Goal: Communication & Community: Answer question/provide support

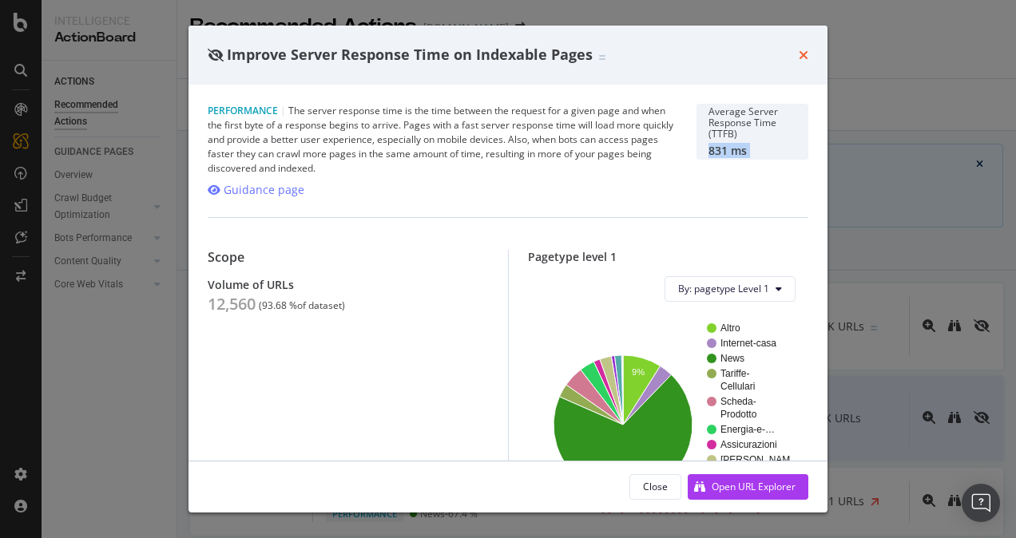
click at [801, 58] on icon "times" at bounding box center [804, 55] width 10 height 13
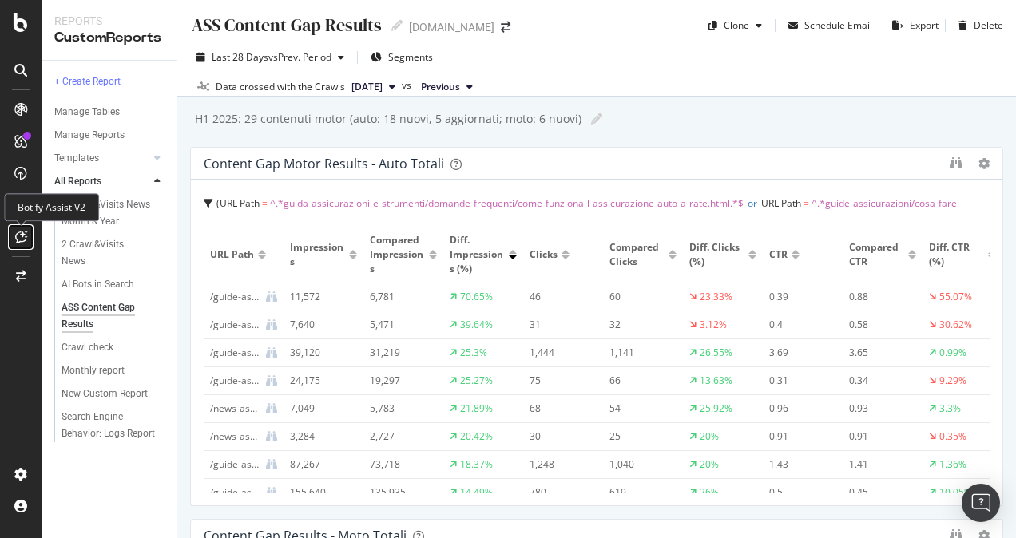
click at [24, 243] on icon at bounding box center [21, 237] width 12 height 13
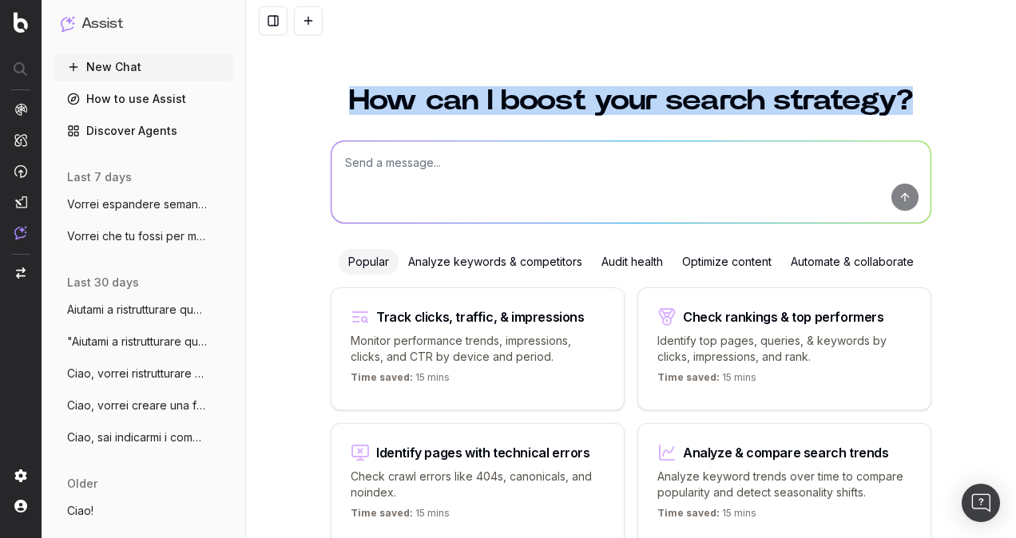
drag, startPoint x: 341, startPoint y: 101, endPoint x: 910, endPoint y: 104, distance: 568.8
click at [910, 104] on h1 "How can I boost your search strategy?" at bounding box center [631, 100] width 601 height 29
drag, startPoint x: 910, startPoint y: 104, endPoint x: 891, endPoint y: 104, distance: 19.2
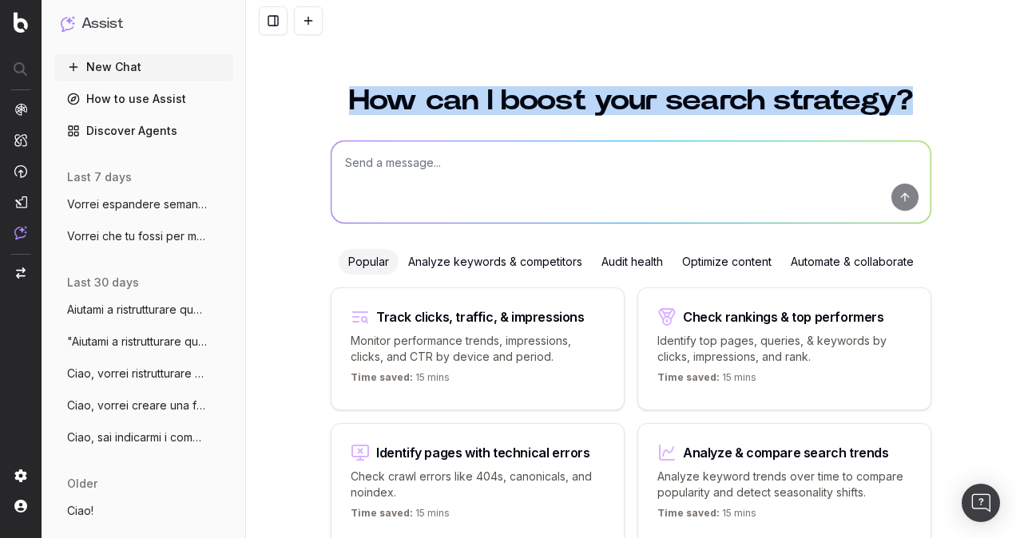
click at [892, 104] on h1 "How can I boost your search strategy?" at bounding box center [631, 100] width 601 height 29
click at [890, 103] on h1 "How can I boost your search strategy?" at bounding box center [631, 100] width 601 height 29
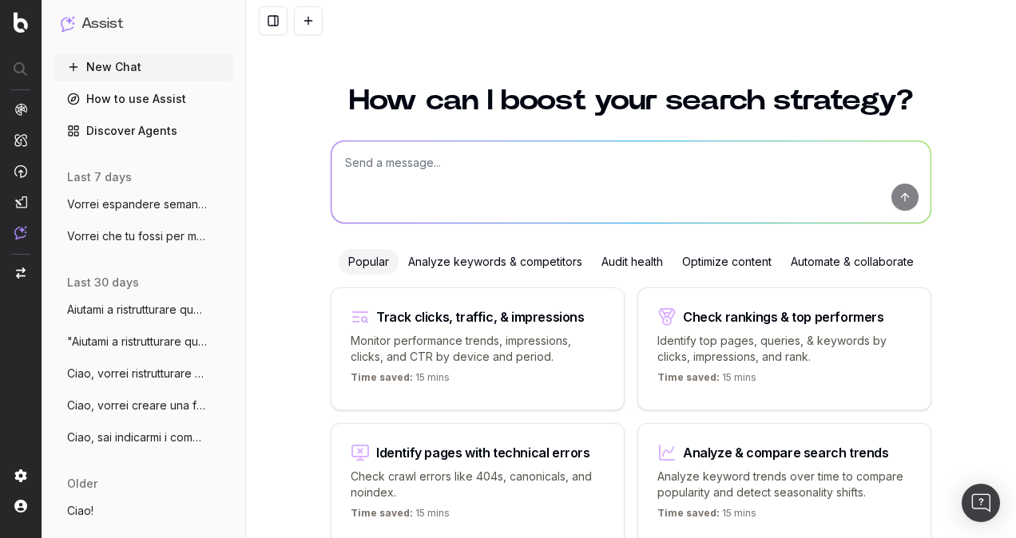
click at [839, 103] on h1 "How can I boost your search strategy?" at bounding box center [631, 100] width 601 height 29
click at [430, 102] on h1 "How can I boost your search strategy?" at bounding box center [631, 100] width 601 height 29
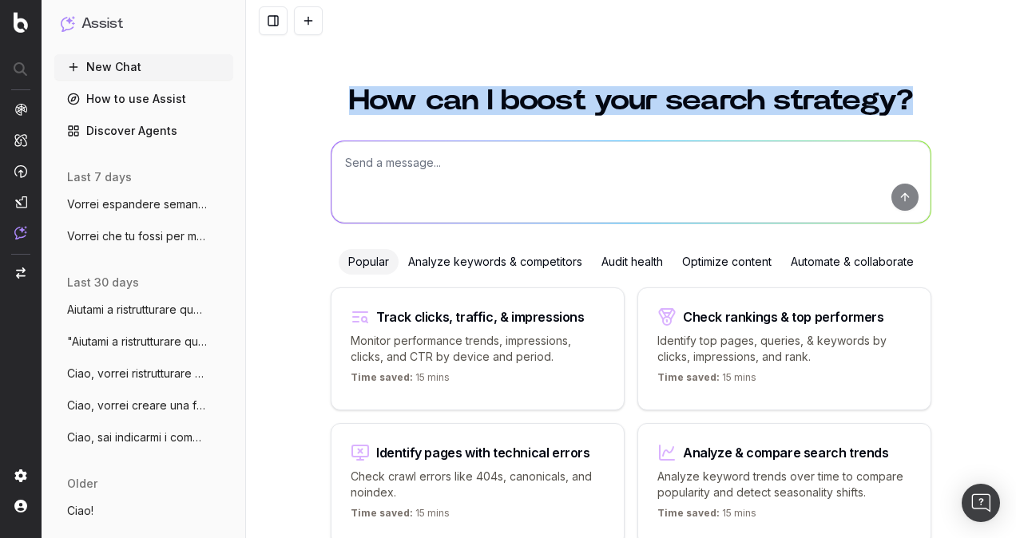
click at [430, 102] on h1 "How can I boost your search strategy?" at bounding box center [631, 100] width 601 height 29
drag, startPoint x: 430, startPoint y: 102, endPoint x: 341, endPoint y: 105, distance: 88.7
click at [341, 105] on h1 "How can I boost your search strategy?" at bounding box center [631, 100] width 601 height 29
click at [548, 115] on h1 "How can I boost your search strategy?" at bounding box center [631, 100] width 601 height 29
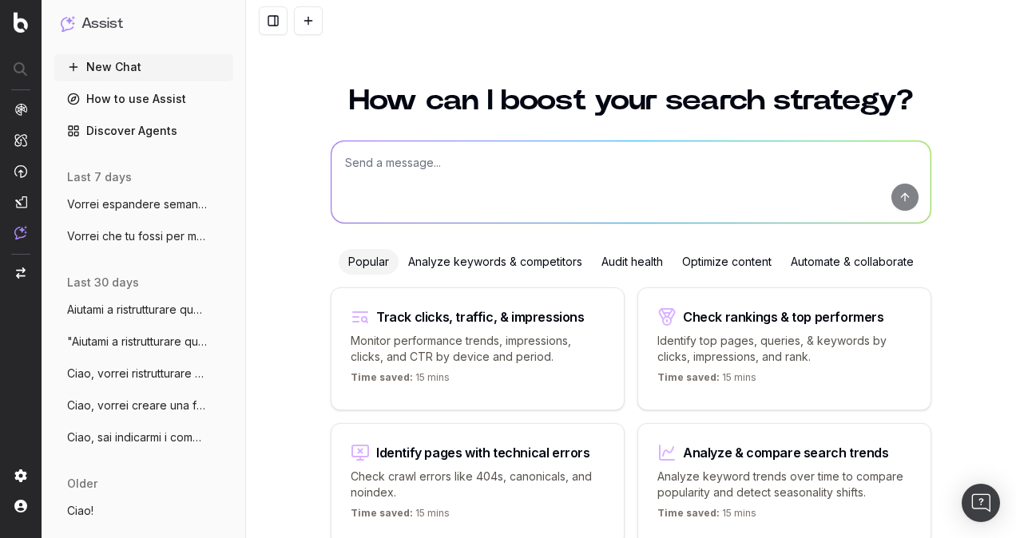
click at [506, 169] on textarea at bounding box center [631, 181] width 599 height 81
paste textarea "Crea un contenuto domanda frequente/guida/news da zero ottimizzato per la SEO c…"
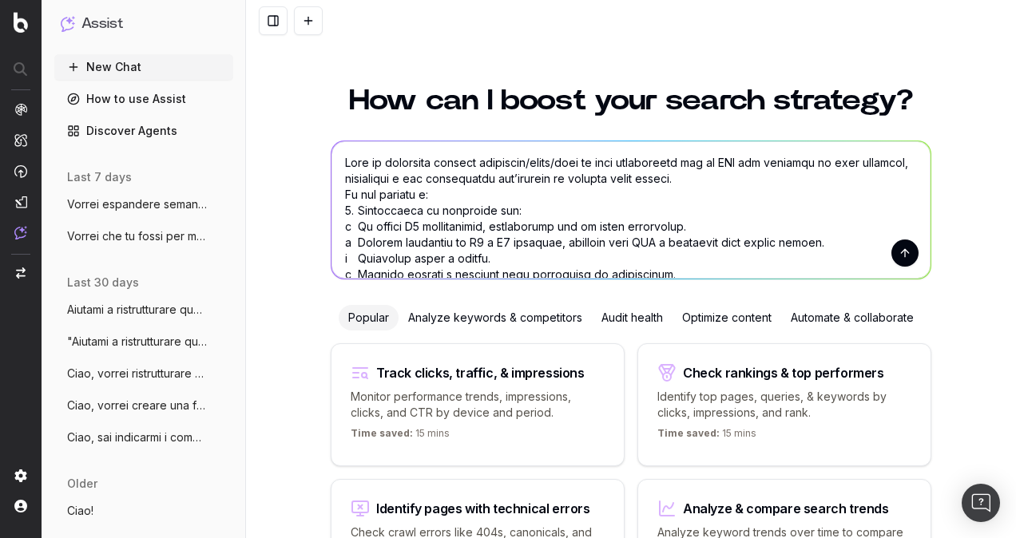
drag, startPoint x: 541, startPoint y: 161, endPoint x: 609, endPoint y: 161, distance: 67.9
click at [609, 161] on textarea at bounding box center [631, 209] width 599 height 137
click at [601, 189] on textarea at bounding box center [631, 209] width 599 height 137
click at [587, 211] on textarea at bounding box center [631, 209] width 599 height 137
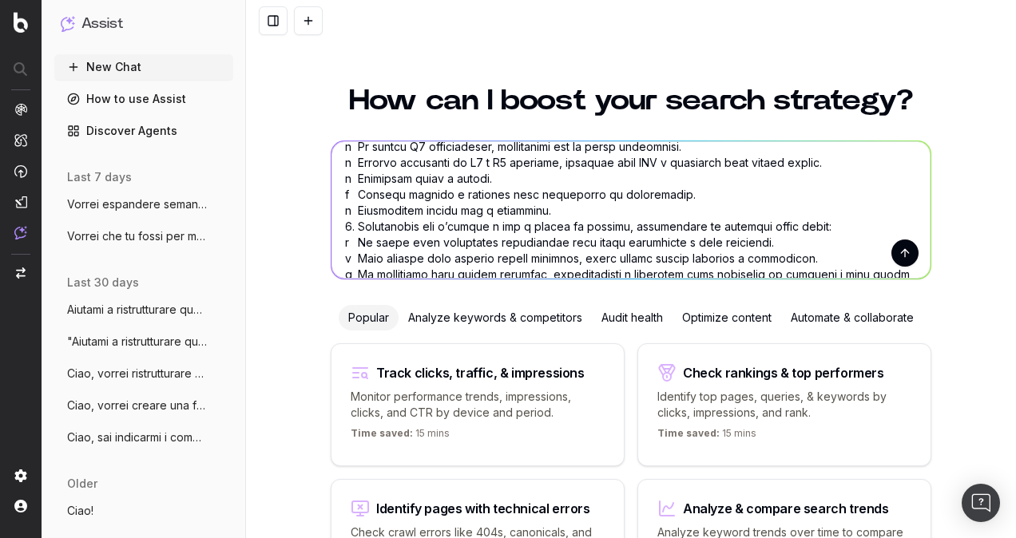
click at [538, 209] on textarea at bounding box center [631, 209] width 599 height 137
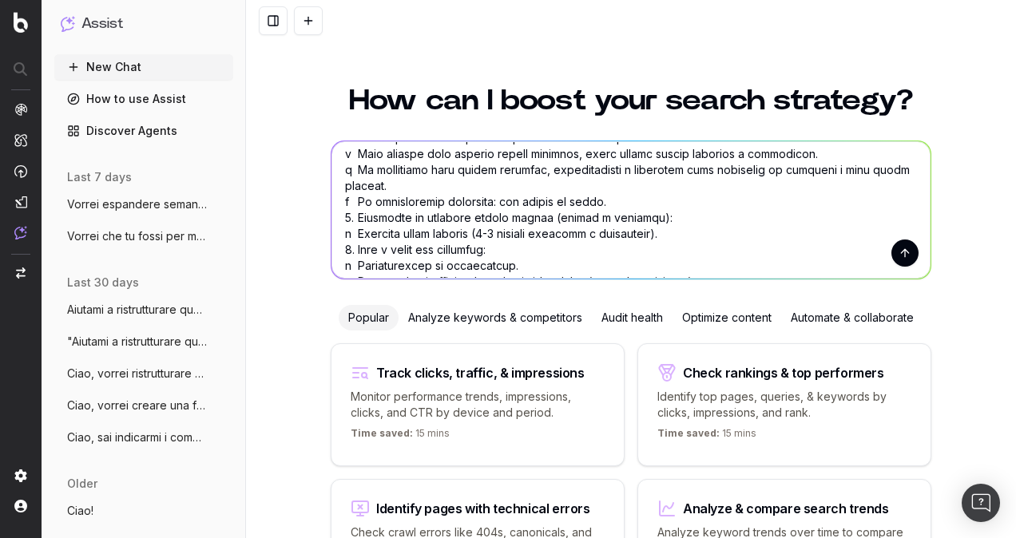
scroll to position [160, 0]
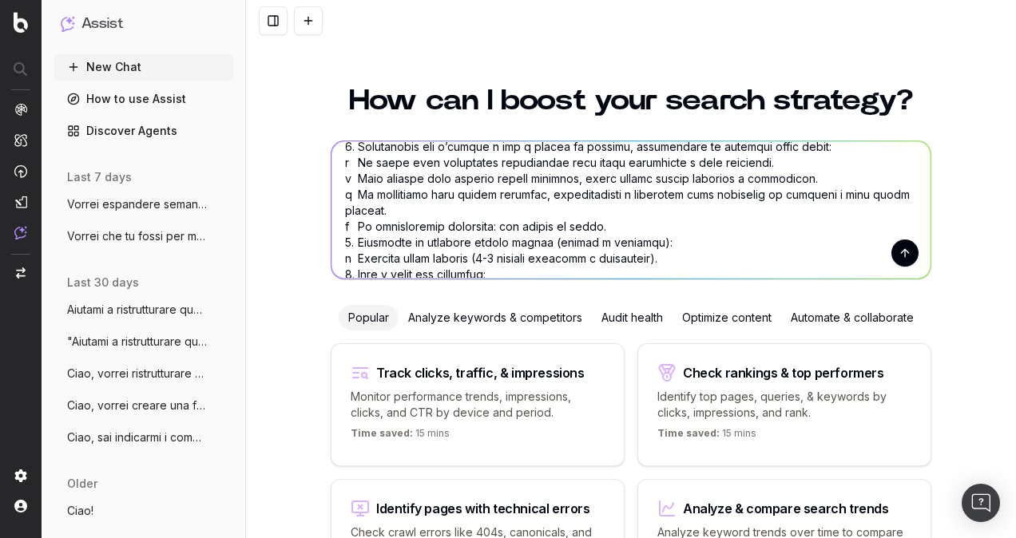
click at [671, 248] on textarea at bounding box center [631, 209] width 599 height 137
paste textarea "assicurazione cane cosa copre, assicurazione gatto cosa copre, assicurazione an…"
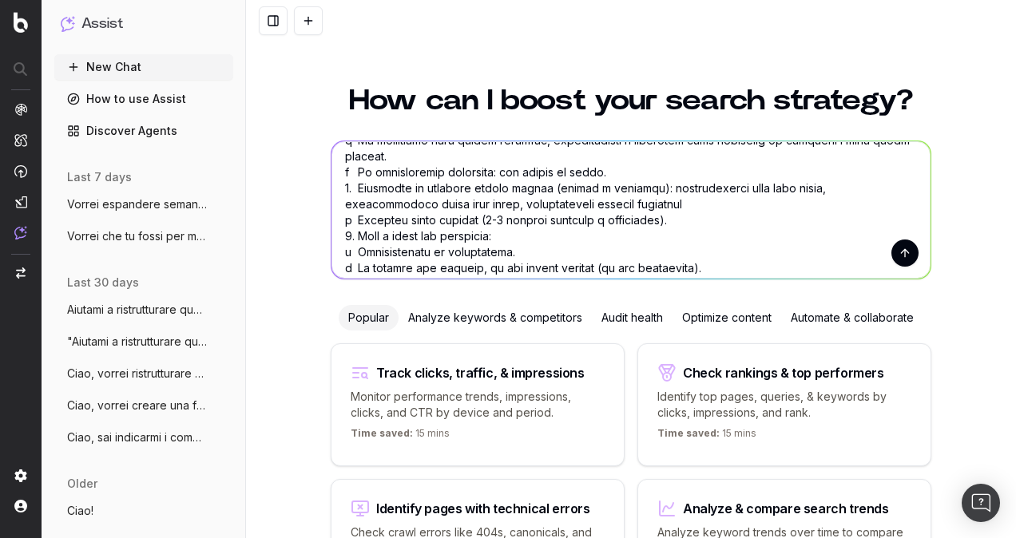
scroll to position [240, 0]
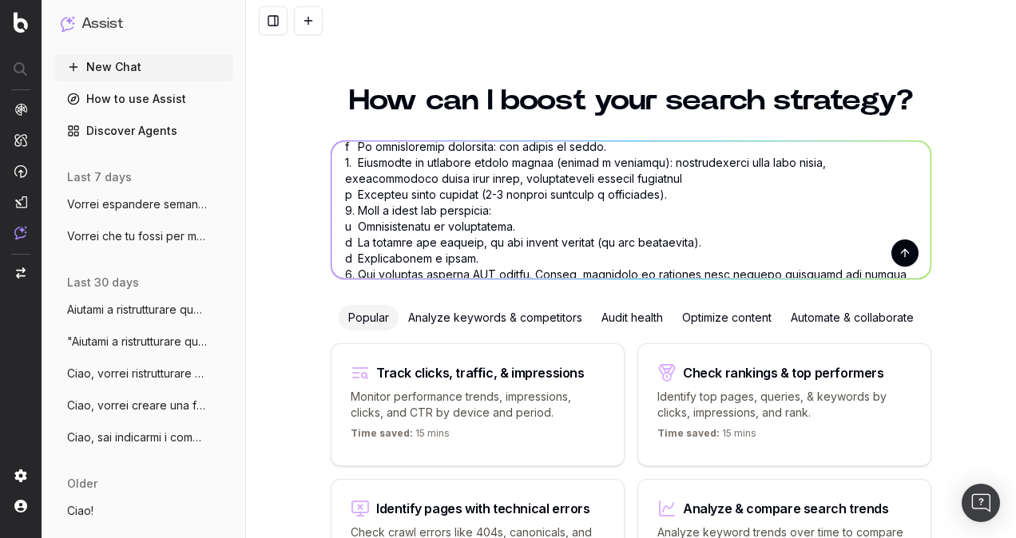
click at [669, 195] on textarea at bounding box center [631, 209] width 599 height 137
drag, startPoint x: 634, startPoint y: 163, endPoint x: 649, endPoint y: 174, distance: 18.2
click at [649, 174] on textarea at bounding box center [631, 209] width 599 height 137
click at [680, 195] on textarea at bounding box center [631, 209] width 599 height 137
paste textarea "assicurazione cane cosa copre, assicurazione gatto cosa copre, assicurazione an…"
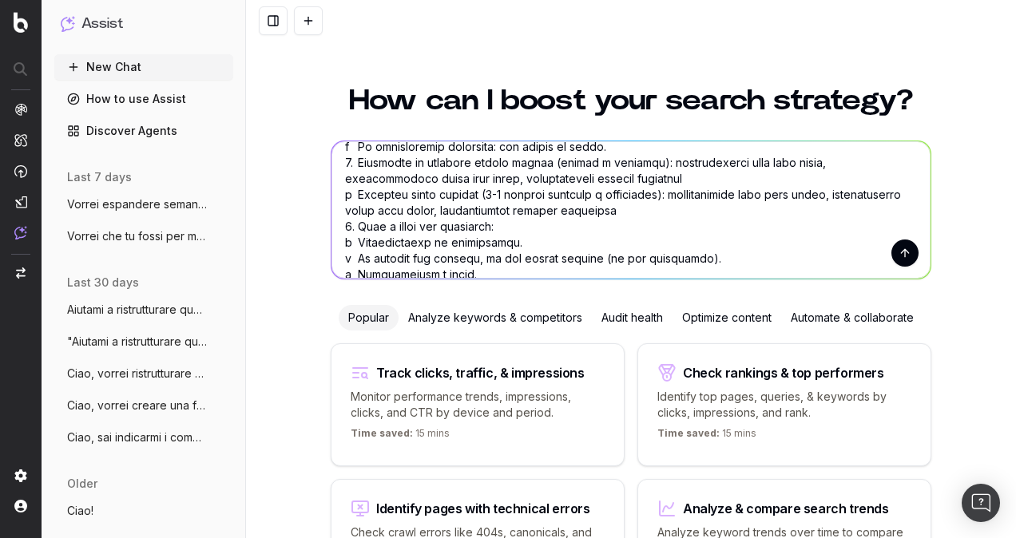
click at [613, 235] on textarea at bounding box center [631, 209] width 599 height 137
click at [609, 228] on textarea at bounding box center [631, 209] width 599 height 137
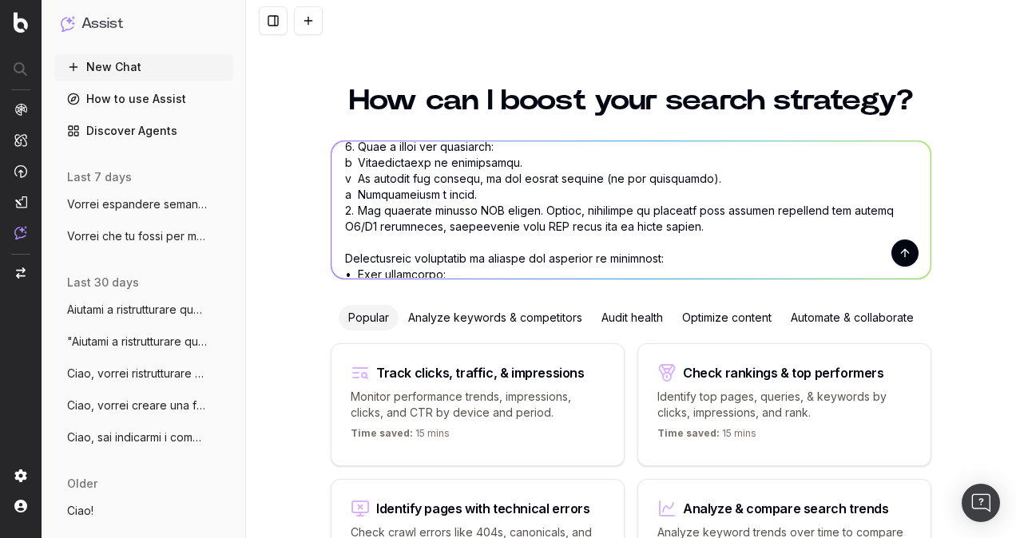
drag, startPoint x: 558, startPoint y: 160, endPoint x: 339, endPoint y: 160, distance: 218.9
click at [339, 160] on textarea at bounding box center [631, 209] width 599 height 137
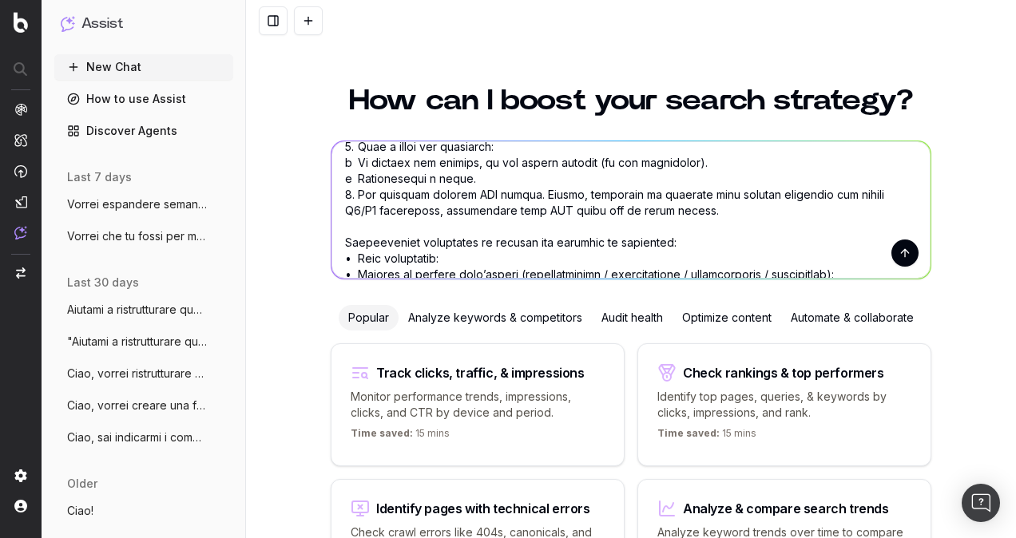
scroll to position [304, 0]
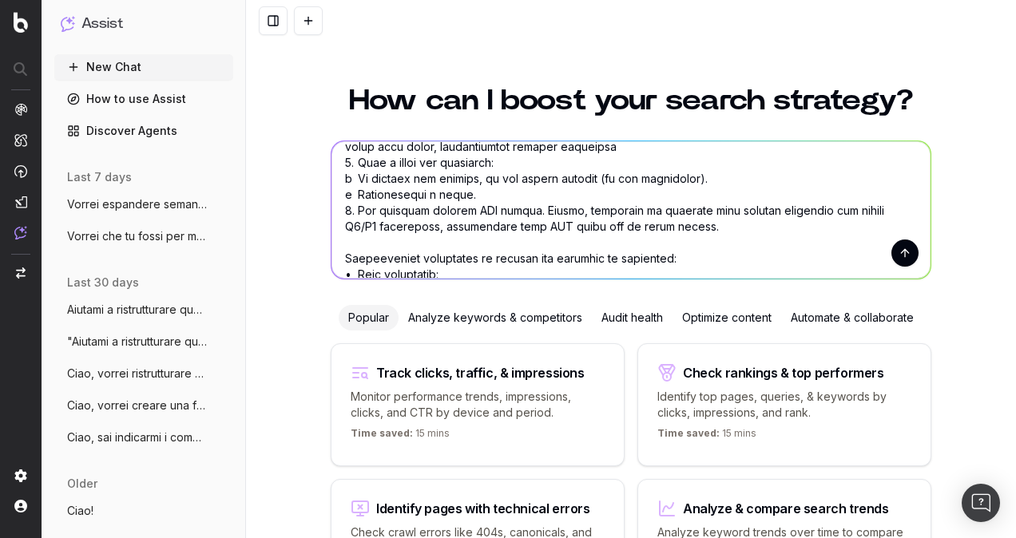
drag, startPoint x: 459, startPoint y: 190, endPoint x: 339, endPoint y: 198, distance: 119.3
click at [339, 198] on textarea at bounding box center [631, 209] width 599 height 137
click at [484, 190] on textarea at bounding box center [631, 209] width 599 height 137
click at [651, 225] on textarea at bounding box center [631, 209] width 599 height 137
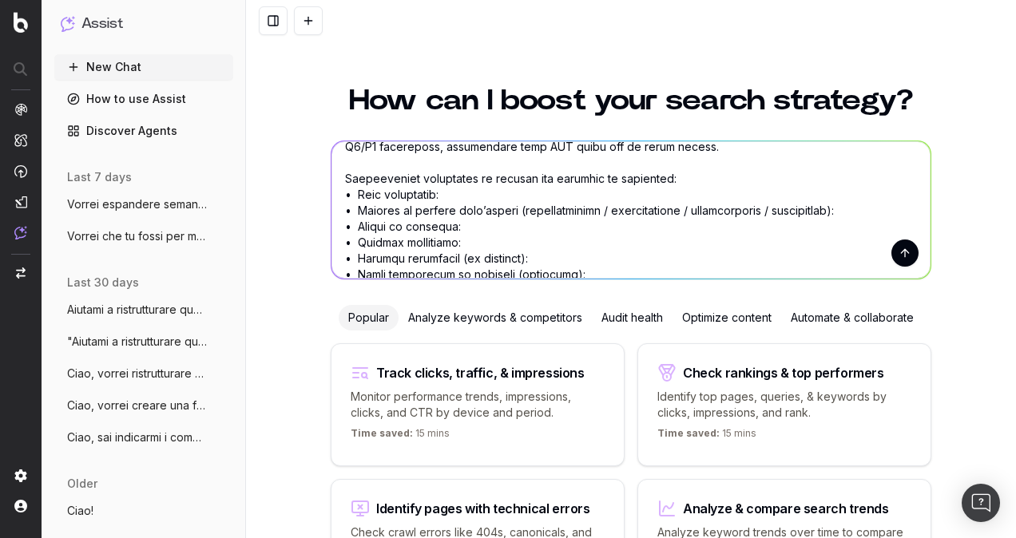
click at [468, 197] on textarea at bounding box center [631, 209] width 599 height 137
paste textarea "Cosa copre un'assicurazione per animali domestici?"
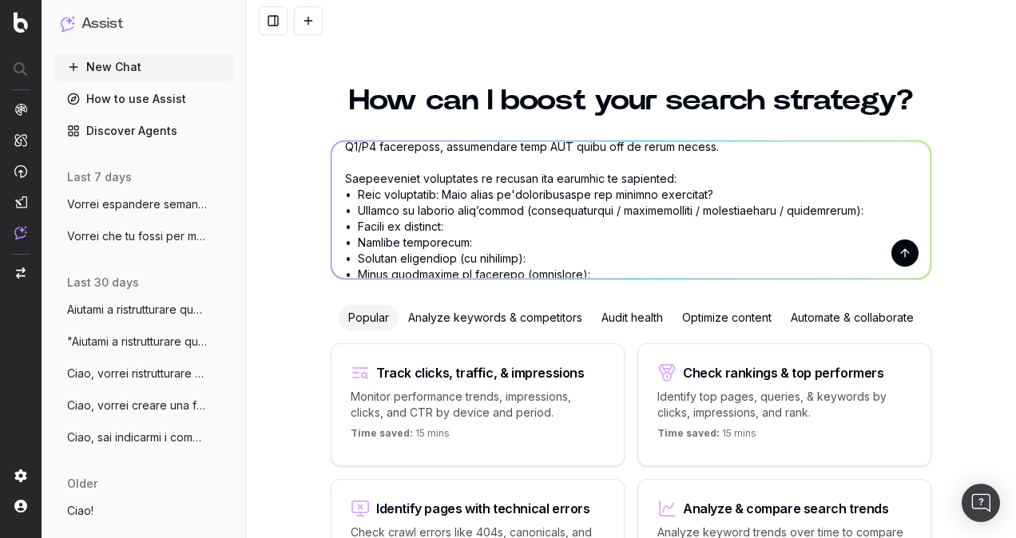
drag, startPoint x: 585, startPoint y: 208, endPoint x: 824, endPoint y: 210, distance: 239.7
click at [824, 210] on textarea at bounding box center [631, 209] width 599 height 137
click at [502, 211] on textarea at bounding box center [631, 209] width 599 height 137
click at [509, 208] on textarea at bounding box center [631, 209] width 599 height 137
click at [598, 208] on textarea at bounding box center [631, 209] width 599 height 137
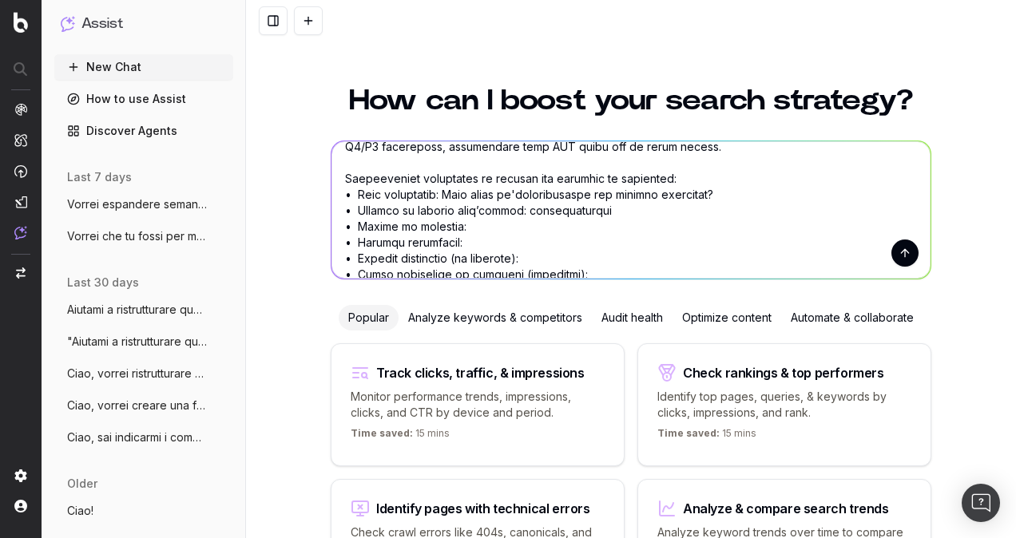
click at [562, 227] on textarea at bounding box center [631, 209] width 599 height 137
click at [556, 238] on textarea at bounding box center [631, 209] width 599 height 137
paste textarea "assicurazione cane cosa copre, assicurazione gatto cosa copre, assicurazione an…"
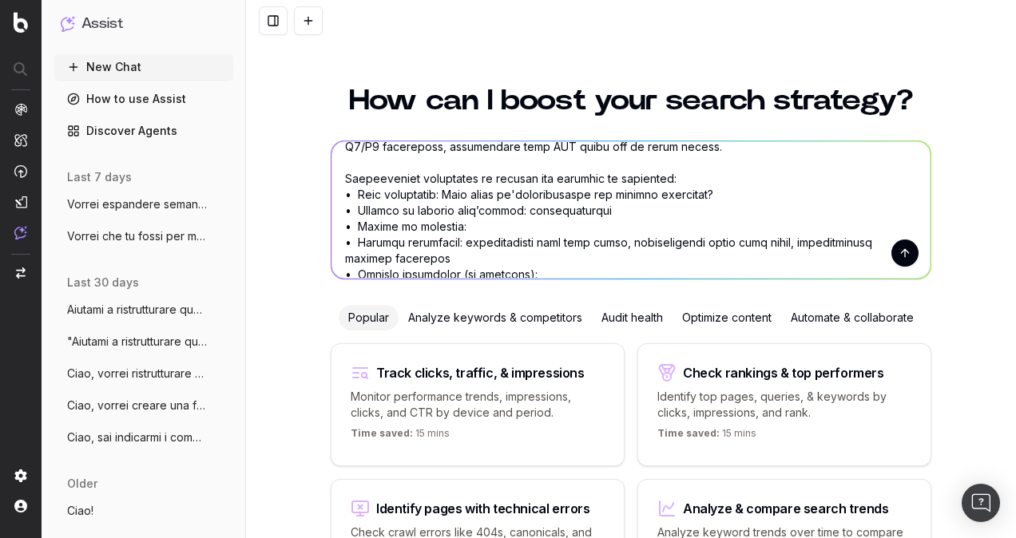
click at [479, 223] on textarea at bounding box center [631, 209] width 599 height 137
click at [454, 227] on textarea at bounding box center [631, 209] width 599 height 137
click at [529, 219] on textarea at bounding box center [631, 209] width 599 height 137
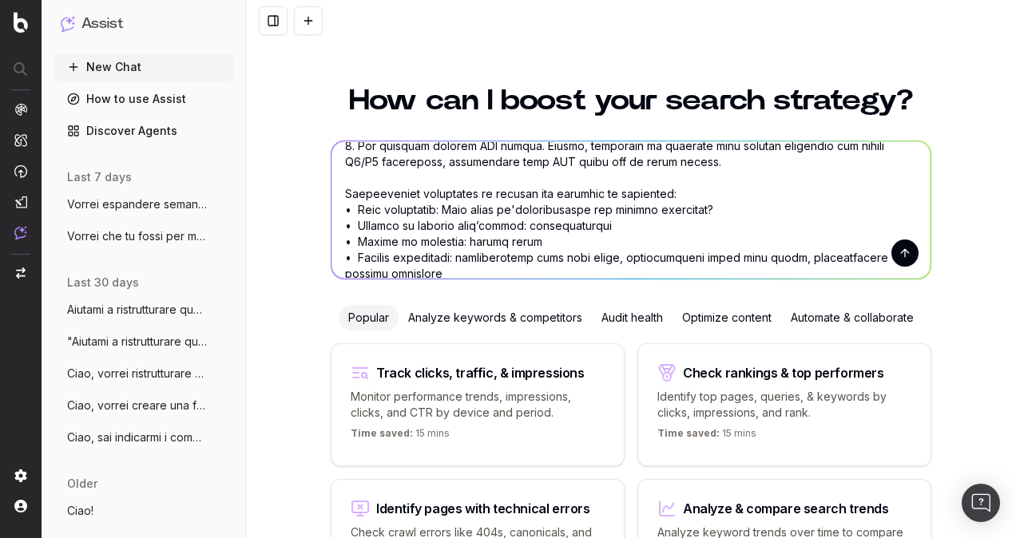
scroll to position [448, 0]
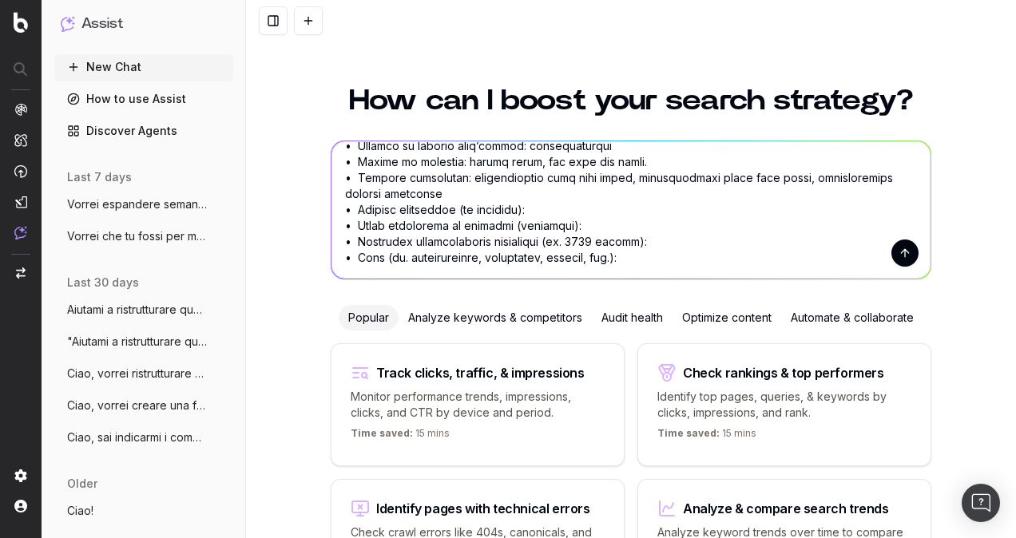
click at [543, 208] on textarea at bounding box center [631, 209] width 599 height 137
click at [416, 214] on textarea at bounding box center [631, 209] width 599 height 137
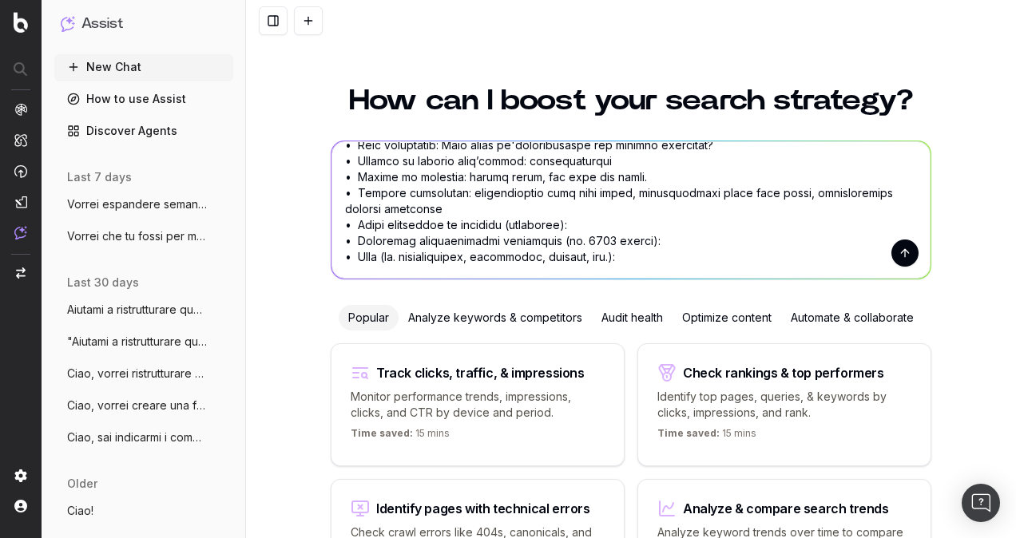
scroll to position [432, 0]
click at [570, 223] on textarea at bounding box center [631, 209] width 599 height 137
paste textarea "Spiegazione dettagliata di coperture, invito a confronto"
click at [695, 239] on textarea at bounding box center [631, 209] width 599 height 137
click at [556, 240] on textarea at bounding box center [631, 209] width 599 height 137
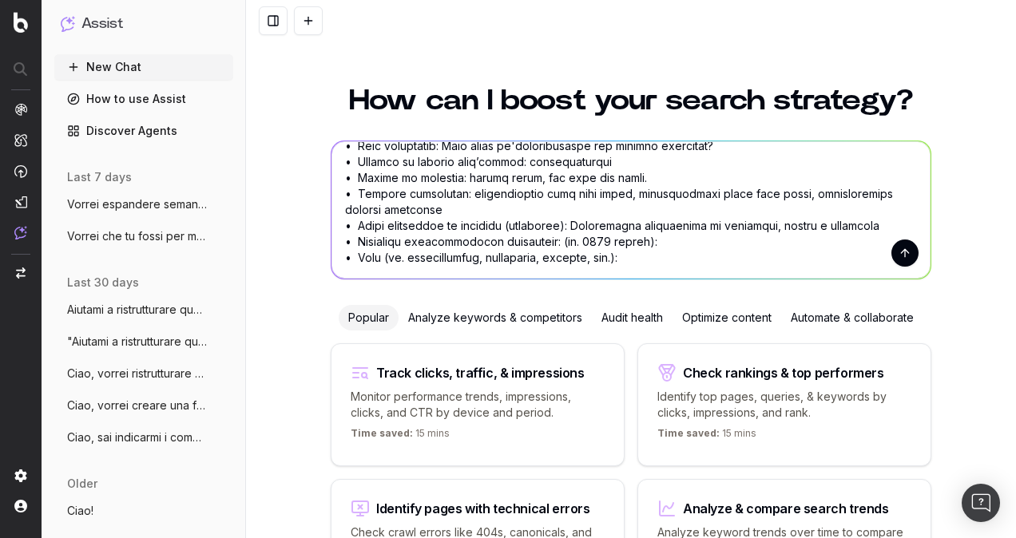
click at [576, 242] on textarea at bounding box center [631, 209] width 599 height 137
click at [632, 243] on textarea at bounding box center [631, 209] width 599 height 137
click at [633, 256] on textarea at bounding box center [631, 209] width 599 height 137
click at [617, 256] on textarea at bounding box center [631, 209] width 599 height 137
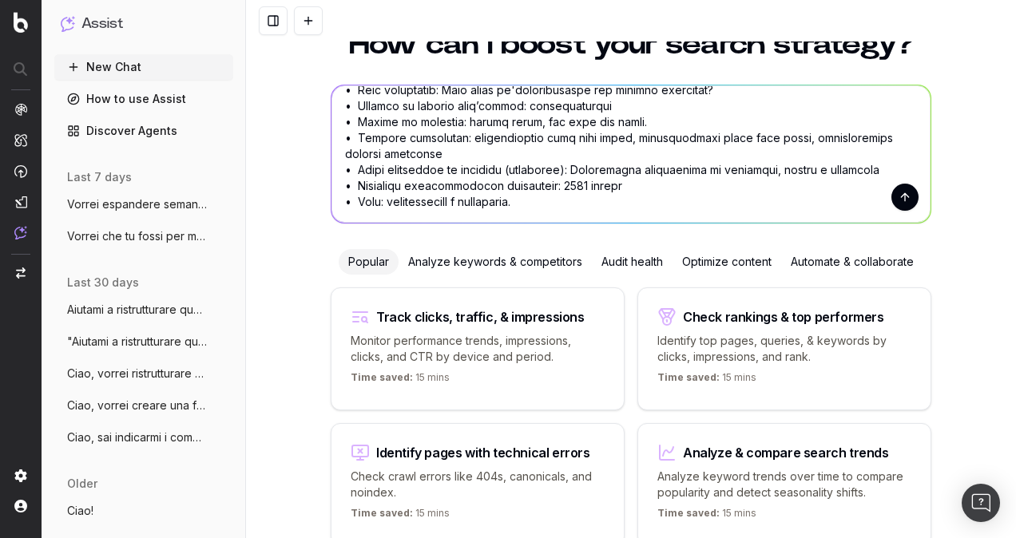
scroll to position [0, 0]
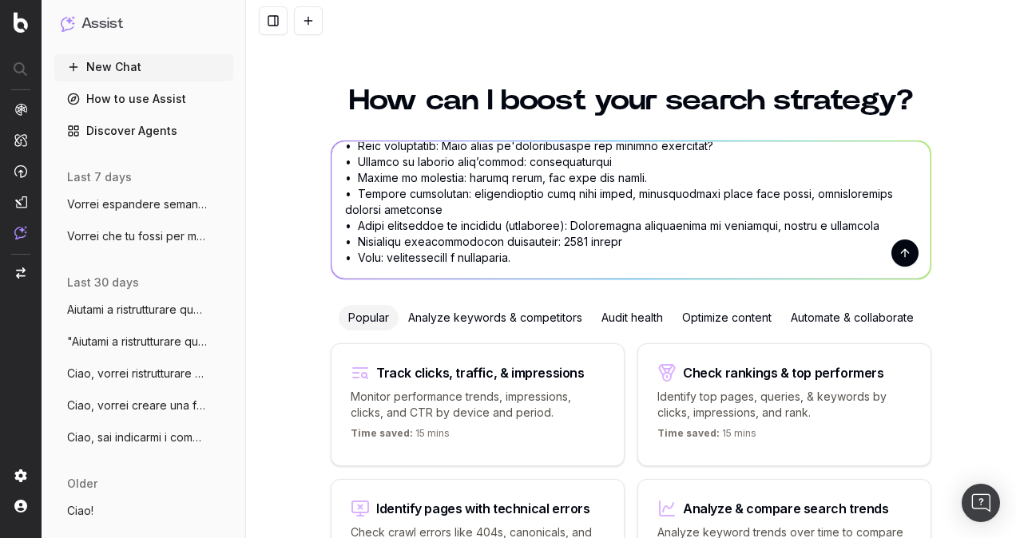
type textarea "Crea un contenuto domanda frequente da zero ottimizzato per la SEO che risponda…"
click at [898, 254] on button "submit" at bounding box center [904, 253] width 27 height 27
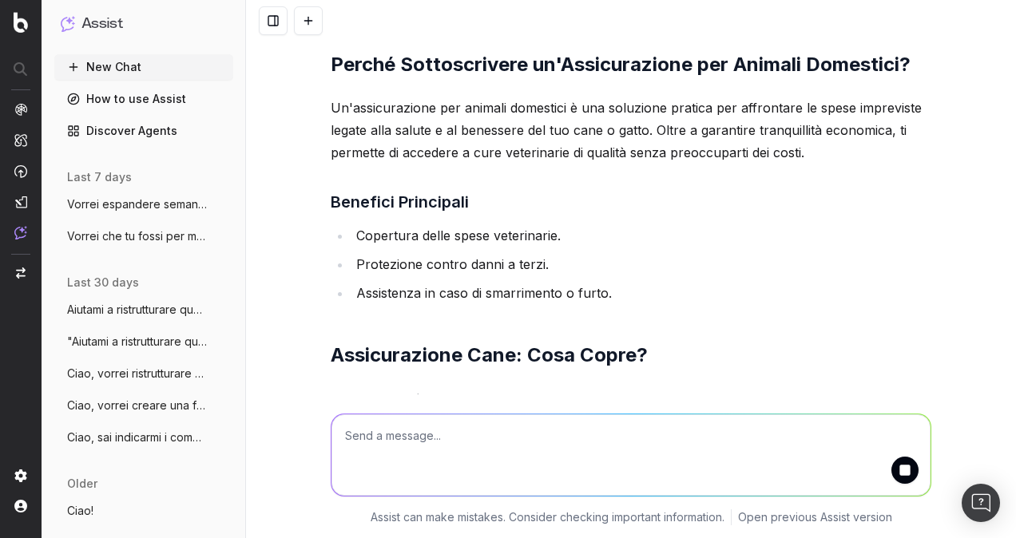
scroll to position [1198, 0]
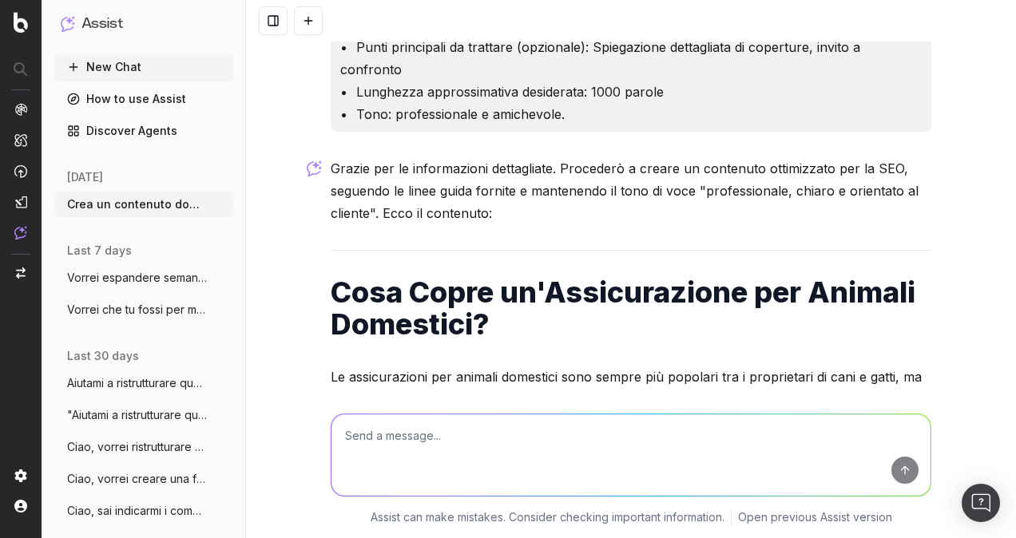
scroll to position [859, 0]
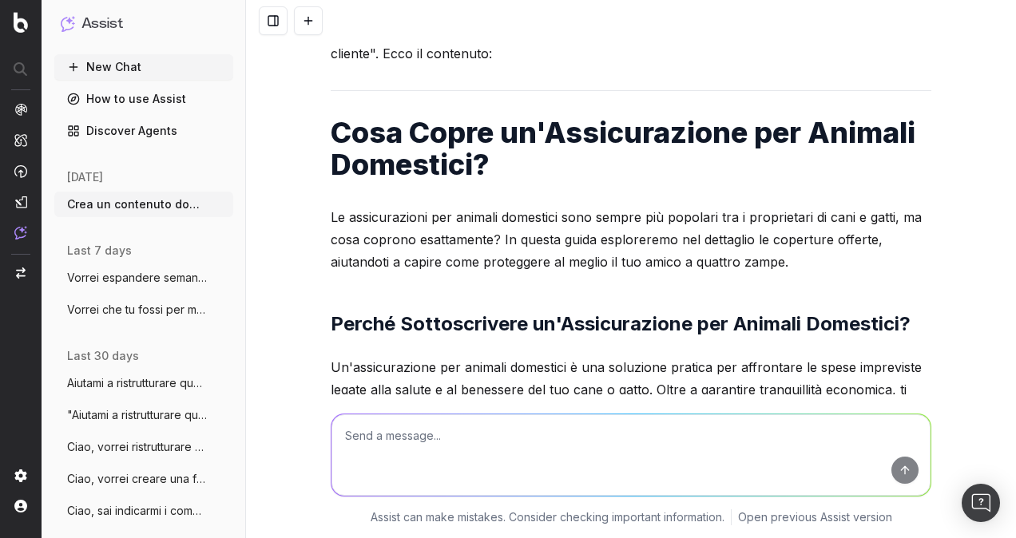
click at [636, 422] on textarea at bounding box center [631, 455] width 599 height 81
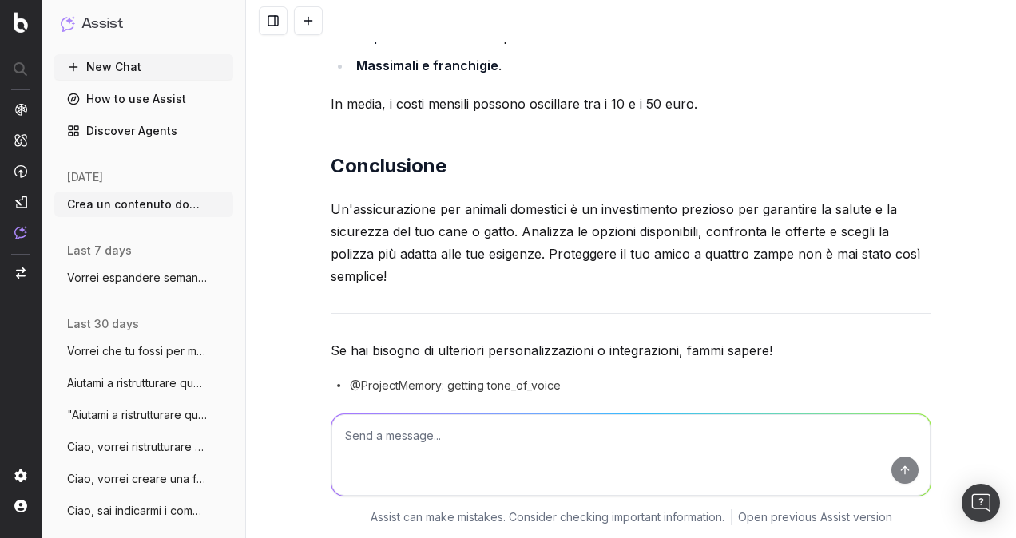
scroll to position [3335, 0]
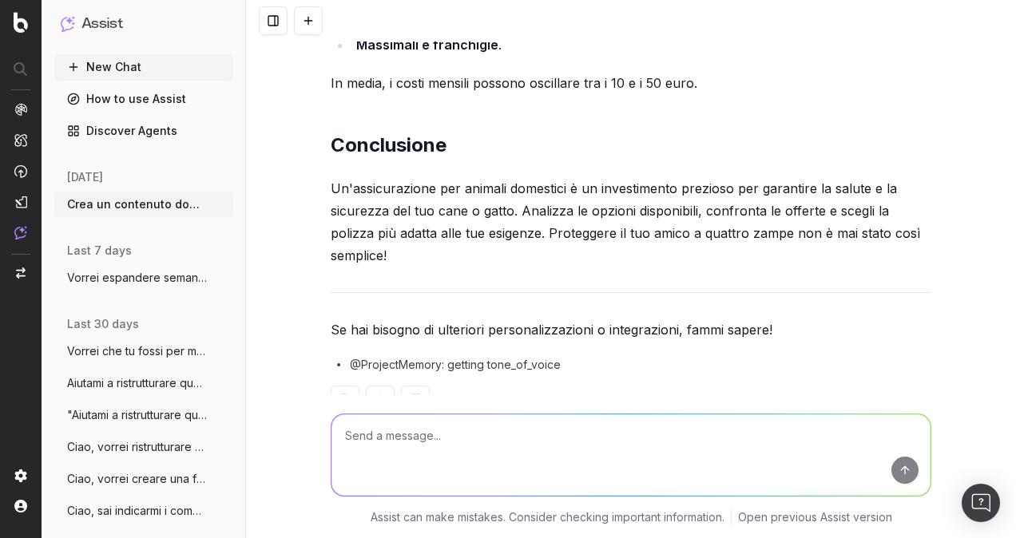
click at [543, 435] on textarea at bounding box center [631, 455] width 599 height 81
click at [703, 438] on textarea "Trovo che i paragrafi che hai creato sono pieni di elenchi puntati." at bounding box center [631, 455] width 599 height 81
paste textarea "o Usa elenchi puntati o numerati solo quando realmente utili per migliorare la …"
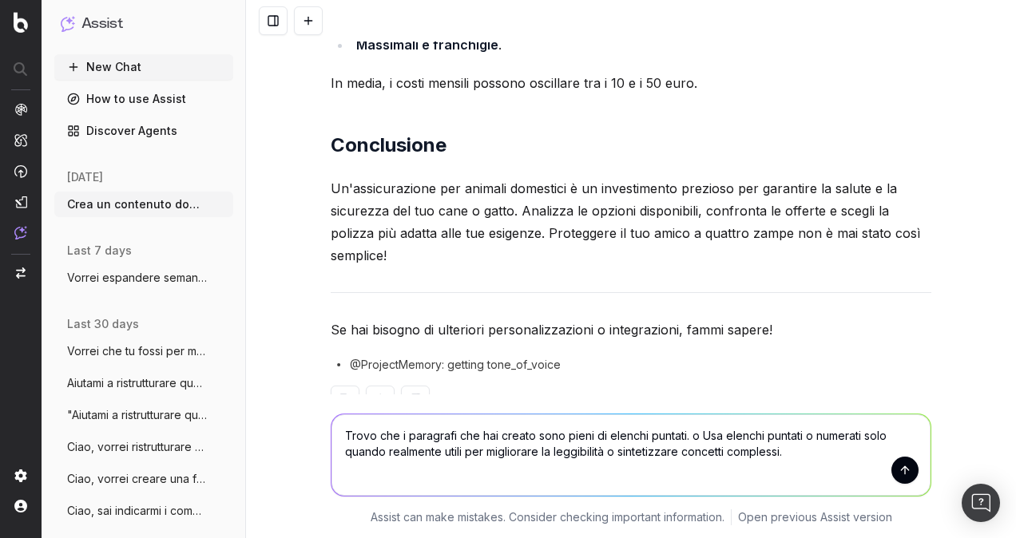
click at [697, 441] on textarea "Trovo che i paragrafi che hai creato sono pieni di elenchi puntati. o Usa elenc…" at bounding box center [631, 455] width 599 height 81
click at [711, 435] on textarea "Trovo che i paragrafi che hai creato sono pieni di elenchi puntati. o Usa elenc…" at bounding box center [631, 455] width 599 height 81
click at [705, 431] on textarea "Trovo che i paragrafi che hai creato sono pieni di elenchi puntati. o Usa elenc…" at bounding box center [631, 455] width 599 height 81
drag, startPoint x: 802, startPoint y: 454, endPoint x: 794, endPoint y: 459, distance: 9.3
click at [802, 455] on textarea "Trovo che i paragrafi che hai creato sono pieni di elenchi puntati. Usa elenchi…" at bounding box center [631, 455] width 599 height 81
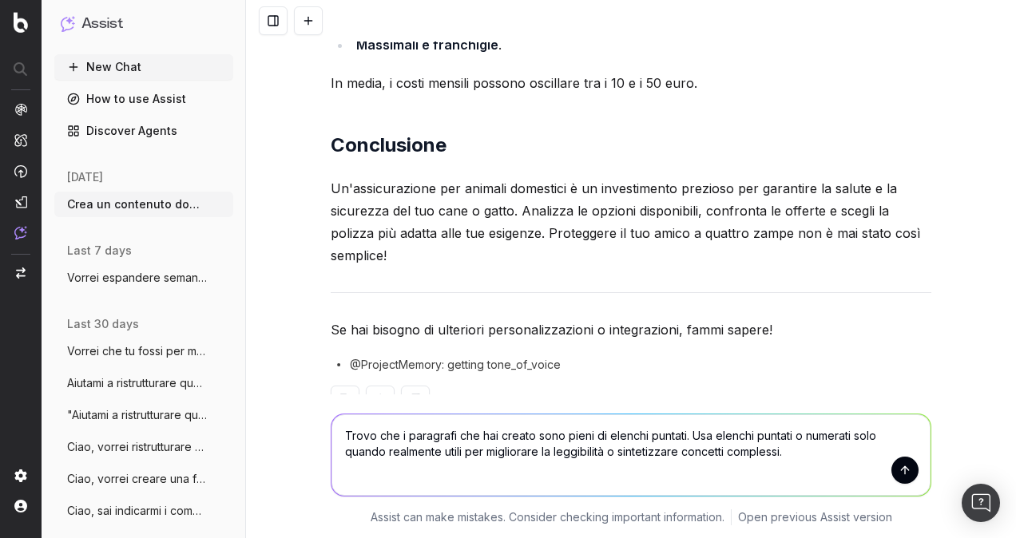
type textarea "Trovo che i paragrafi che hai creato sono pieni di elenchi puntati. Usa elenchi…"
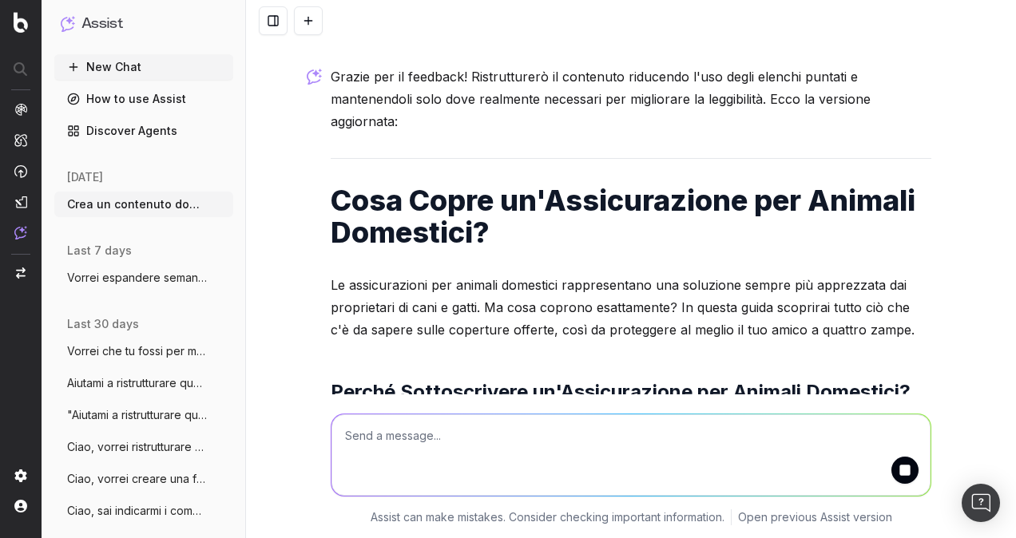
scroll to position [3840, 0]
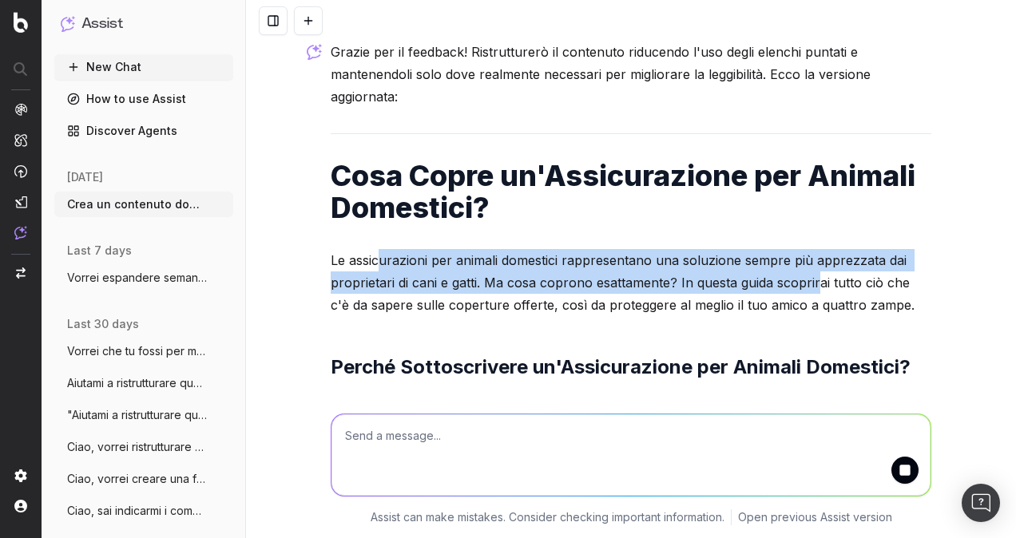
drag, startPoint x: 375, startPoint y: 192, endPoint x: 809, endPoint y: 205, distance: 434.8
click at [809, 249] on p "Le assicurazioni per animali domestici rappresentano una soluzione sempre più a…" at bounding box center [631, 282] width 601 height 67
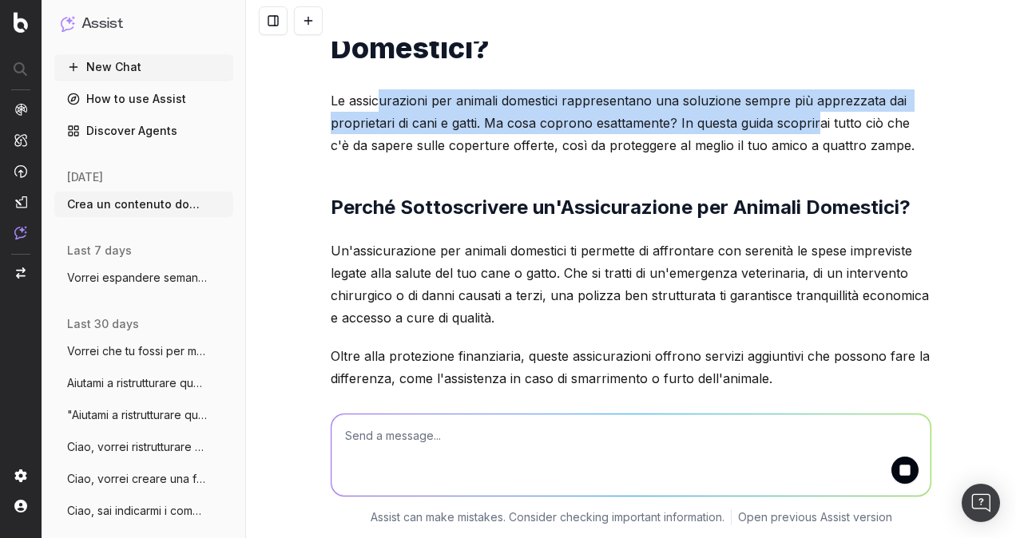
scroll to position [4080, 0]
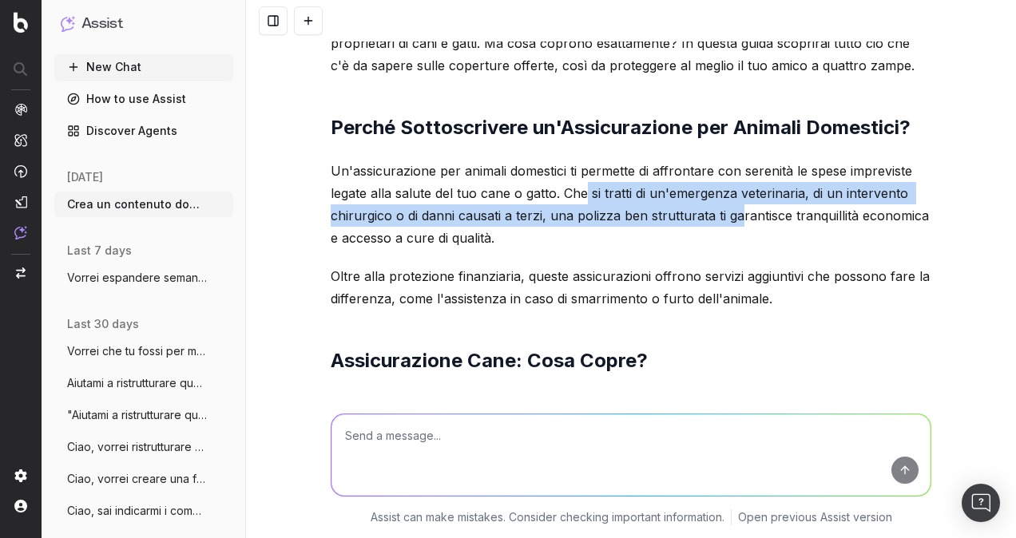
drag, startPoint x: 579, startPoint y: 120, endPoint x: 735, endPoint y: 145, distance: 157.7
click at [735, 160] on p "Un'assicurazione per animali domestici ti permette di affrontare con serenità l…" at bounding box center [631, 204] width 601 height 89
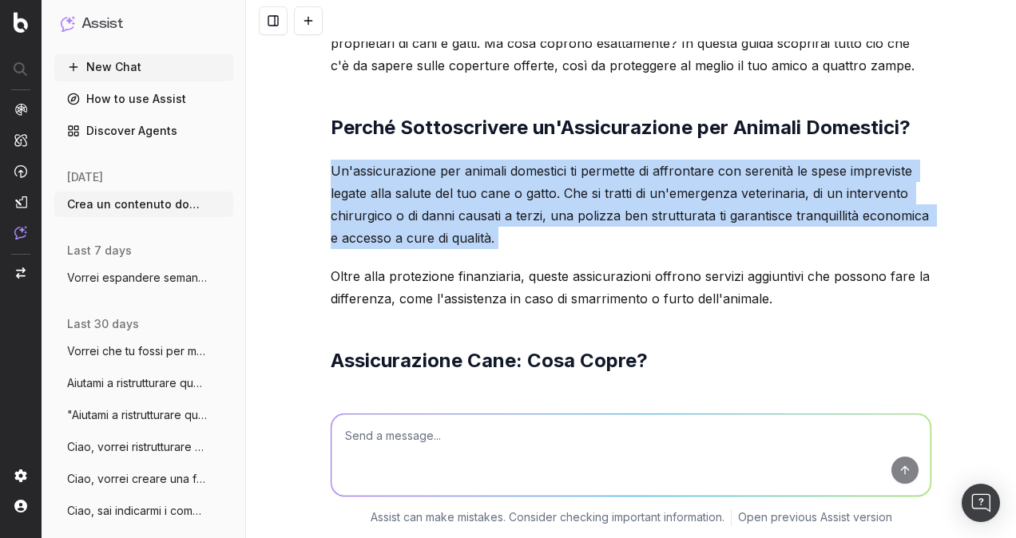
click at [735, 160] on p "Un'assicurazione per animali domestici ti permette di affrontare con serenità l…" at bounding box center [631, 204] width 601 height 89
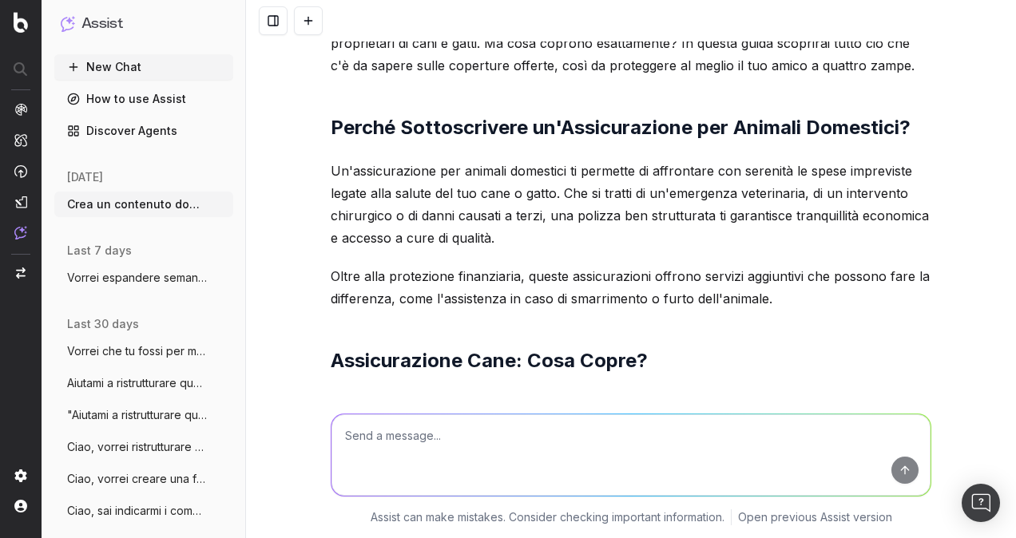
drag, startPoint x: 735, startPoint y: 145, endPoint x: 604, endPoint y: 248, distance: 166.7
click at [428, 265] on p "Oltre alla protezione finanziaria, queste assicurazioni offrono servizi aggiunt…" at bounding box center [631, 287] width 601 height 45
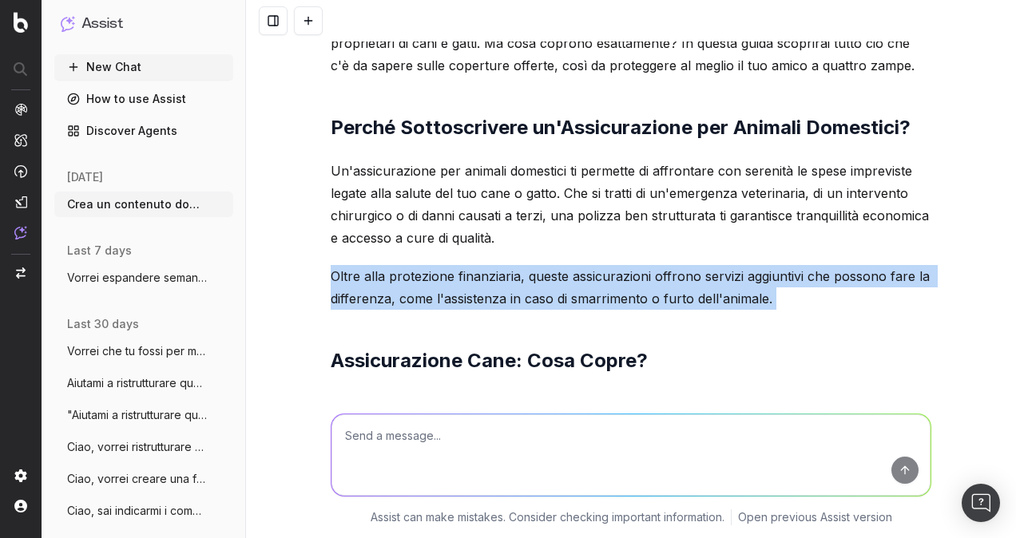
click at [428, 265] on p "Oltre alla protezione finanziaria, queste assicurazioni offrono servizi aggiunt…" at bounding box center [631, 287] width 601 height 45
drag, startPoint x: 428, startPoint y: 211, endPoint x: 567, endPoint y: 208, distance: 139.0
click at [567, 265] on p "Oltre alla protezione finanziaria, queste assicurazioni offrono servizi aggiunt…" at bounding box center [631, 287] width 601 height 45
drag, startPoint x: 567, startPoint y: 208, endPoint x: 741, endPoint y: 208, distance: 173.3
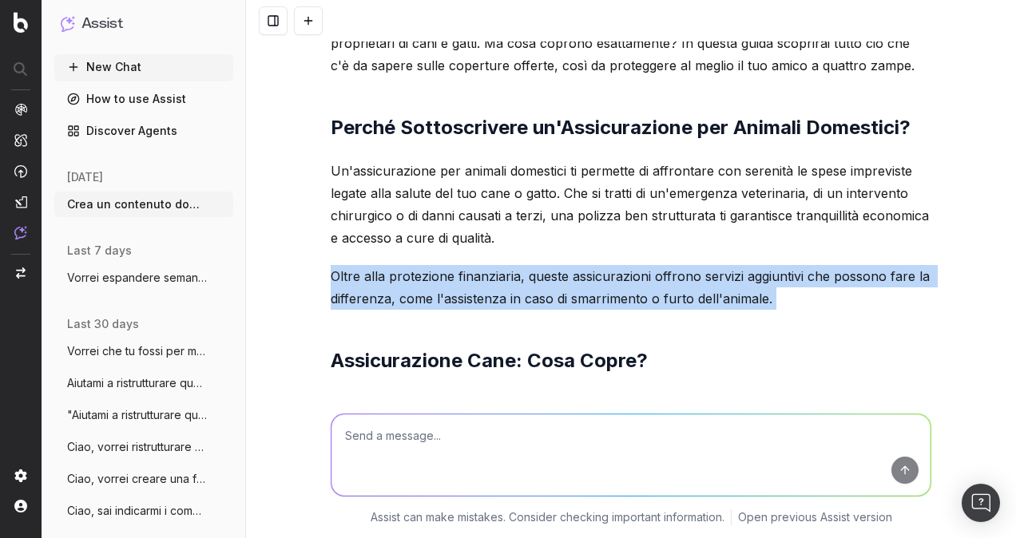
click at [741, 265] on p "Oltre alla protezione finanziaria, queste assicurazioni offrono servizi aggiunt…" at bounding box center [631, 287] width 601 height 45
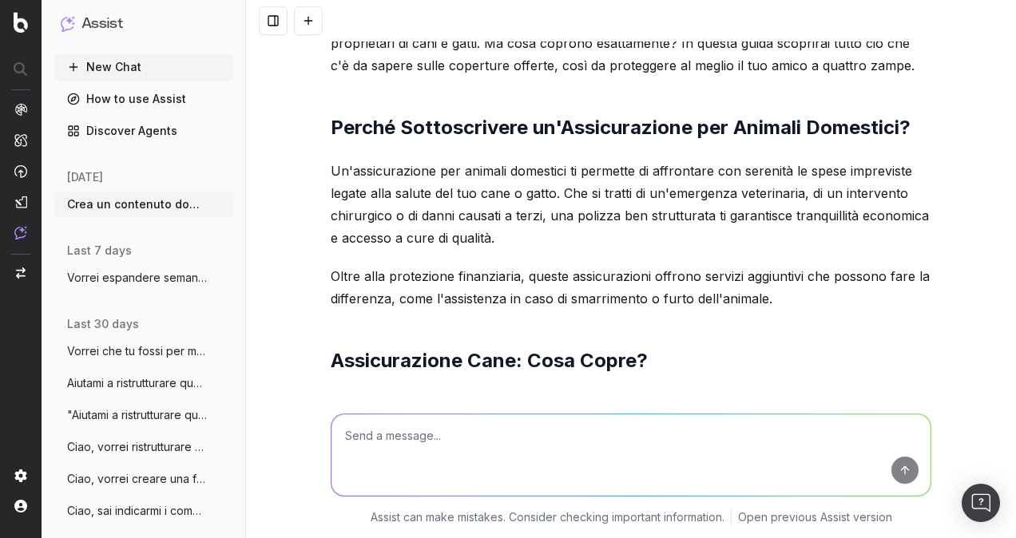
drag, startPoint x: 741, startPoint y: 208, endPoint x: 767, endPoint y: 243, distance: 43.9
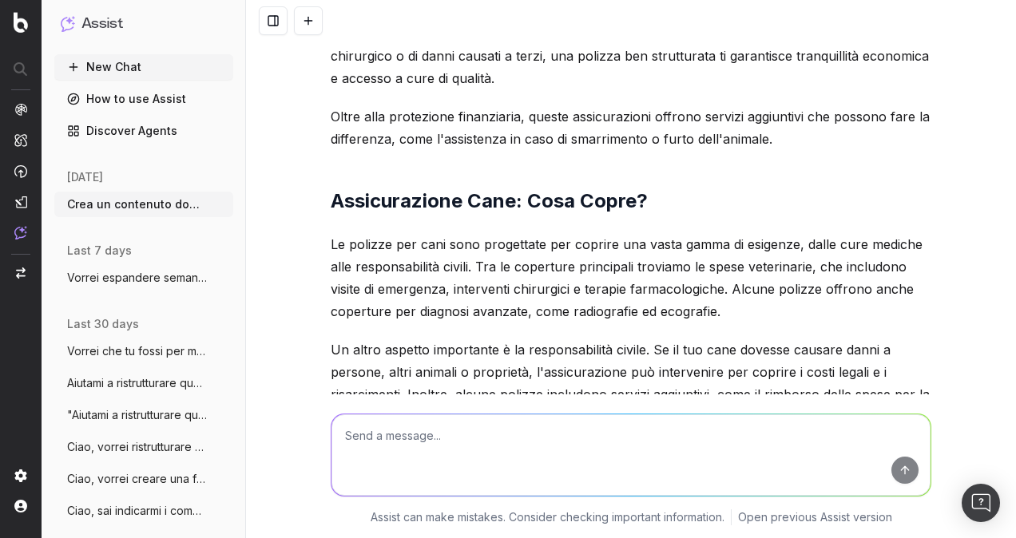
scroll to position [4319, 0]
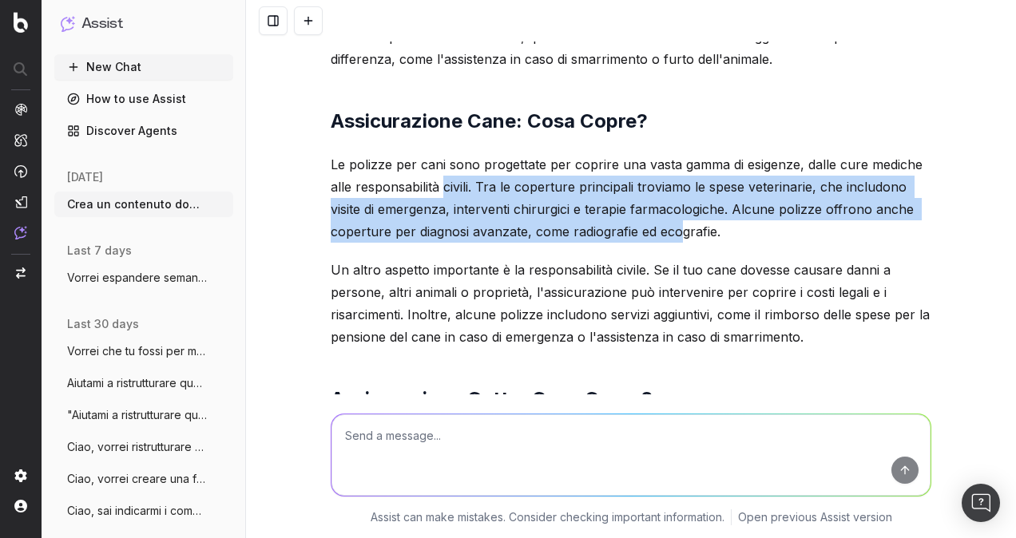
drag, startPoint x: 438, startPoint y: 108, endPoint x: 673, endPoint y: 161, distance: 240.7
click at [673, 161] on p "Le polizze per cani sono progettate per coprire una vasta gamma di esigenze, da…" at bounding box center [631, 197] width 601 height 89
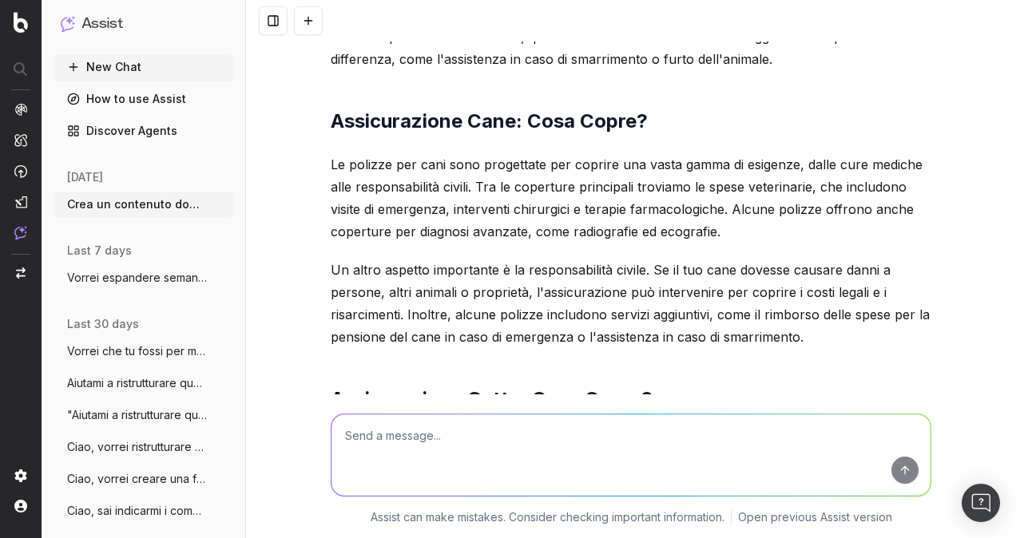
drag, startPoint x: 673, startPoint y: 161, endPoint x: 470, endPoint y: 249, distance: 221.4
click at [470, 259] on p "Un altro aspetto importante è la responsabilità civile. Se il tuo cane dovesse …" at bounding box center [631, 303] width 601 height 89
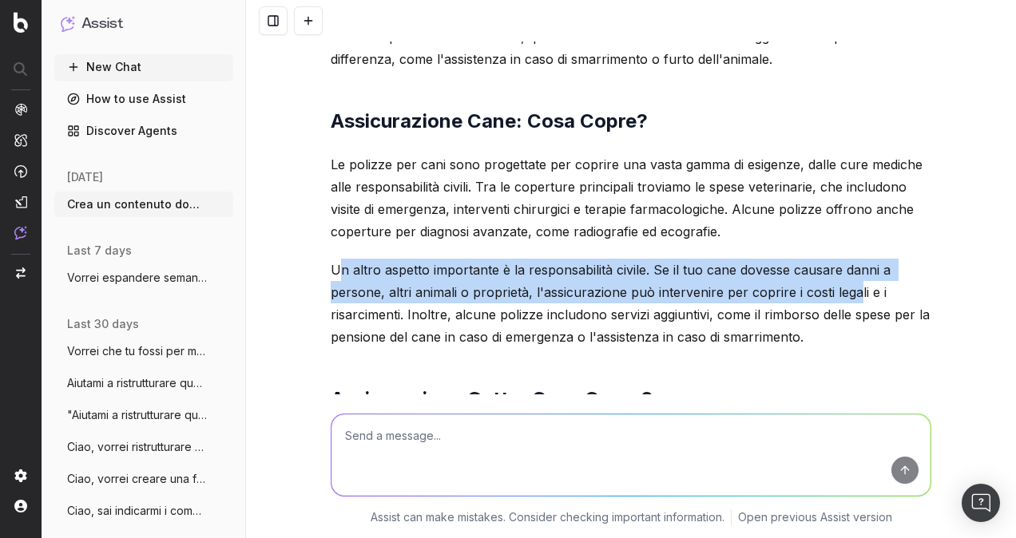
drag, startPoint x: 337, startPoint y: 199, endPoint x: 850, endPoint y: 222, distance: 513.4
click at [850, 259] on p "Un altro aspetto importante è la responsabilità civile. Se il tuo cane dovesse …" at bounding box center [631, 303] width 601 height 89
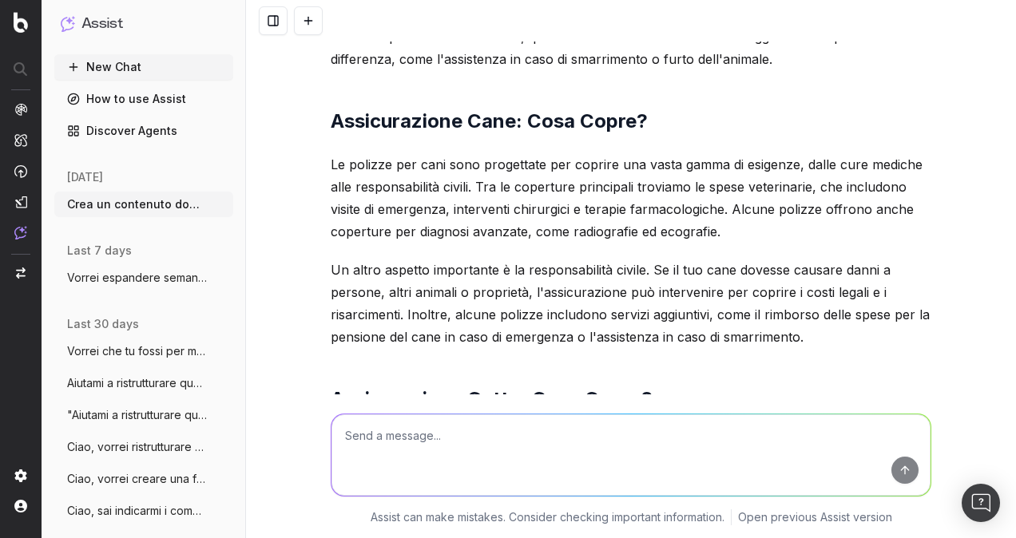
drag, startPoint x: 850, startPoint y: 222, endPoint x: 647, endPoint y: 246, distance: 204.3
click at [647, 259] on p "Un altro aspetto importante è la responsabilità civile. Se il tuo cane dovesse …" at bounding box center [631, 303] width 601 height 89
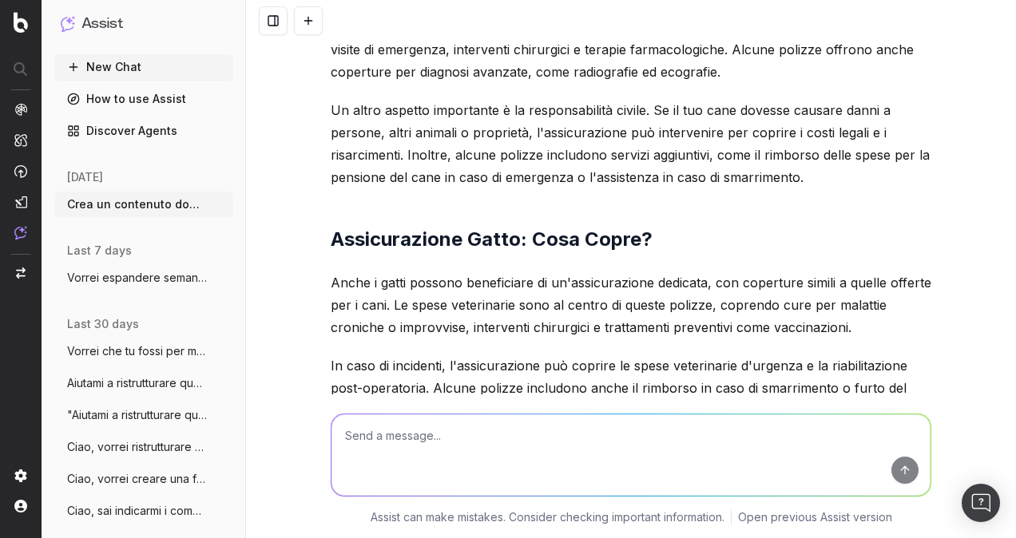
scroll to position [4559, 0]
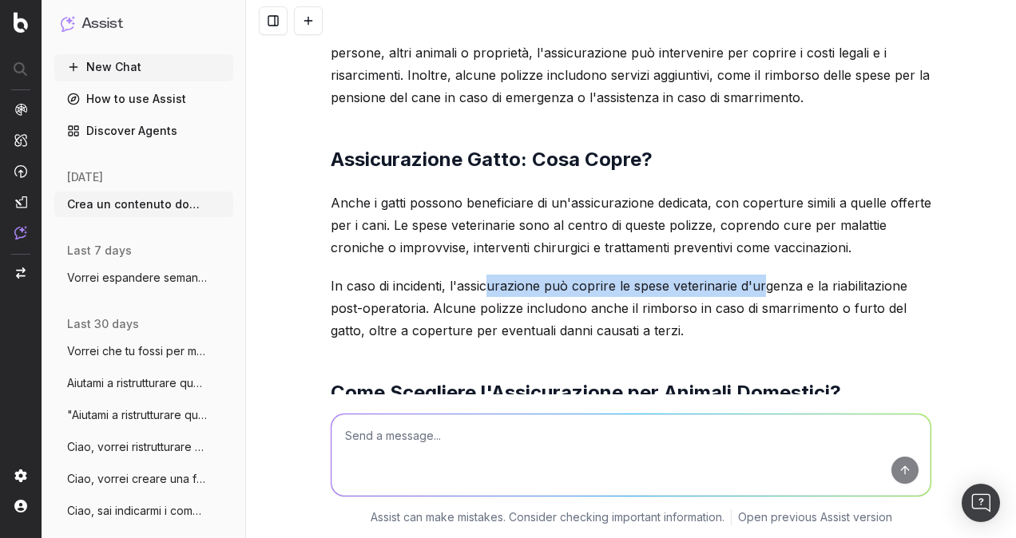
drag, startPoint x: 482, startPoint y: 218, endPoint x: 756, endPoint y: 218, distance: 273.2
click at [756, 275] on p "In caso di incidenti, l'assicurazione può coprire le spese veterinarie d'urgenz…" at bounding box center [631, 308] width 601 height 67
click at [578, 275] on p "In caso di incidenti, l'assicurazione può coprire le spese veterinarie d'urgenz…" at bounding box center [631, 308] width 601 height 67
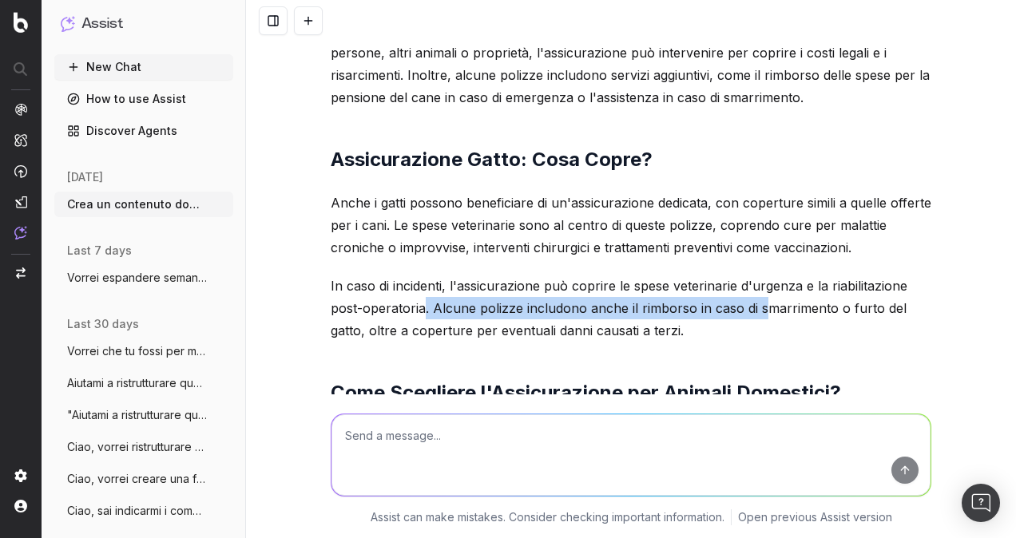
drag, startPoint x: 420, startPoint y: 240, endPoint x: 760, endPoint y: 240, distance: 340.3
click at [760, 275] on p "In caso di incidenti, l'assicurazione può coprire le spese veterinarie d'urgenz…" at bounding box center [631, 308] width 601 height 67
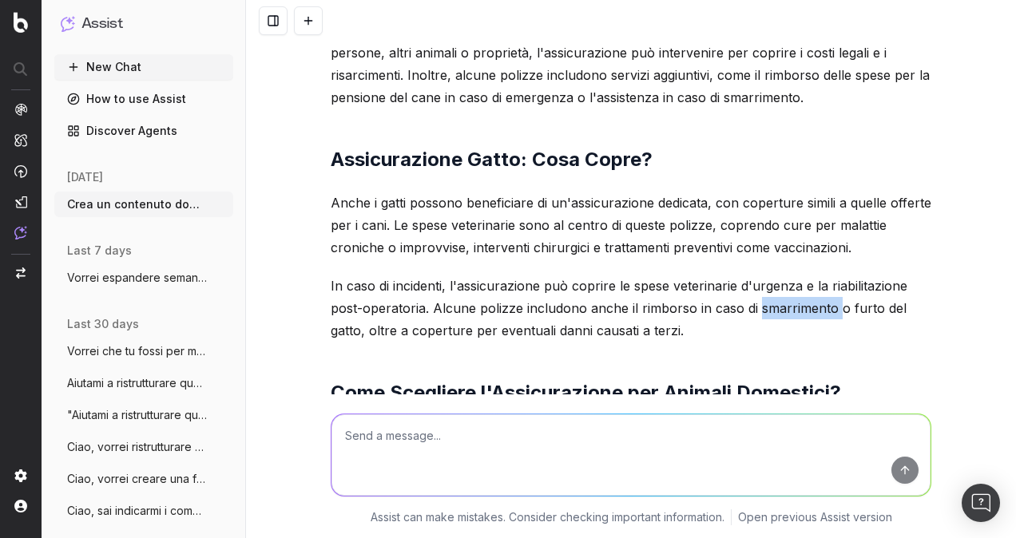
click at [760, 275] on p "In caso di incidenti, l'assicurazione può coprire le spese veterinarie d'urgenz…" at bounding box center [631, 308] width 601 height 67
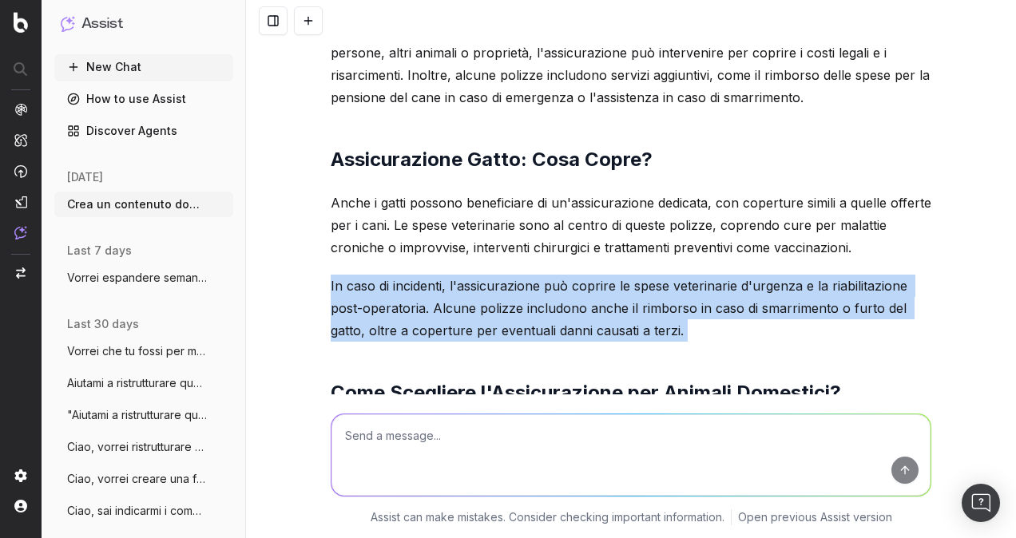
click at [760, 275] on p "In caso di incidenti, l'assicurazione può coprire le spese veterinarie d'urgenz…" at bounding box center [631, 308] width 601 height 67
click at [538, 275] on p "In caso di incidenti, l'assicurazione può coprire le spese veterinarie d'urgenz…" at bounding box center [631, 308] width 601 height 67
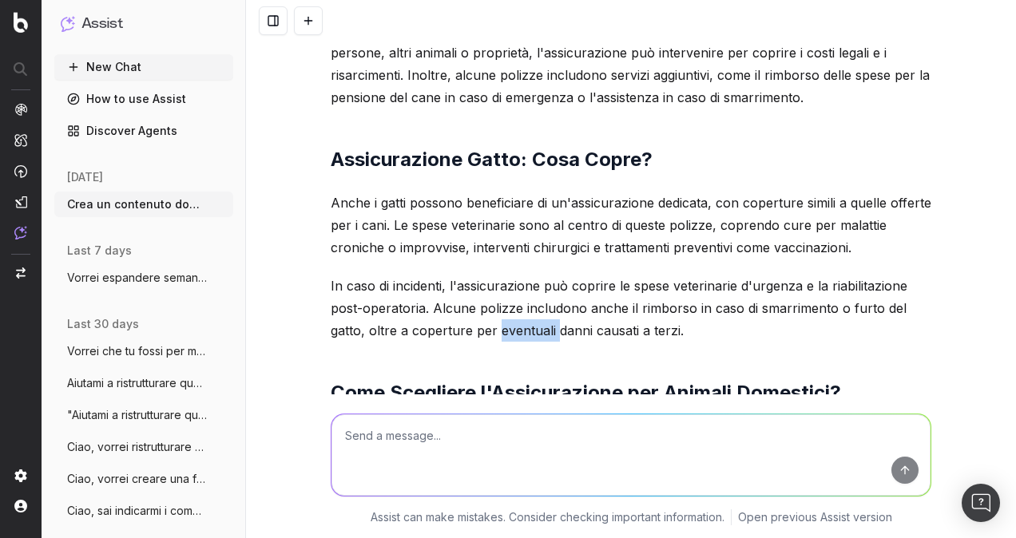
click at [538, 275] on p "In caso di incidenti, l'assicurazione può coprire le spese veterinarie d'urgenz…" at bounding box center [631, 308] width 601 height 67
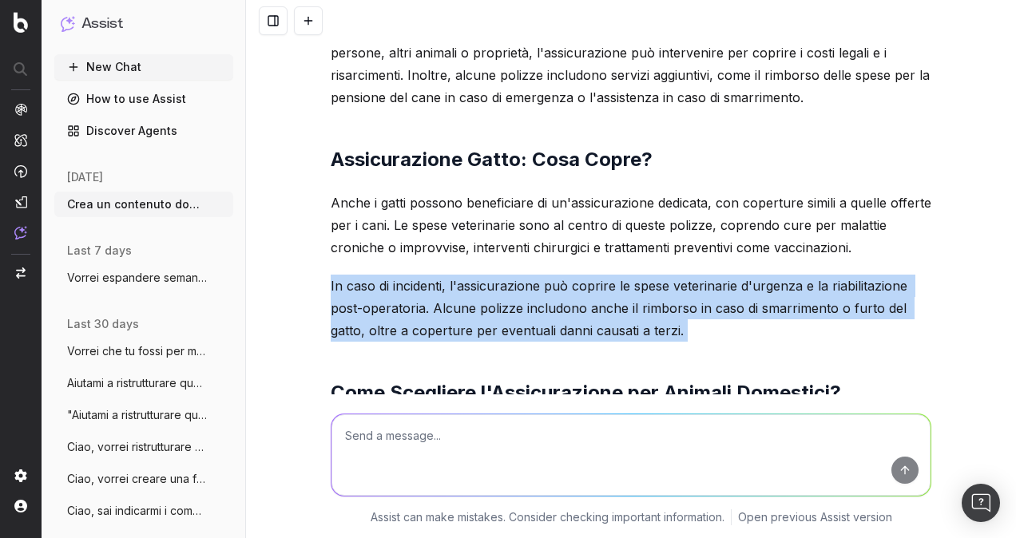
click at [538, 275] on p "In caso di incidenti, l'assicurazione può coprire le spese veterinarie d'urgenz…" at bounding box center [631, 308] width 601 height 67
drag, startPoint x: 538, startPoint y: 252, endPoint x: 564, endPoint y: 274, distance: 34.0
click at [566, 275] on p "In caso di incidenti, l'assicurazione può coprire le spese veterinarie d'urgenz…" at bounding box center [631, 308] width 601 height 67
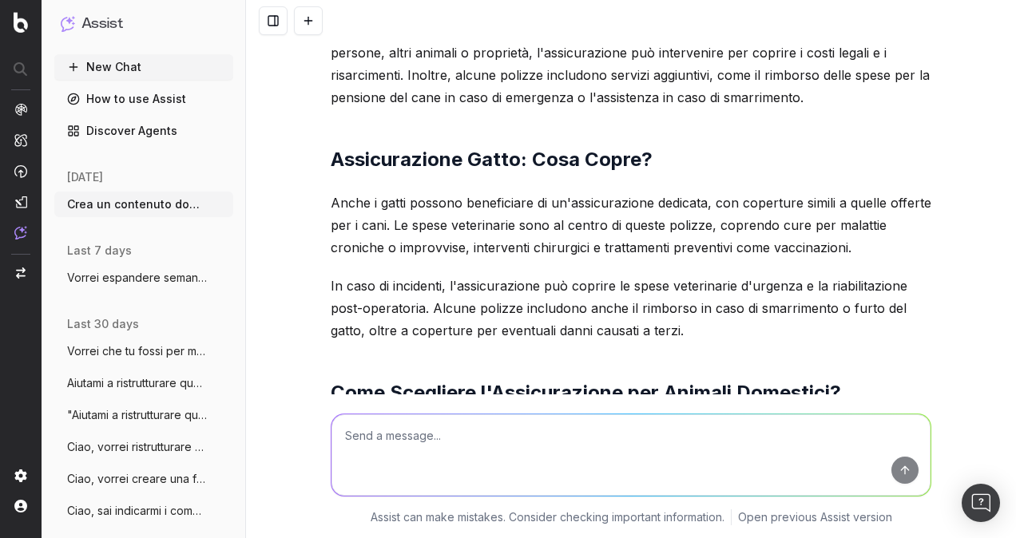
click at [566, 380] on h2 "Come Scegliere l'Assicurazione per Animali Domestici?" at bounding box center [631, 393] width 601 height 26
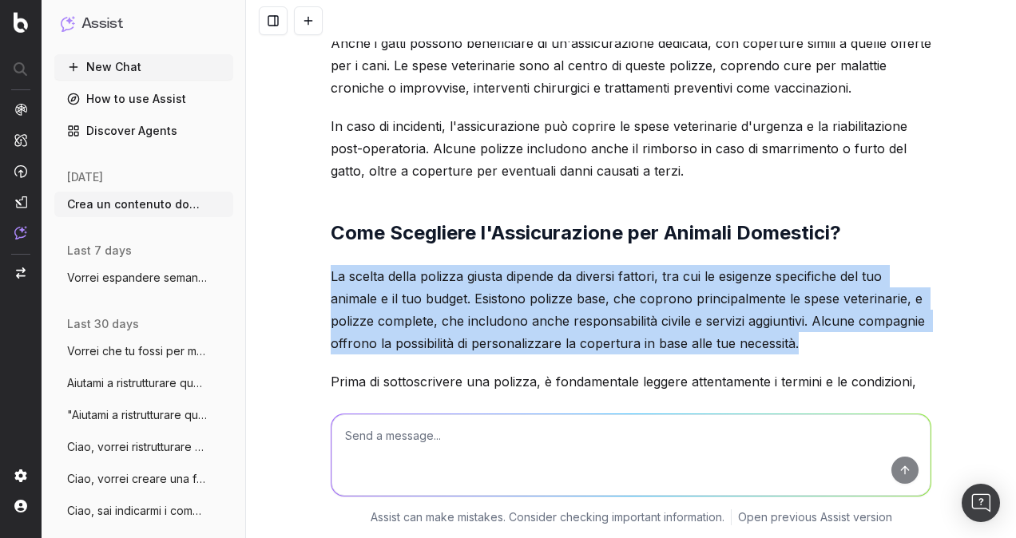
drag, startPoint x: 324, startPoint y: 208, endPoint x: 903, endPoint y: 281, distance: 582.9
click at [903, 281] on p "La scelta della polizza giusta dipende da diversi fattori, tra cui le esigenze …" at bounding box center [631, 309] width 601 height 89
drag, startPoint x: 903, startPoint y: 281, endPoint x: 733, endPoint y: 273, distance: 169.5
click at [737, 274] on p "La scelta della polizza giusta dipende da diversi fattori, tra cui le esigenze …" at bounding box center [631, 309] width 601 height 89
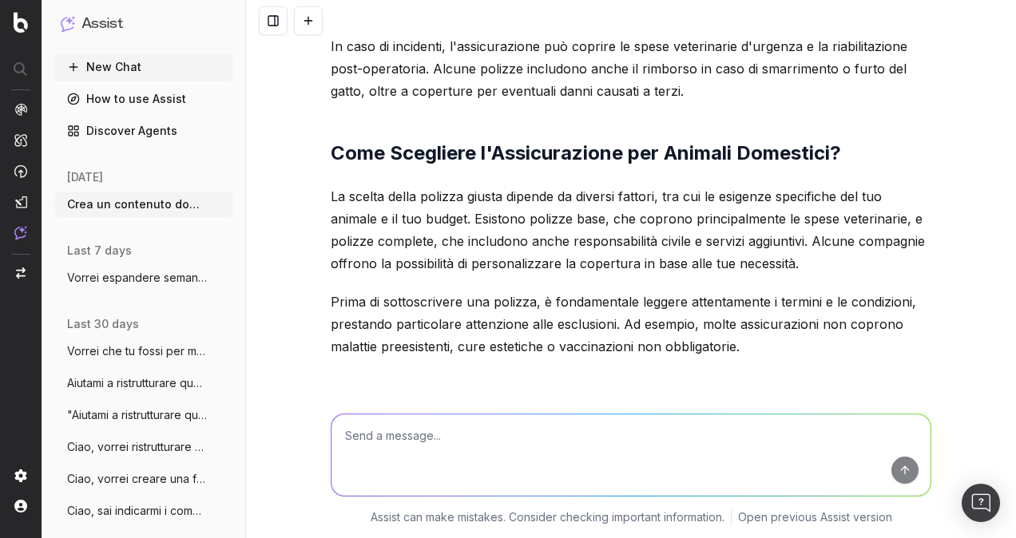
click at [568, 291] on p "Prima di sottoscrivere una polizza, è fondamentale leggere attentamente i termi…" at bounding box center [631, 324] width 601 height 67
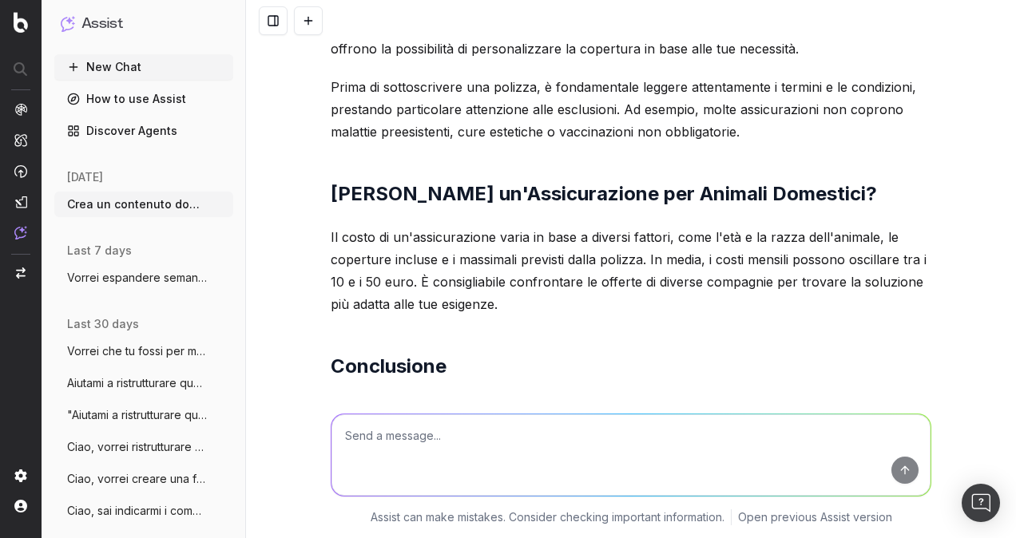
scroll to position [5038, 0]
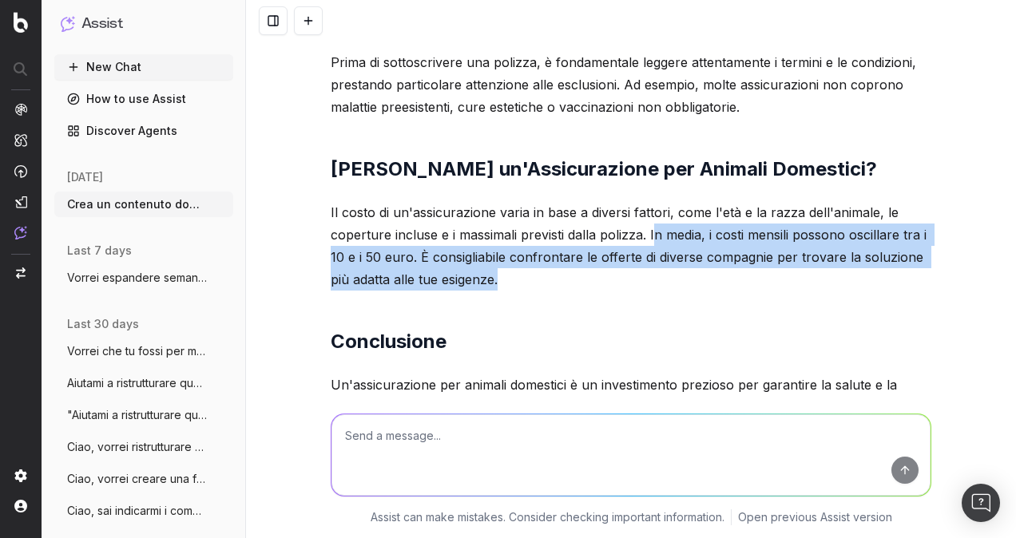
drag, startPoint x: 646, startPoint y: 164, endPoint x: 792, endPoint y: 211, distance: 153.6
click at [792, 211] on p "Il costo di un'assicurazione varia in base a diversi fattori, come l'età e la r…" at bounding box center [631, 245] width 601 height 89
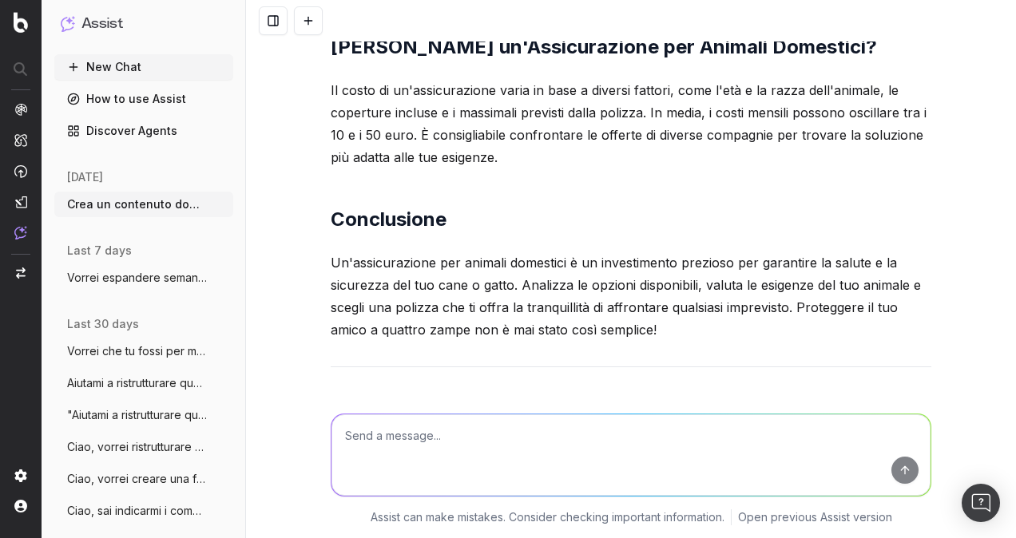
scroll to position [5198, 0]
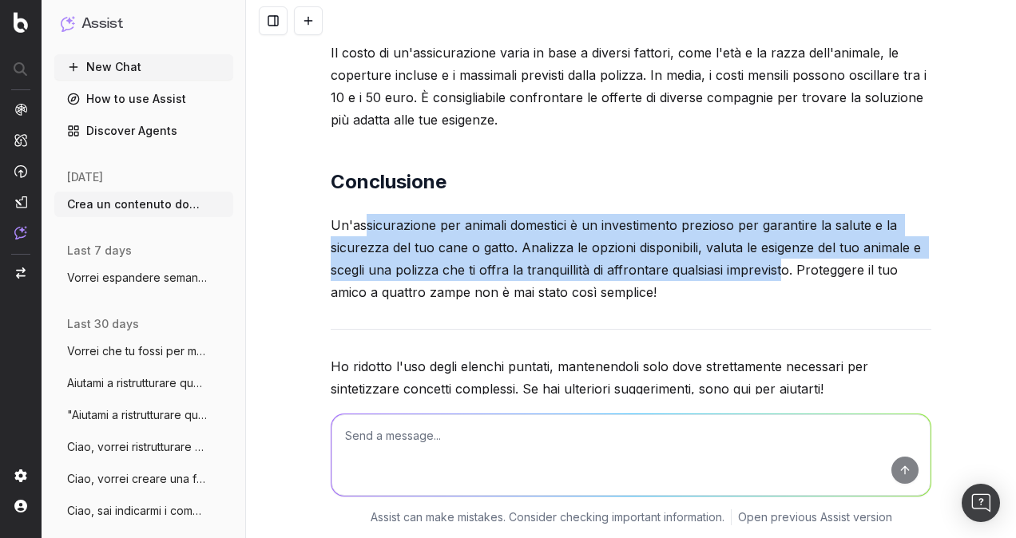
drag, startPoint x: 363, startPoint y: 155, endPoint x: 772, endPoint y: 203, distance: 411.8
click at [772, 214] on p "Un'assicurazione per animali domestici è un investimento prezioso per garantire…" at bounding box center [631, 258] width 601 height 89
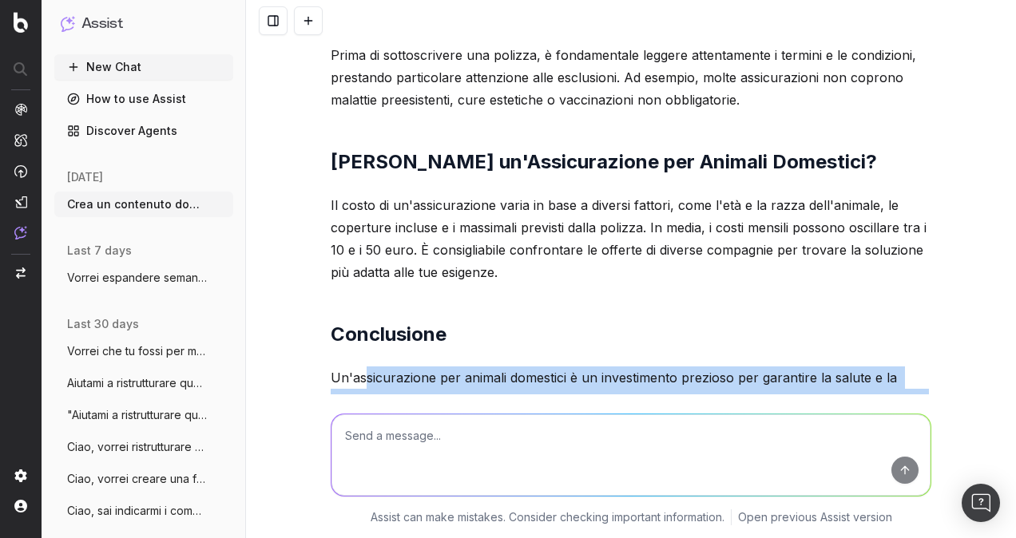
scroll to position [5205, 0]
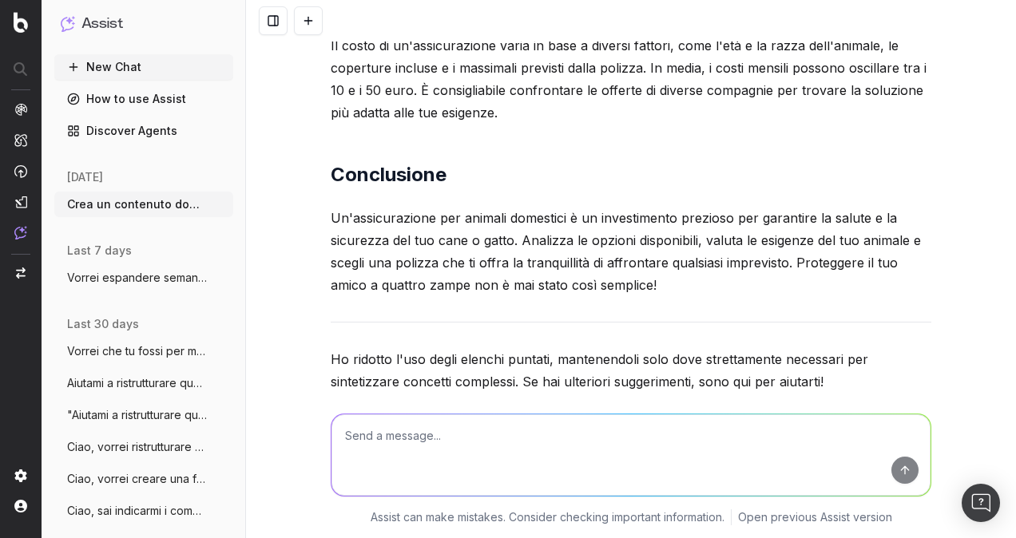
click at [717, 433] on textarea at bounding box center [631, 455] width 599 height 81
type textarea "Ok, ma così non ne hai inseriti proprio. Riesci a trovare una via di mezzo?"
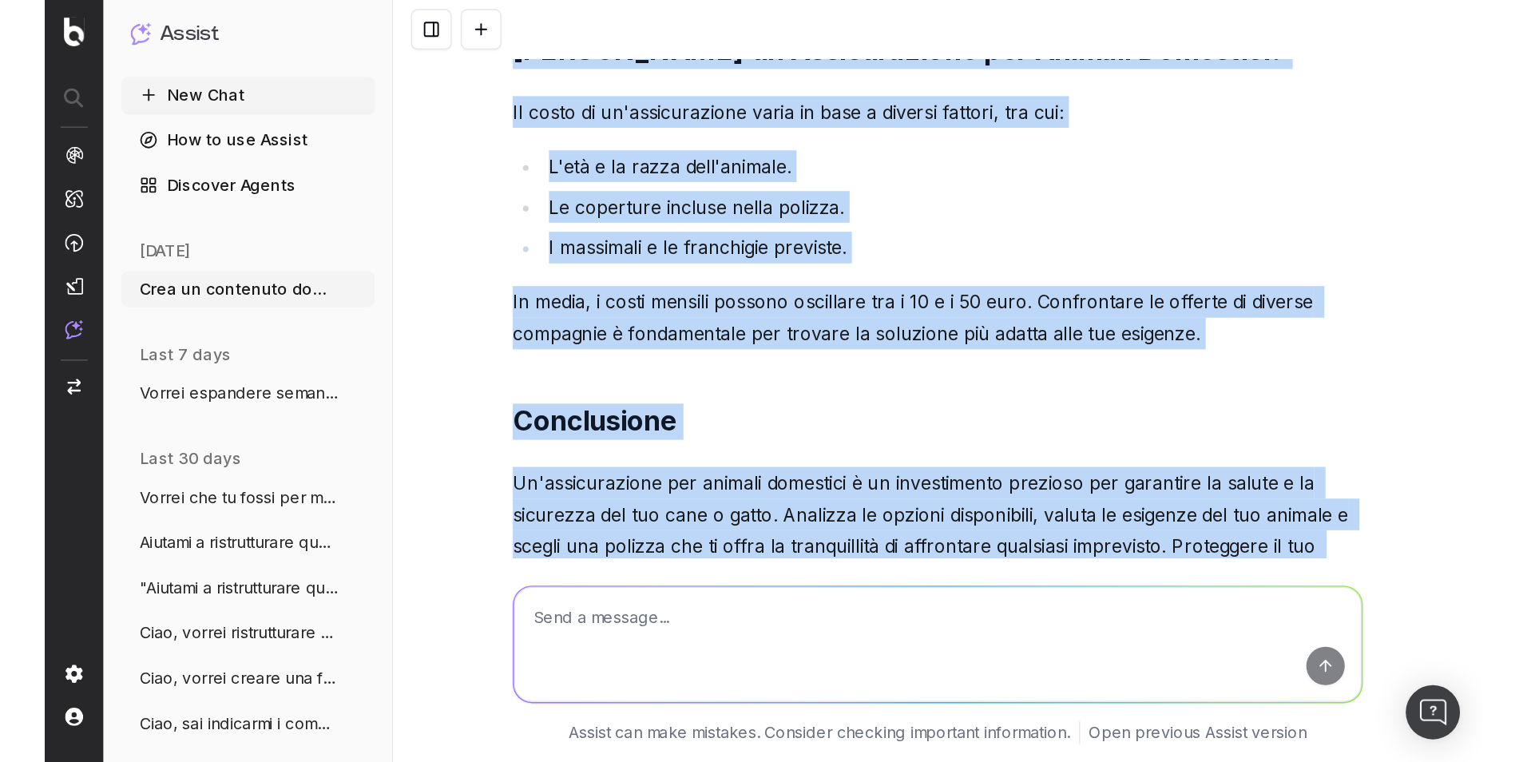
scroll to position [8108, 0]
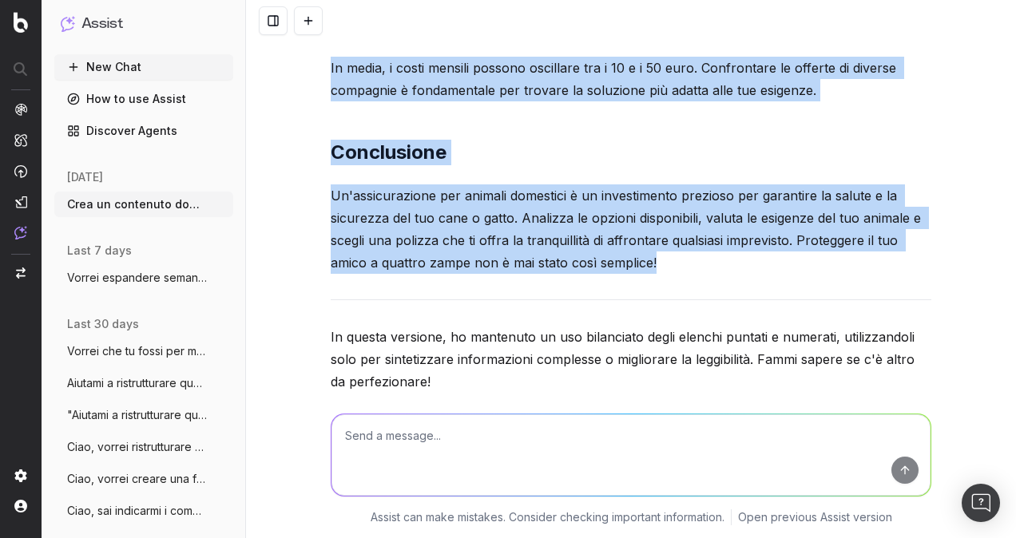
drag, startPoint x: 328, startPoint y: 66, endPoint x: 649, endPoint y: 203, distance: 349.3
copy div "Cosa Copre un'Assicurazione per Animali Domestici? Le assicurazioni per animali…"
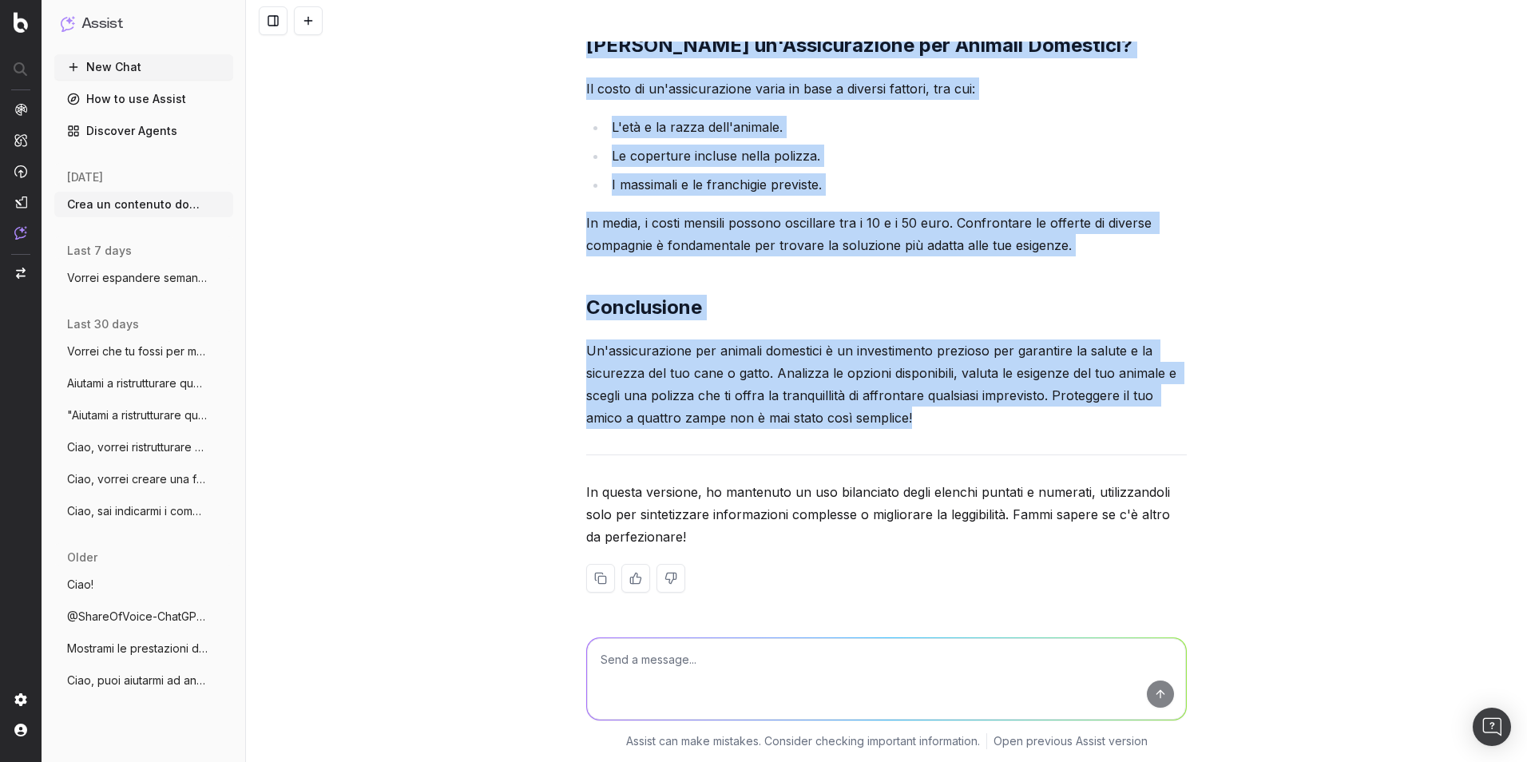
scroll to position [7886, 0]
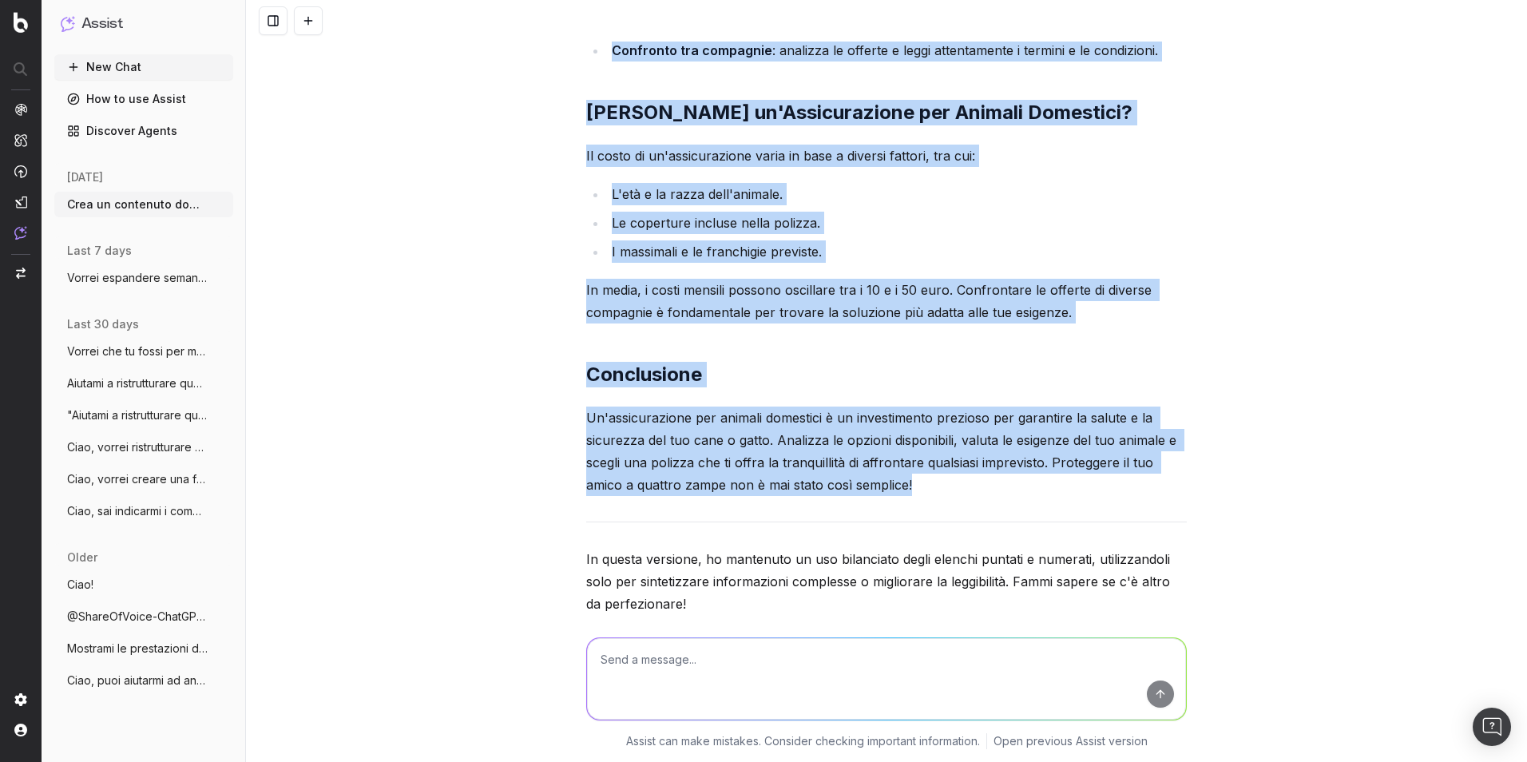
click at [752, 407] on p "Un'assicurazione per animali domestici è un investimento prezioso per garantire…" at bounding box center [886, 451] width 601 height 89
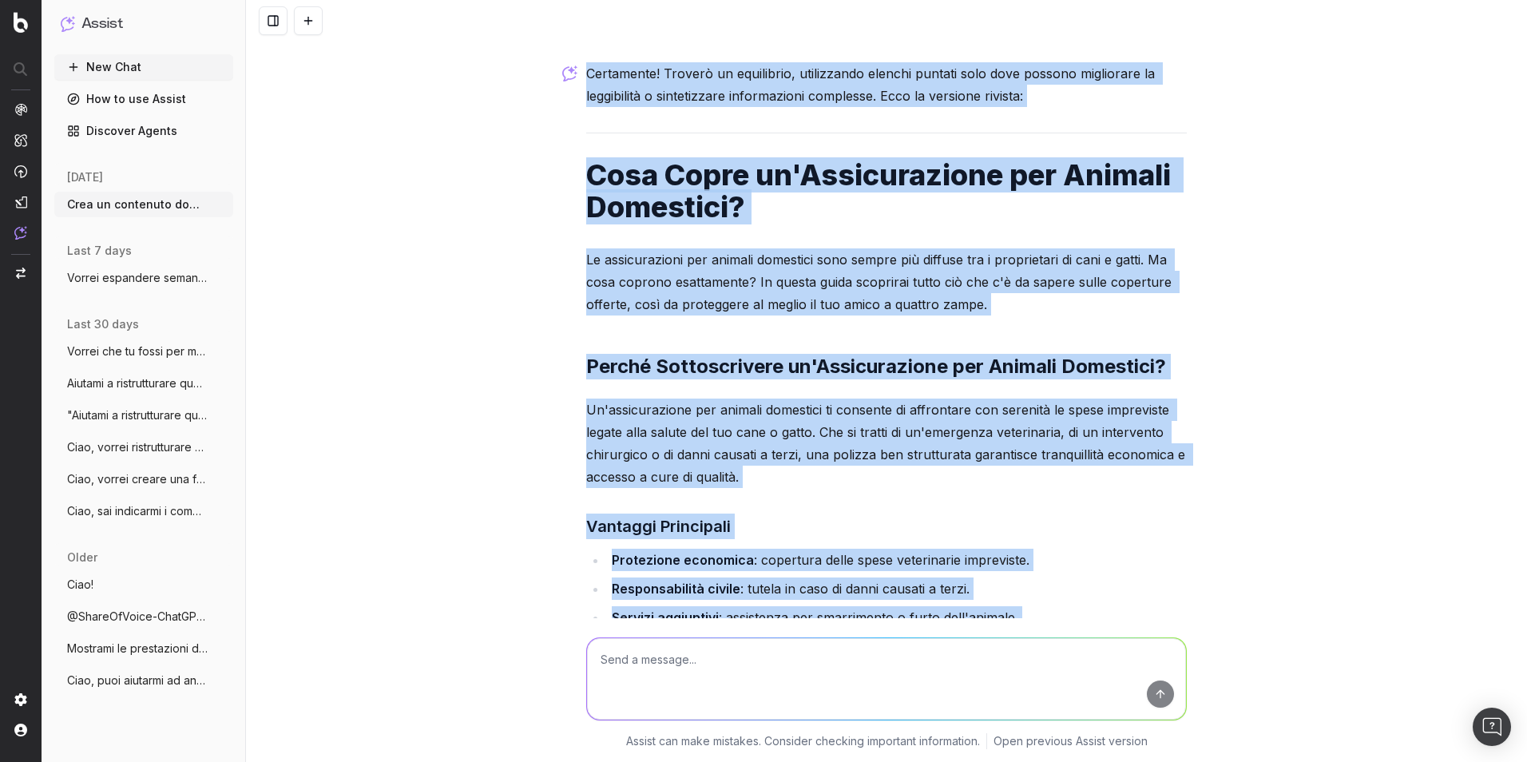
scroll to position [5474, 0]
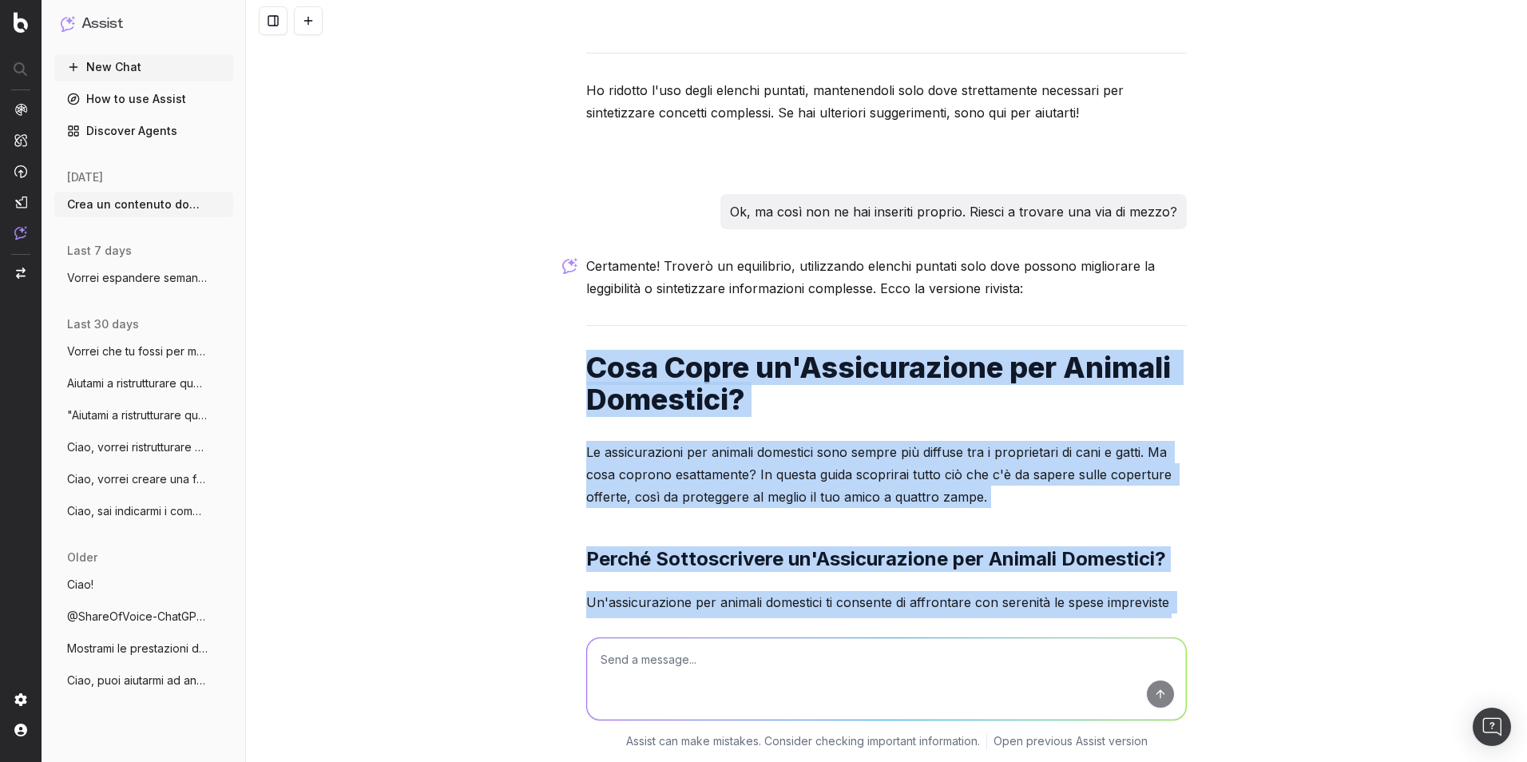
drag, startPoint x: 909, startPoint y: 421, endPoint x: 590, endPoint y: 292, distance: 344.0
copy div "Cosa Copre un'Assicurazione per Animali Domestici? Le assicurazioni per animali…"
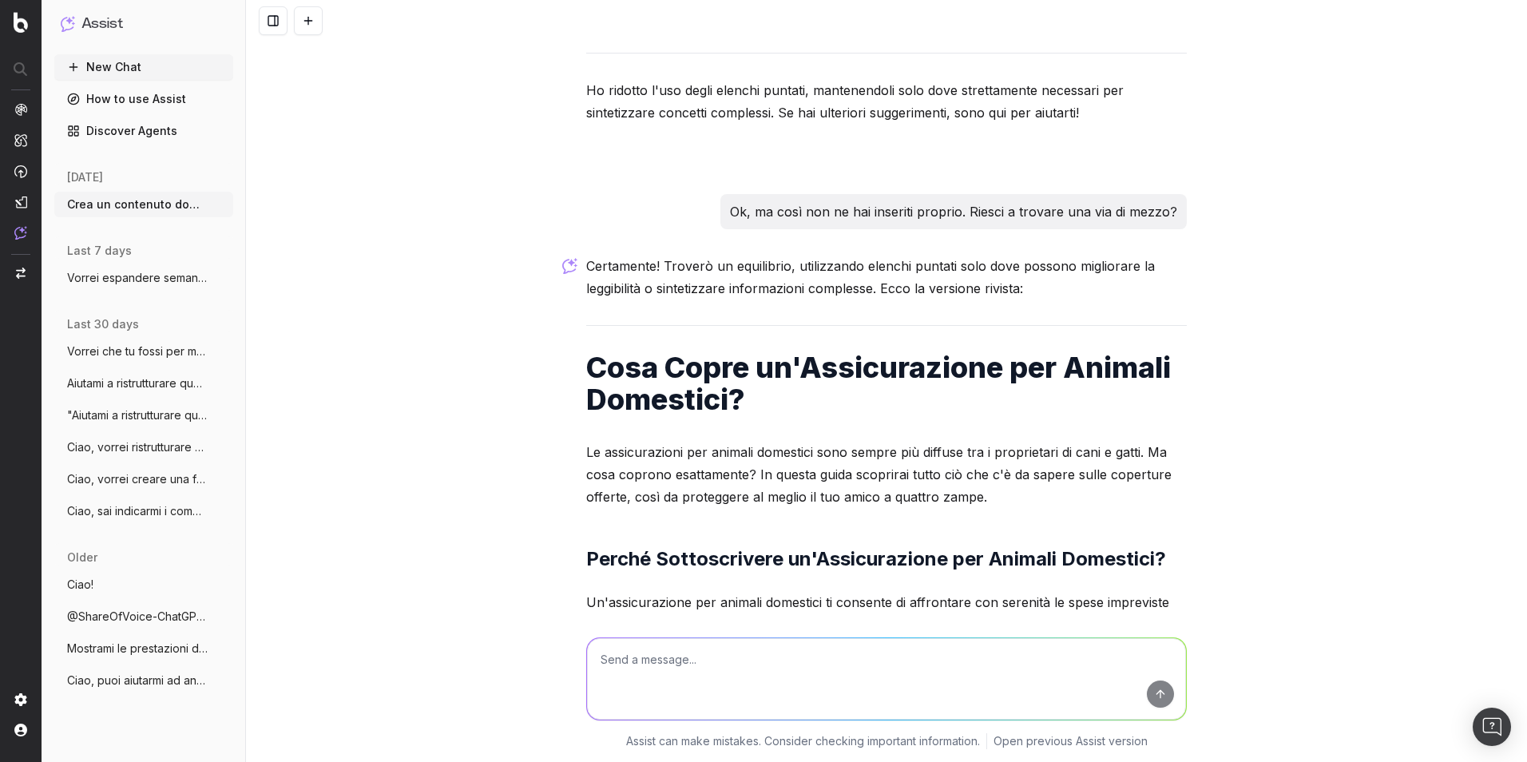
scroll to position [5554, 0]
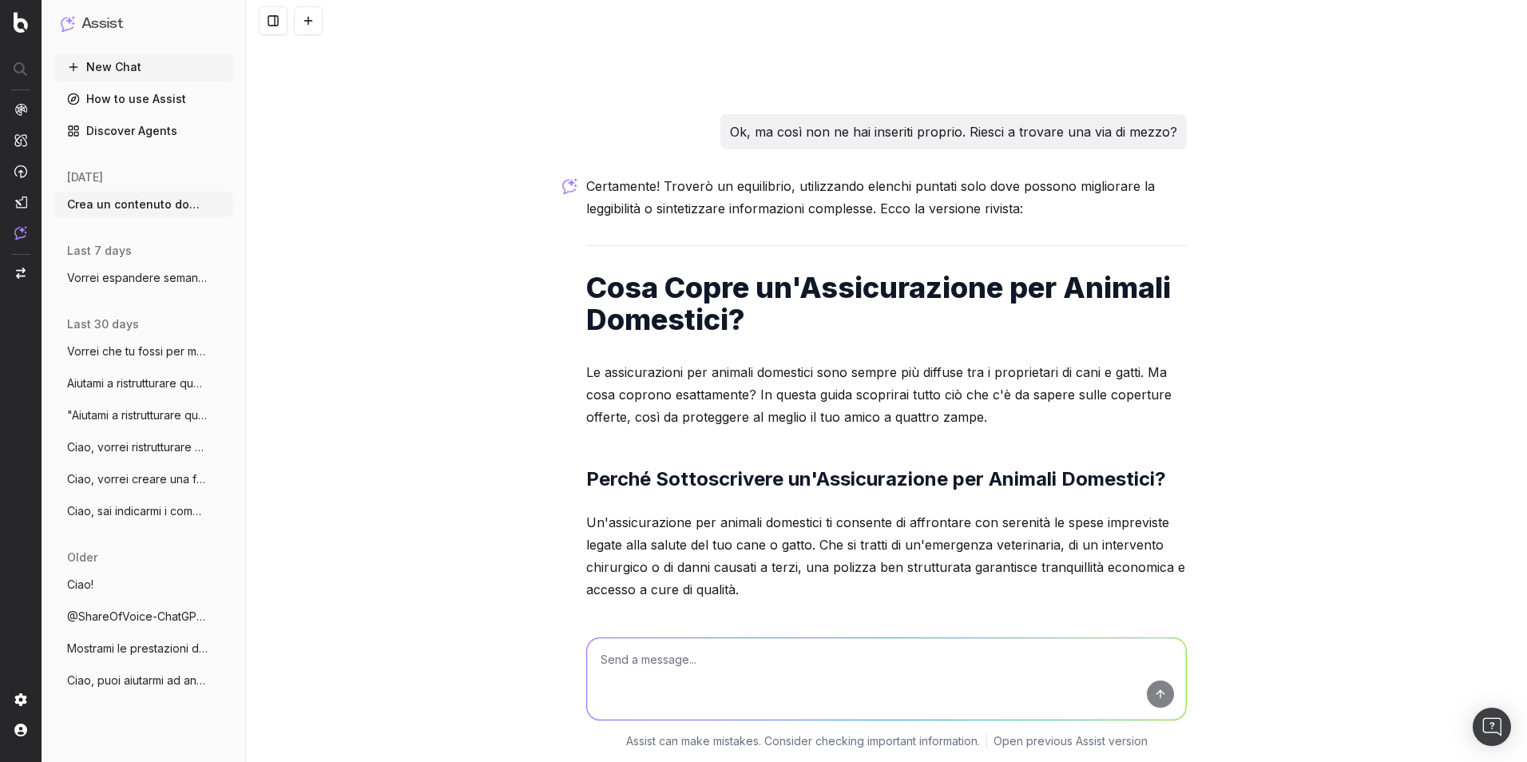
click at [1008, 538] on textarea at bounding box center [886, 678] width 599 height 81
type textarea "Ho bisogno di un title e di una meta description ottimizzati seo."
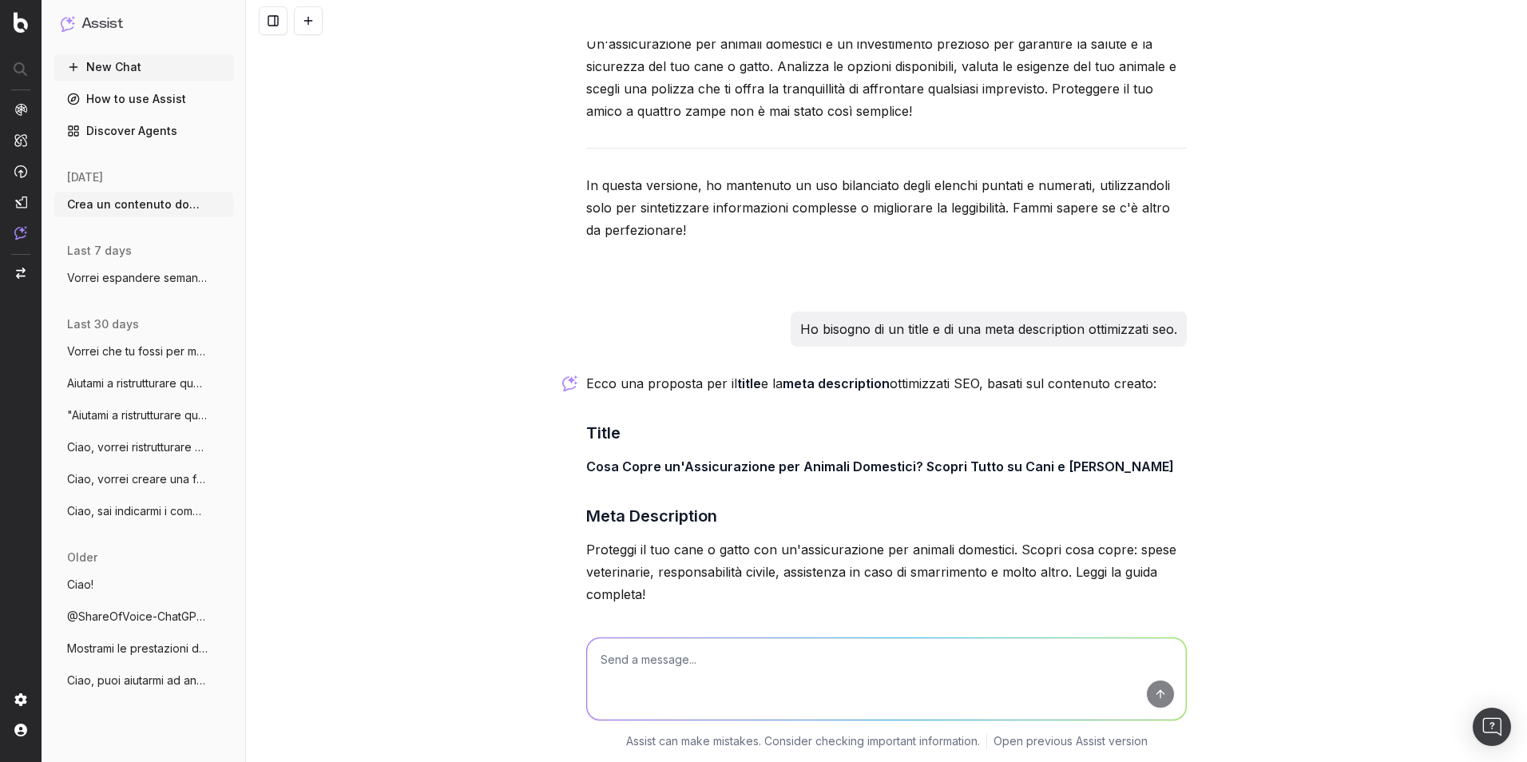
scroll to position [8289, 0]
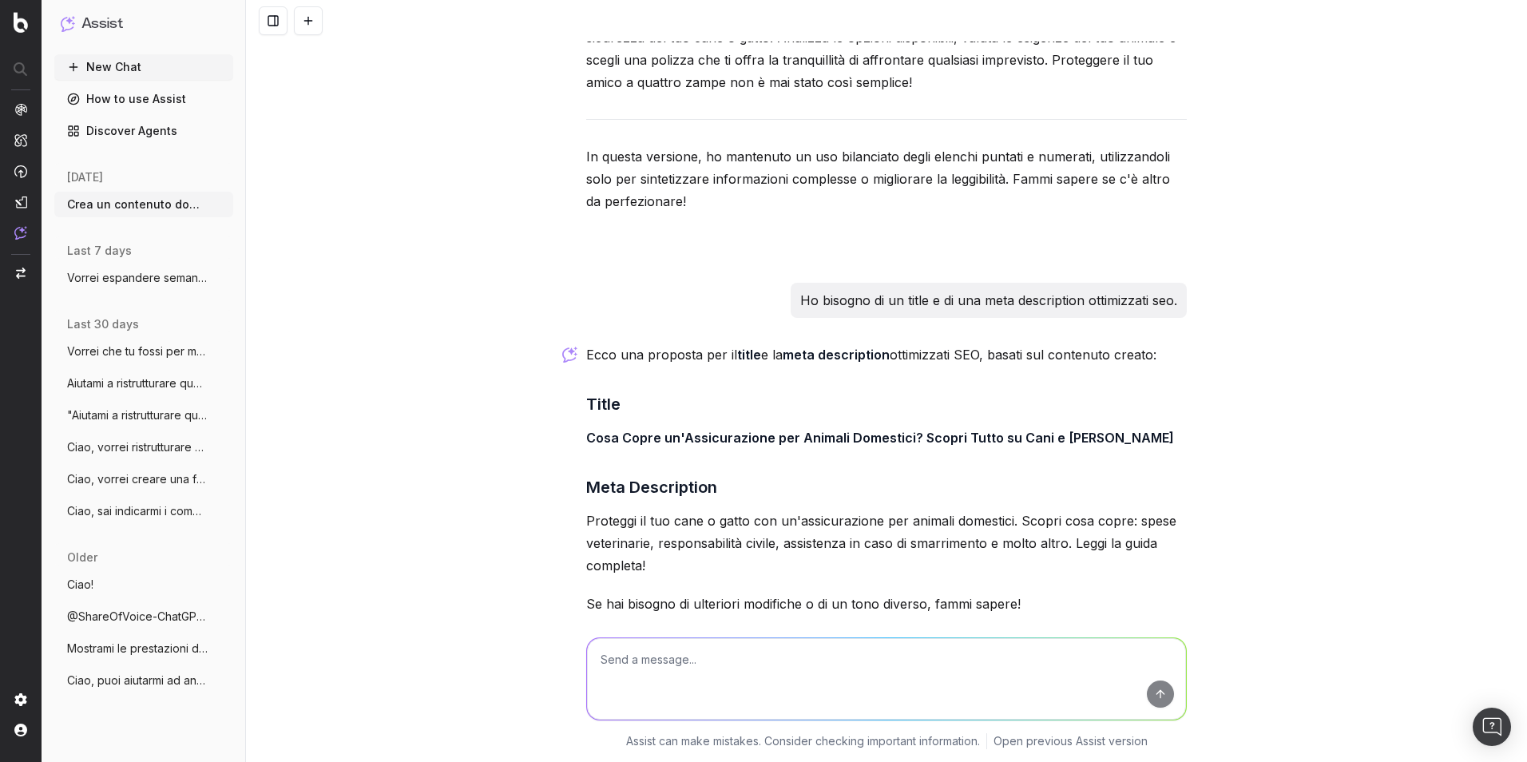
click at [591, 430] on strong "Cosa Copre un'Assicurazione per Animali Domestici? Scopri Tutto su Cani e Gatti" at bounding box center [880, 438] width 588 height 16
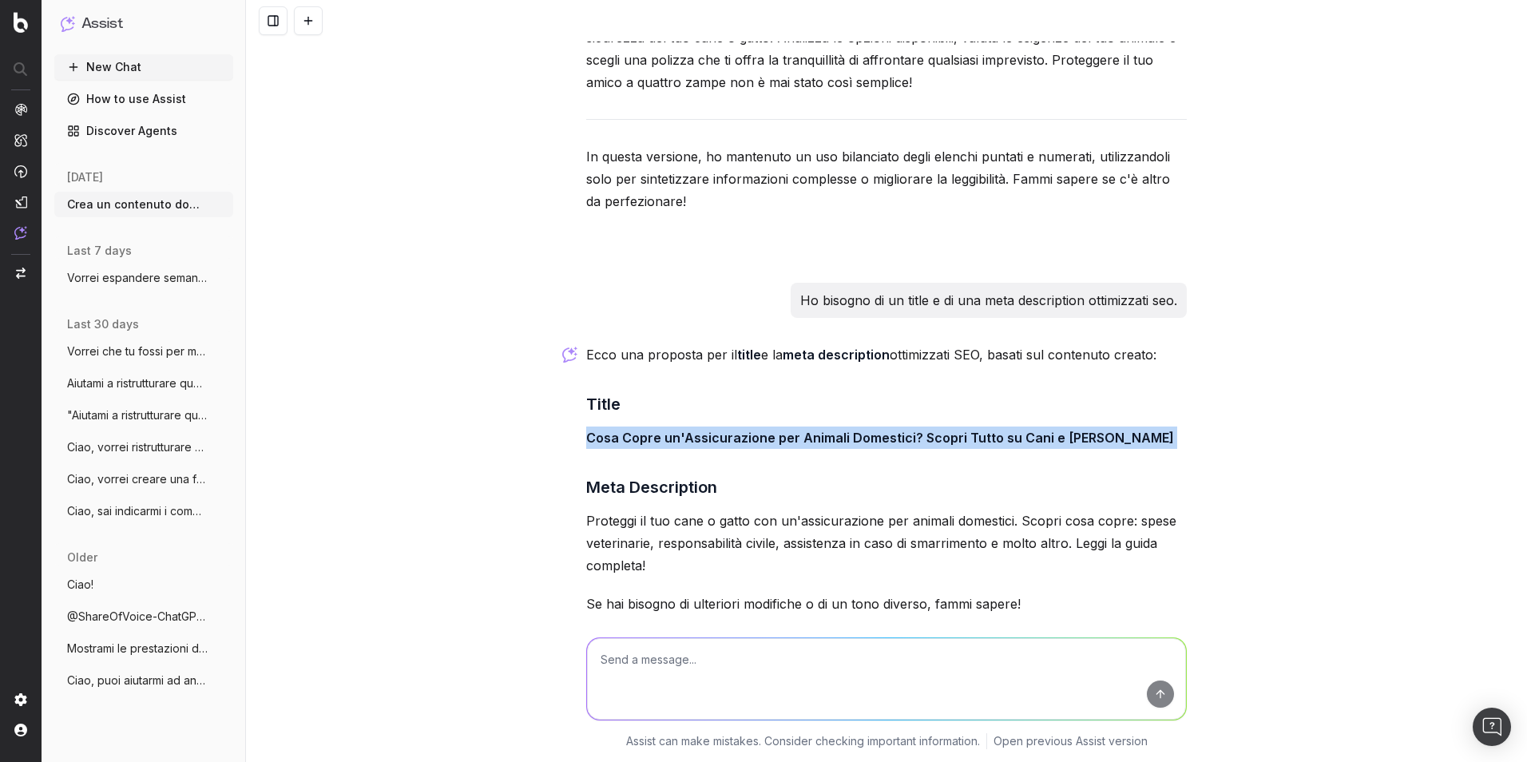
click at [591, 430] on strong "Cosa Copre un'Assicurazione per Animali Domestici? Scopri Tutto su Cani e Gatti" at bounding box center [880, 438] width 588 height 16
copy strong "Cosa Copre un'Assicurazione per Animali Domestici? Scopri Tutto su Cani e Gatti"
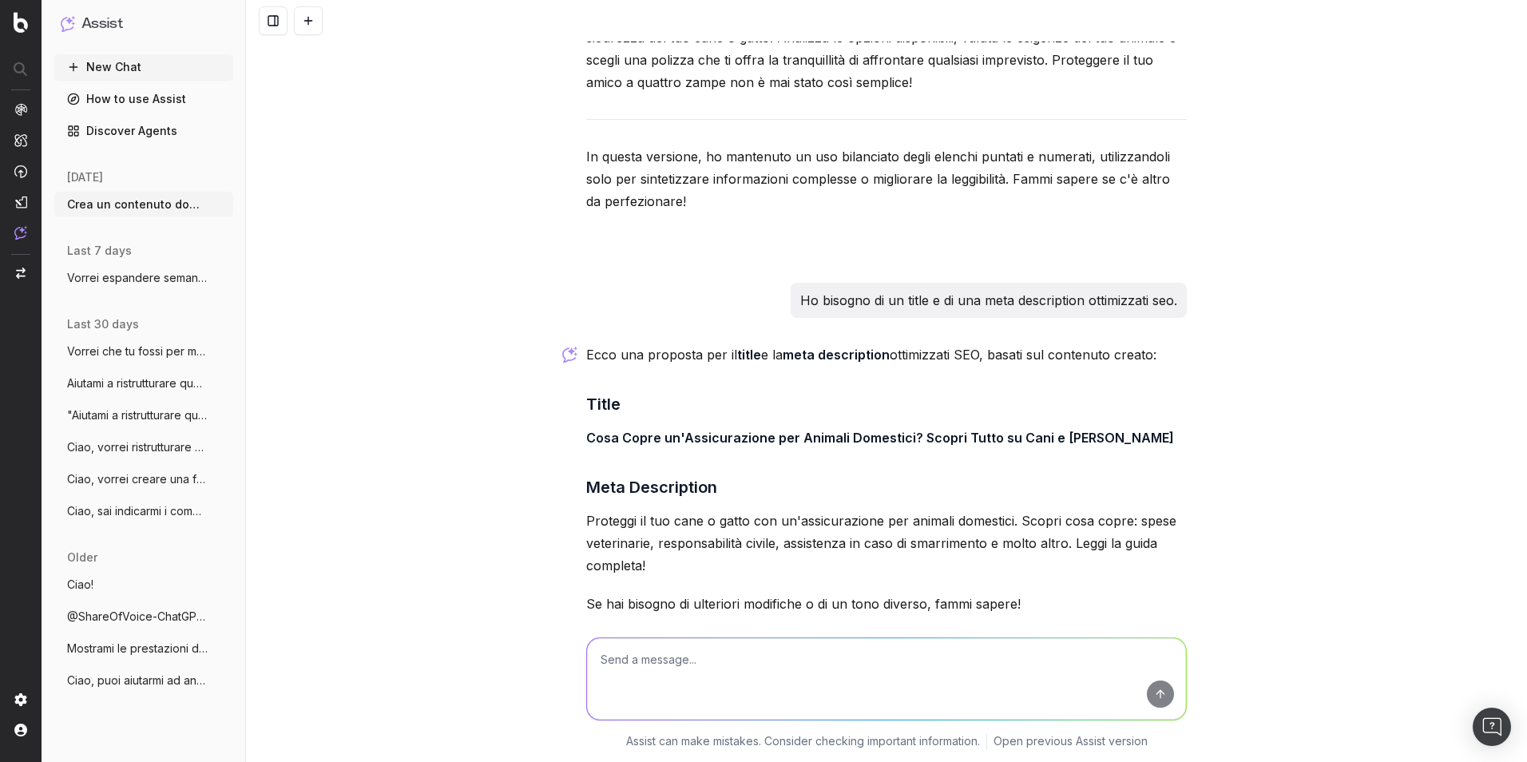
click at [799, 510] on p "Proteggi il tuo cane o gatto con un'assicurazione per animali domestici. Scopri…" at bounding box center [886, 543] width 601 height 67
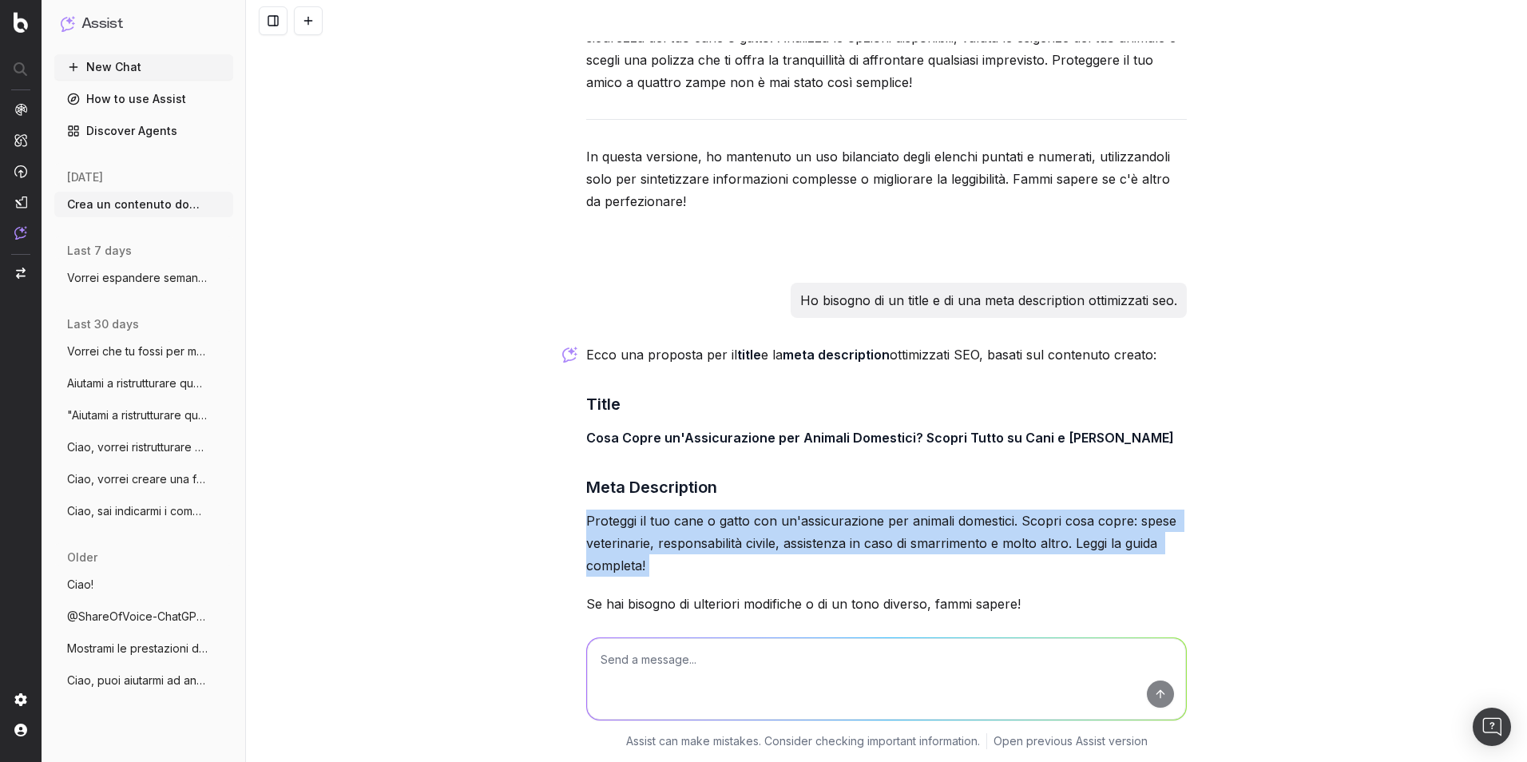
click at [787, 510] on p "Proteggi il tuo cane o gatto con un'assicurazione per animali domestici. Scopri…" at bounding box center [886, 543] width 601 height 67
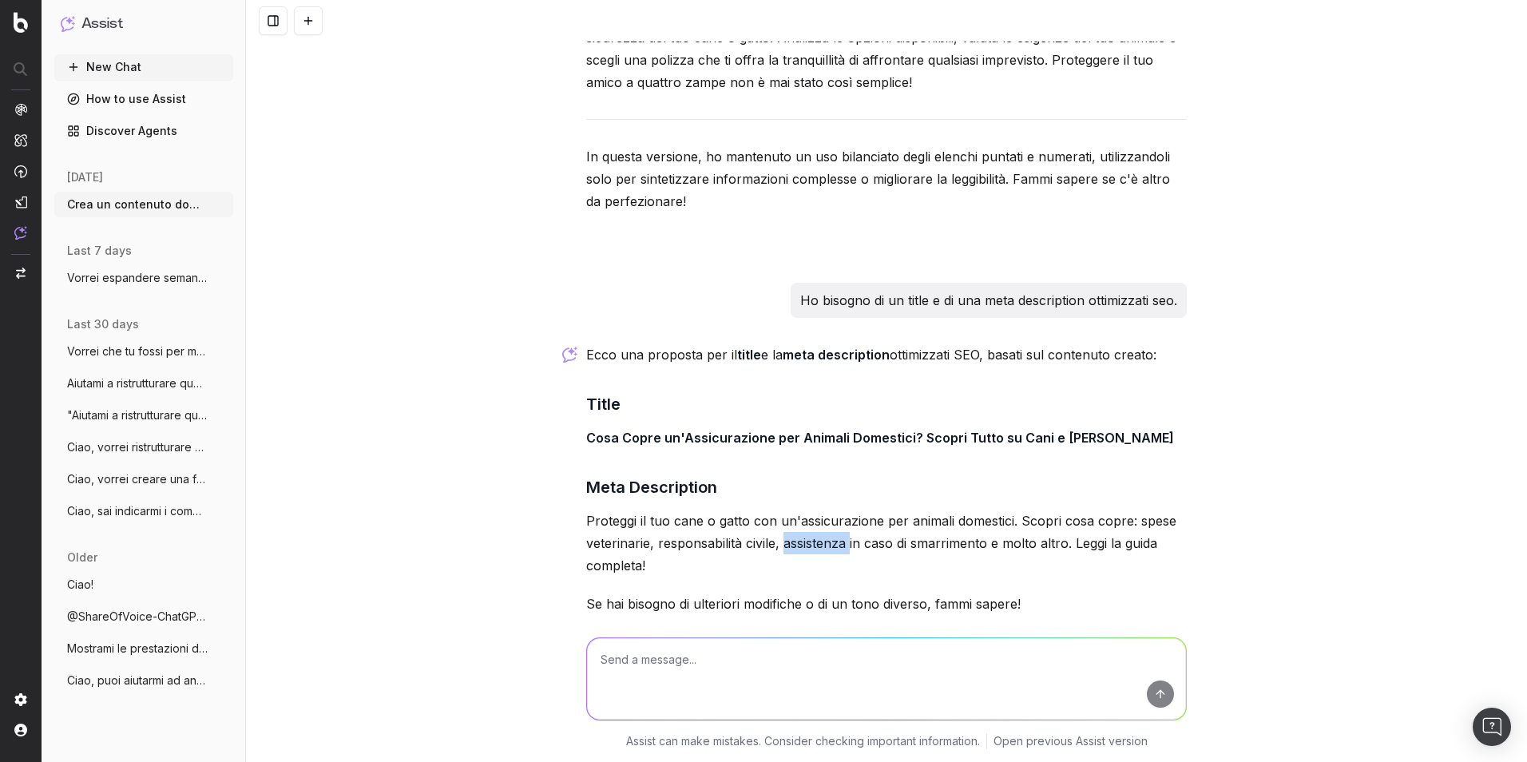
click at [787, 510] on p "Proteggi il tuo cane o gatto con un'assicurazione per animali domestici. Scopri…" at bounding box center [886, 543] width 601 height 67
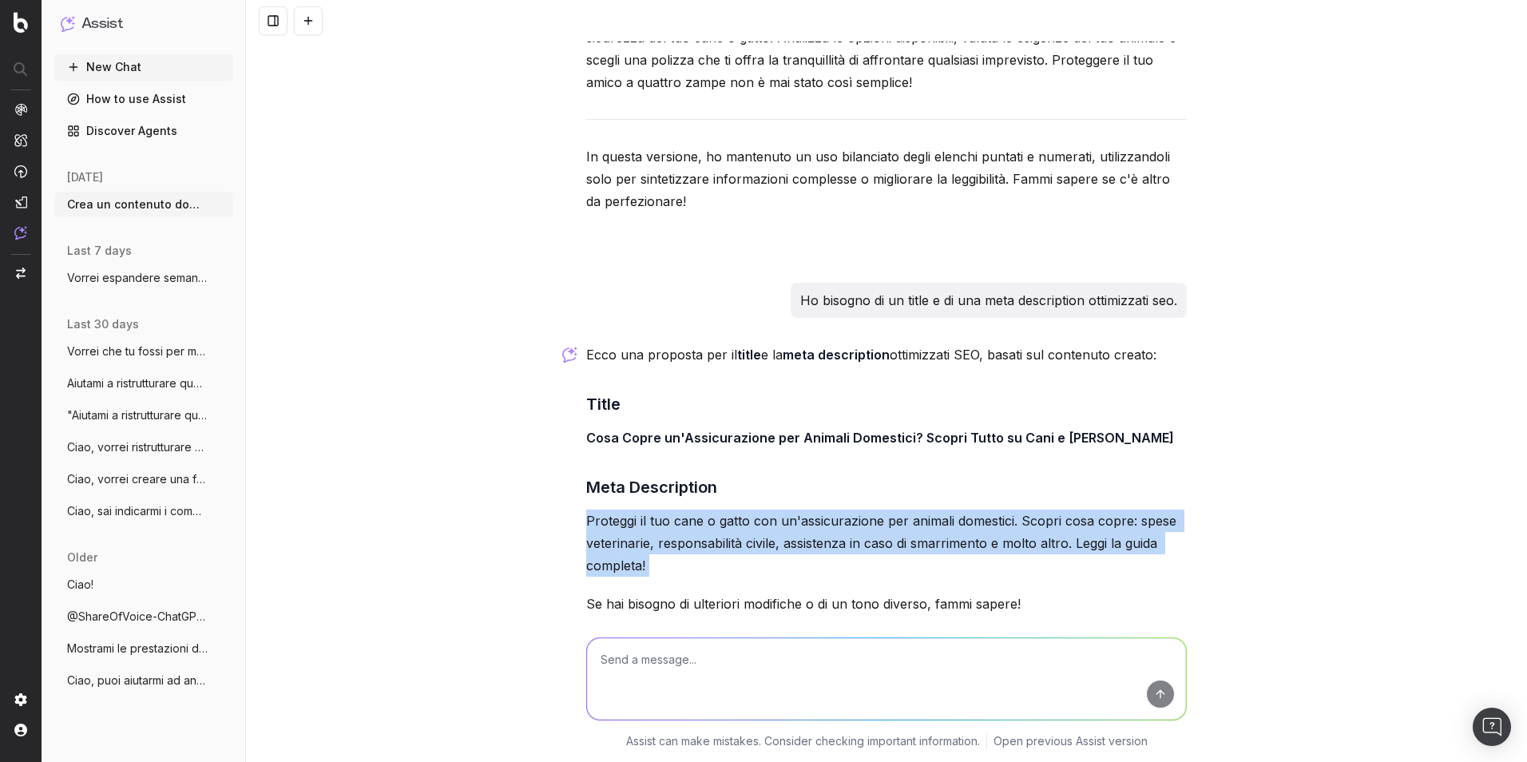
click at [787, 510] on p "Proteggi il tuo cane o gatto con un'assicurazione per animali domestici. Scopri…" at bounding box center [886, 543] width 601 height 67
click at [943, 510] on p "Proteggi il tuo cane o gatto con un'assicurazione per animali domestici. Scopri…" at bounding box center [886, 543] width 601 height 67
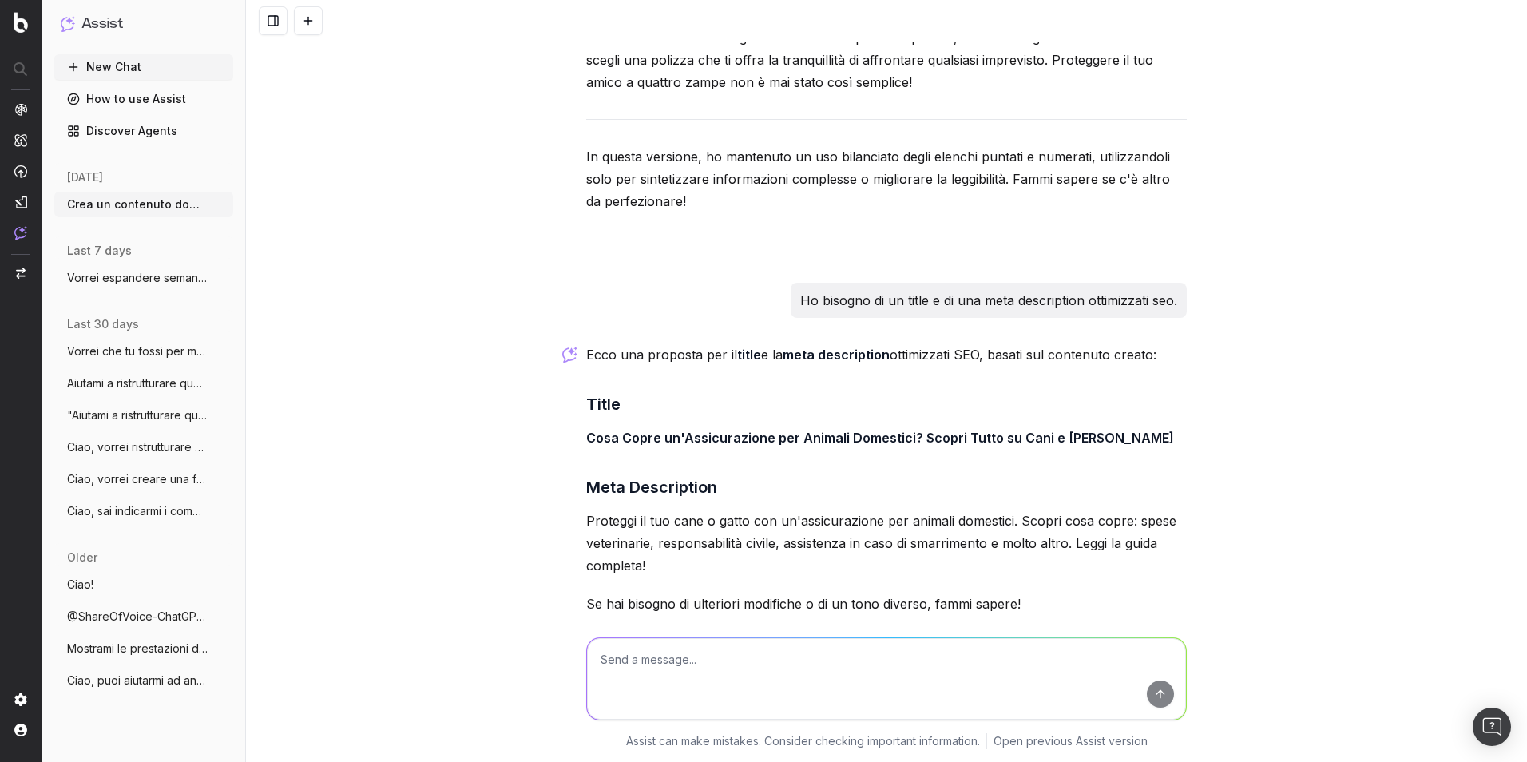
click at [928, 538] on textarea at bounding box center [886, 678] width 599 height 81
type textarea "Devi ottimizzarle, con i caratteri massimi consentiti in serp"
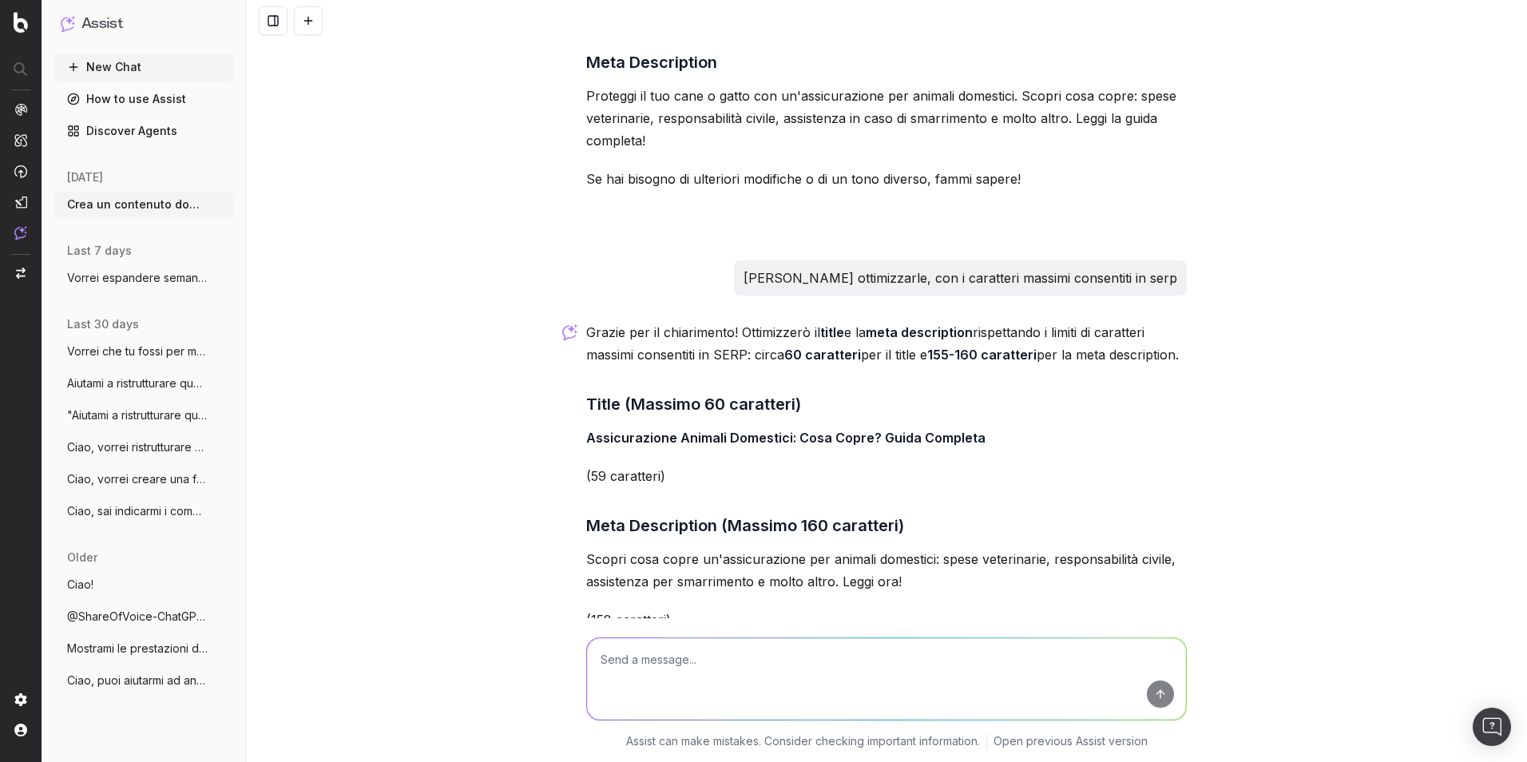
scroll to position [8768, 0]
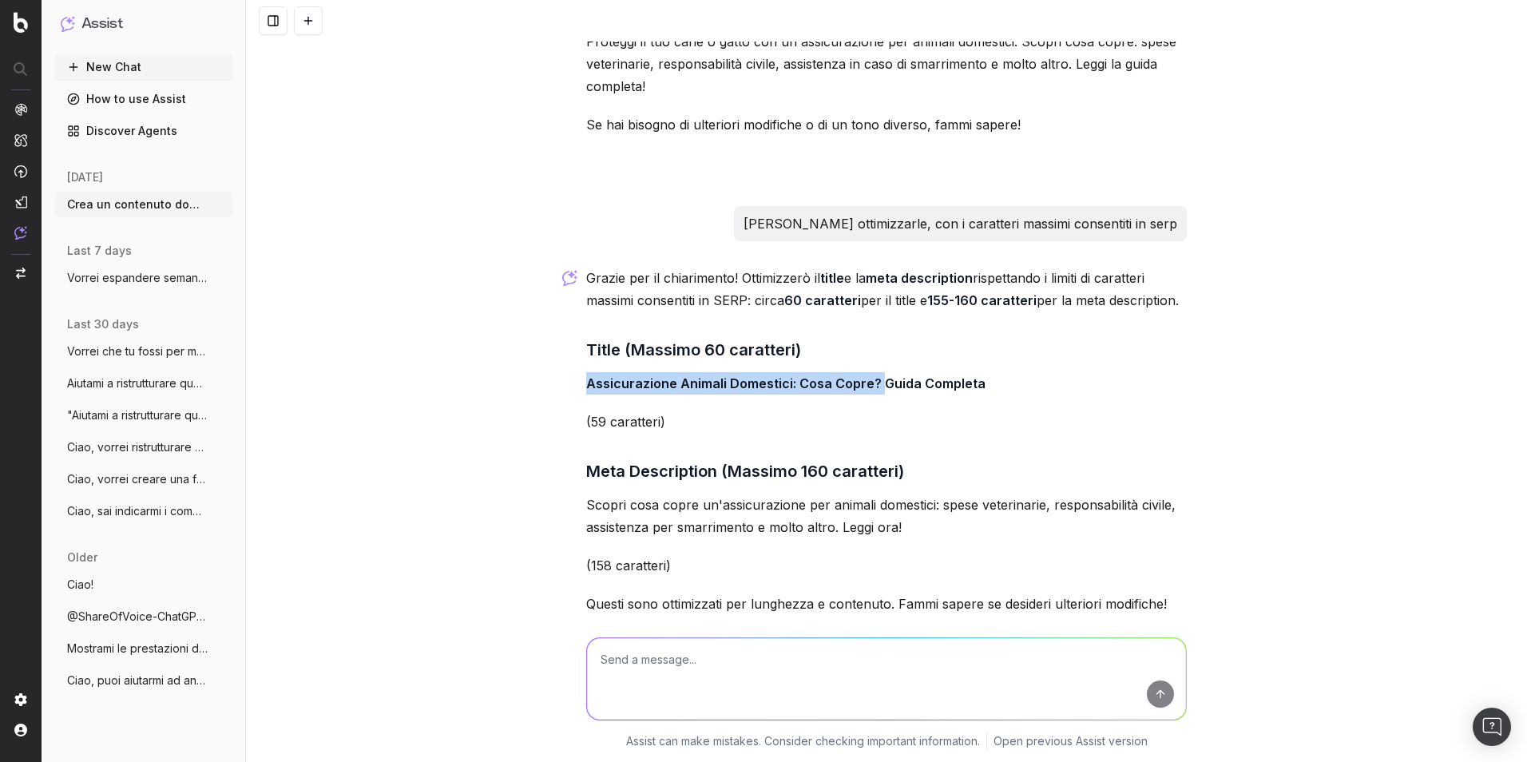
drag, startPoint x: 871, startPoint y: 316, endPoint x: 570, endPoint y: 312, distance: 301.2
click at [570, 312] on div "Informazioni aggiuntive da fornire per generare il contenuto: • Tema principale…" at bounding box center [886, 381] width 1281 height 762
copy strong "Assicurazione Animali Domestici: Cosa Copre?"
click at [772, 494] on p "Scopri cosa copre un'assicurazione per animali domestici: spese veterinarie, re…" at bounding box center [886, 516] width 601 height 45
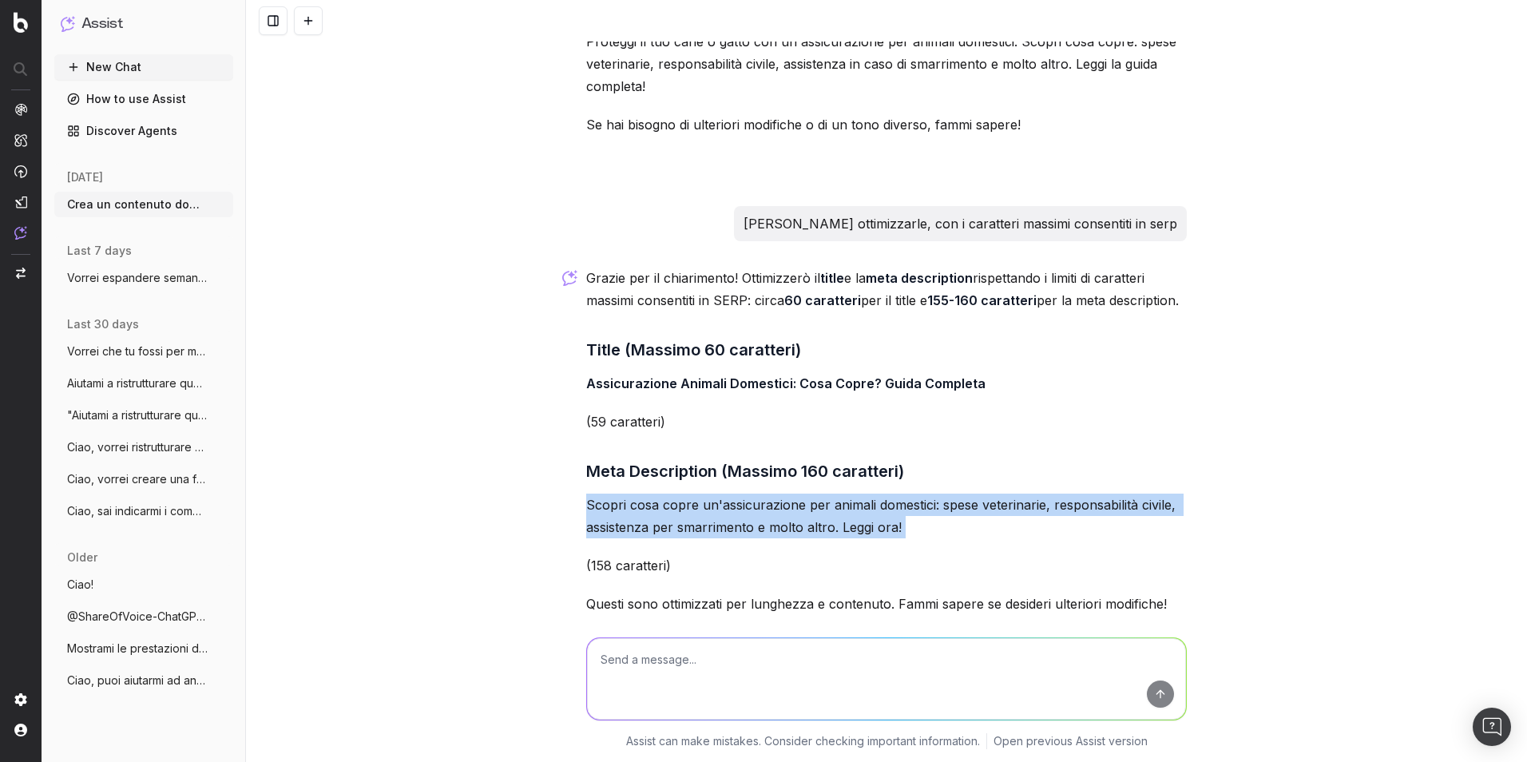
click at [772, 494] on p "Scopri cosa copre un'assicurazione per animali domestici: spese veterinarie, re…" at bounding box center [886, 516] width 601 height 45
click at [776, 494] on p "Scopri cosa copre un'assicurazione per animali domestici: spese veterinarie, re…" at bounding box center [886, 516] width 601 height 45
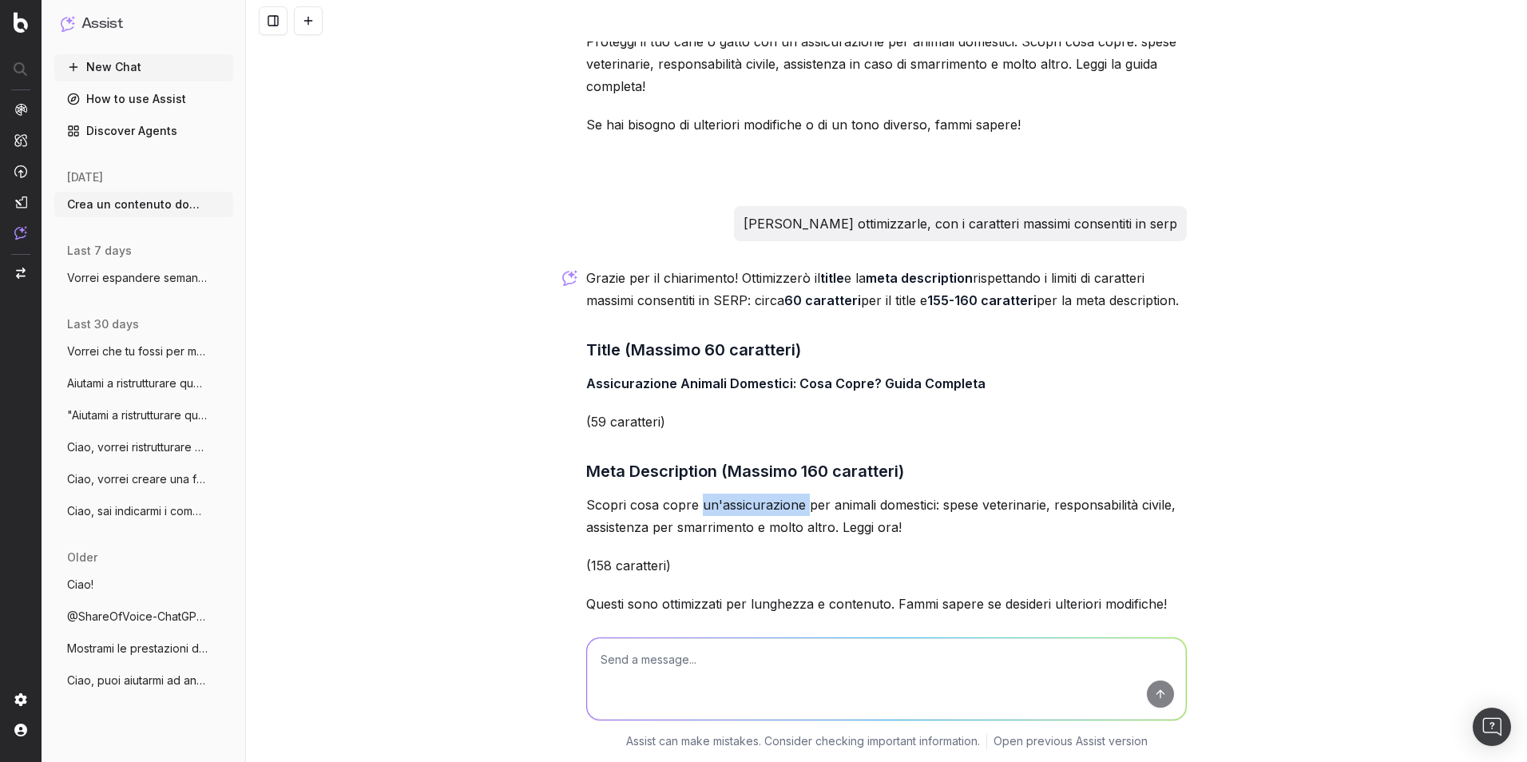
click at [776, 494] on p "Scopri cosa copre un'assicurazione per animali domestici: spese veterinarie, re…" at bounding box center [886, 516] width 601 height 45
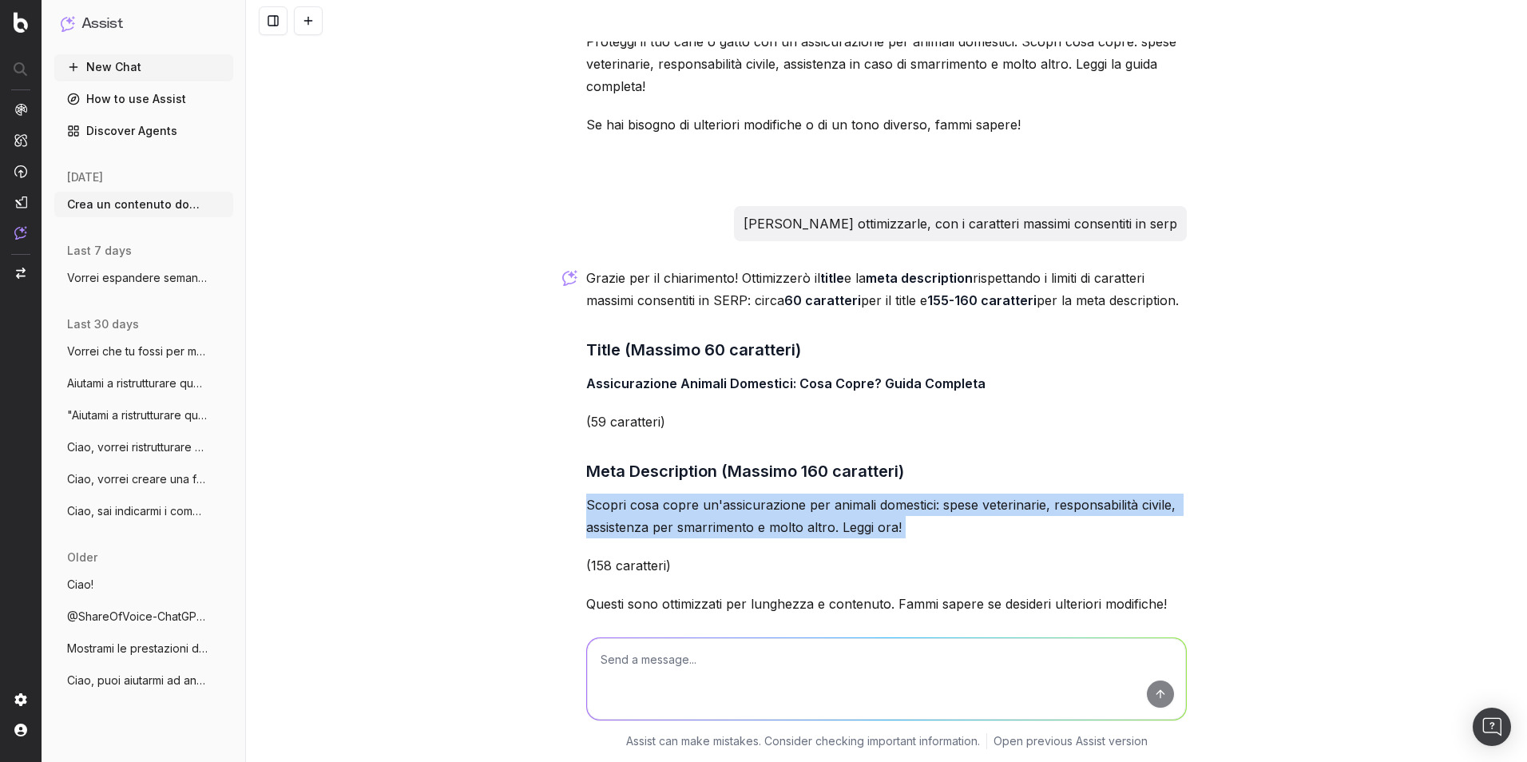
click at [776, 494] on p "Scopri cosa copre un'assicurazione per animali domestici: spese veterinarie, re…" at bounding box center [886, 516] width 601 height 45
click at [845, 538] on p "Questi sono ottimizzati per lunghezza e contenuto. Fammi sapere se desideri ult…" at bounding box center [886, 605] width 601 height 22
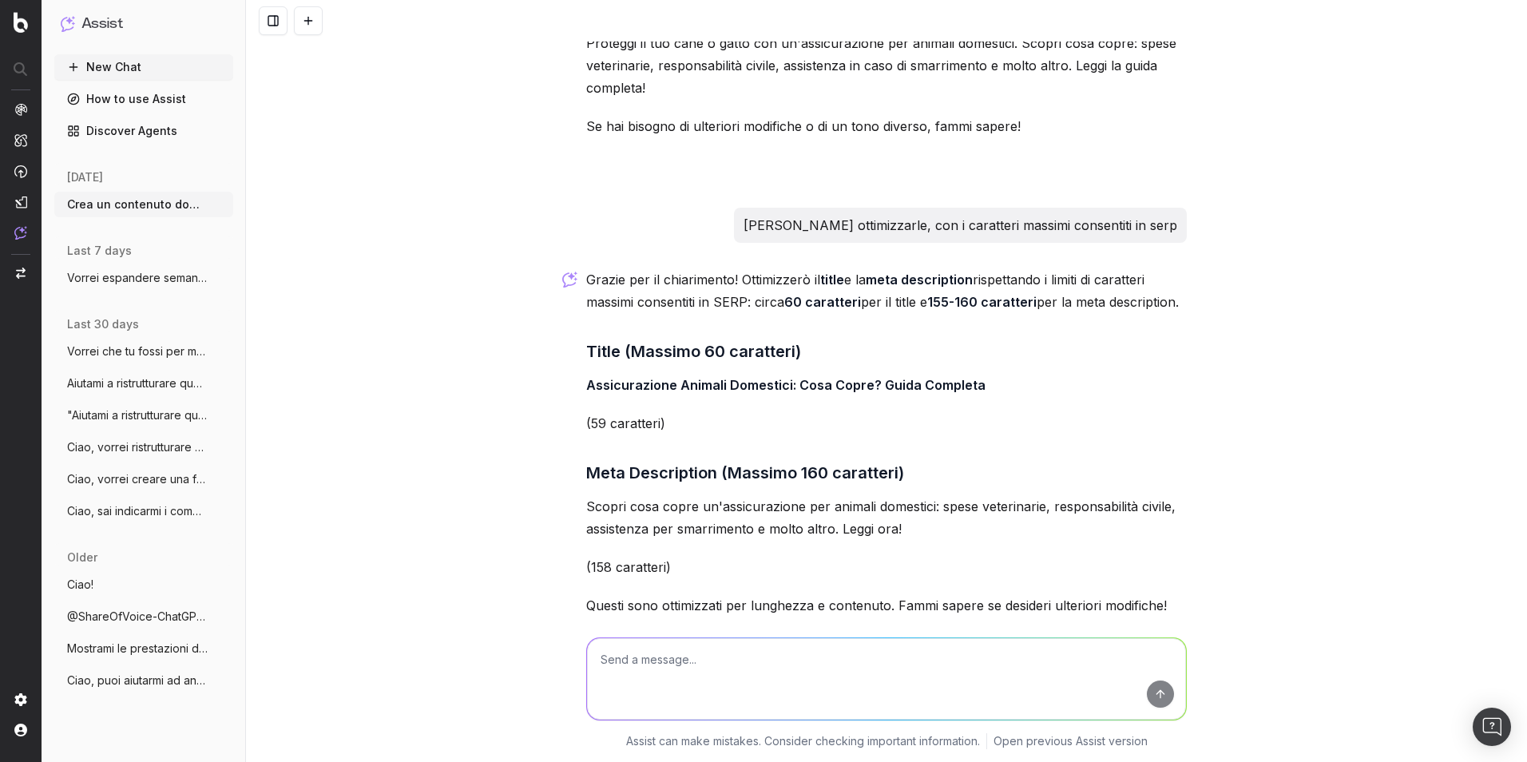
click at [823, 538] on textarea at bounding box center [886, 678] width 599 height 81
click at [824, 538] on textarea at bounding box center [886, 678] width 599 height 81
click at [648, 538] on textarea "Ok grazie.Considerando" at bounding box center [886, 678] width 599 height 81
click at [770, 538] on textarea "Ok grazie. Considerando" at bounding box center [886, 678] width 599 height 81
type textarea "Ok grazie. Considerando le pagine del sito segugio, mi fornisci delle pagine da…"
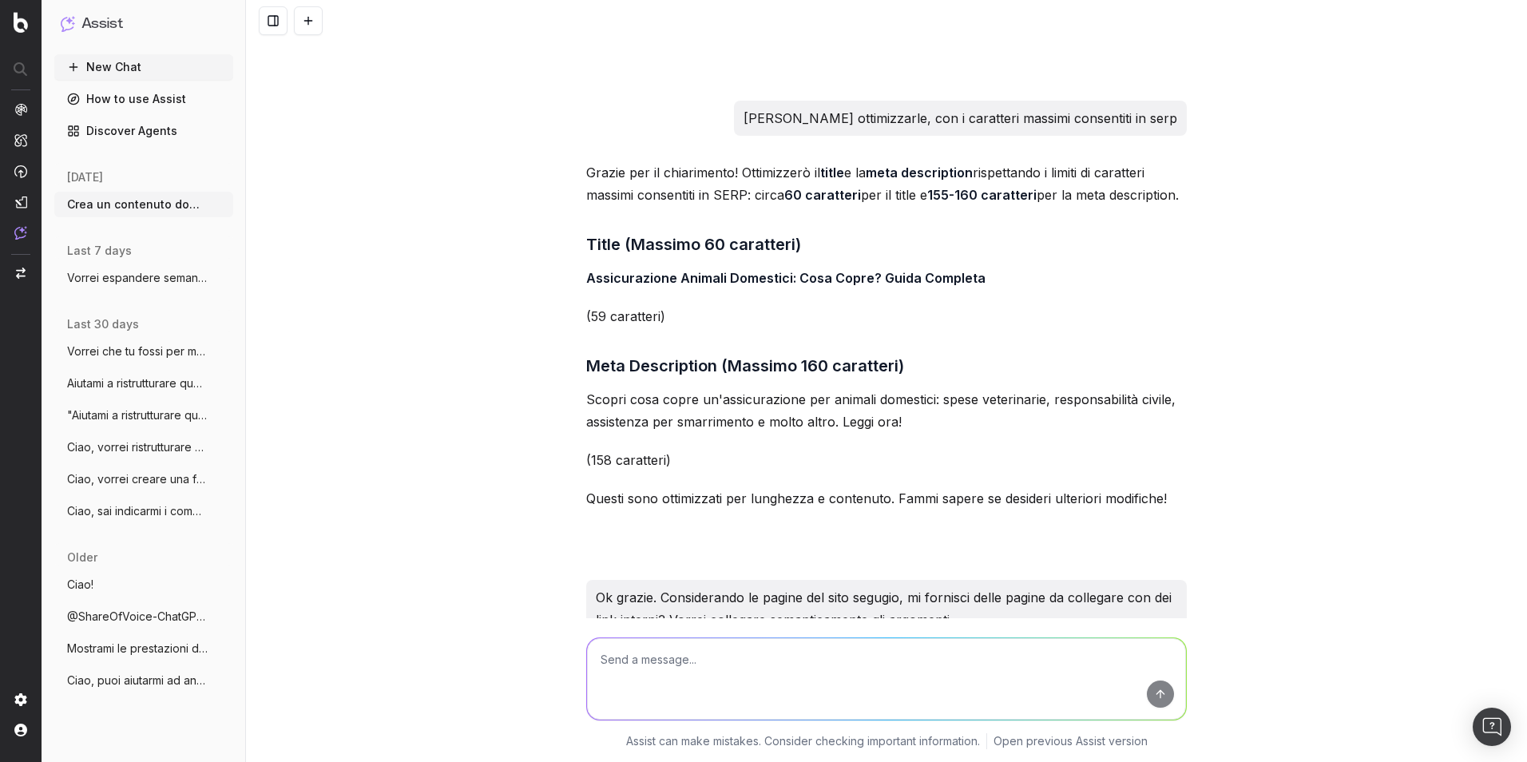
scroll to position [9439, 0]
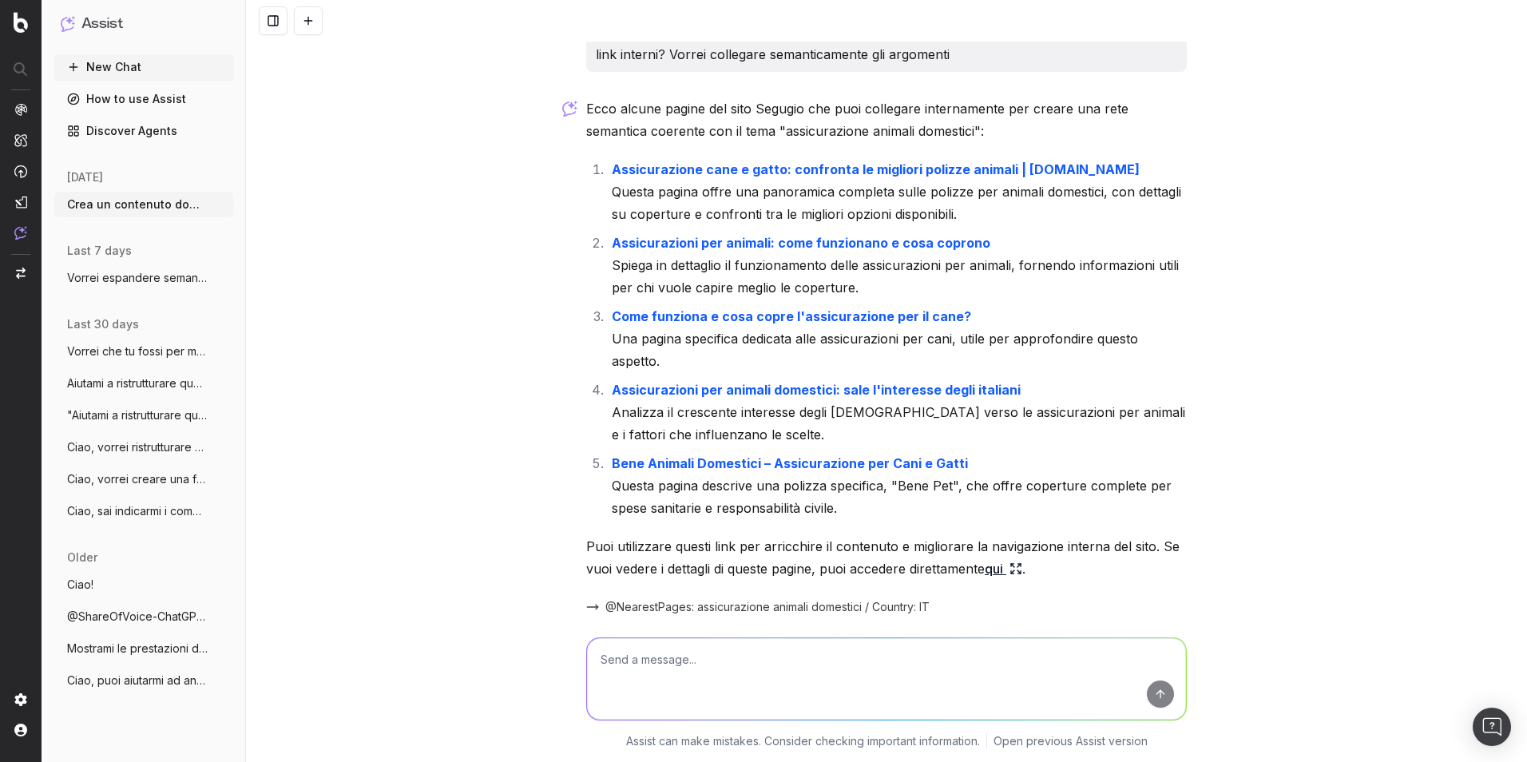
click at [752, 538] on textarea at bounding box center [886, 678] width 599 height 81
click at [687, 538] on textarea at bounding box center [886, 678] width 599 height 81
paste textarea "assicurazione animali domestici30%H1 assicurazione veterinaria cane0% polizze a…"
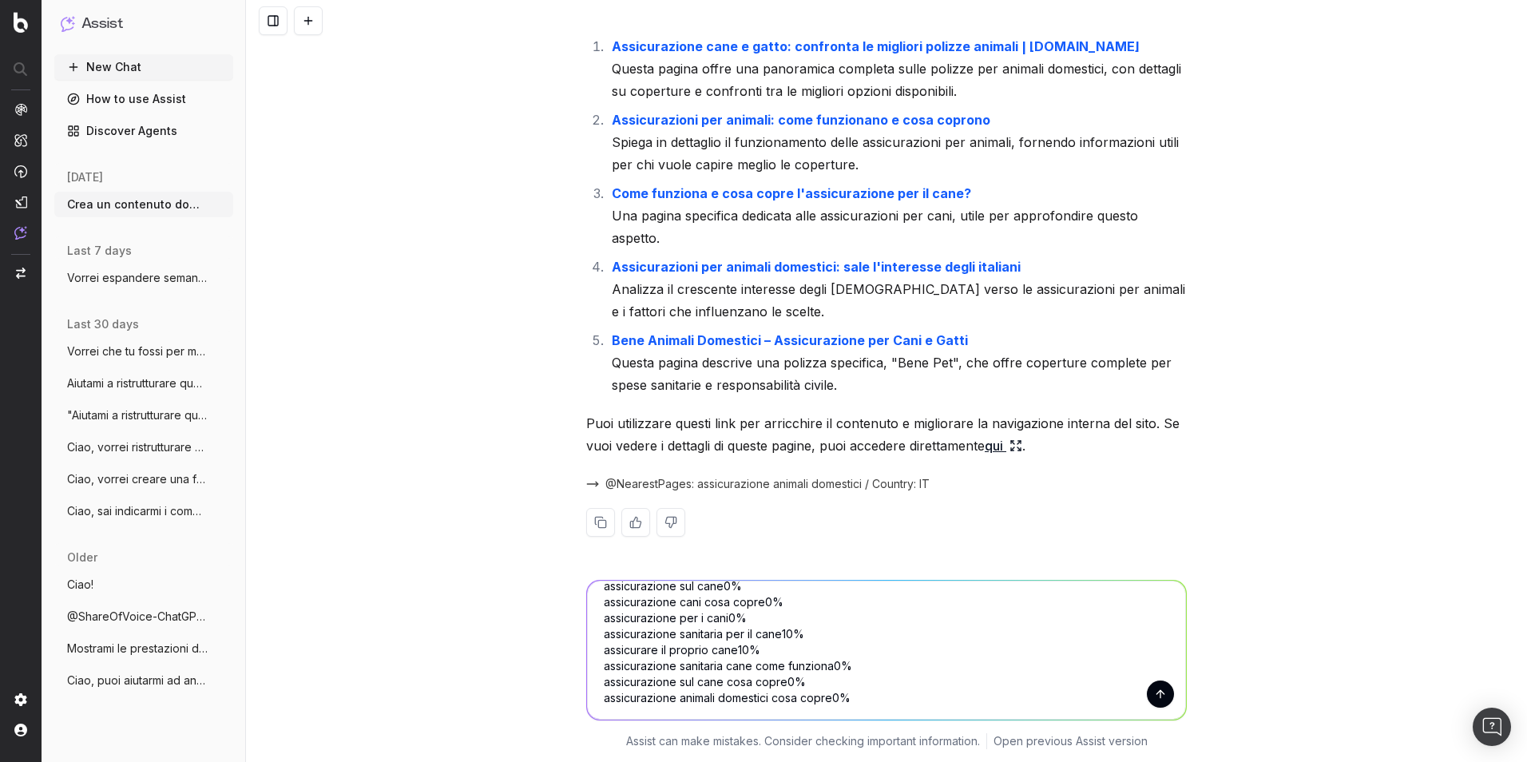
type textarea "assicurazione animali domestici30%H1 assicurazione veterinaria cane0% polizze a…"
click at [890, 538] on textarea "assicurazione animali domestici30%H1 assicurazione veterinaria cane0% polizze a…" at bounding box center [886, 650] width 599 height 139
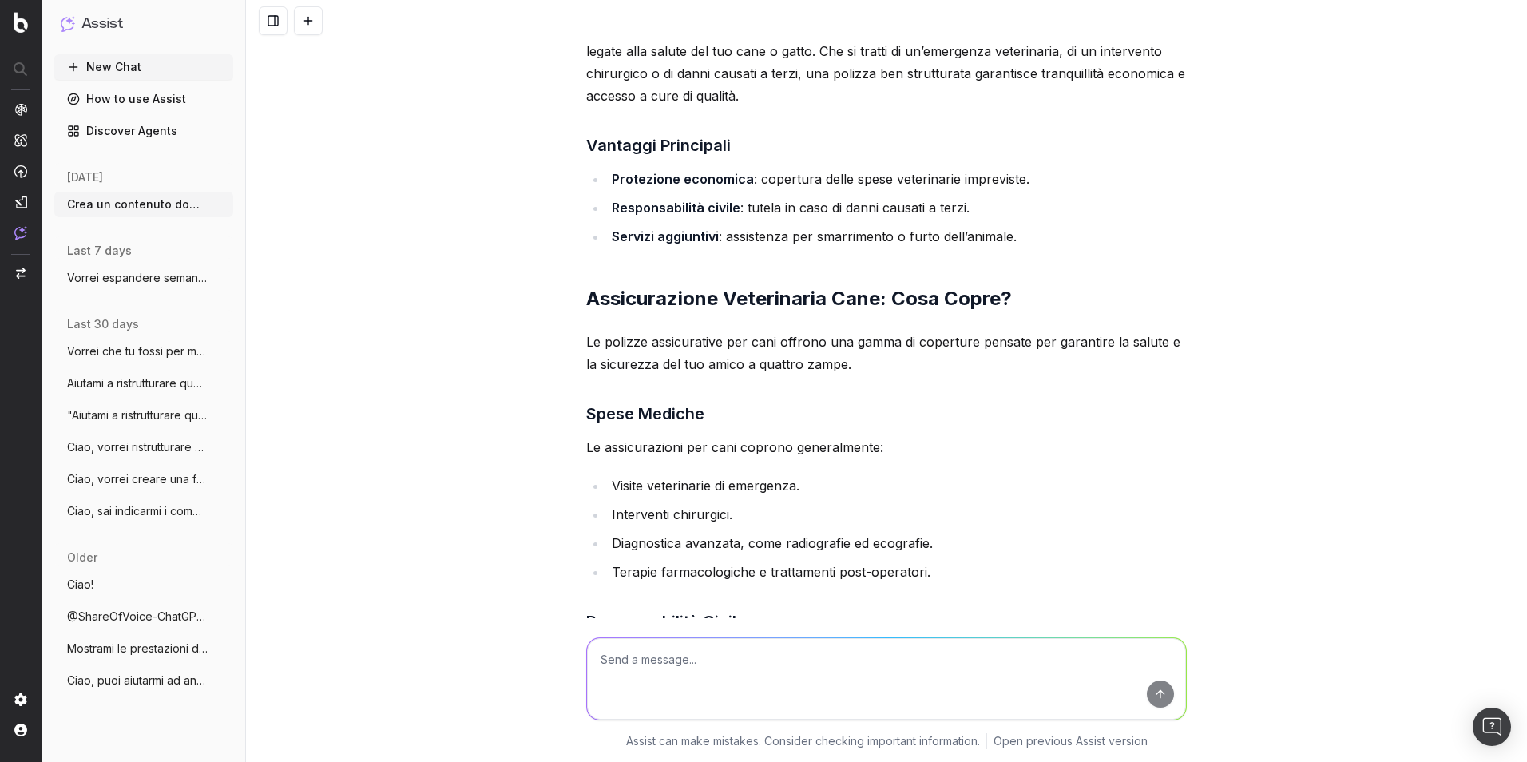
scroll to position [10919, 0]
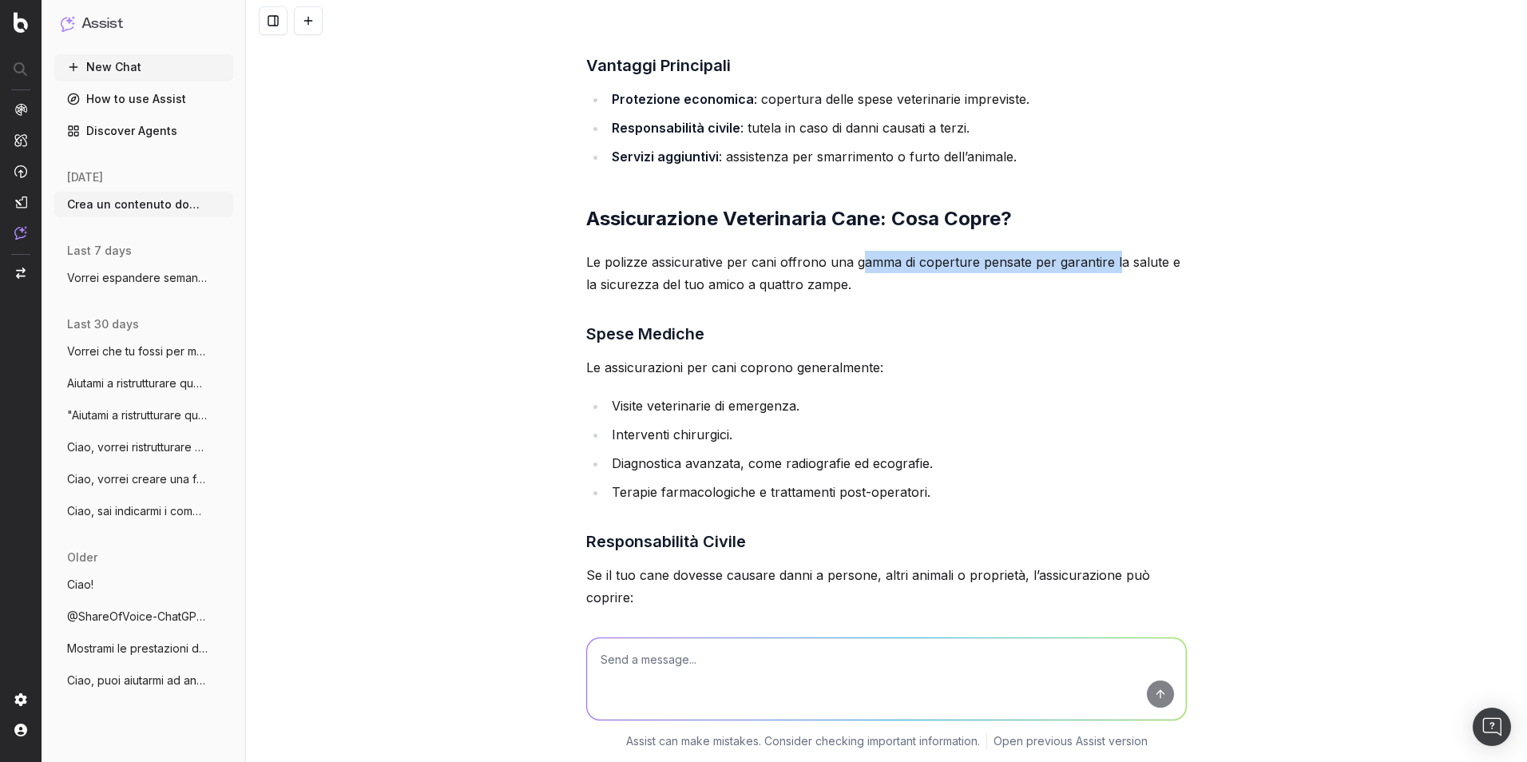
drag, startPoint x: 852, startPoint y: 193, endPoint x: 1108, endPoint y: 189, distance: 256.5
click at [1015, 251] on p "Le polizze assicurative per cani offrono una gamma di coperture pensate per gar…" at bounding box center [886, 273] width 601 height 45
drag, startPoint x: 1108, startPoint y: 189, endPoint x: 996, endPoint y: 149, distance: 118.8
click at [996, 206] on h2 "Assicurazione Veterinaria Cane: Cosa Copre?" at bounding box center [886, 219] width 601 height 26
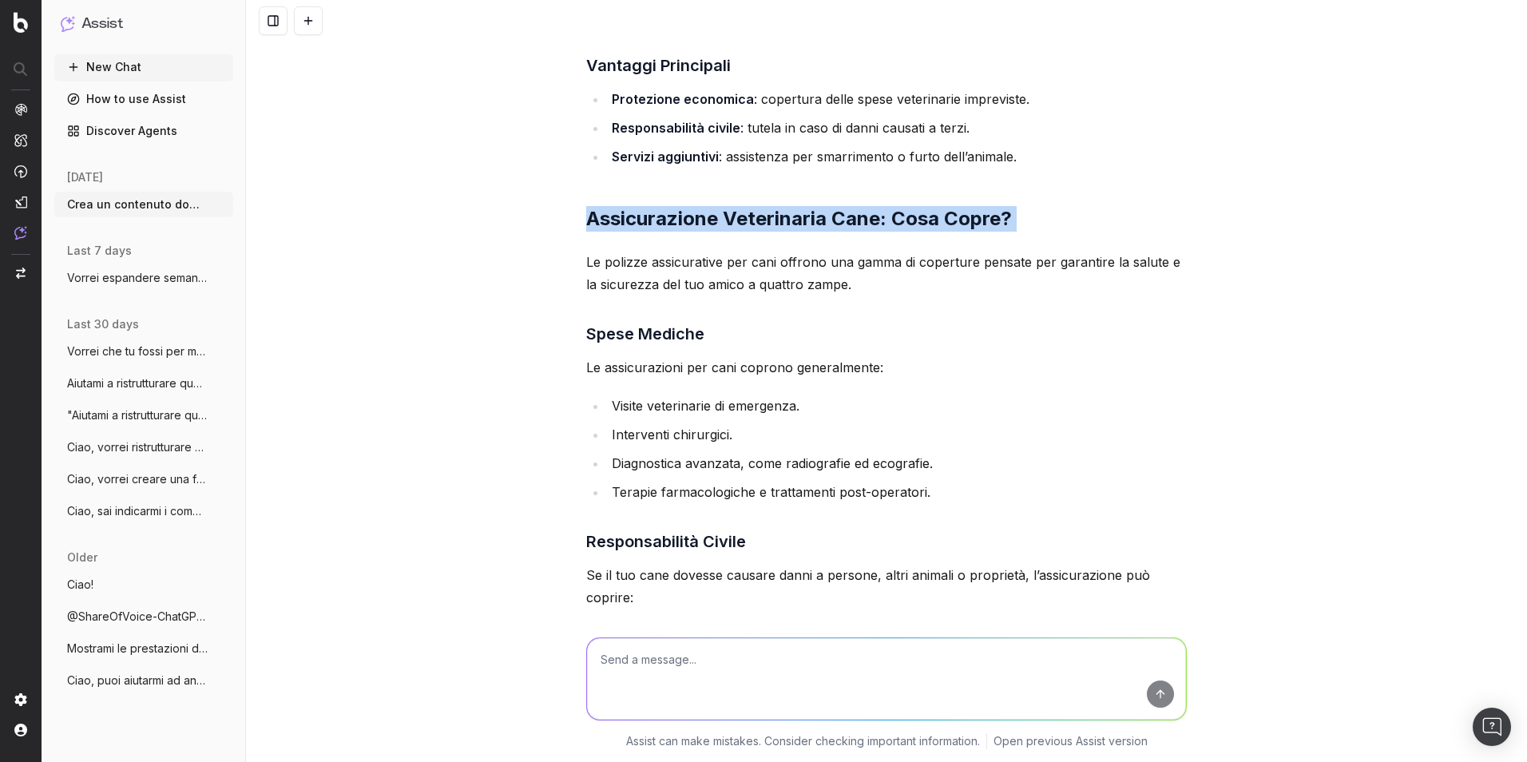
click at [996, 206] on h2 "Assicurazione Veterinaria Cane: Cosa Copre?" at bounding box center [886, 219] width 601 height 26
copy h2 "Assicurazione Veterinaria Cane: Cosa Copre?"
click at [802, 538] on textarea at bounding box center [886, 678] width 599 height 81
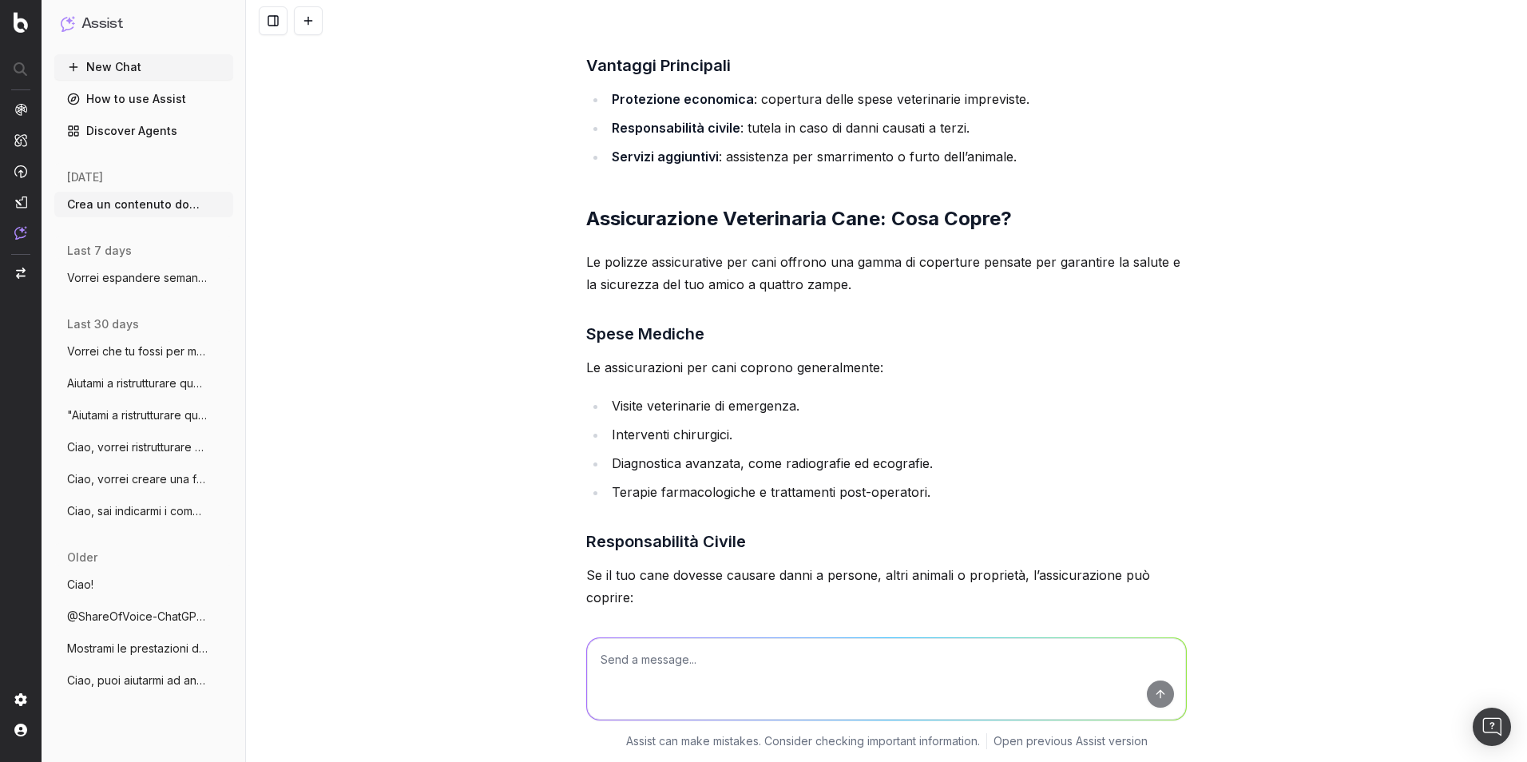
paste textarea "Assicurazione Veterinaria Cane: Cosa Copre?"
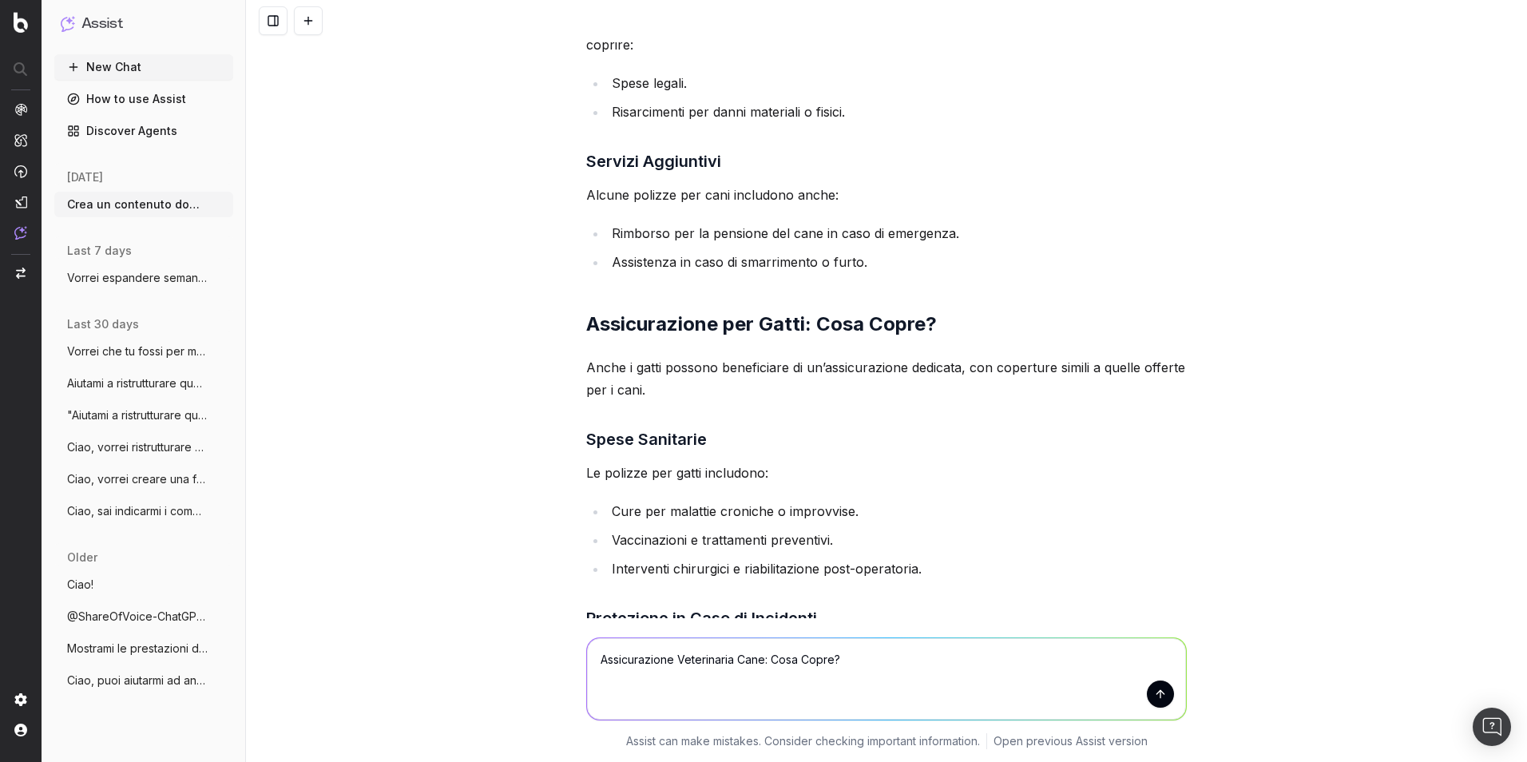
scroll to position [11478, 0]
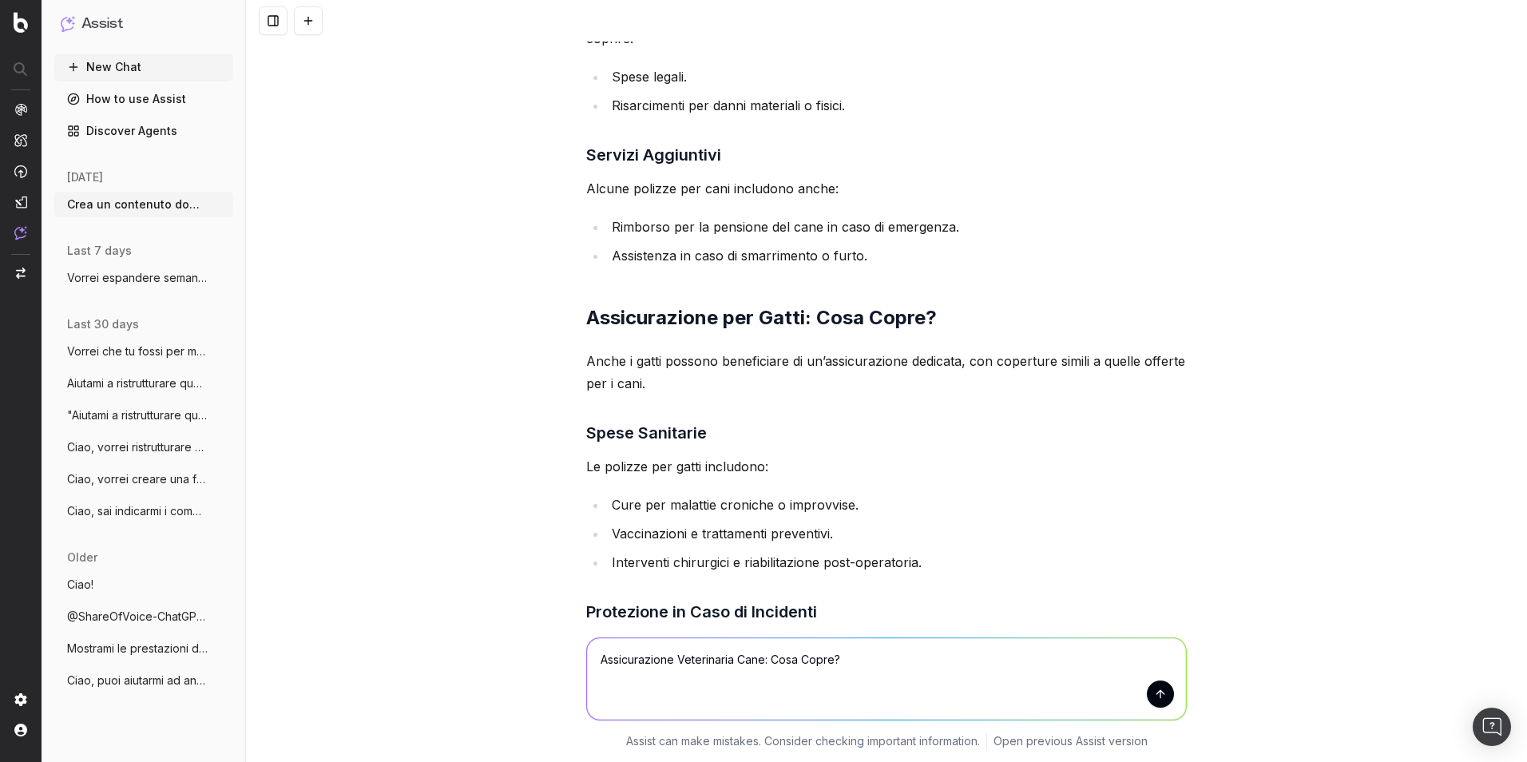
type textarea "Assicurazione Veterinaria Cane: Cosa Copre?"
click at [853, 305] on h2 "Assicurazione per Gatti: Cosa Copre?" at bounding box center [886, 318] width 601 height 26
copy h2 "Assicurazione per Gatti: Cosa Copre?"
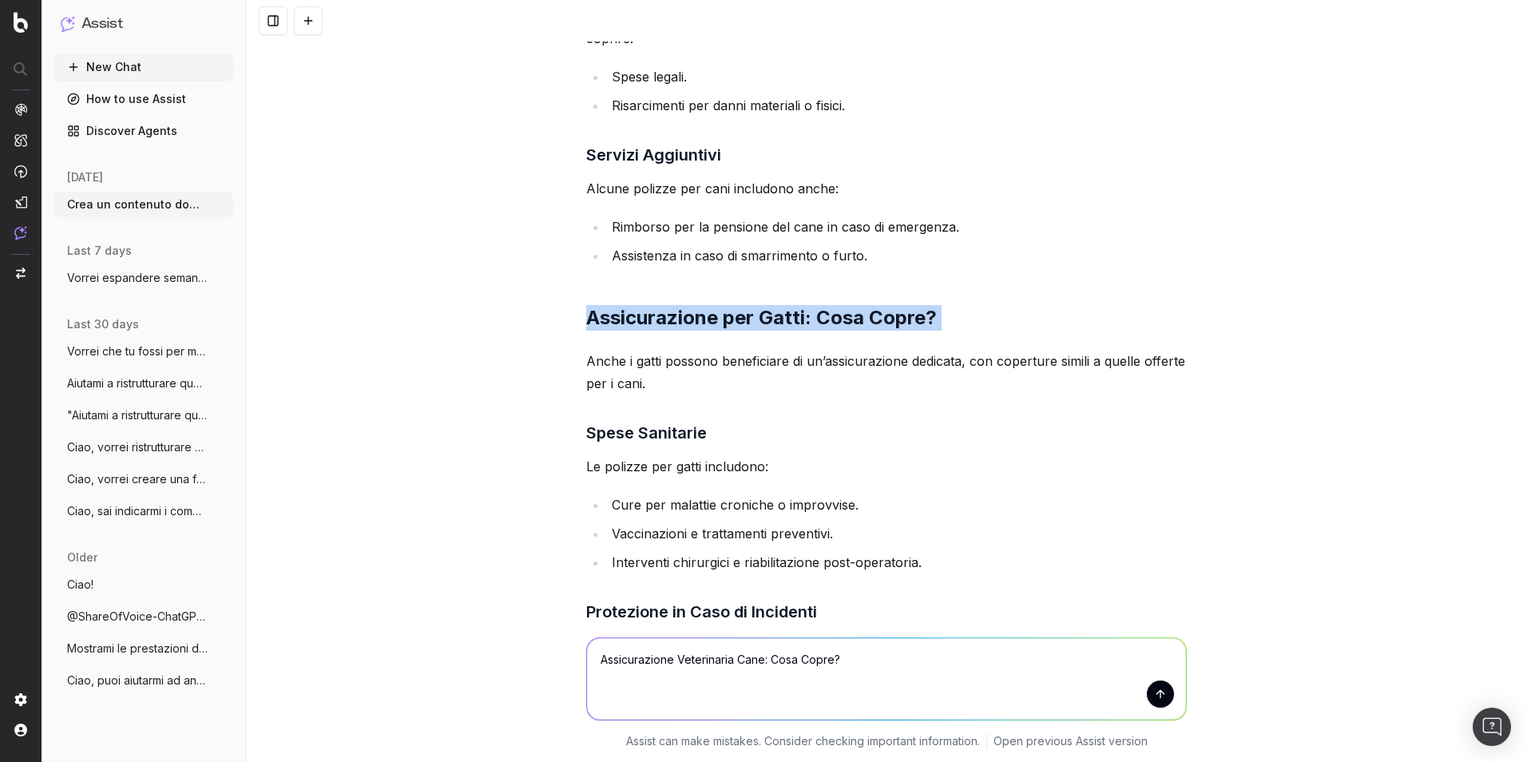
click at [872, 538] on textarea "Assicurazione Veterinaria Cane: Cosa Copre?" at bounding box center [886, 678] width 599 height 81
paste textarea "Assicurazione per Gatti: Cosa Copre?"
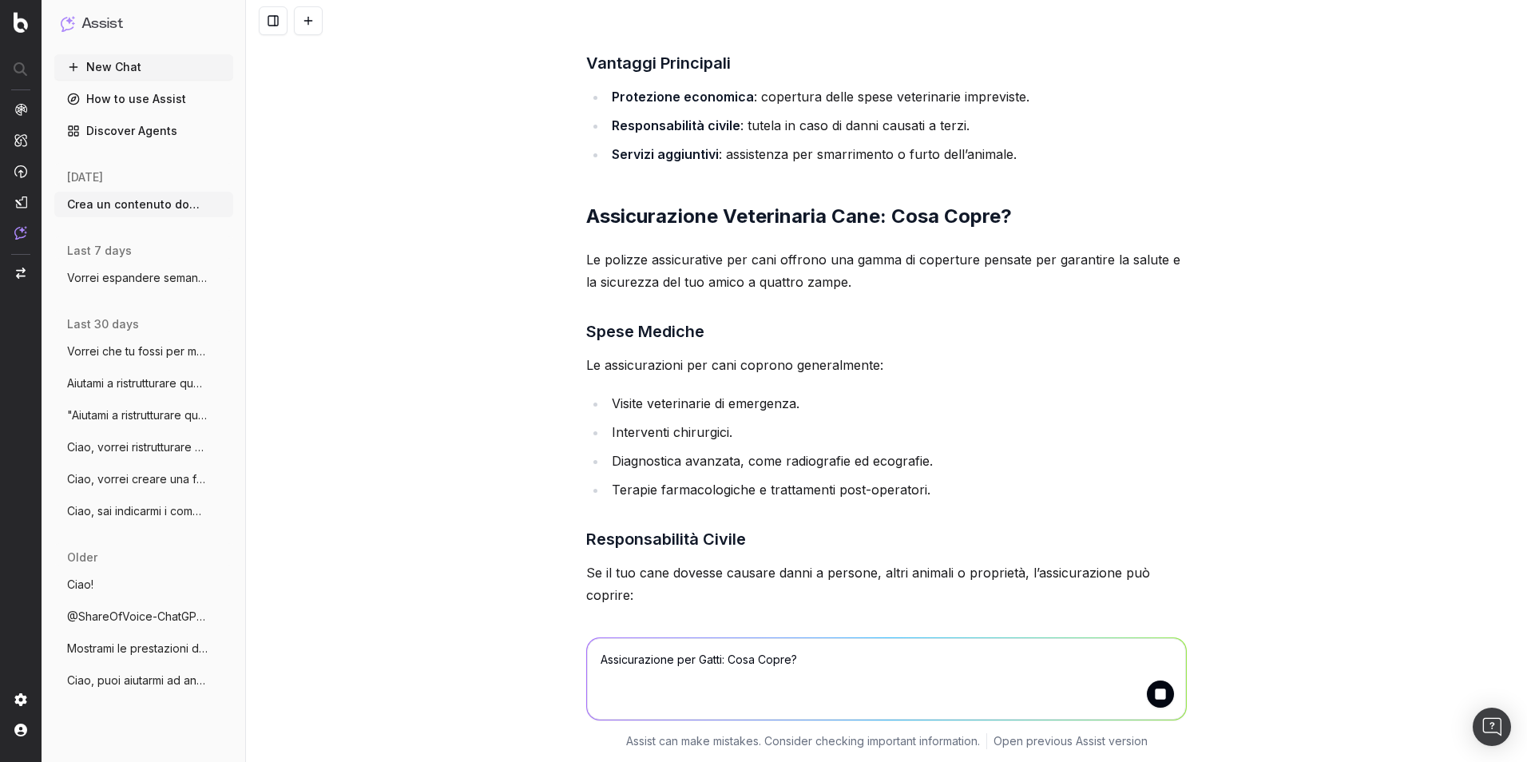
scroll to position [10919, 0]
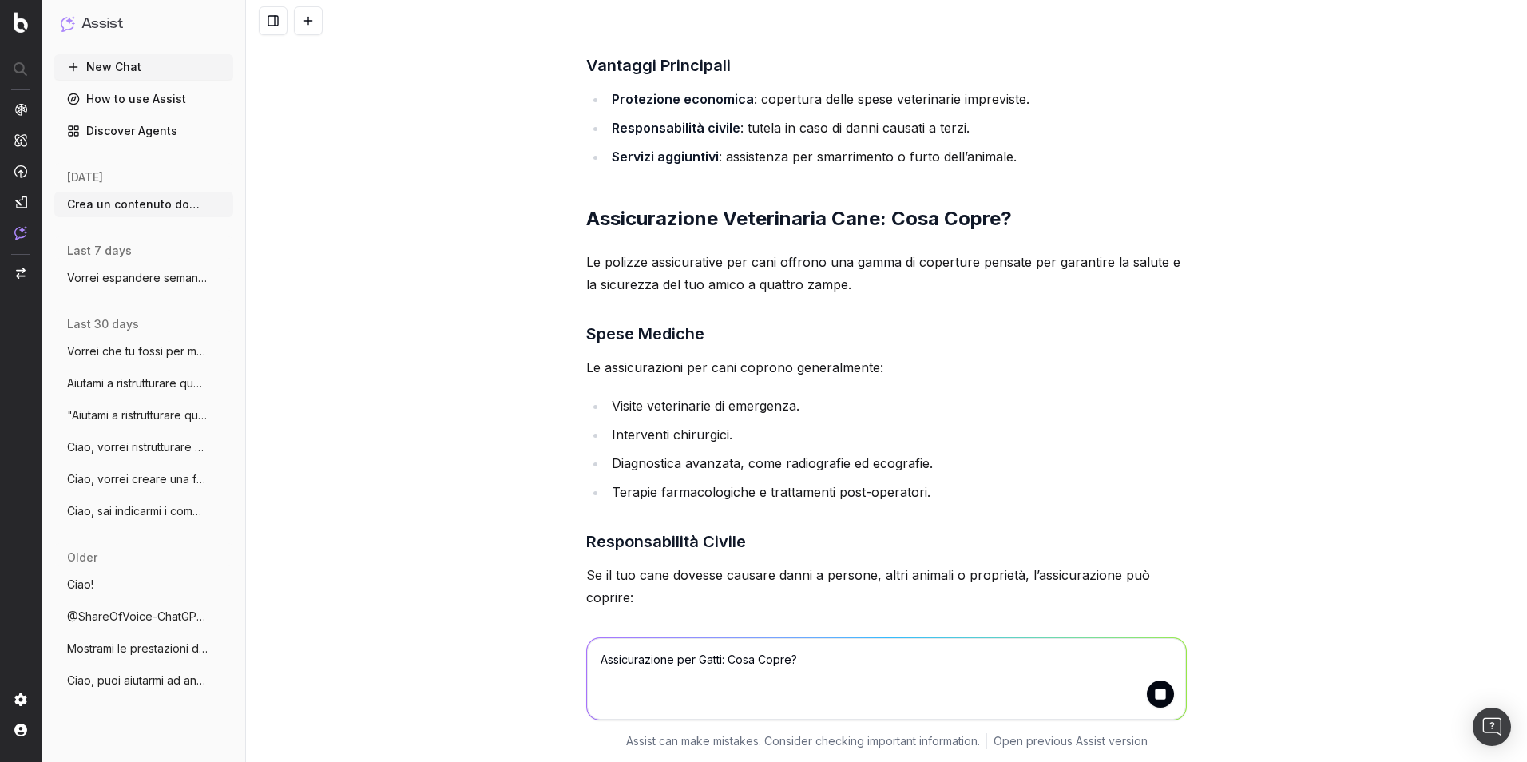
click at [851, 206] on h2 "Assicurazione Veterinaria Cane: Cosa Copre?" at bounding box center [886, 219] width 601 height 26
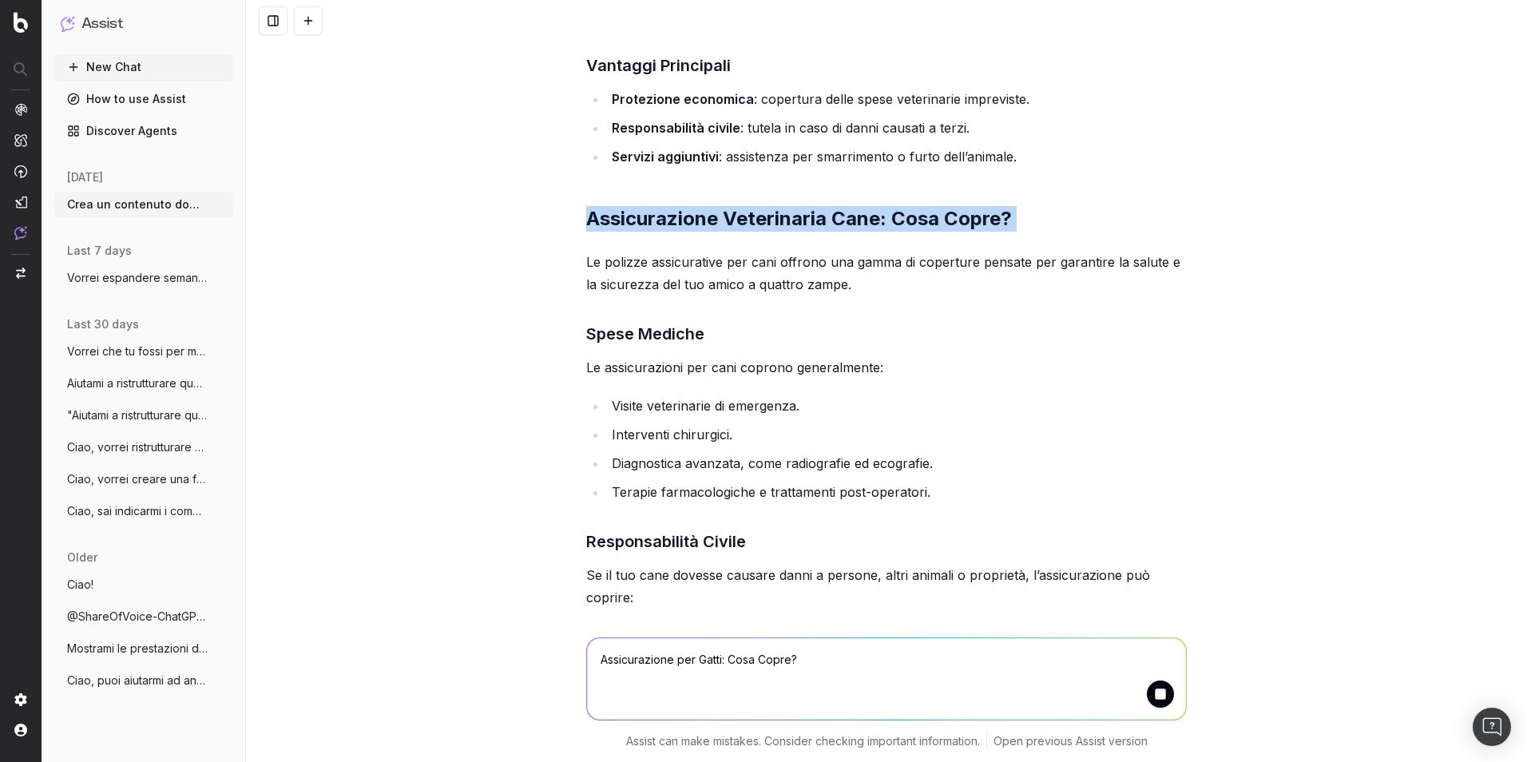
click at [851, 206] on h2 "Assicurazione Veterinaria Cane: Cosa Copre?" at bounding box center [886, 219] width 601 height 26
copy h2 "Assicurazione Veterinaria Cane: Cosa Copre?"
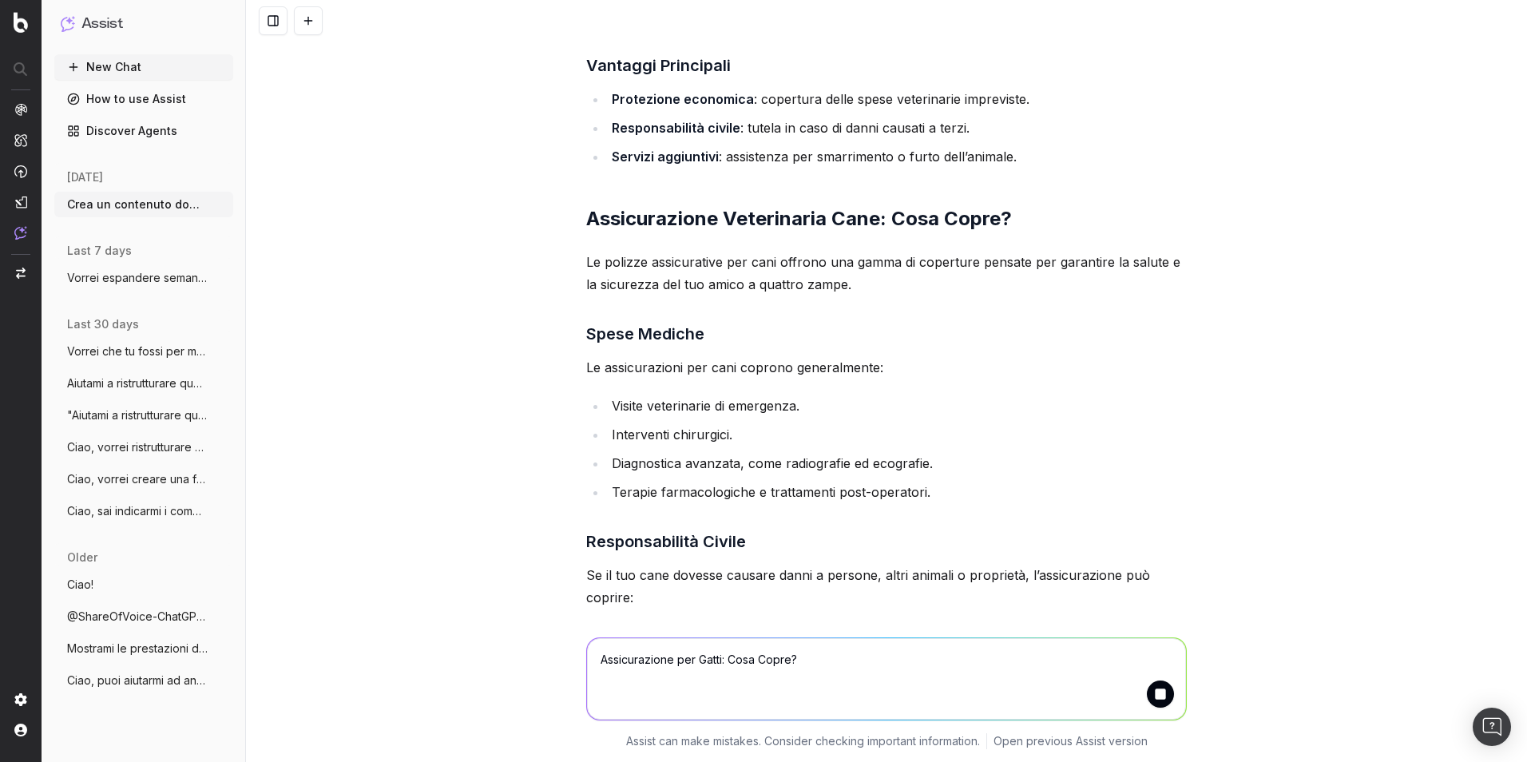
click at [813, 538] on textarea "Assicurazione per Gatti: Cosa Copre?" at bounding box center [886, 678] width 599 height 81
paste textarea "Assicurazione Veterinaria Cane: Cosa Copre?"
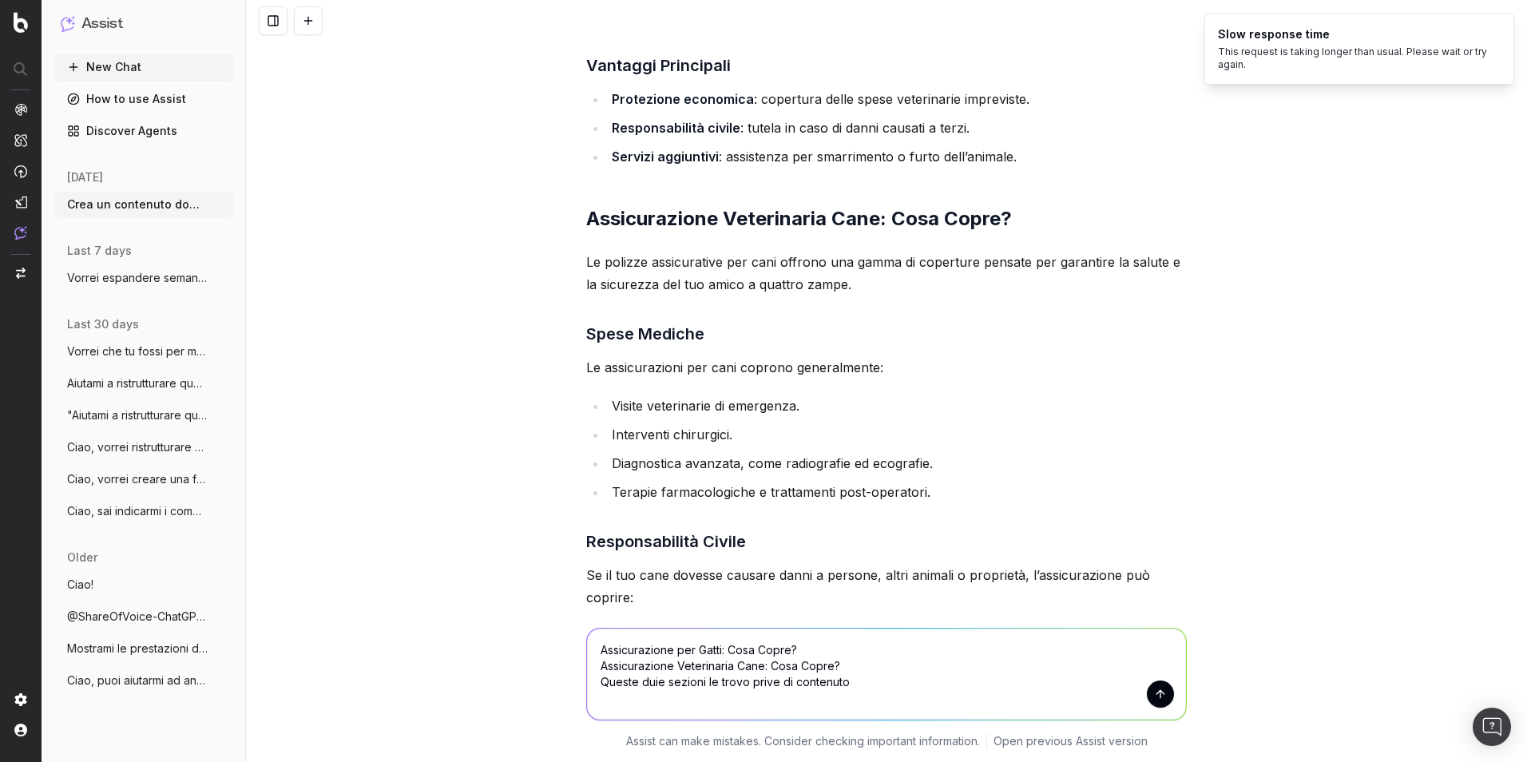
click at [652, 538] on textarea "Assicurazione per Gatti: Cosa Copre? Assicurazione Veterinaria Cane: Cosa Copre…" at bounding box center [886, 674] width 599 height 91
type textarea "Assicurazione per Gatti: Cosa Copre? Assicurazione Veterinaria Cane: Cosa Copre…"
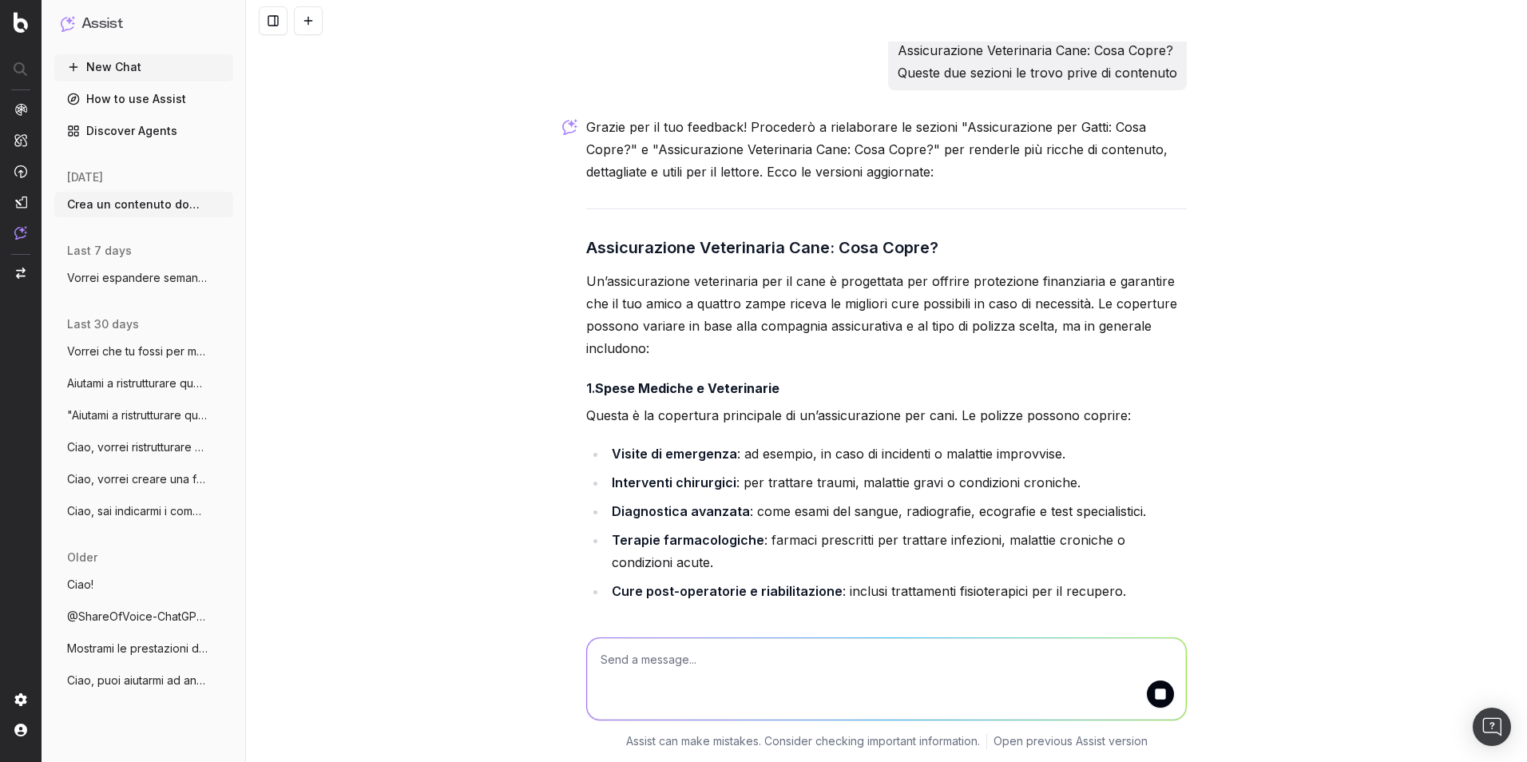
scroll to position [14630, 0]
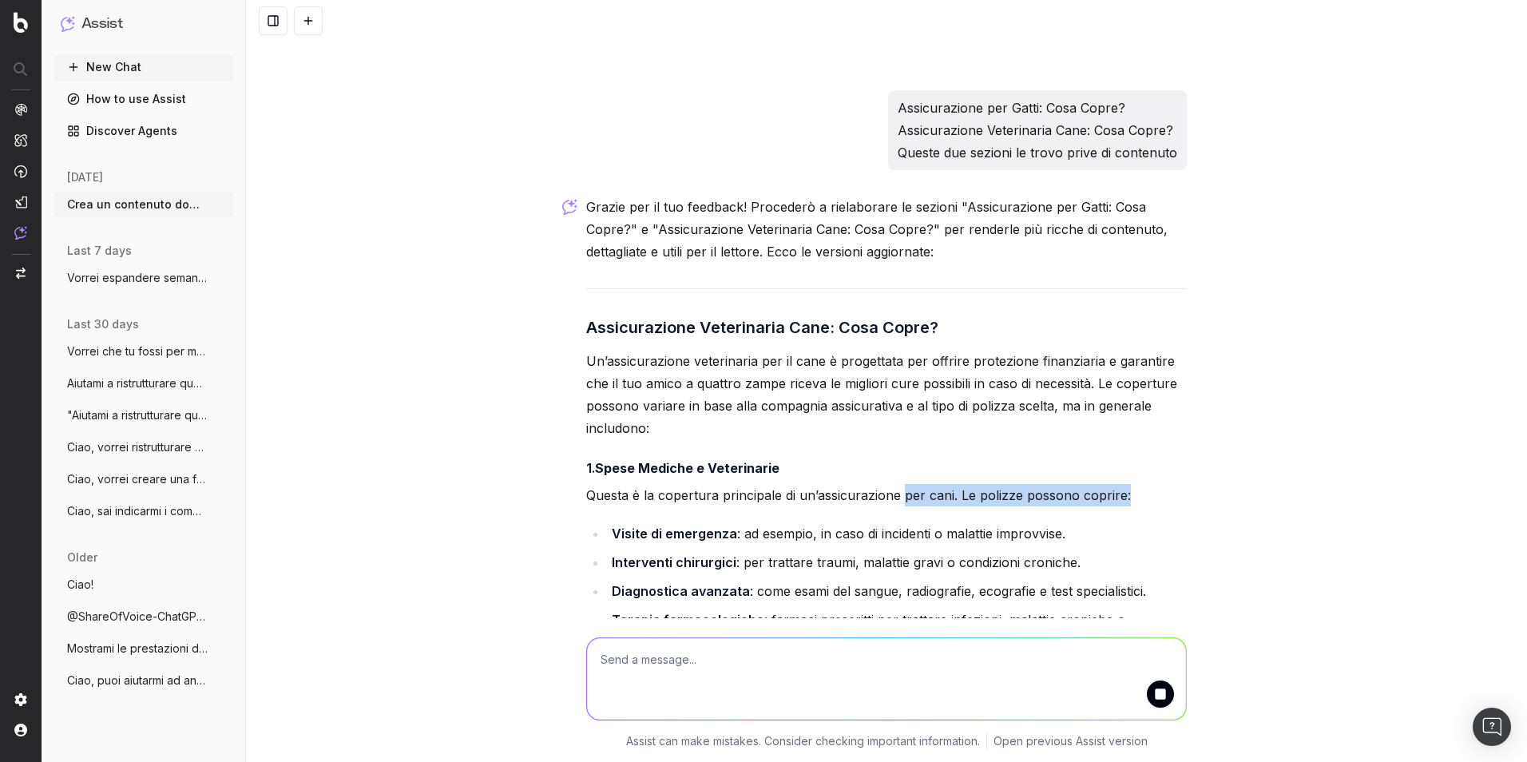
drag, startPoint x: 896, startPoint y: 430, endPoint x: 1118, endPoint y: 427, distance: 222.1
click at [1015, 484] on p "Questa è la copertura principale di un’assicurazione per cani. Le polizze posso…" at bounding box center [886, 495] width 601 height 22
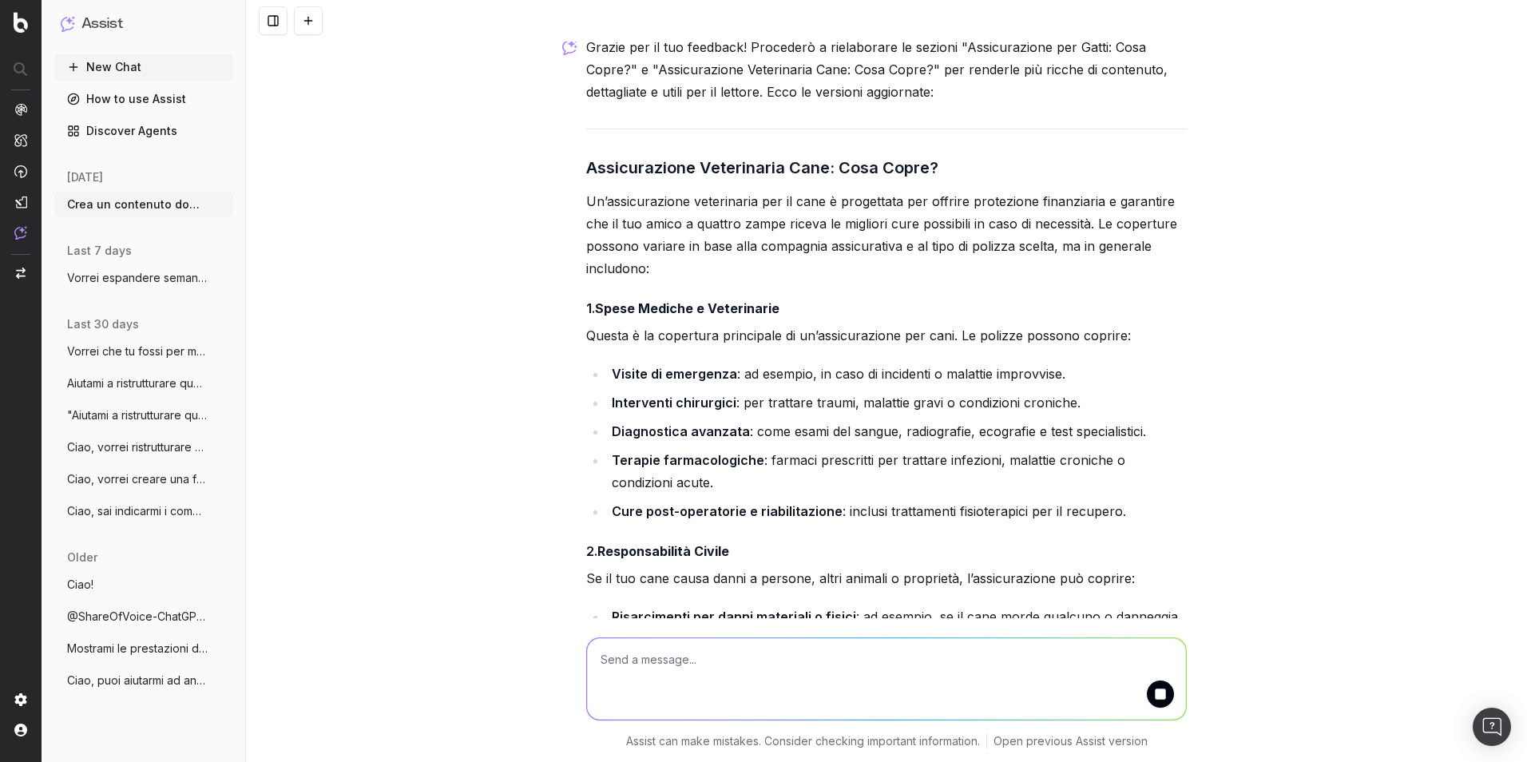
scroll to position [14870, 0]
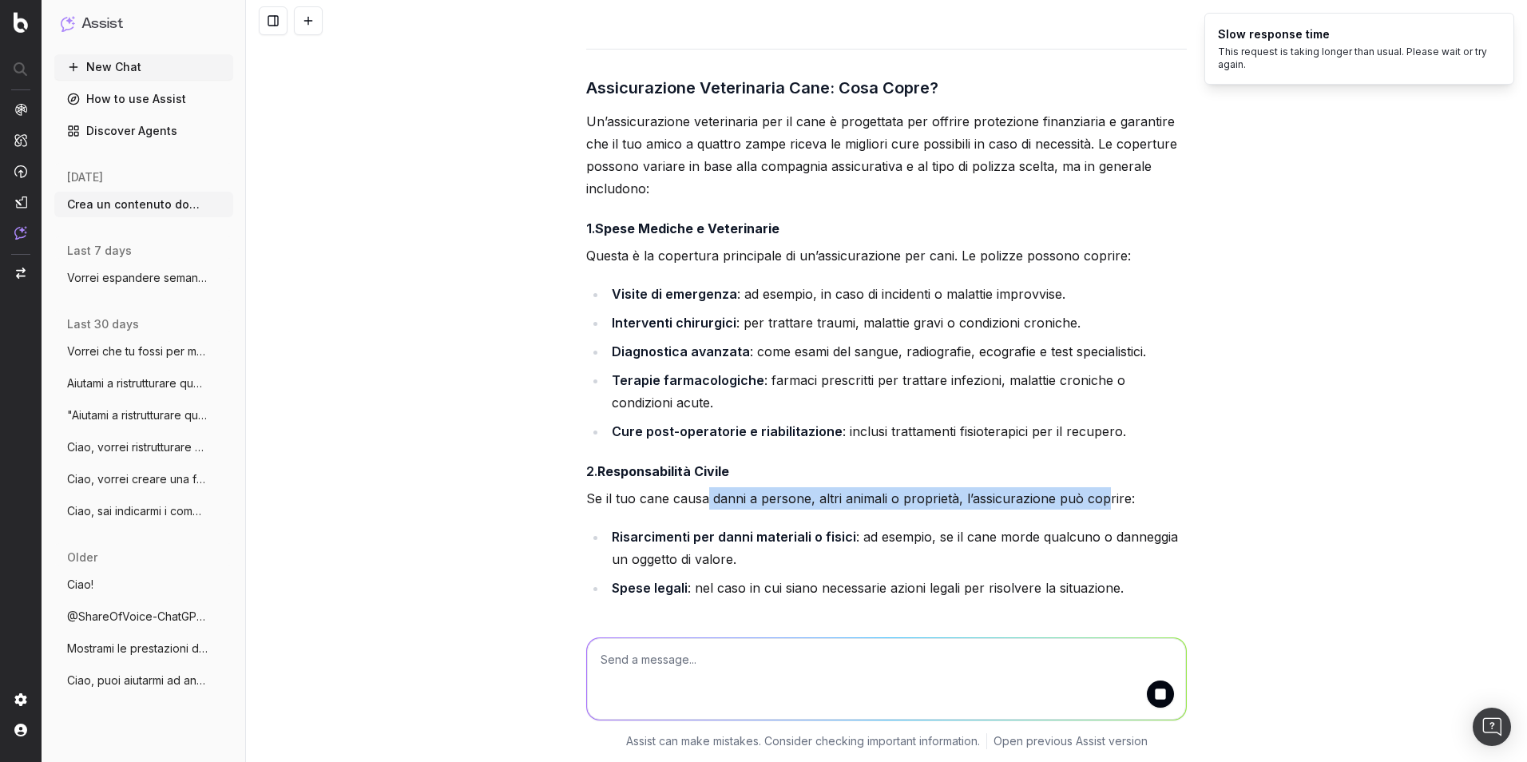
drag, startPoint x: 700, startPoint y: 436, endPoint x: 1094, endPoint y: 435, distance: 394.6
click at [1015, 487] on p "Se il tuo cane causa danni a persone, altri animali o proprietà, l’assicurazion…" at bounding box center [886, 498] width 601 height 22
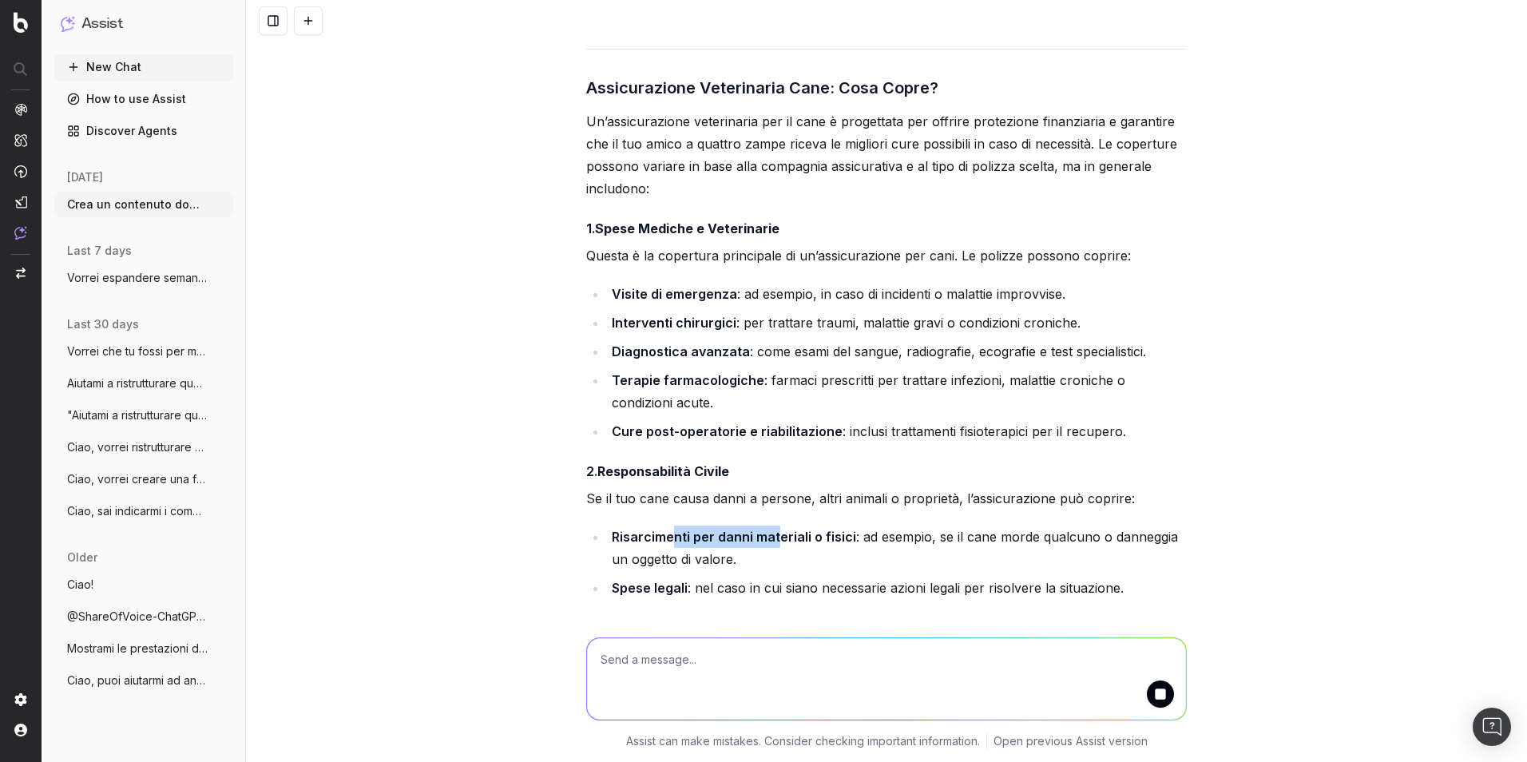
drag, startPoint x: 664, startPoint y: 476, endPoint x: 772, endPoint y: 476, distance: 107.8
click at [772, 529] on strong "Risarcimenti per danni materiali o fisici" at bounding box center [734, 537] width 244 height 16
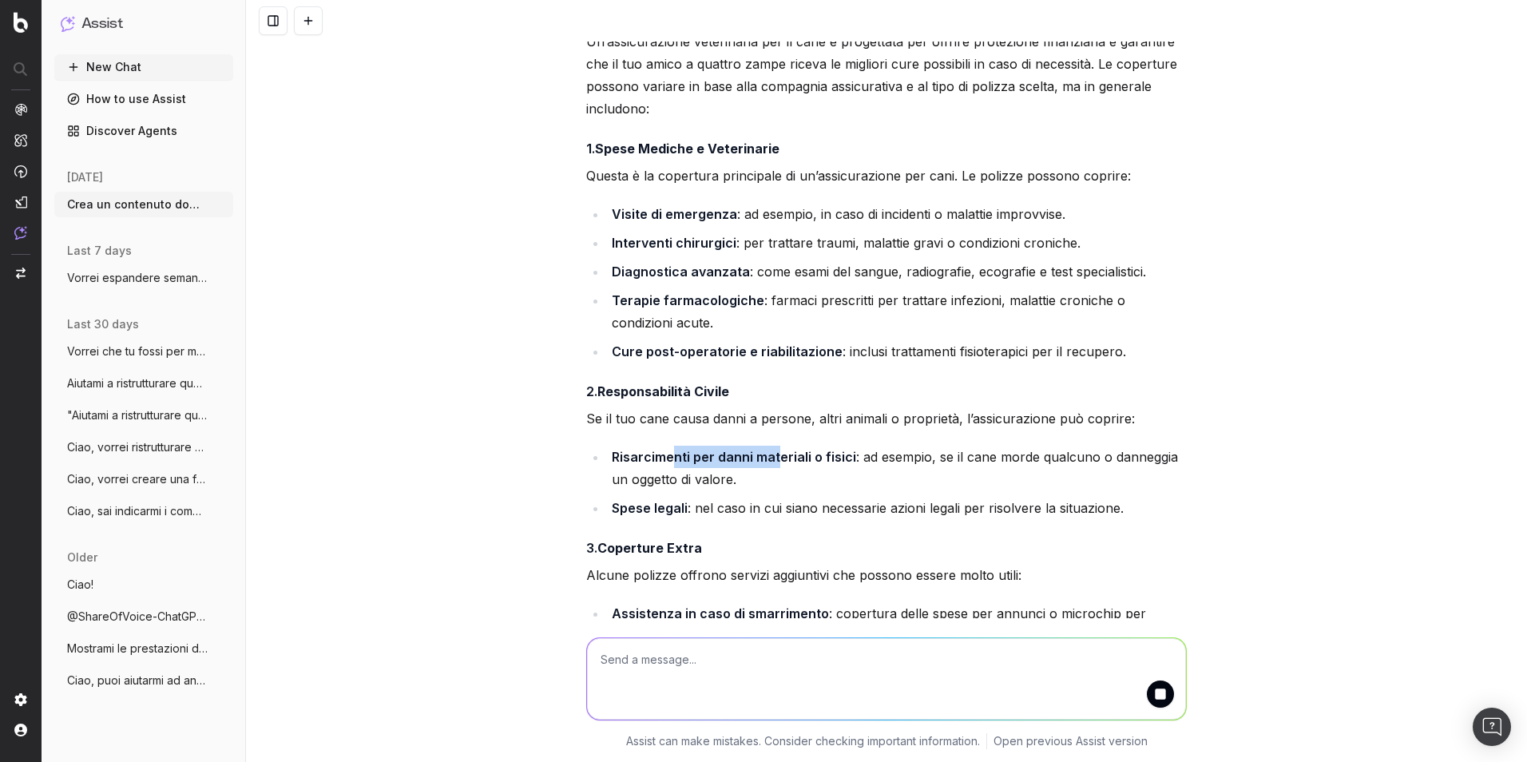
scroll to position [15030, 0]
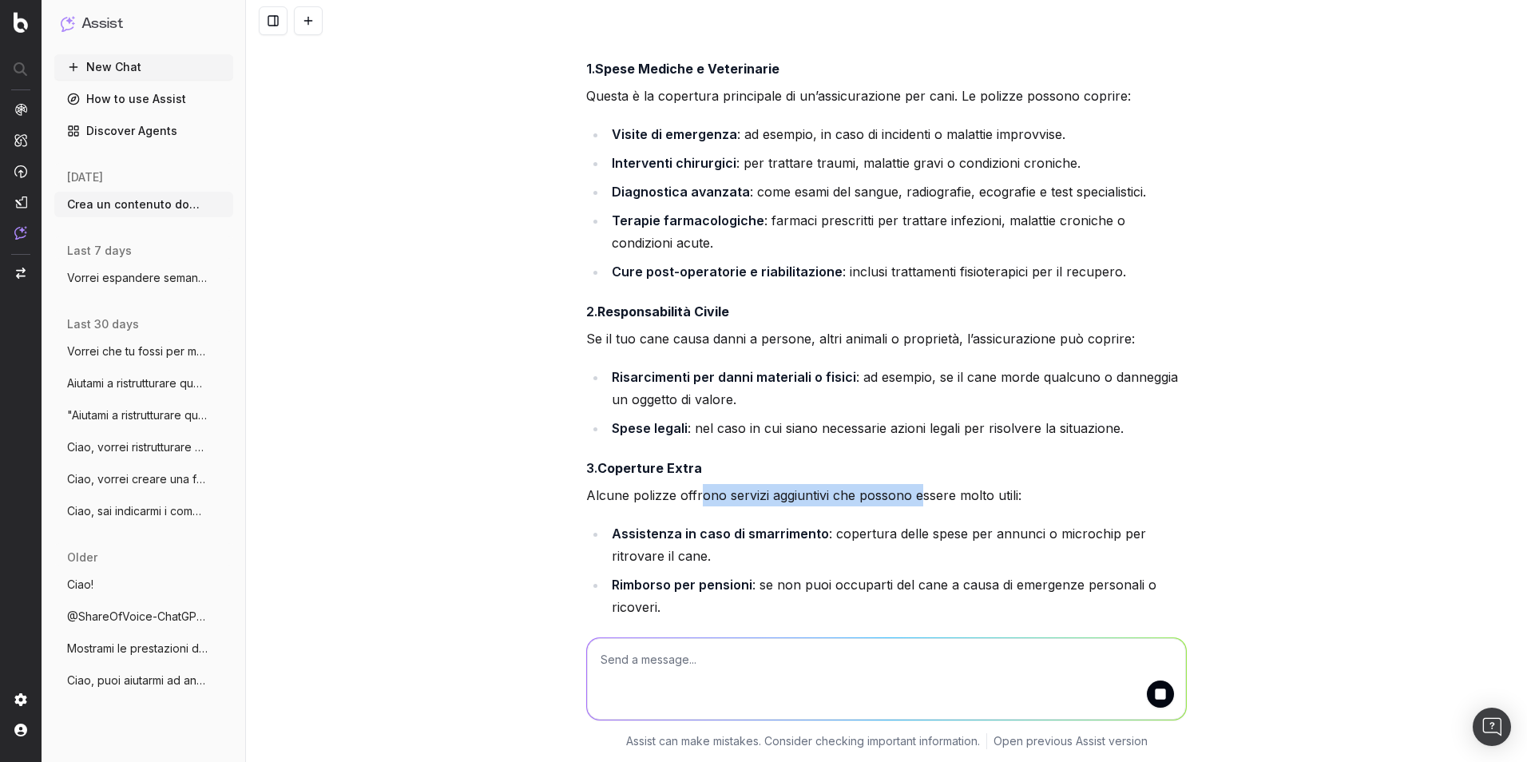
drag, startPoint x: 692, startPoint y: 431, endPoint x: 915, endPoint y: 425, distance: 223.0
click at [915, 484] on p "Alcune polizze offrono servizi aggiuntivi che possono essere molto utili:" at bounding box center [886, 495] width 601 height 22
drag, startPoint x: 670, startPoint y: 474, endPoint x: 931, endPoint y: 474, distance: 261.2
click at [931, 522] on li "Assistenza in caso di smarrimento : copertura delle spese per annunci o microch…" at bounding box center [897, 544] width 580 height 45
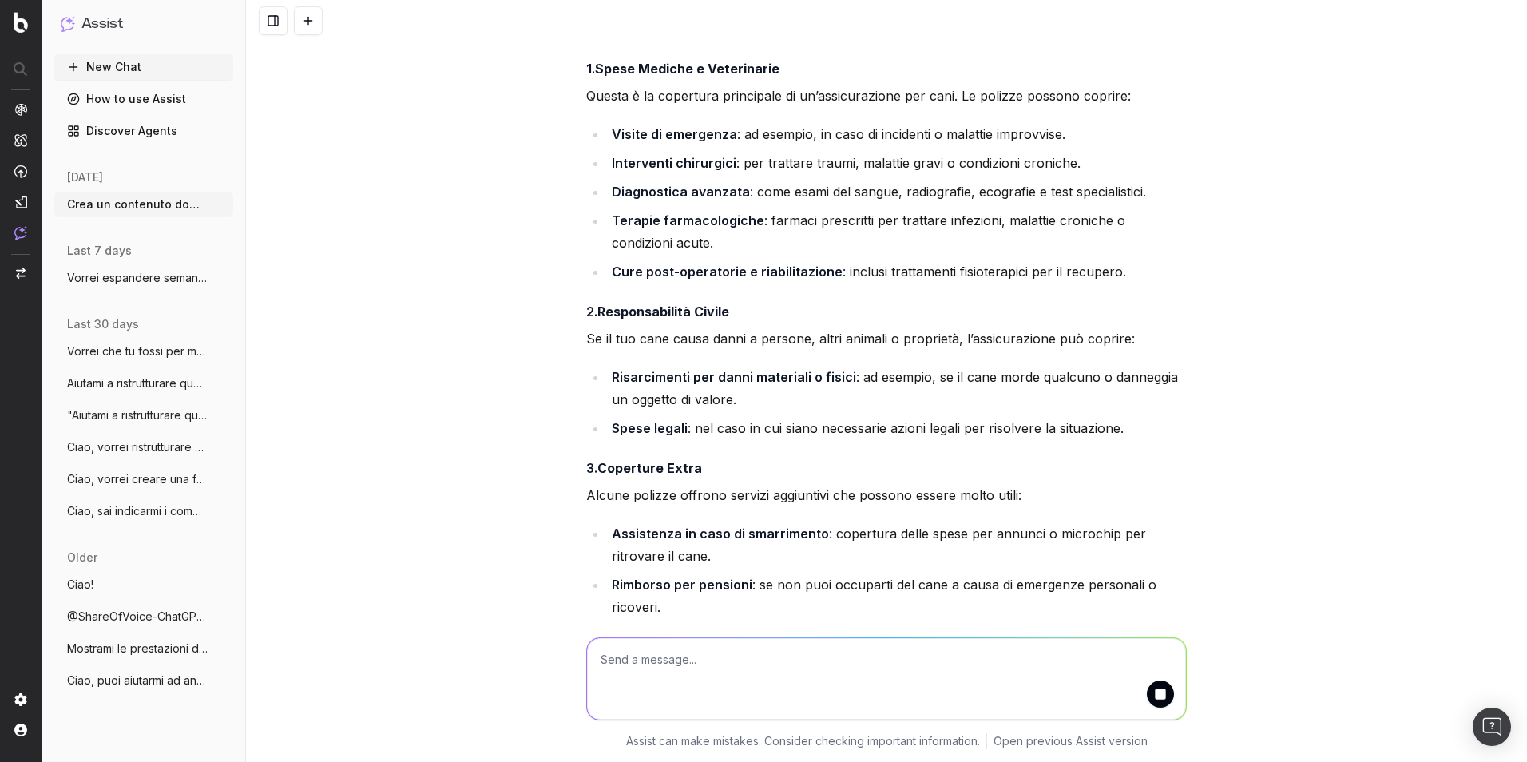
click at [675, 538] on strong "Rimborso per pensioni" at bounding box center [682, 585] width 141 height 16
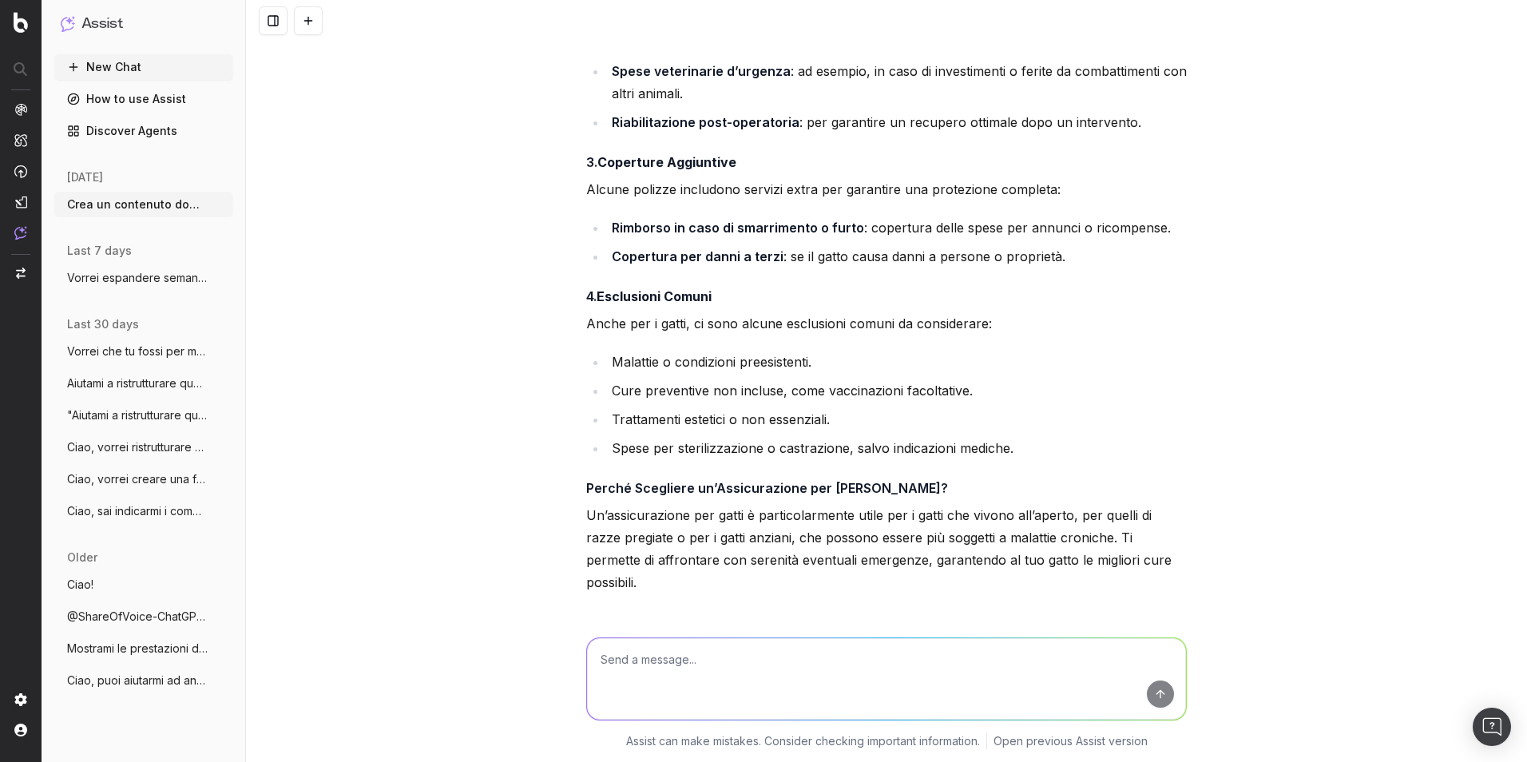
scroll to position [16543, 0]
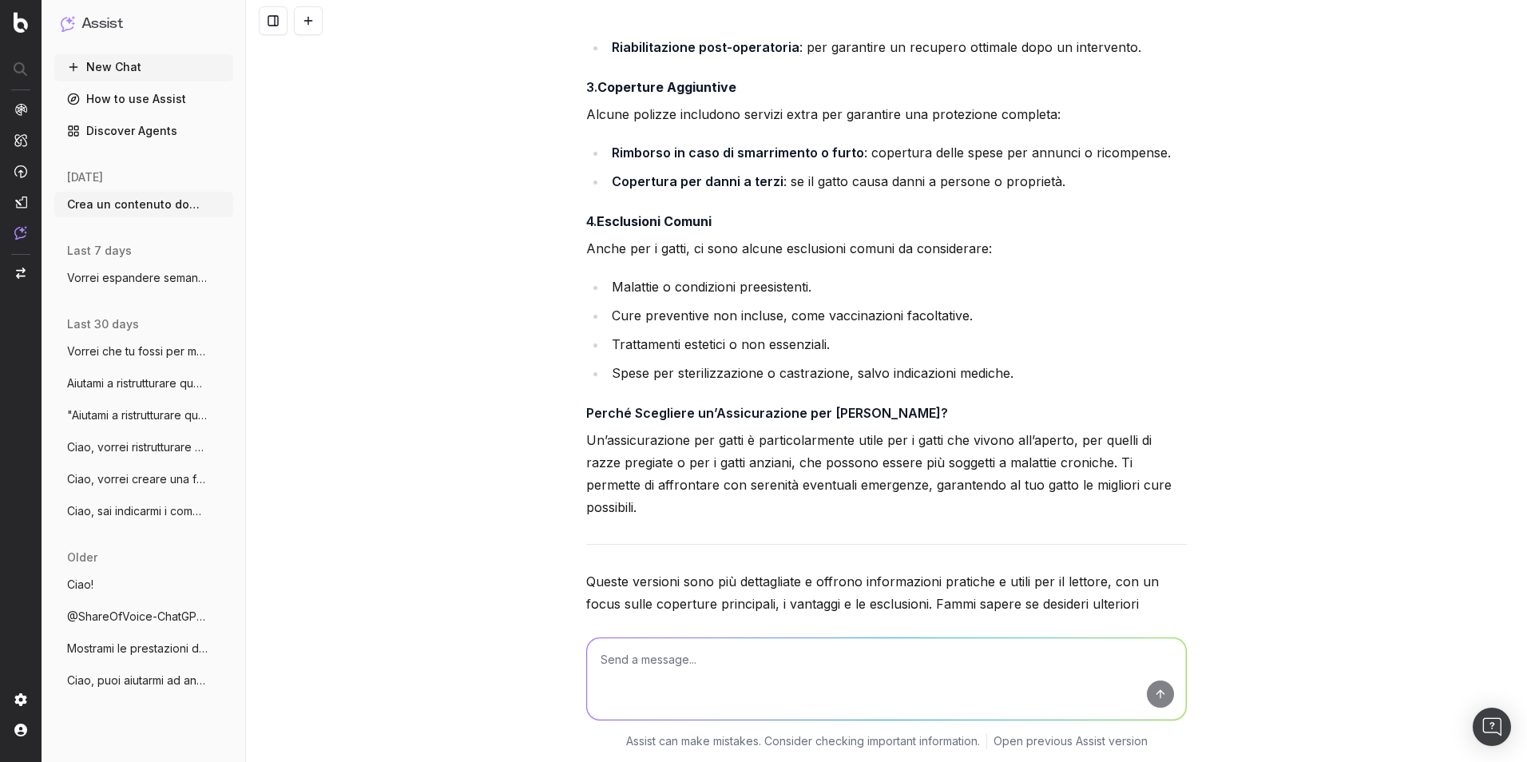
click at [825, 538] on textarea at bounding box center [886, 678] width 599 height 81
click at [768, 538] on textarea "Ok mi riformuli quindi il contentuo per intero?" at bounding box center [886, 678] width 599 height 81
type textarea "Ok mi riformuli quindi il contenuto della faq per intero?"
click at [892, 538] on textarea "Ok mi riformuli quindi il contenuto della faq per intero?" at bounding box center [886, 678] width 599 height 81
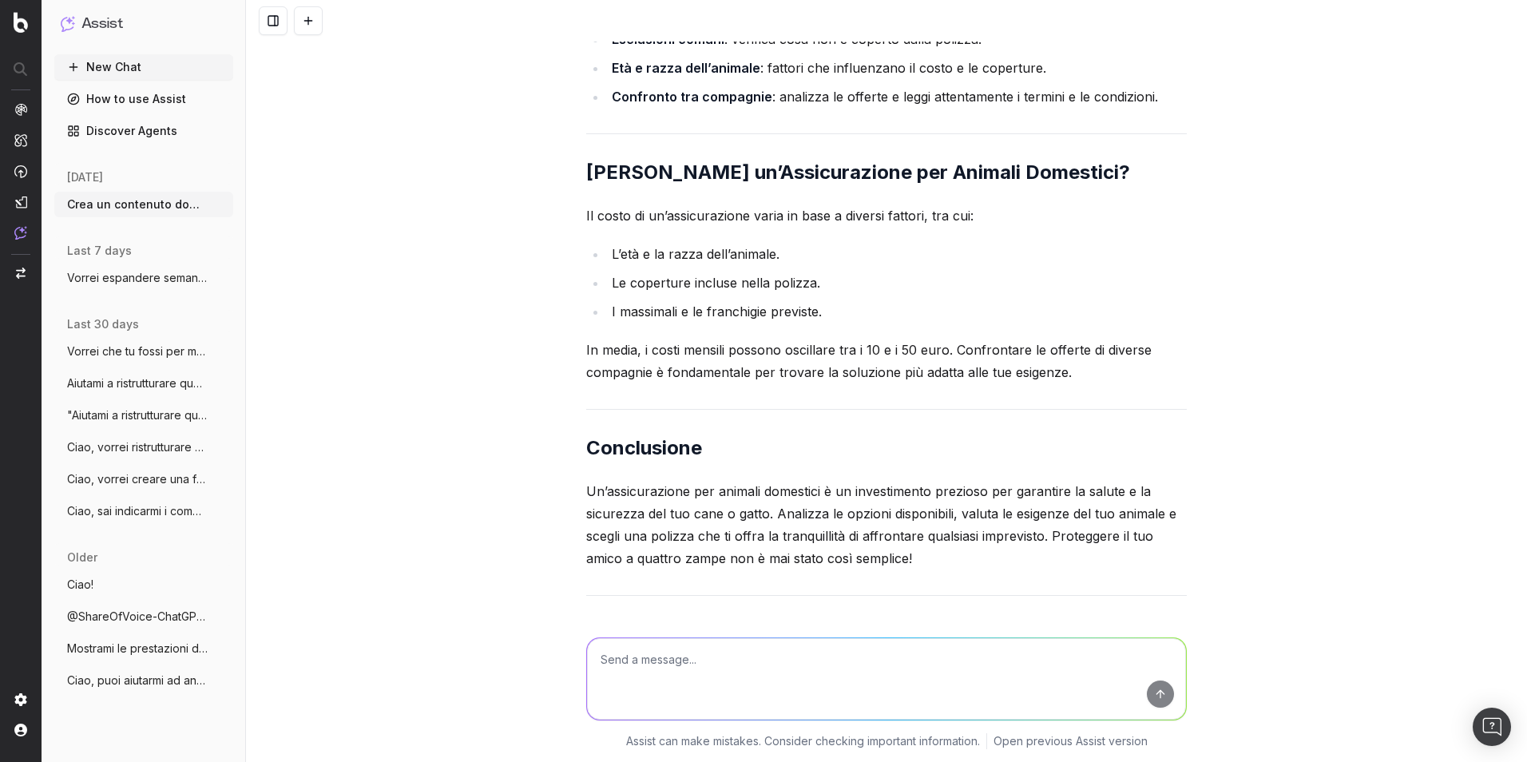
scroll to position [20079, 0]
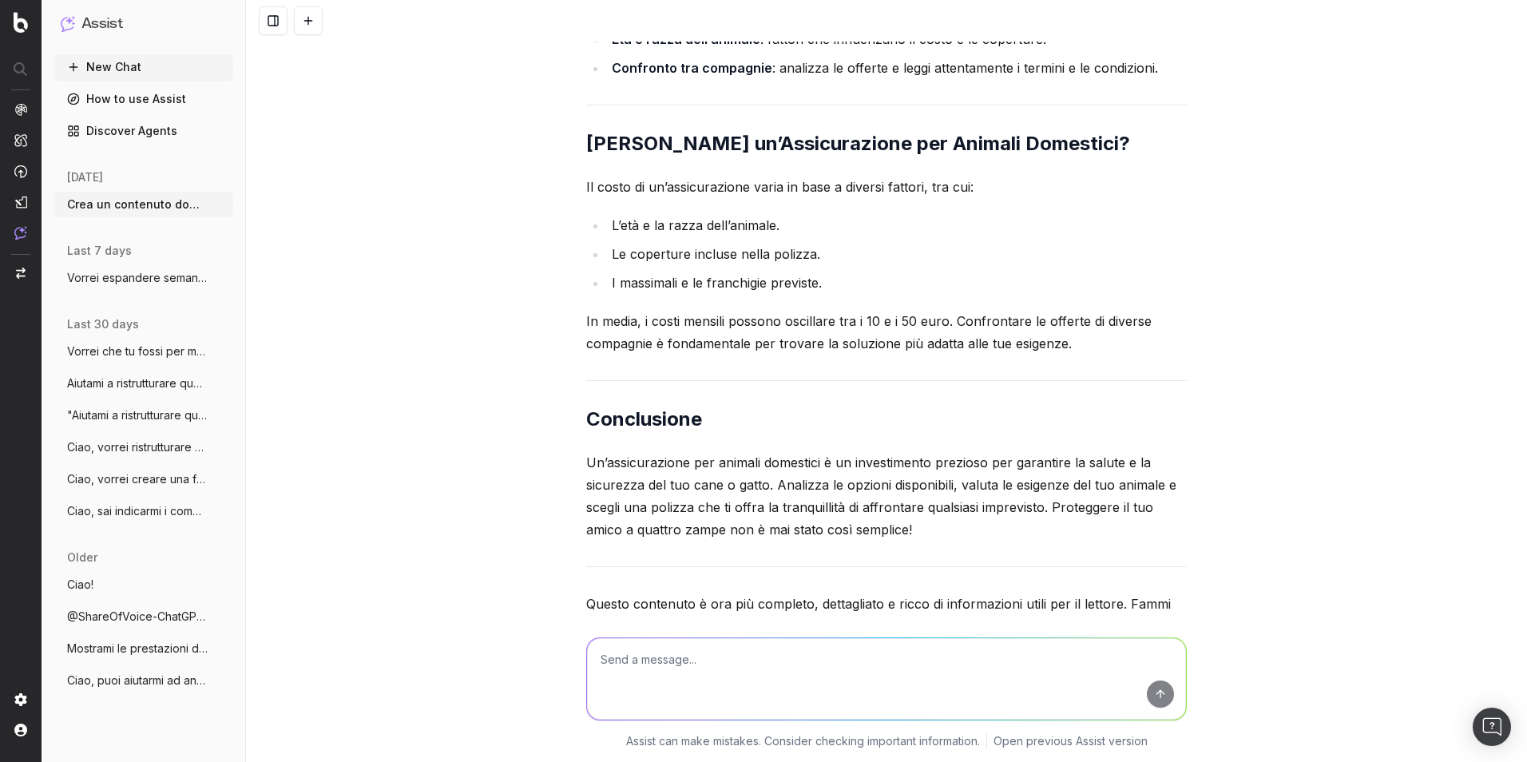
click at [866, 538] on textarea at bounding box center [886, 678] width 599 height 81
click at [697, 538] on textarea "Hai inserito troppi lenchi puntati, trovi una via di mezzo?" at bounding box center [886, 678] width 599 height 81
type textarea "Hai inserito troppi elnchi puntati, trovi una via di mezzo?"
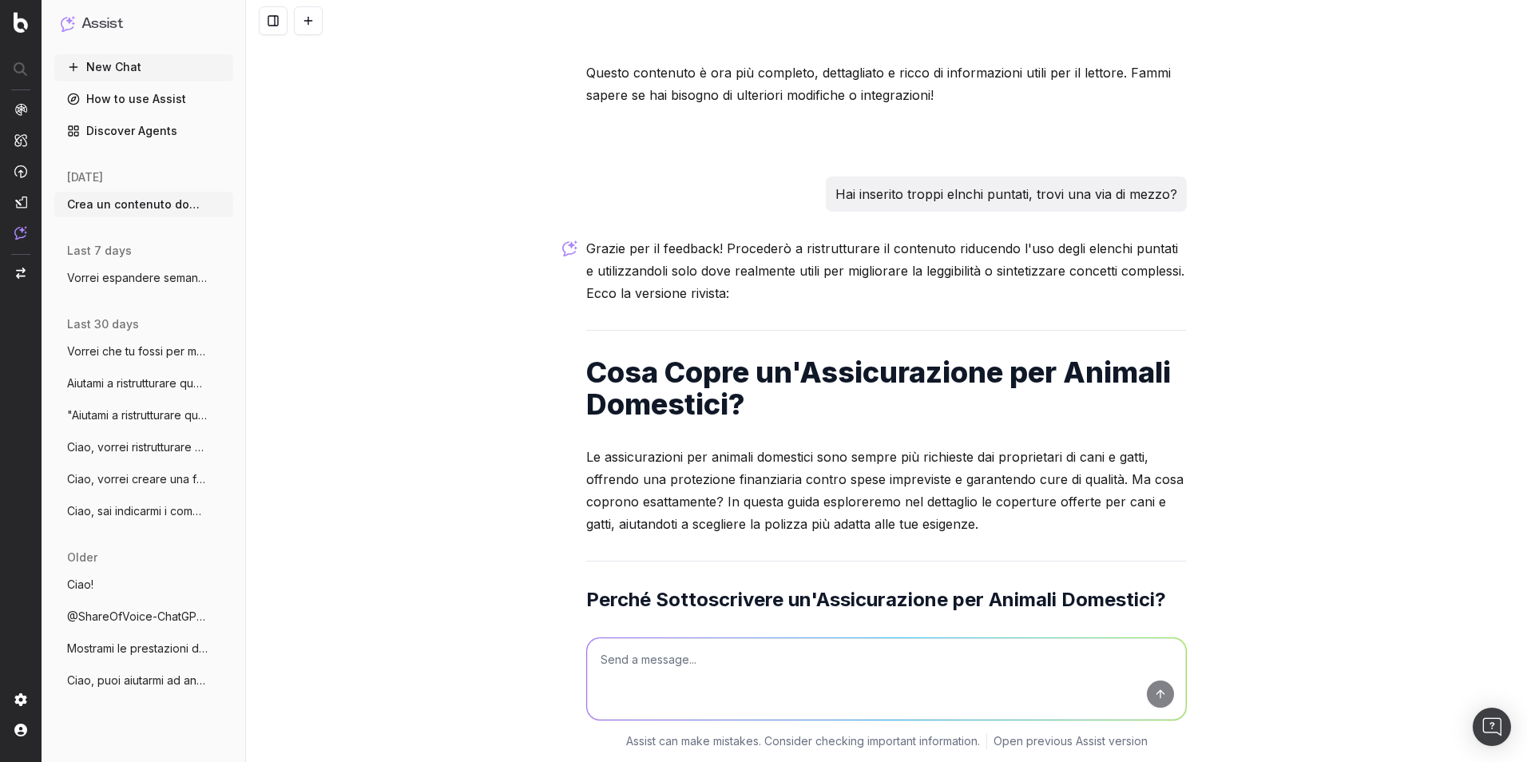
scroll to position [20625, 0]
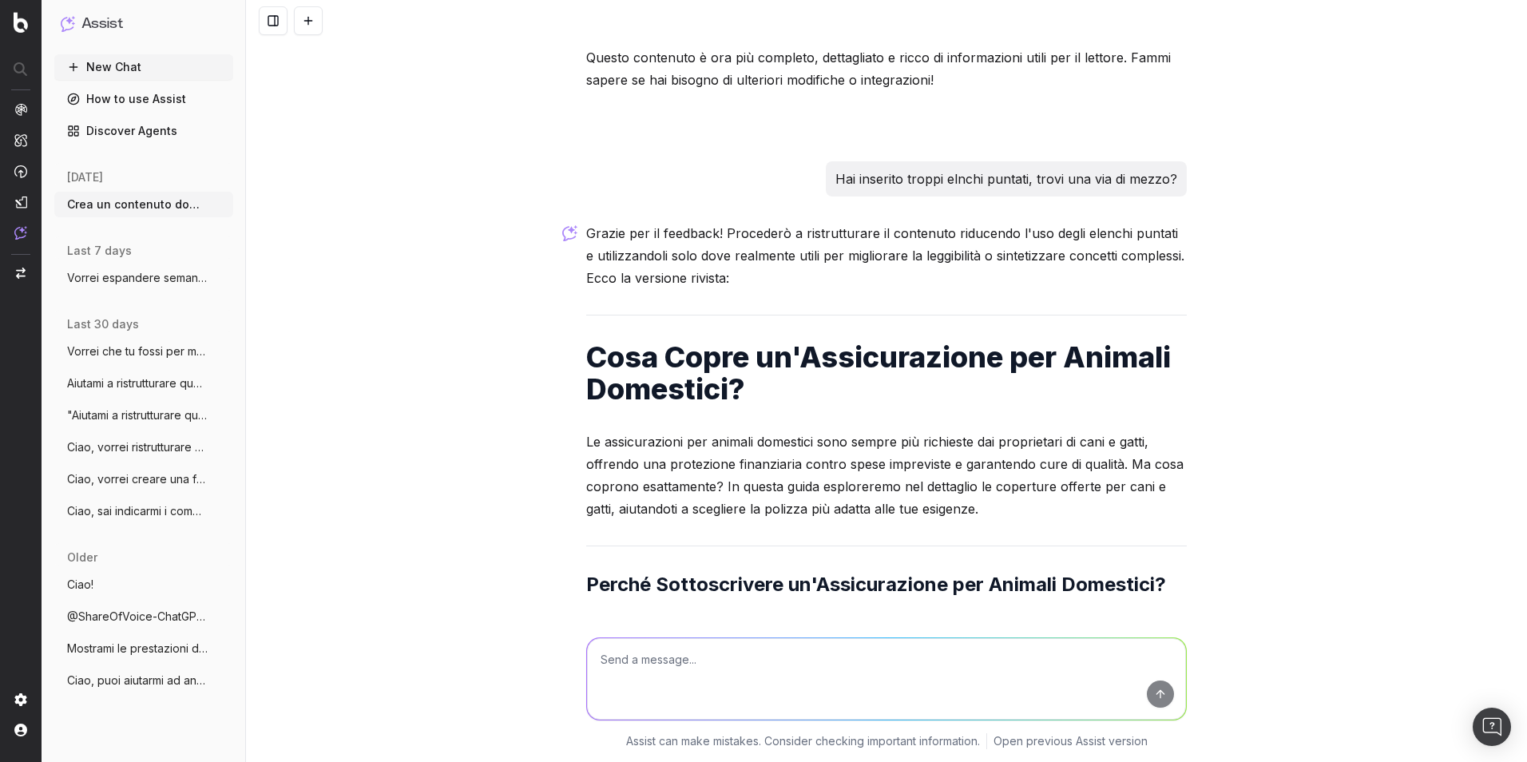
click at [647, 431] on p "Le assicurazioni per animali domestici sono sempre più richieste dai proprietar…" at bounding box center [886, 475] width 601 height 89
click at [617, 431] on p "Le assicurazioni per animali domestici sono sempre più richieste dai proprietar…" at bounding box center [886, 475] width 601 height 89
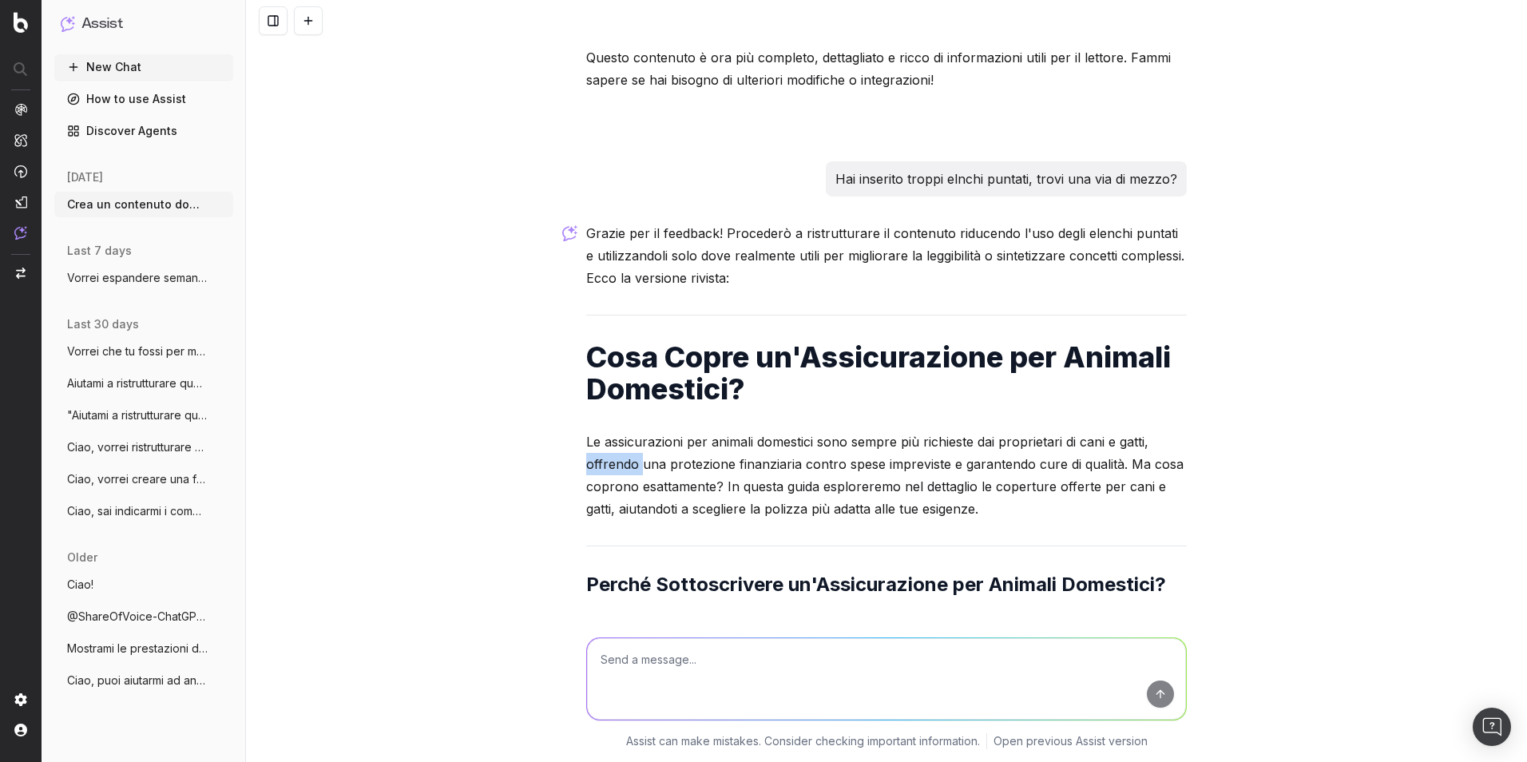
click at [617, 431] on p "Le assicurazioni per animali domestici sono sempre più richieste dai proprietar…" at bounding box center [886, 475] width 601 height 89
copy p "offrendo"
click at [836, 431] on p "Le assicurazioni per animali domestici sono sempre più richieste dai proprietar…" at bounding box center [886, 475] width 601 height 89
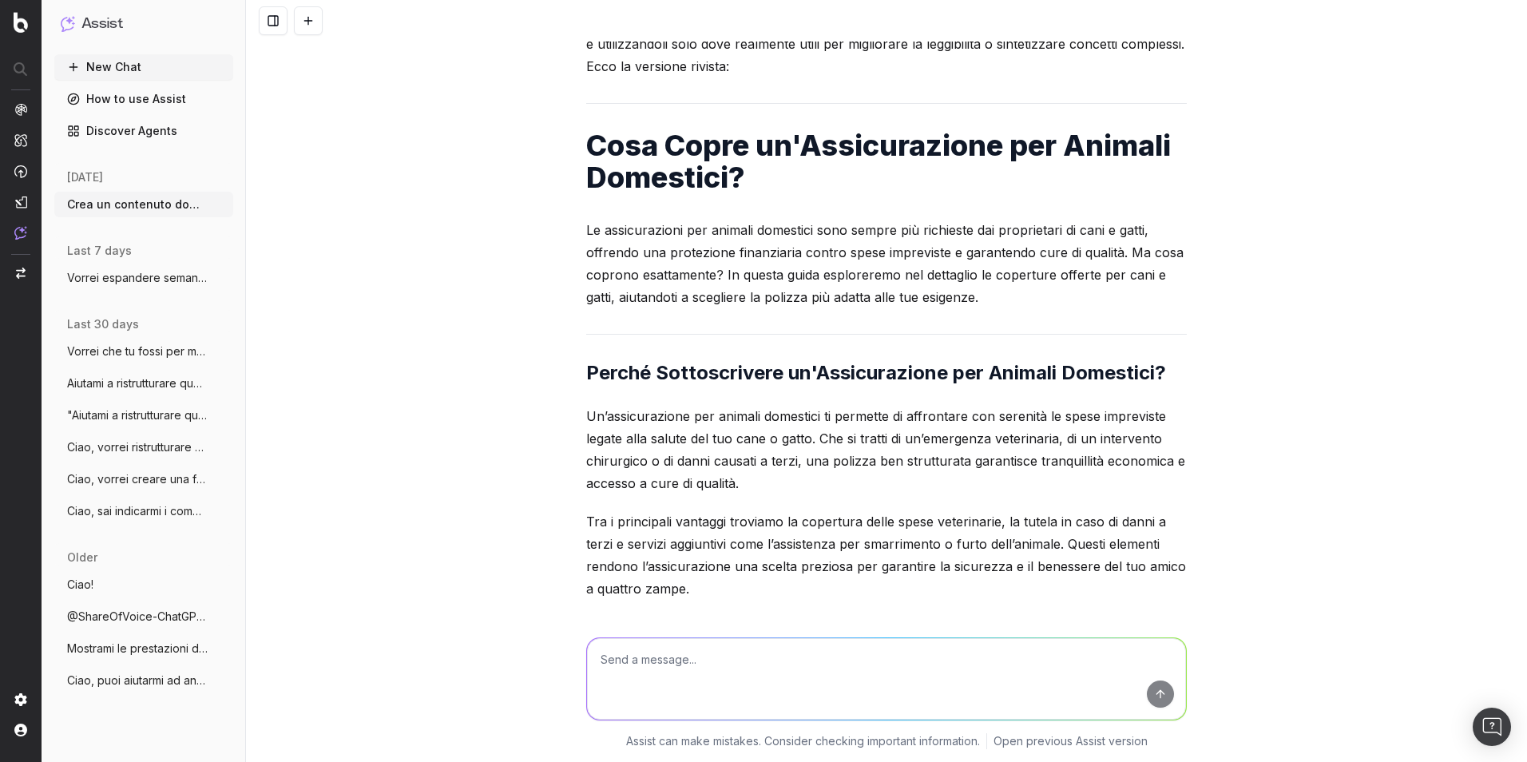
scroll to position [20865, 0]
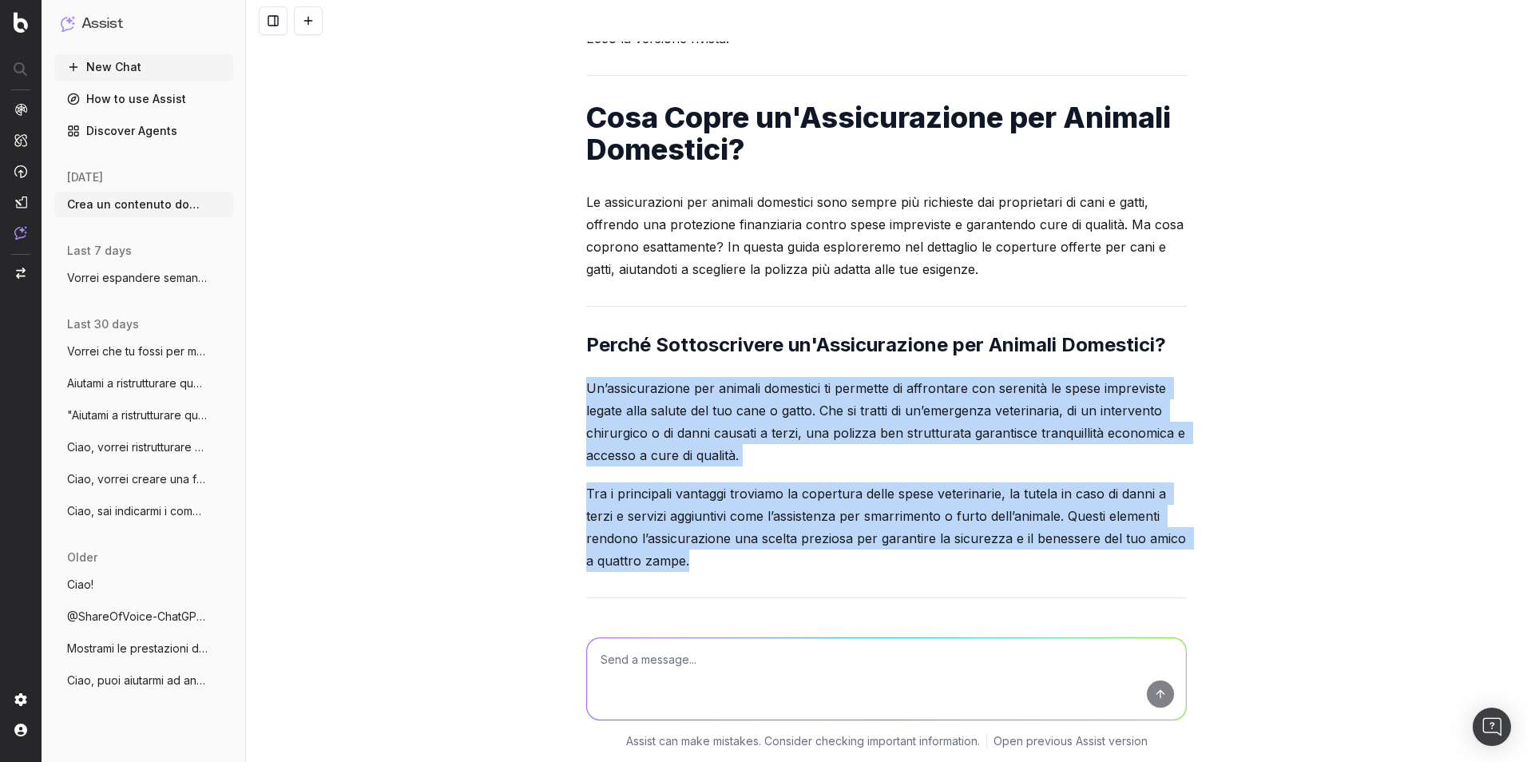
drag, startPoint x: 582, startPoint y: 303, endPoint x: 721, endPoint y: 471, distance: 218.5
copy div "Un’assicurazione per animali domestici ti permette di affrontare con serenità l…"
click at [871, 482] on p "Tra i principali vantaggi troviamo la copertura delle spese veterinarie, la tut…" at bounding box center [886, 526] width 601 height 89
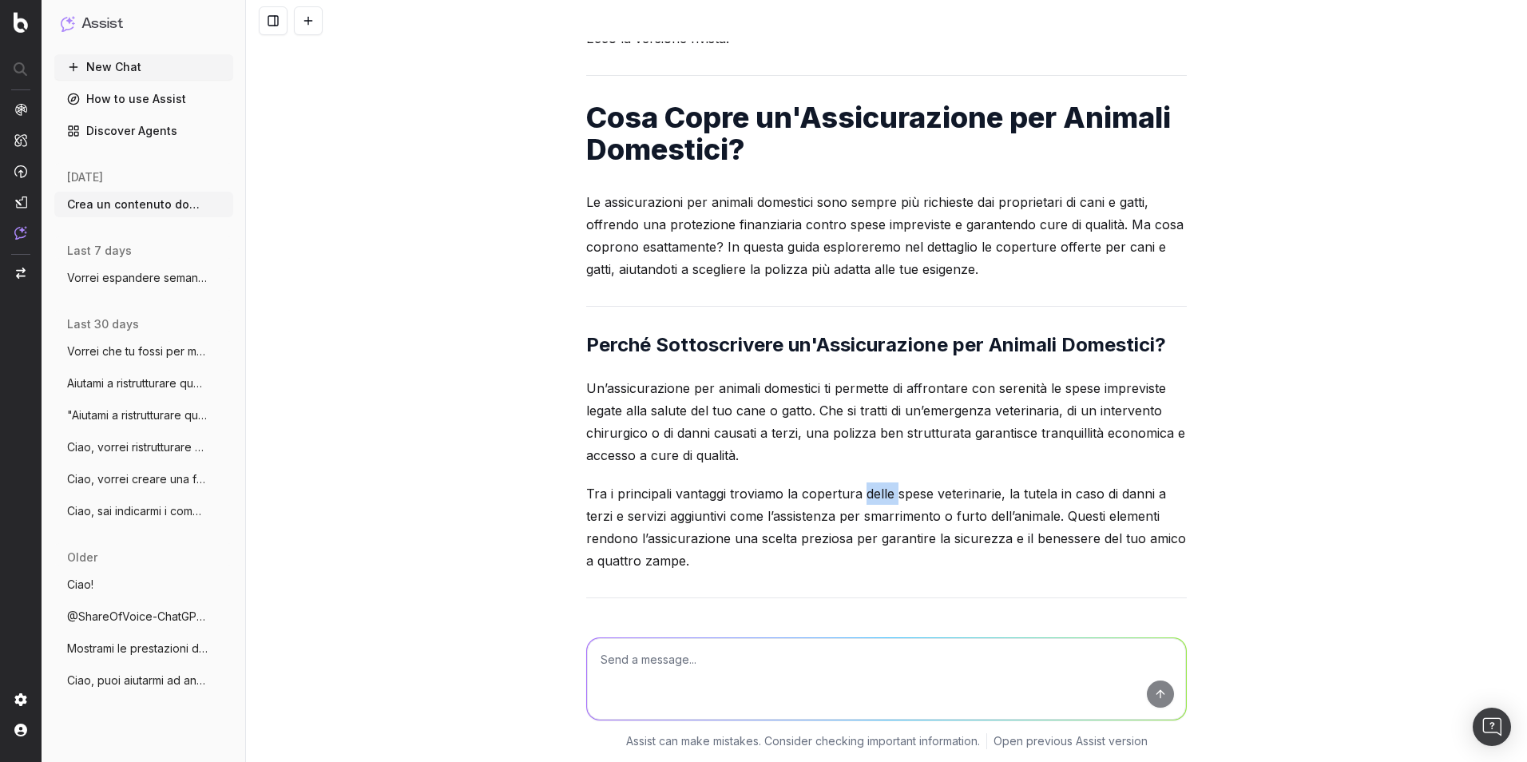
click at [871, 482] on p "Tra i principali vantaggi troviamo la copertura delle spese veterinarie, la tut…" at bounding box center [886, 526] width 601 height 89
click at [951, 482] on p "Tra i principali vantaggi troviamo la copertura delle spese veterinarie, la tut…" at bounding box center [886, 526] width 601 height 89
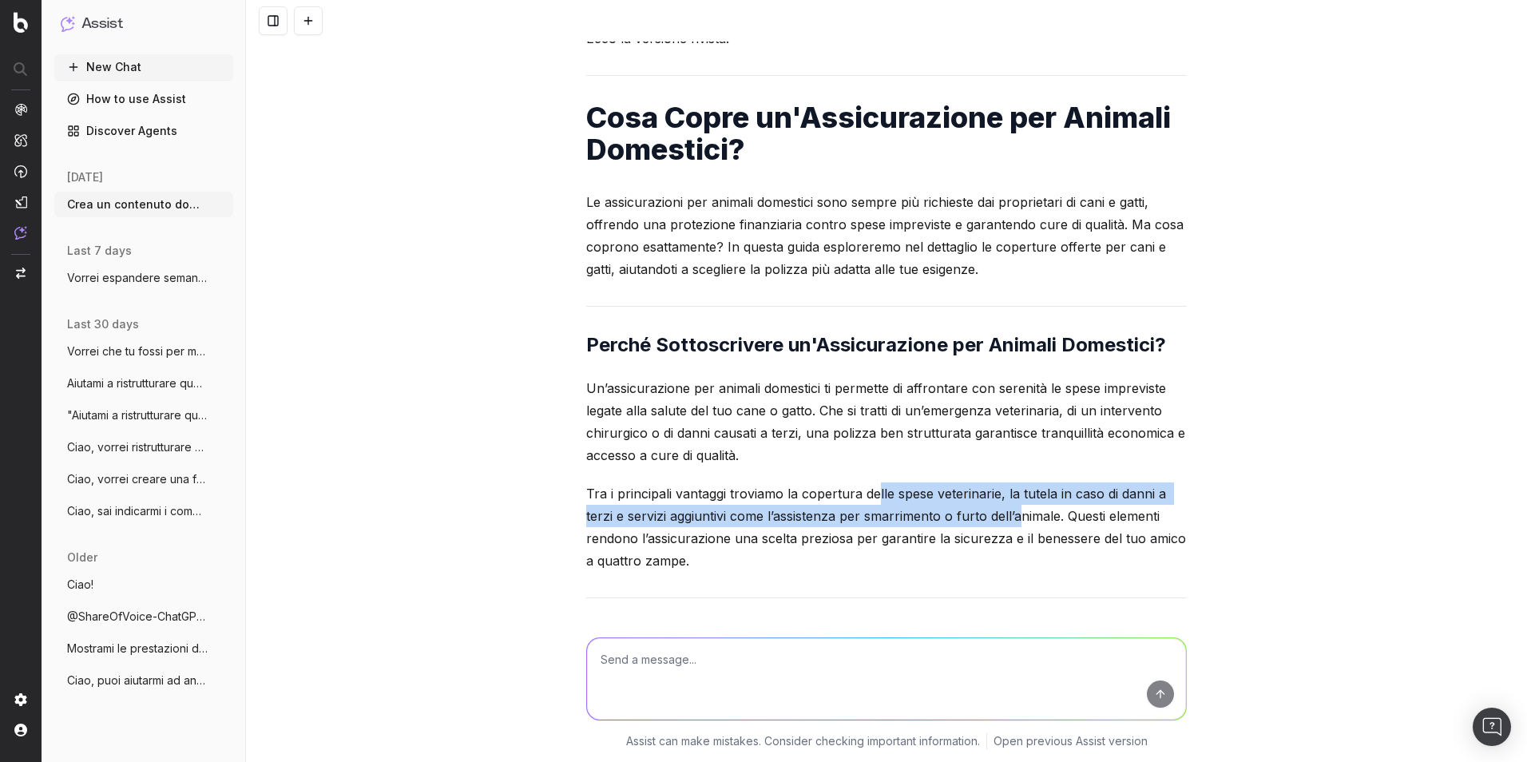
drag, startPoint x: 869, startPoint y: 406, endPoint x: 1014, endPoint y: 425, distance: 146.6
click at [1014, 482] on p "Tra i principali vantaggi troviamo la copertura delle spese veterinarie, la tut…" at bounding box center [886, 526] width 601 height 89
drag, startPoint x: 1014, startPoint y: 425, endPoint x: 1066, endPoint y: 425, distance: 51.1
click at [1015, 482] on p "Tra i principali vantaggi troviamo la copertura delle spese veterinarie, la tut…" at bounding box center [886, 526] width 601 height 89
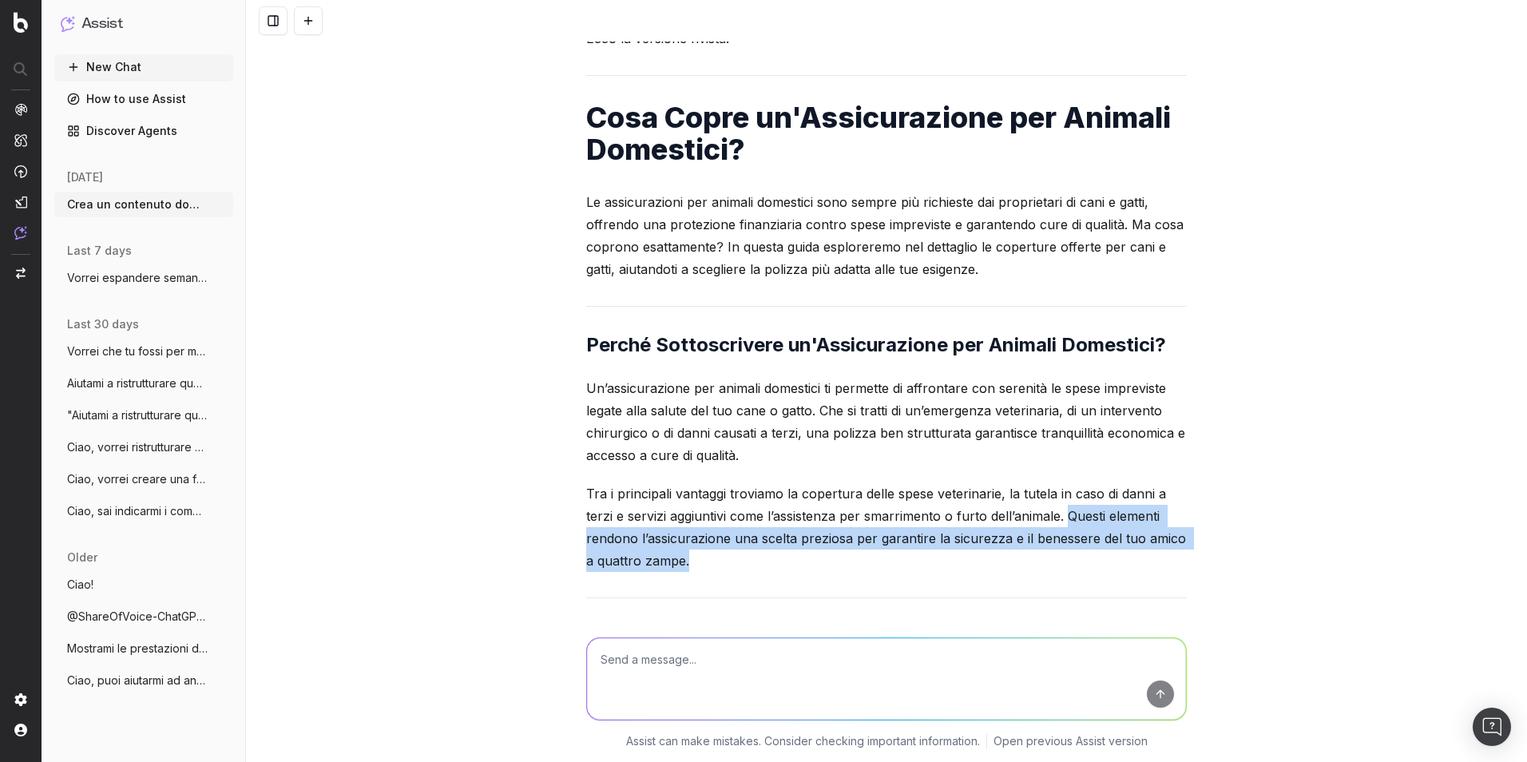
drag, startPoint x: 1066, startPoint y: 425, endPoint x: 1078, endPoint y: 467, distance: 44.2
click at [1015, 482] on p "Tra i principali vantaggi troviamo la copertura delle spese veterinarie, la tut…" at bounding box center [886, 526] width 601 height 89
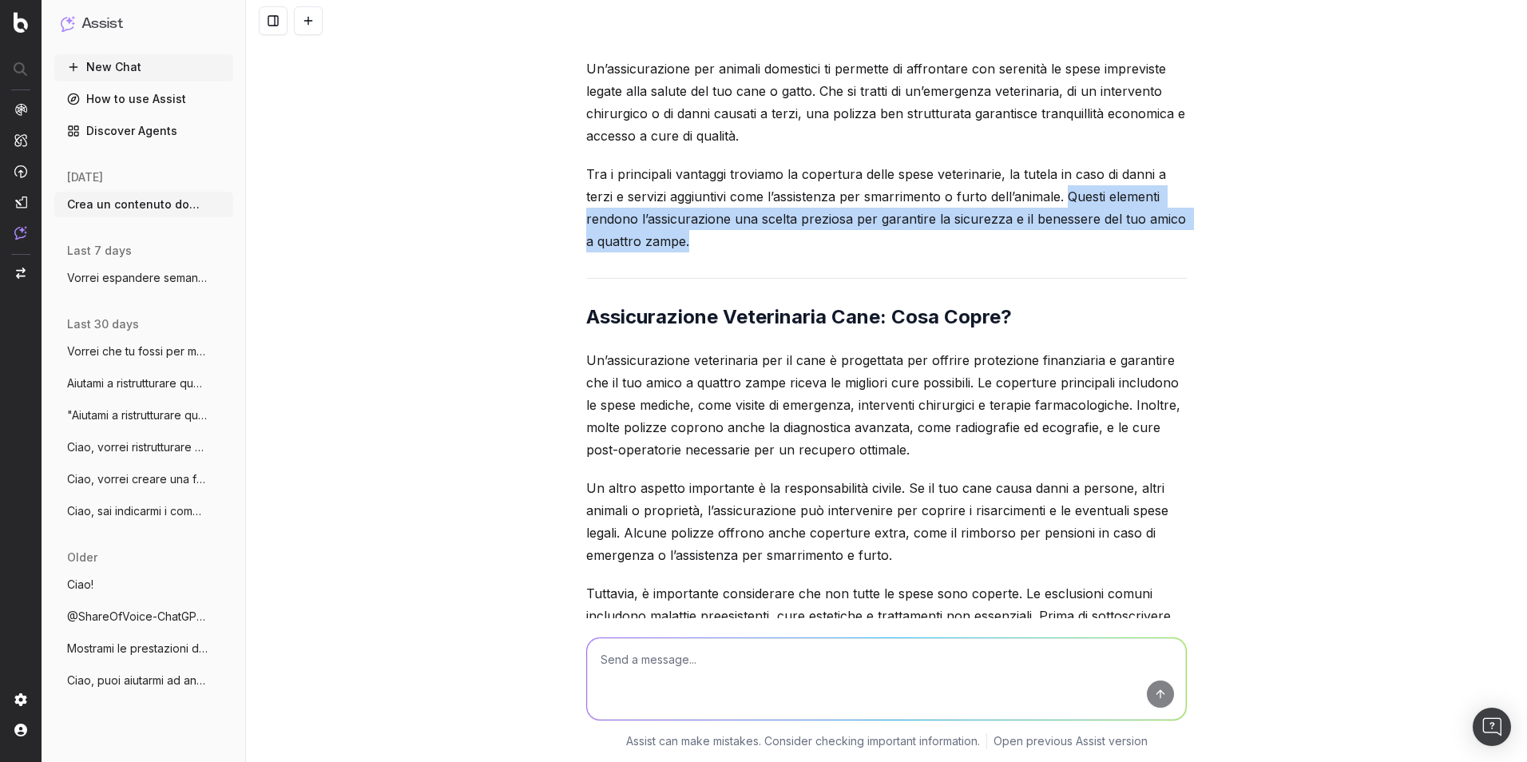
scroll to position [21264, 0]
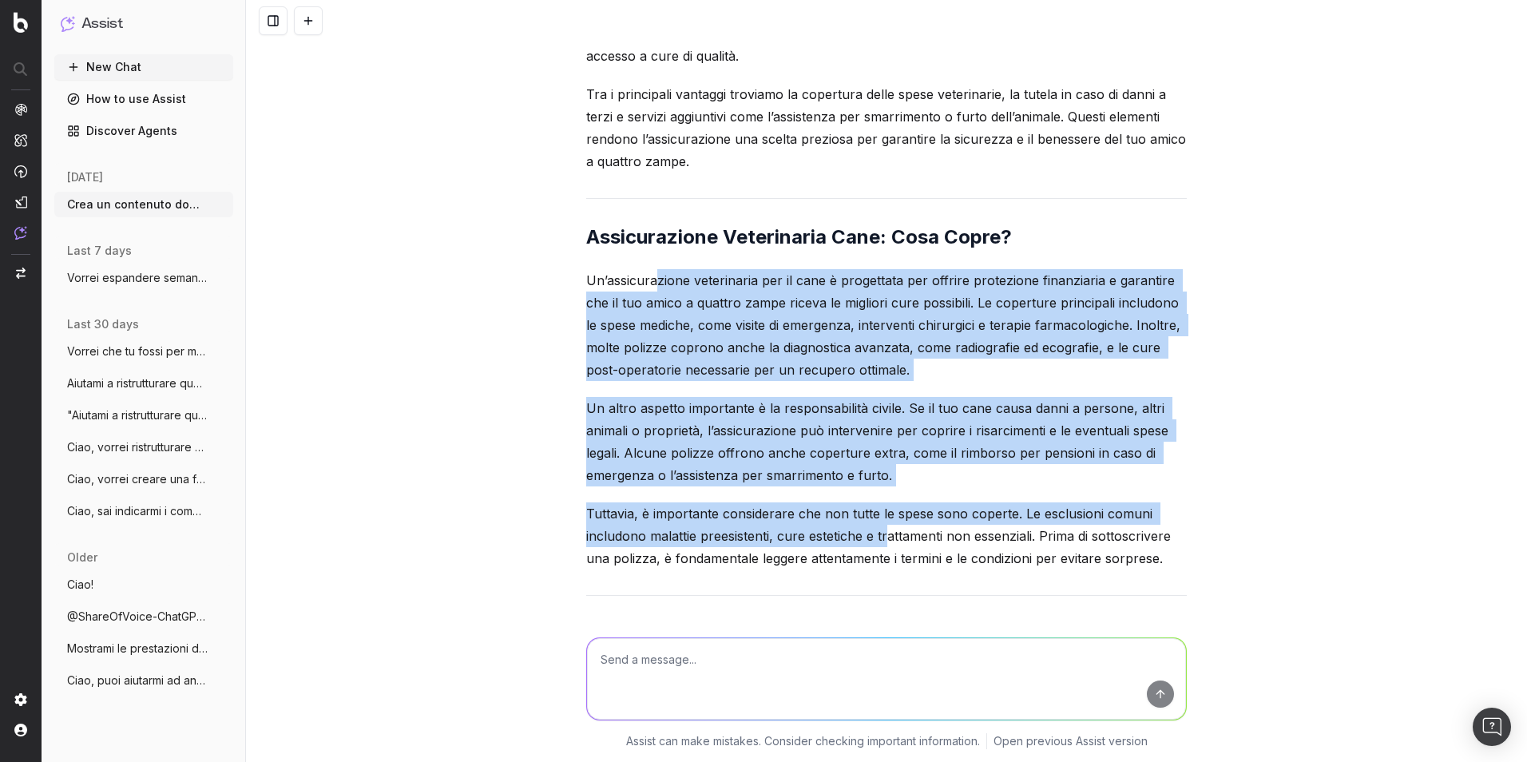
drag, startPoint x: 652, startPoint y: 194, endPoint x: 884, endPoint y: 446, distance: 342.6
click at [884, 446] on div "Grazie per il feedback! Procederò a ristrutturare il contenuto riducendo l'uso …" at bounding box center [886, 744] width 601 height 2323
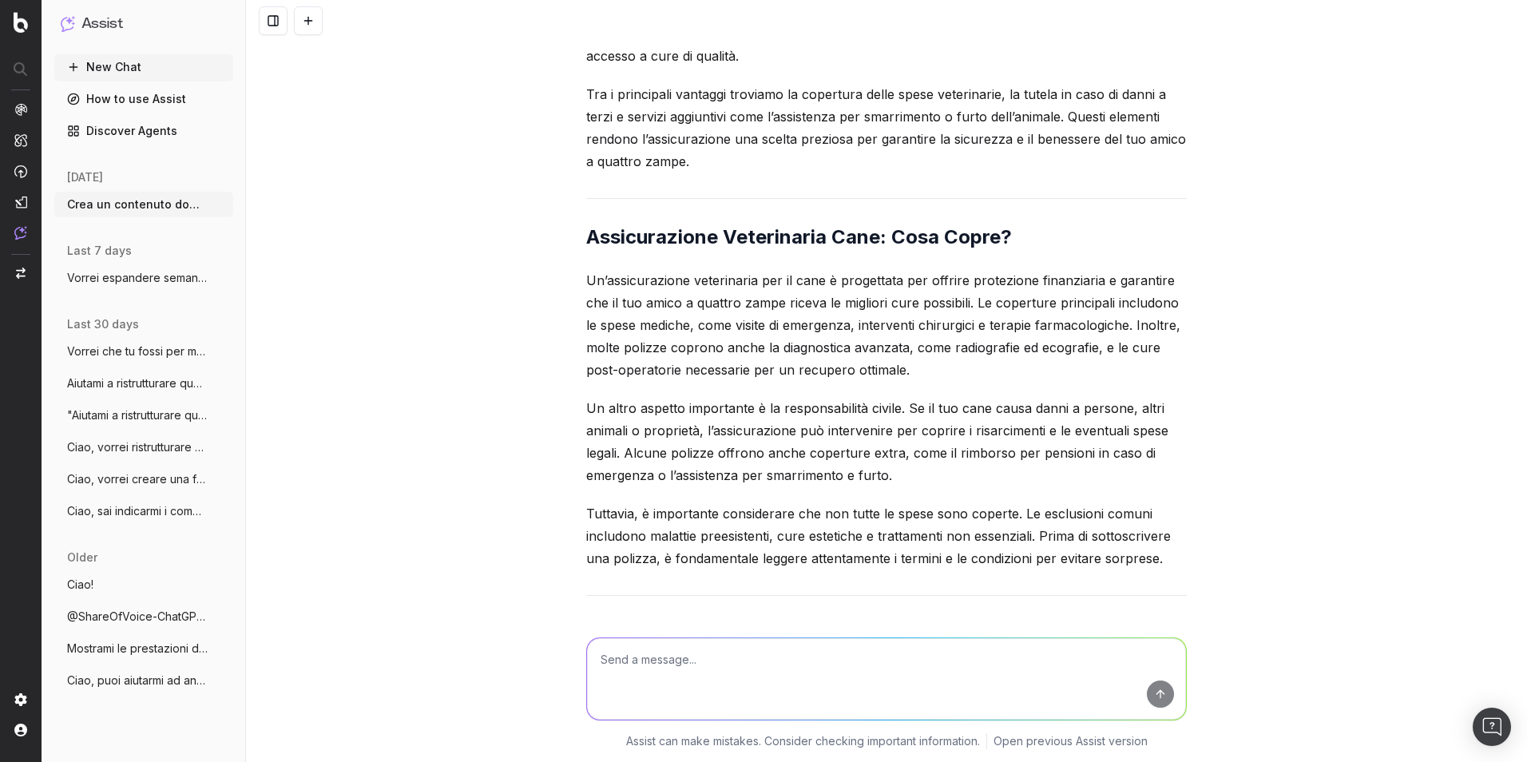
drag, startPoint x: 884, startPoint y: 446, endPoint x: 1003, endPoint y: 451, distance: 118.3
click at [1003, 502] on p "Tuttavia, è importante considerare che non tutte le spese sono coperte. Le escl…" at bounding box center [886, 535] width 601 height 67
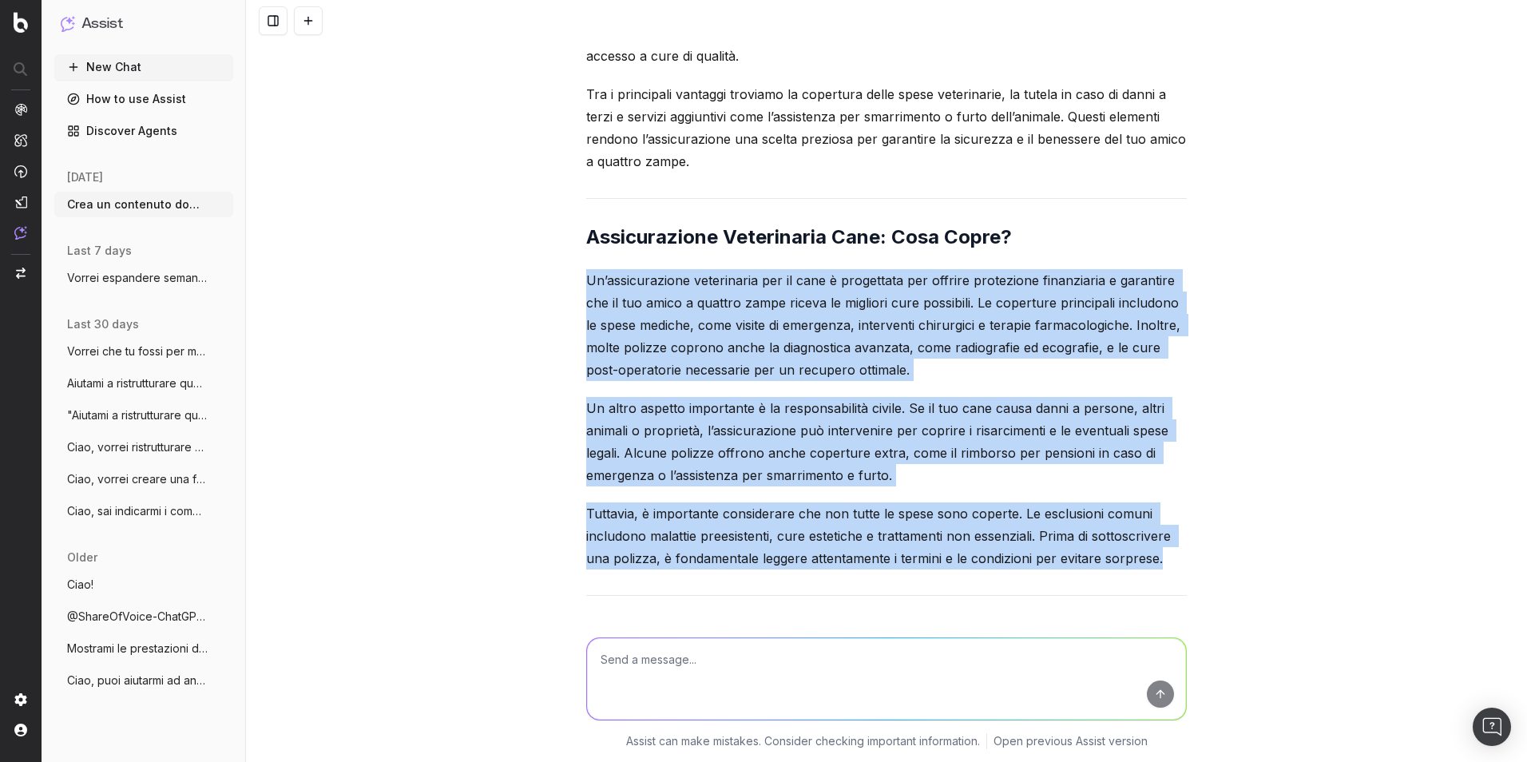
drag, startPoint x: 1162, startPoint y: 472, endPoint x: 573, endPoint y: 198, distance: 650.1
click at [573, 198] on div "Informazioni aggiuntive da fornire per generare il contenuto: • Tema principale…" at bounding box center [886, 381] width 1281 height 762
copy div "Un’assicurazione veterinaria per il cane è progettata per offrire protezione fi…"
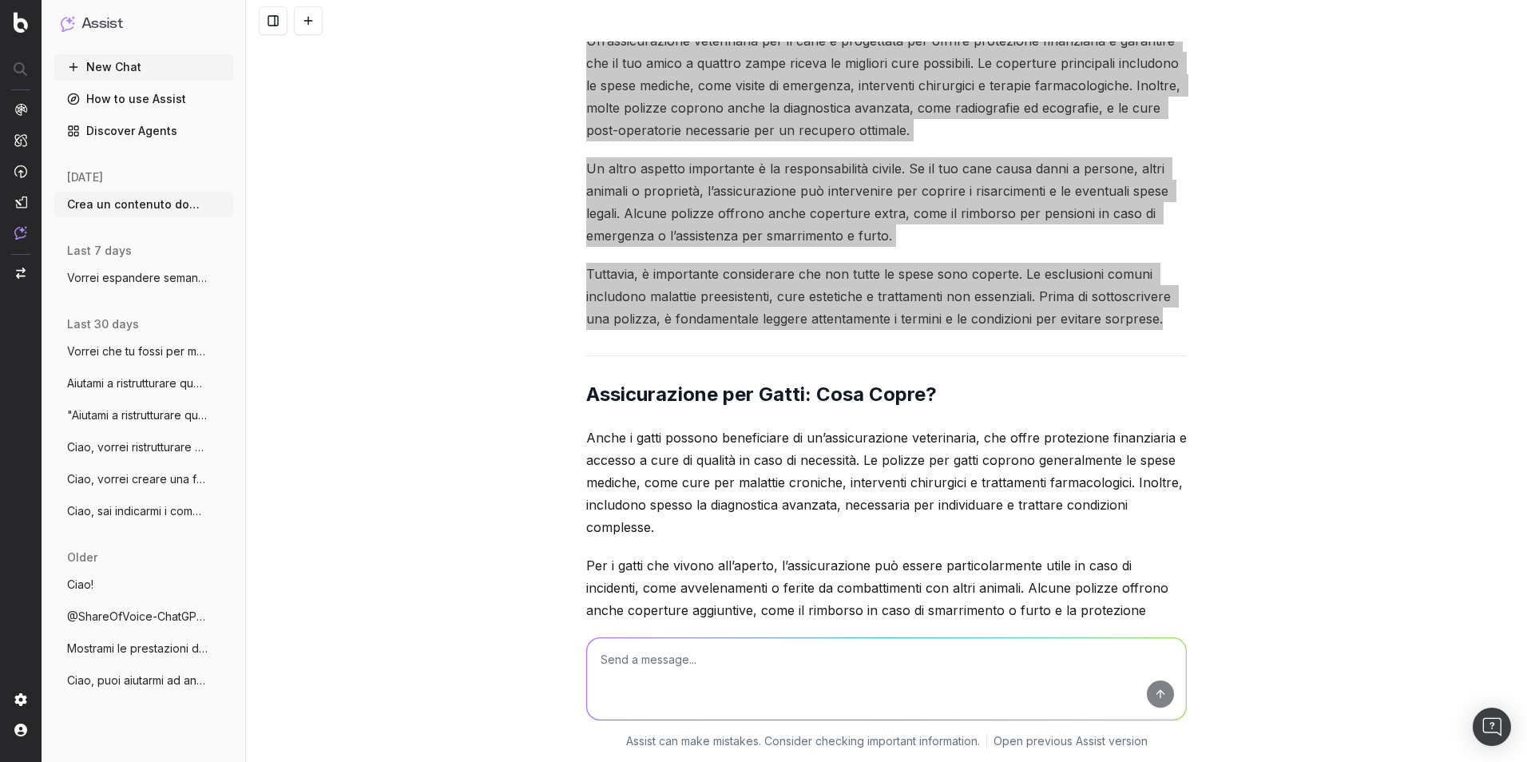
scroll to position [21584, 0]
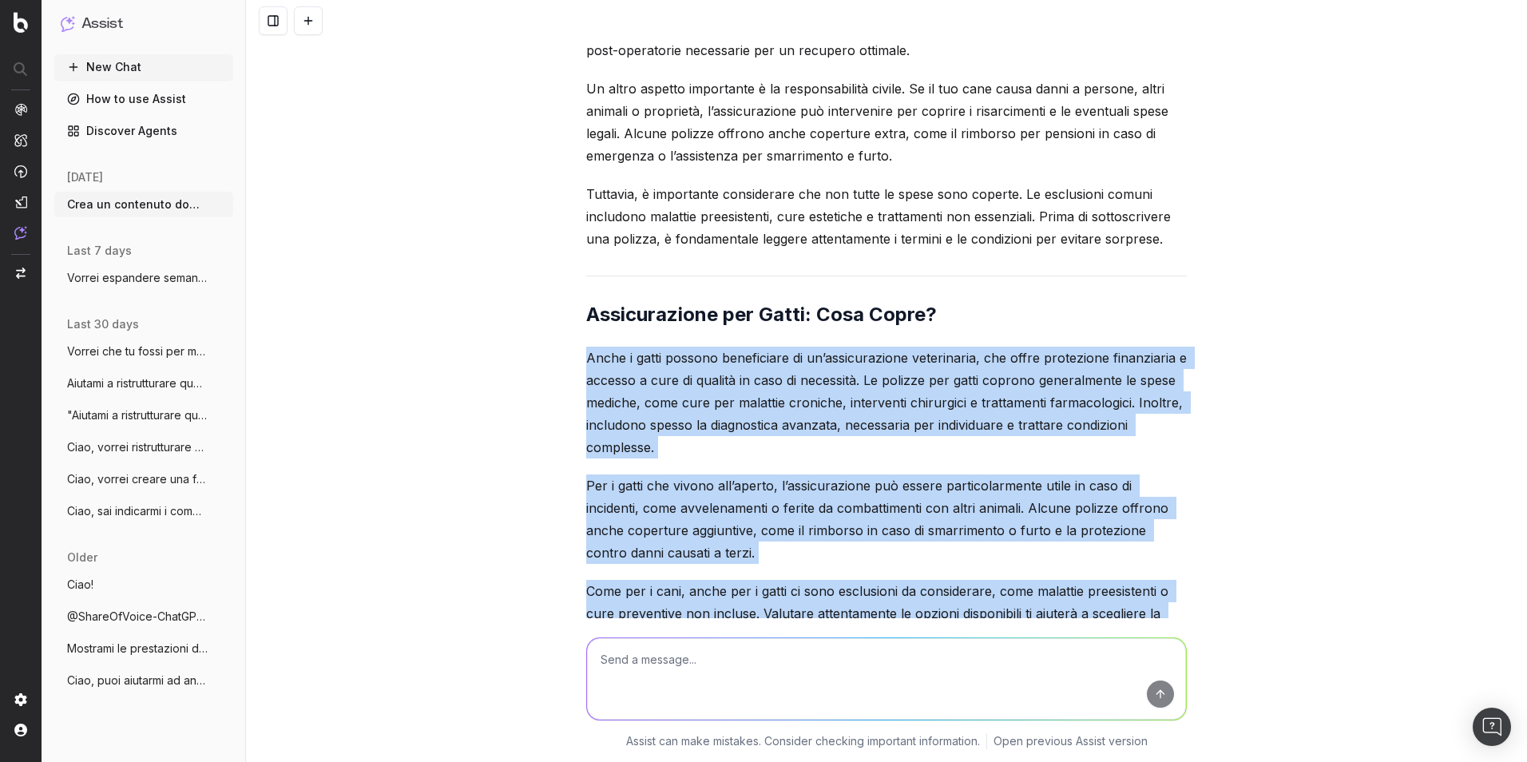
drag, startPoint x: 582, startPoint y: 268, endPoint x: 864, endPoint y: 548, distance: 397.1
click at [864, 538] on div "Grazie per il feedback! Procederò a ristrutturare il contenuto riducendo l'uso …" at bounding box center [886, 424] width 601 height 2323
click at [868, 347] on p "Anche i gatti possono beneficiare di un’assicurazione veterinaria, che offre pr…" at bounding box center [886, 403] width 601 height 112
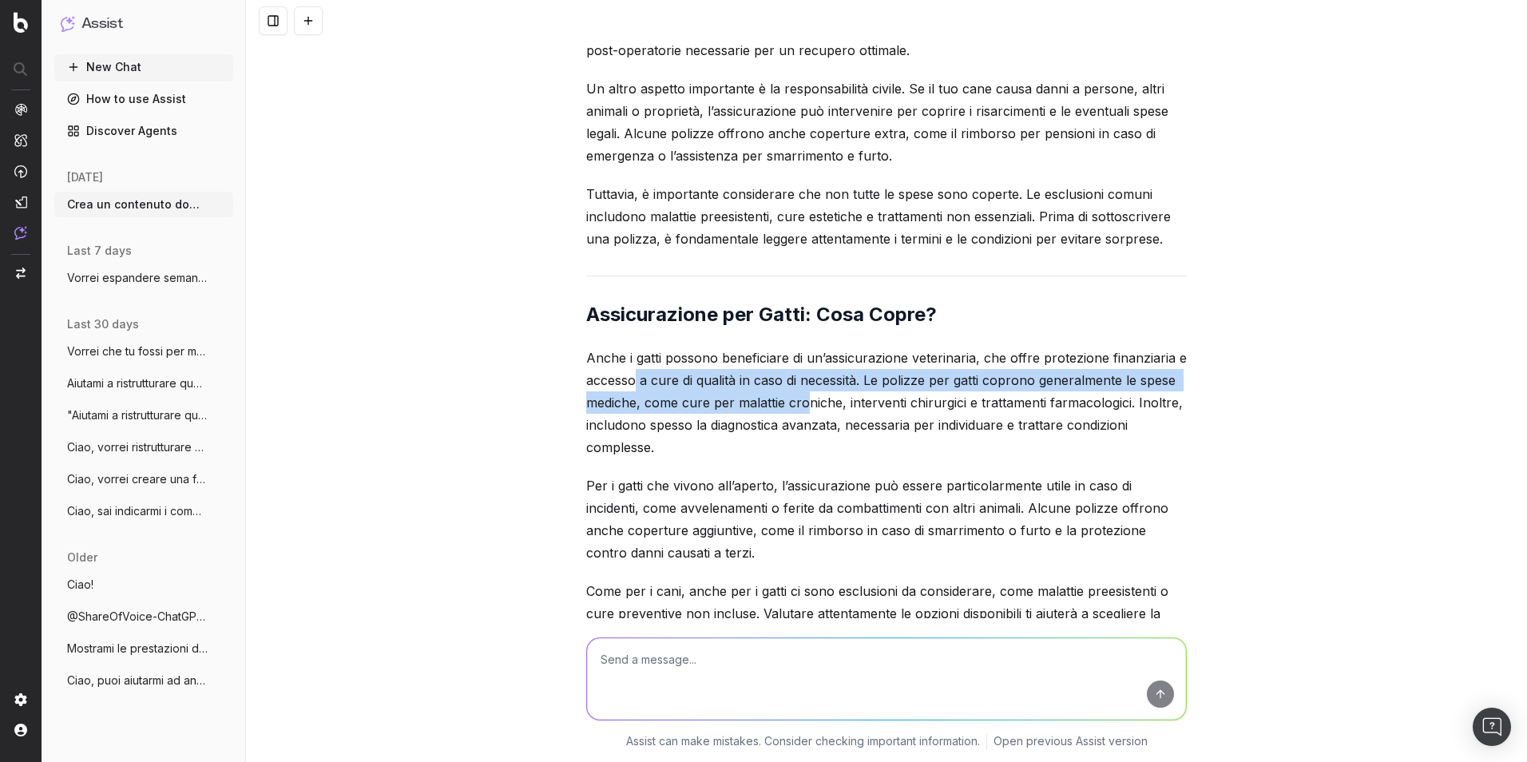
drag, startPoint x: 630, startPoint y: 289, endPoint x: 798, endPoint y: 317, distance: 170.1
click at [798, 347] on p "Anche i gatti possono beneficiare di un’assicurazione veterinaria, che offre pr…" at bounding box center [886, 403] width 601 height 112
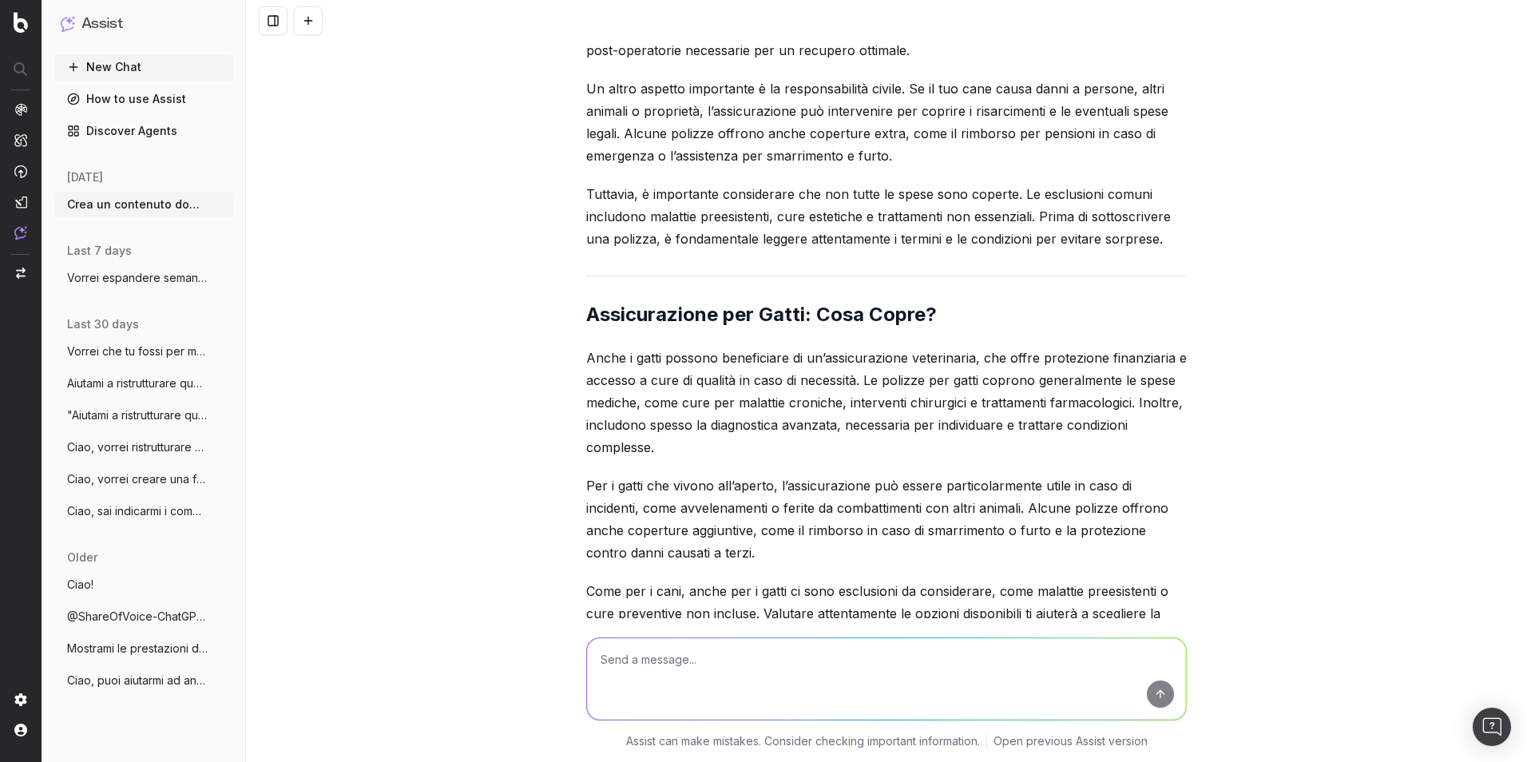
drag, startPoint x: 798, startPoint y: 317, endPoint x: 721, endPoint y: 334, distance: 78.5
click at [721, 347] on p "Anche i gatti possono beneficiare di un’assicurazione veterinaria, che offre pr…" at bounding box center [886, 403] width 601 height 112
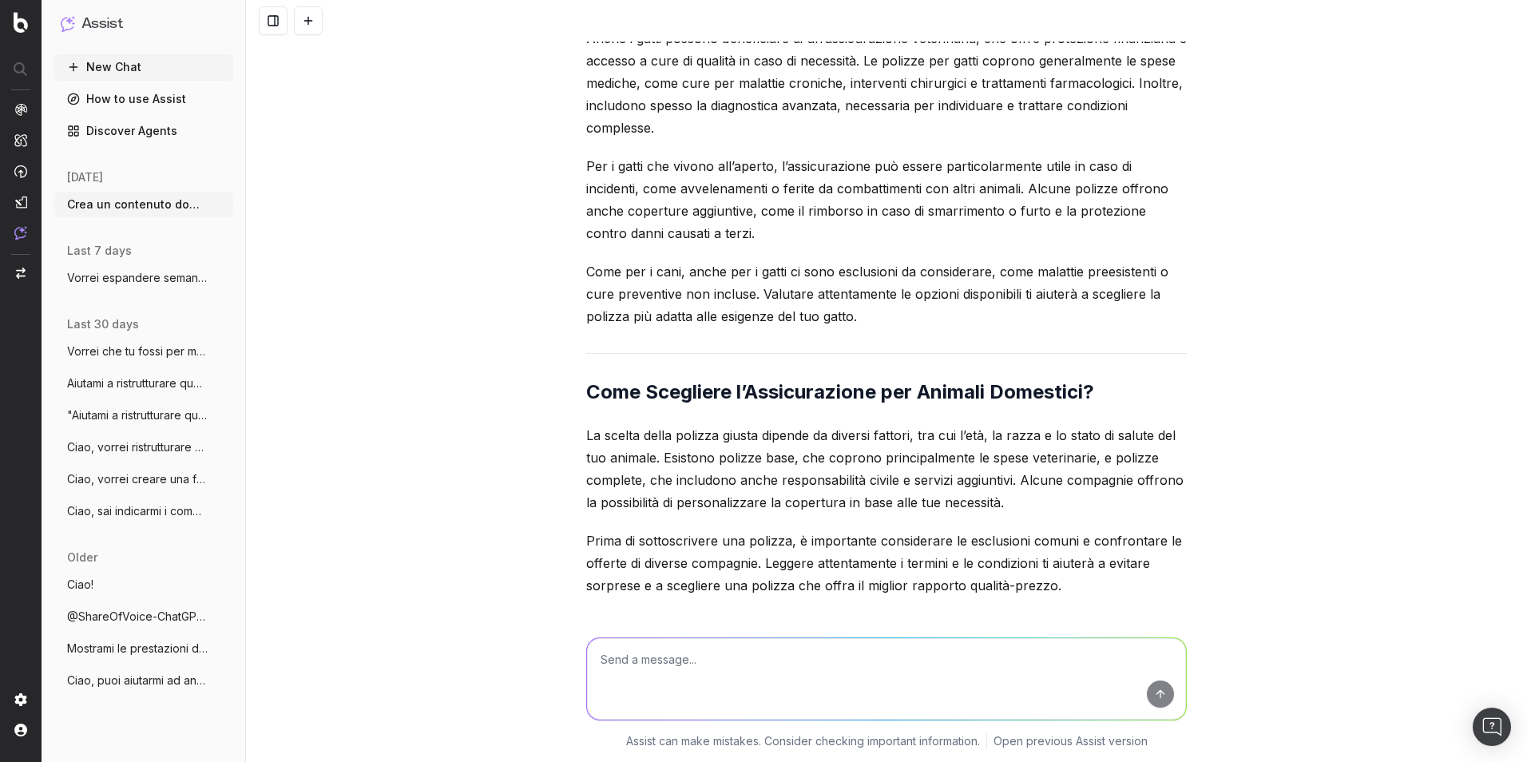
scroll to position [21983, 0]
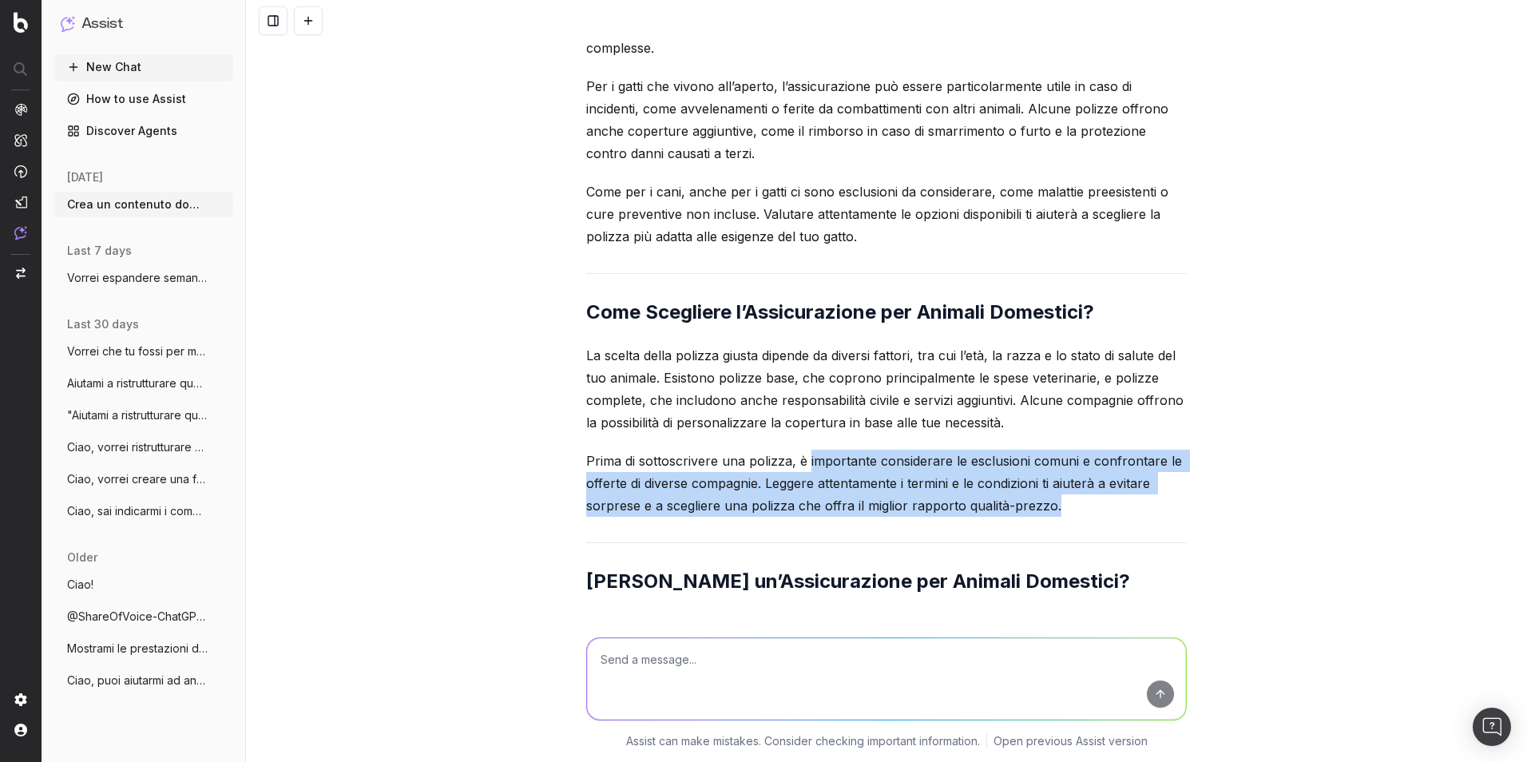
drag, startPoint x: 804, startPoint y: 375, endPoint x: 1066, endPoint y: 419, distance: 265.5
click at [1015, 450] on p "Prima di sottoscrivere una polizza, è importante considerare le esclusioni comu…" at bounding box center [886, 483] width 601 height 67
click at [788, 450] on p "Prima di sottoscrivere una polizza, è importante considerare le esclusioni comu…" at bounding box center [886, 483] width 601 height 67
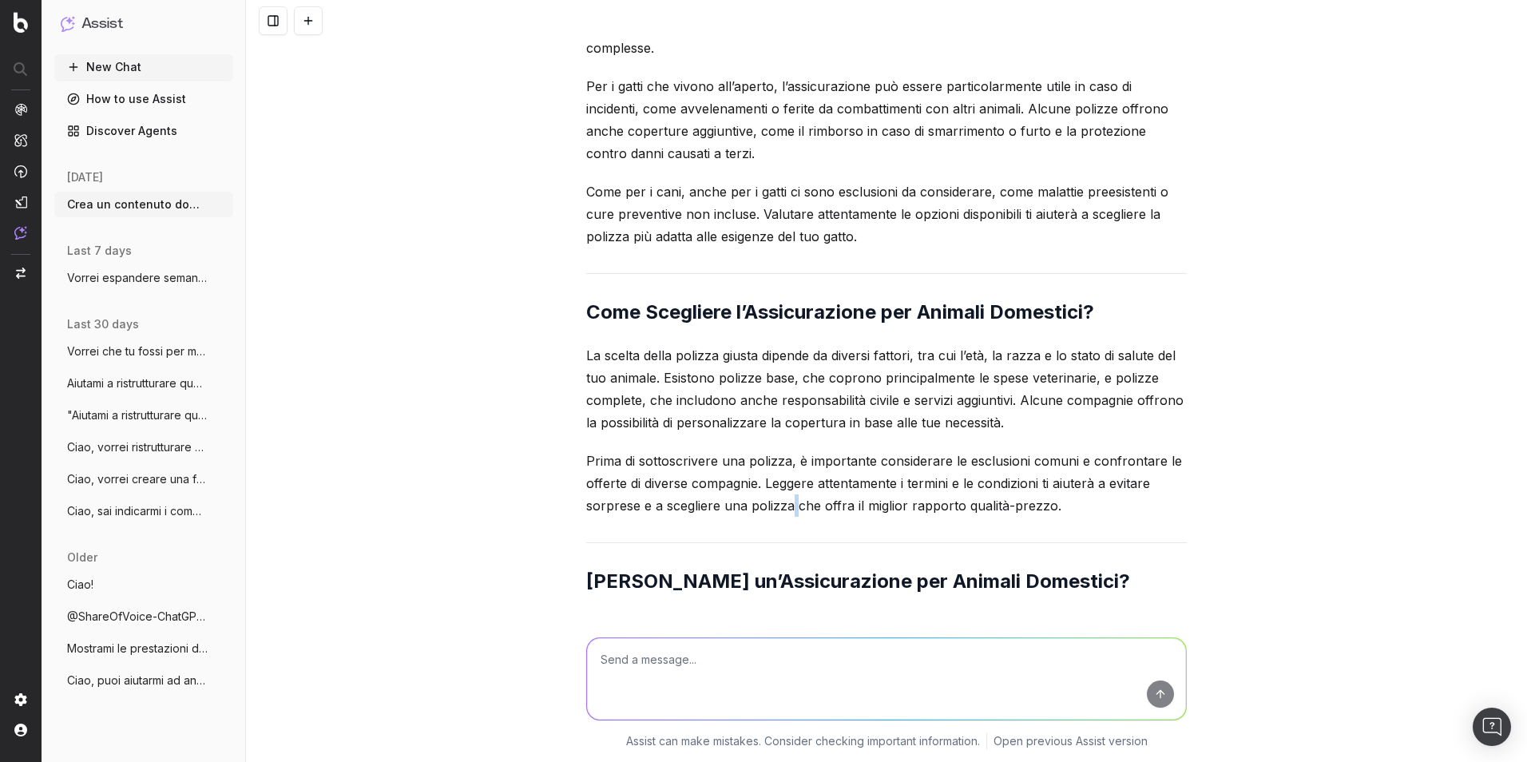
click at [788, 450] on p "Prima di sottoscrivere una polizza, è importante considerare le esclusioni comu…" at bounding box center [886, 483] width 601 height 67
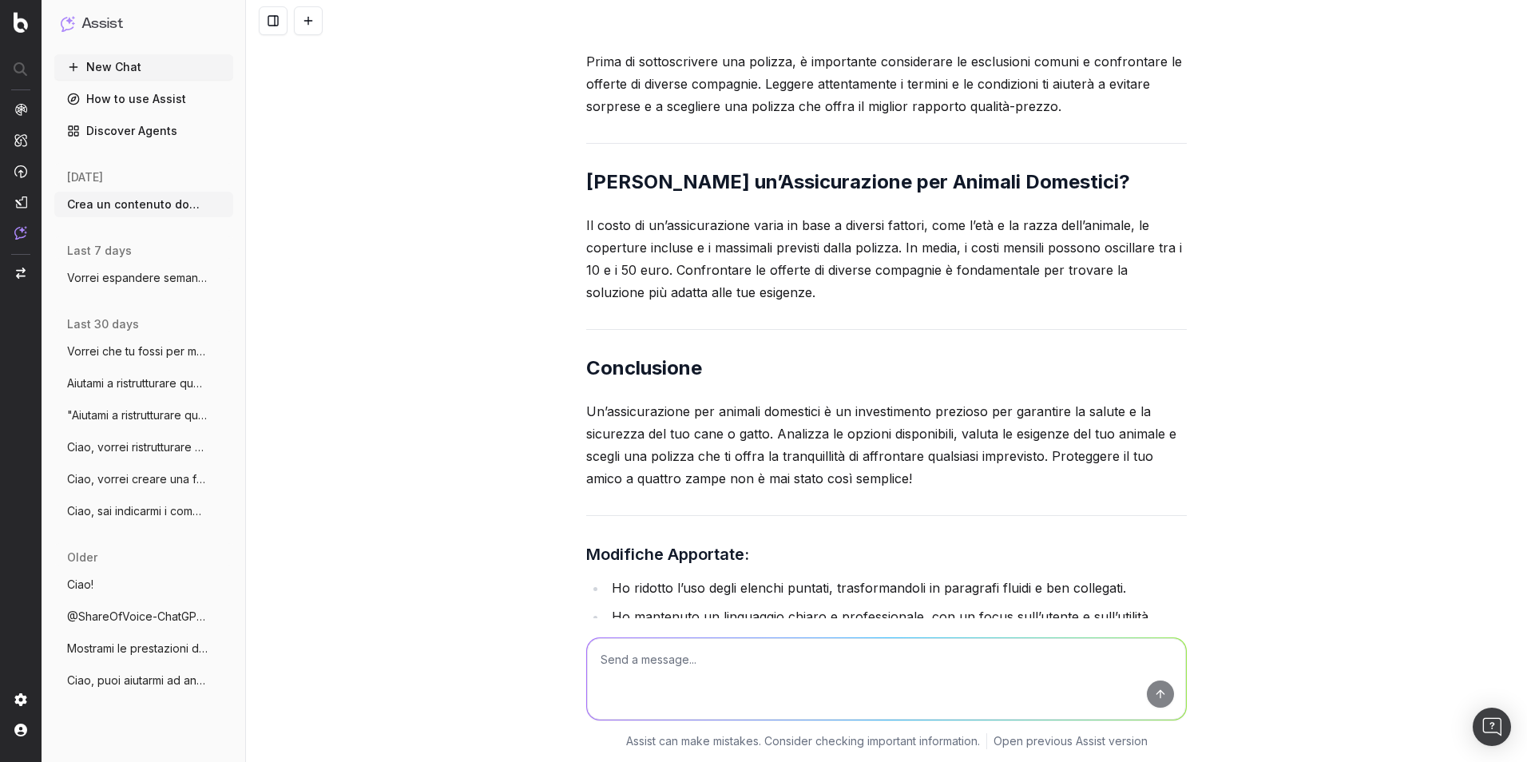
scroll to position [22463, 0]
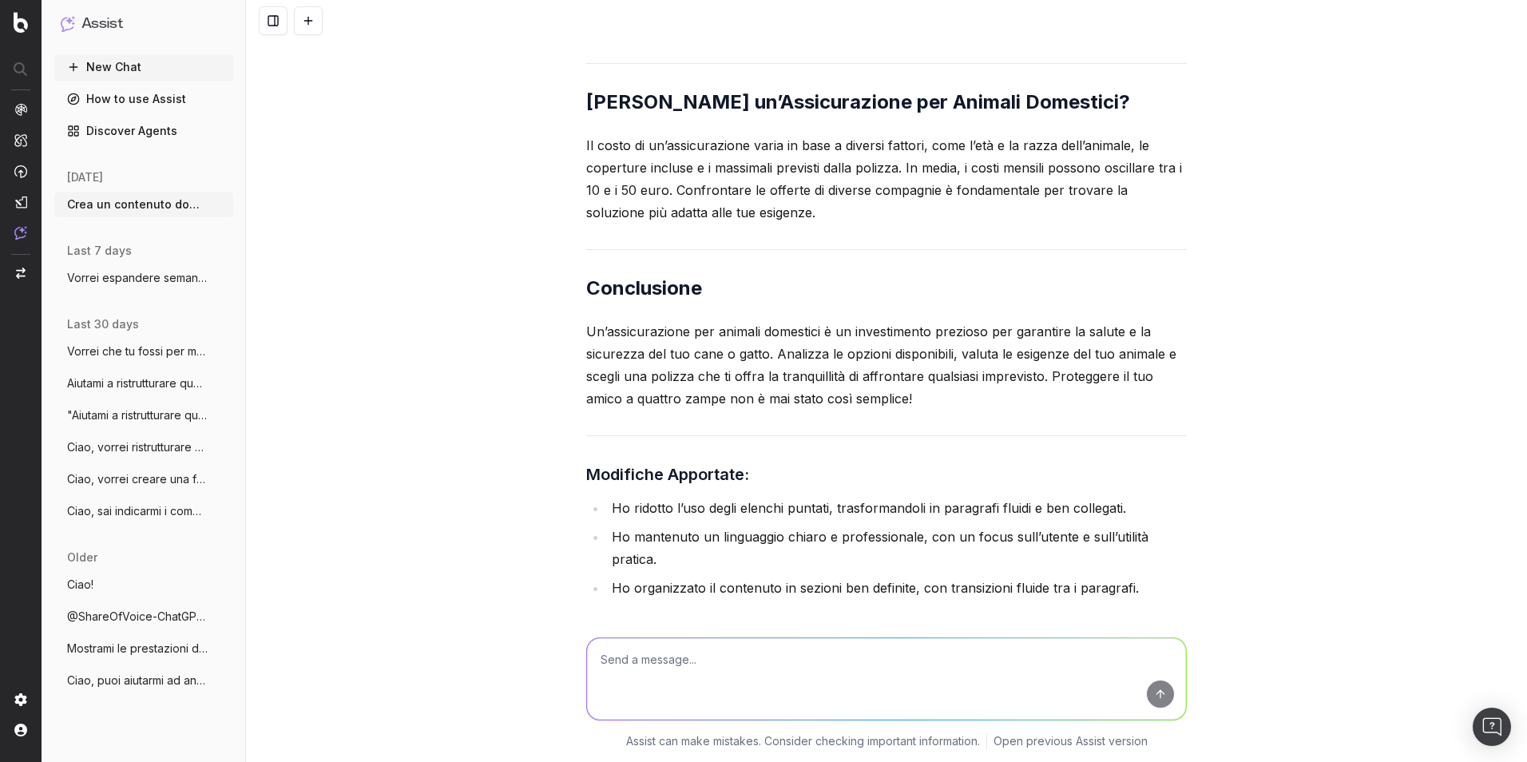
click at [816, 538] on textarea at bounding box center [886, 678] width 599 height 81
paste textarea "Quanto costa un'assicurazione per animali domestici?"
type textarea "Quanto costa un'assicurazione per animali domestici? questo paragrafo riesci ad…"
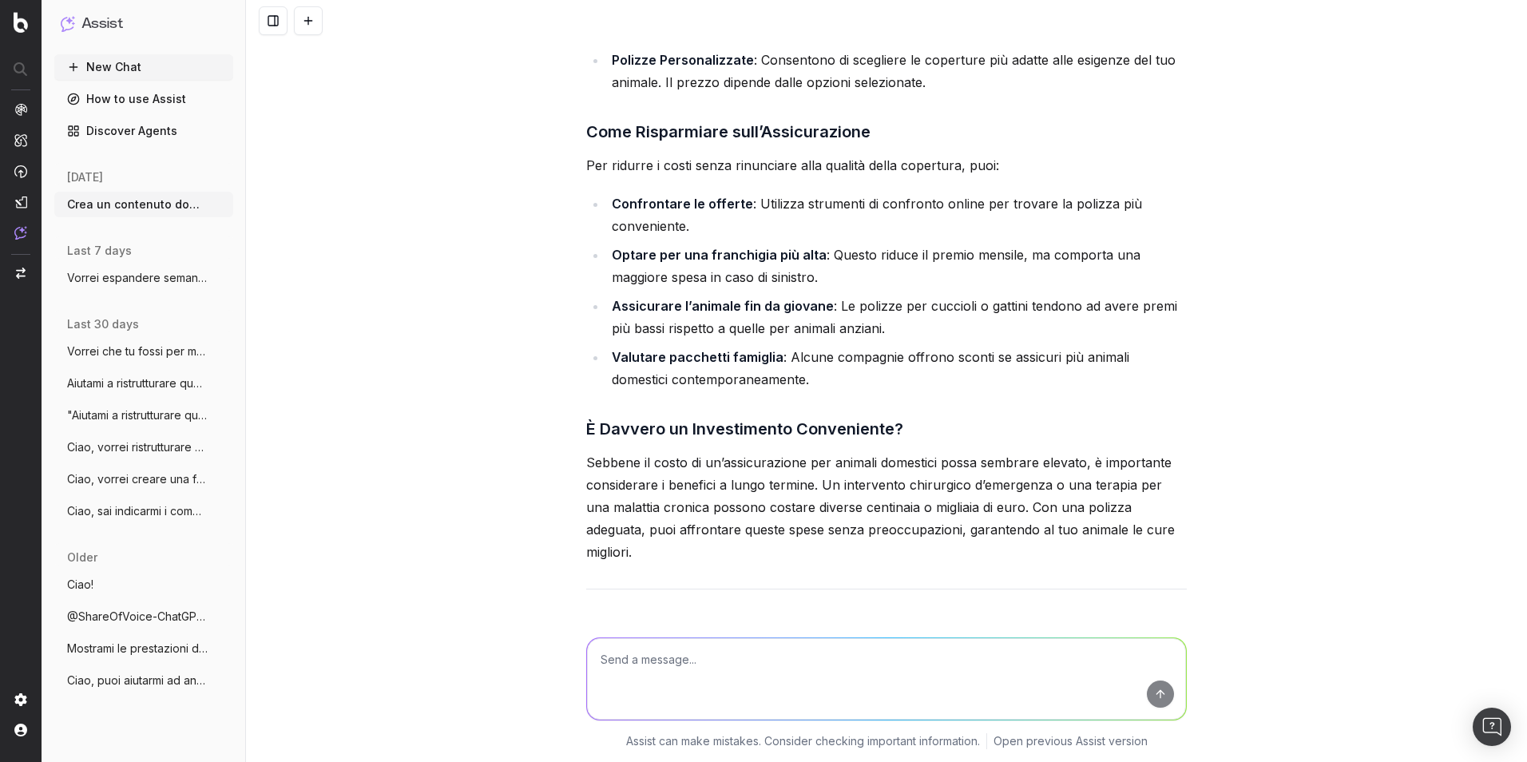
scroll to position [23984, 0]
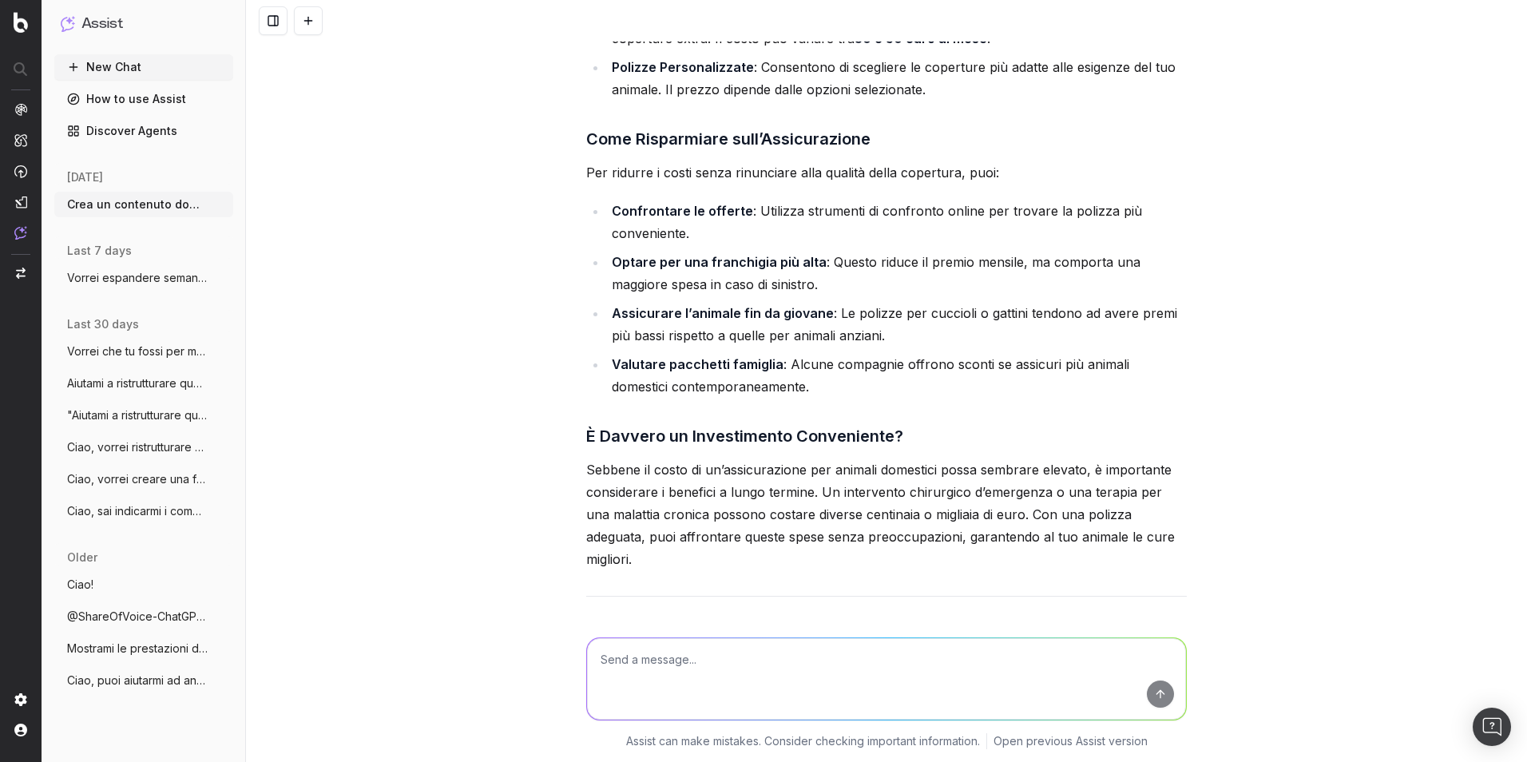
click at [119, 71] on button "New Chat" at bounding box center [143, 67] width 179 height 26
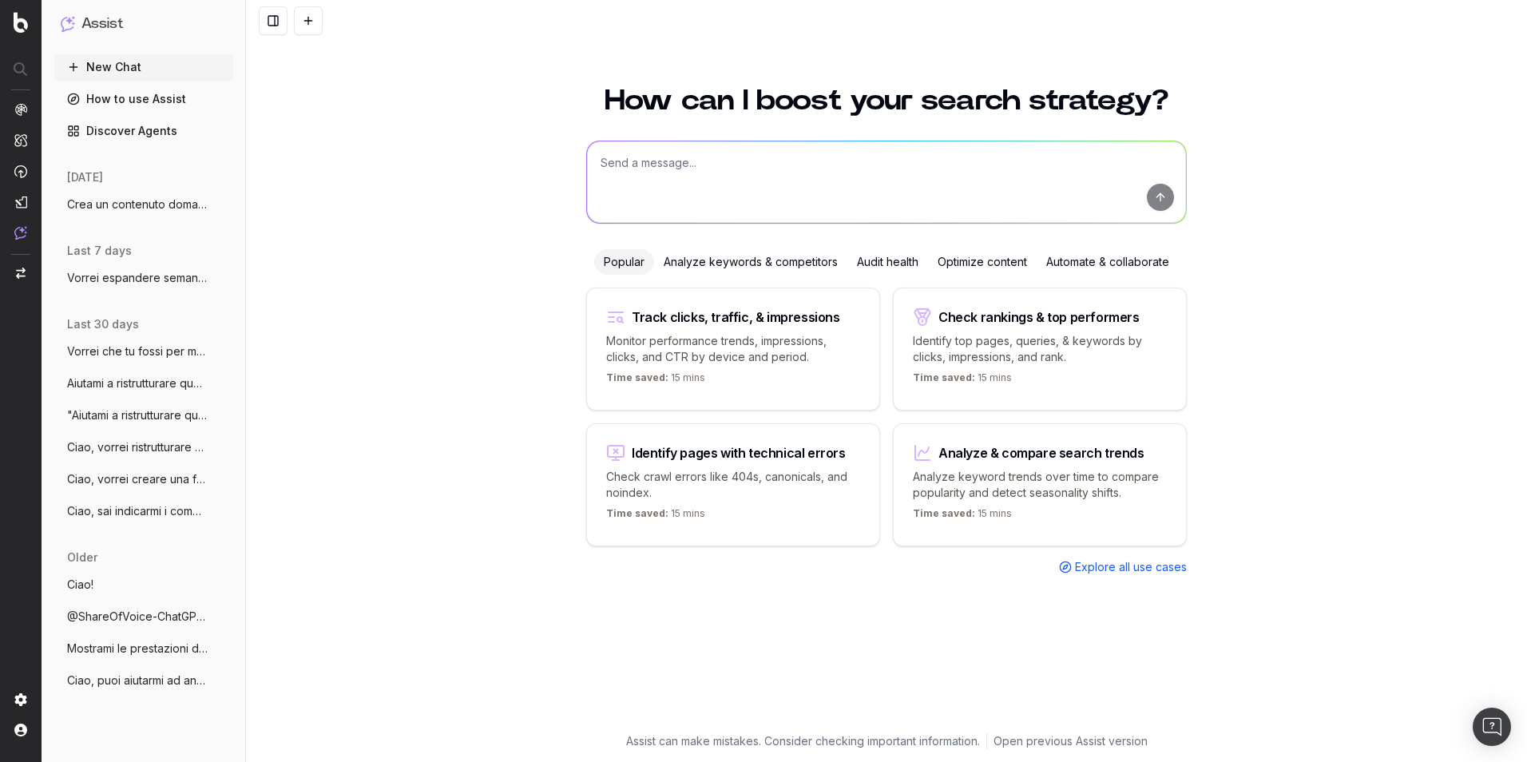
click at [631, 181] on textarea at bounding box center [886, 181] width 599 height 81
click at [826, 164] on textarea at bounding box center [886, 181] width 599 height 81
paste textarea "Crea un contenuto domanda frequente da zero ottimizzato per la SEO che risponda…"
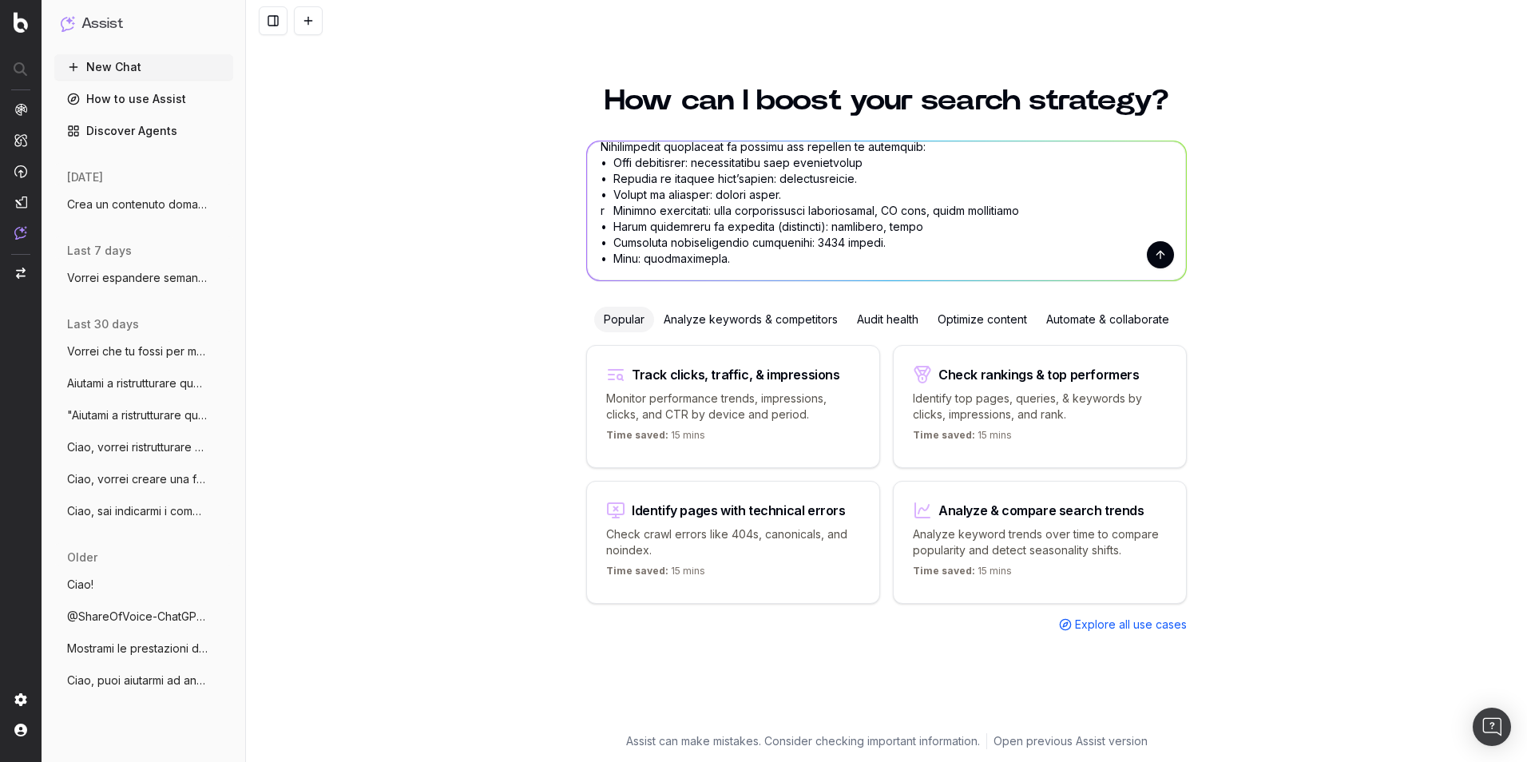
scroll to position [383, 0]
click at [795, 225] on textarea at bounding box center [886, 210] width 599 height 139
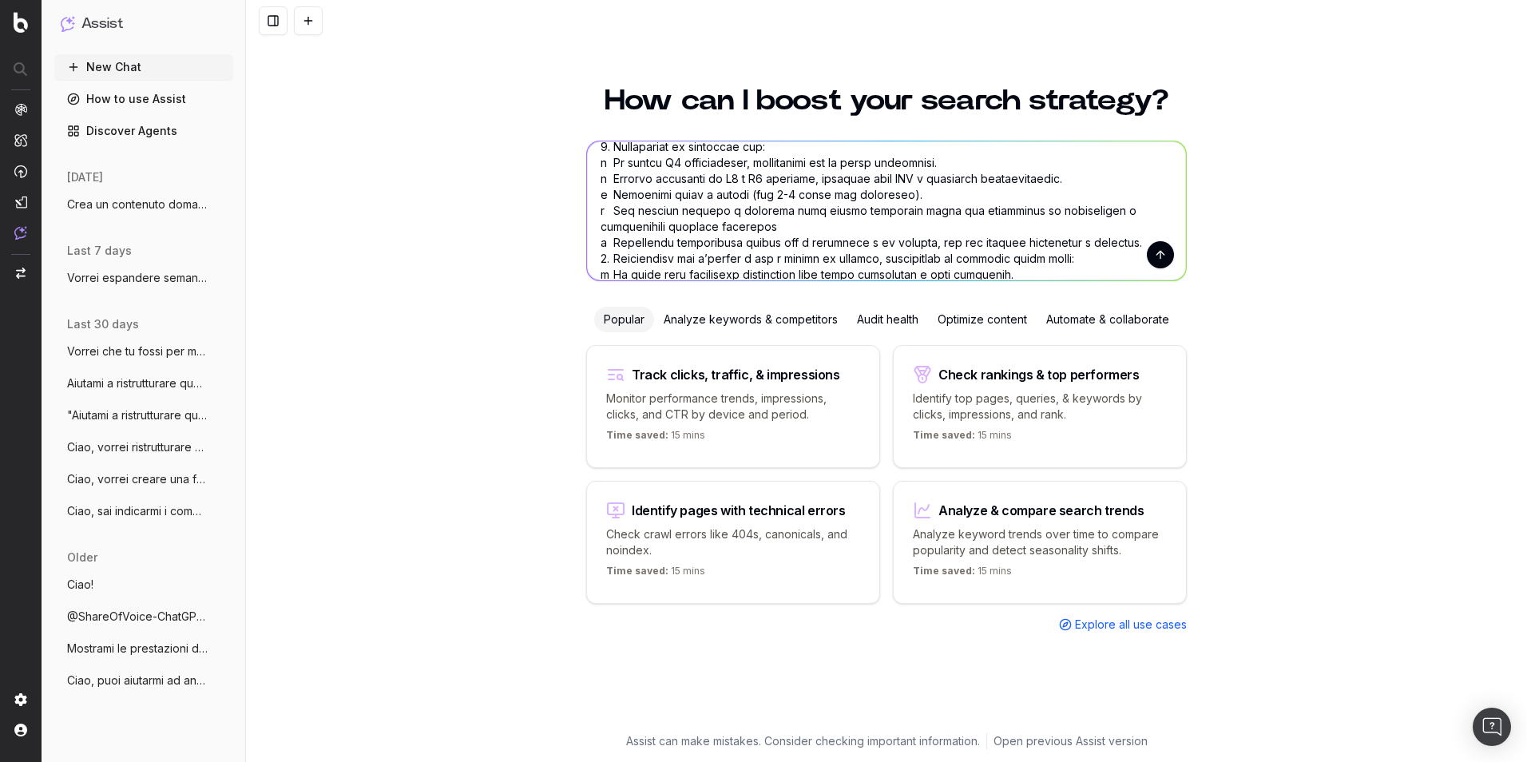
scroll to position [0, 0]
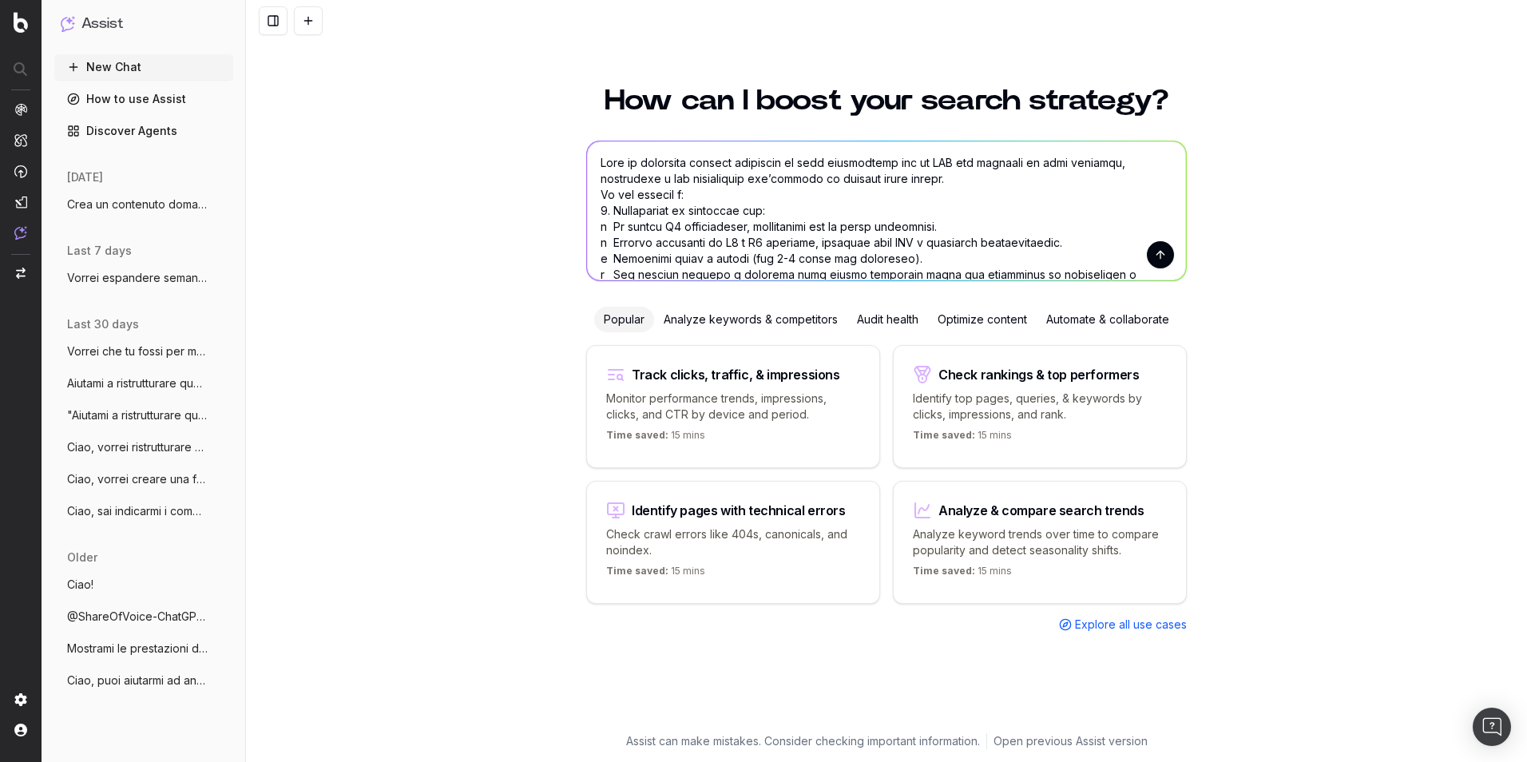
type textarea "Crea un contenuto domanda frequente da zero ottimizzato per la SEO che risponda…"
click at [1015, 257] on button "submit" at bounding box center [1160, 254] width 27 height 27
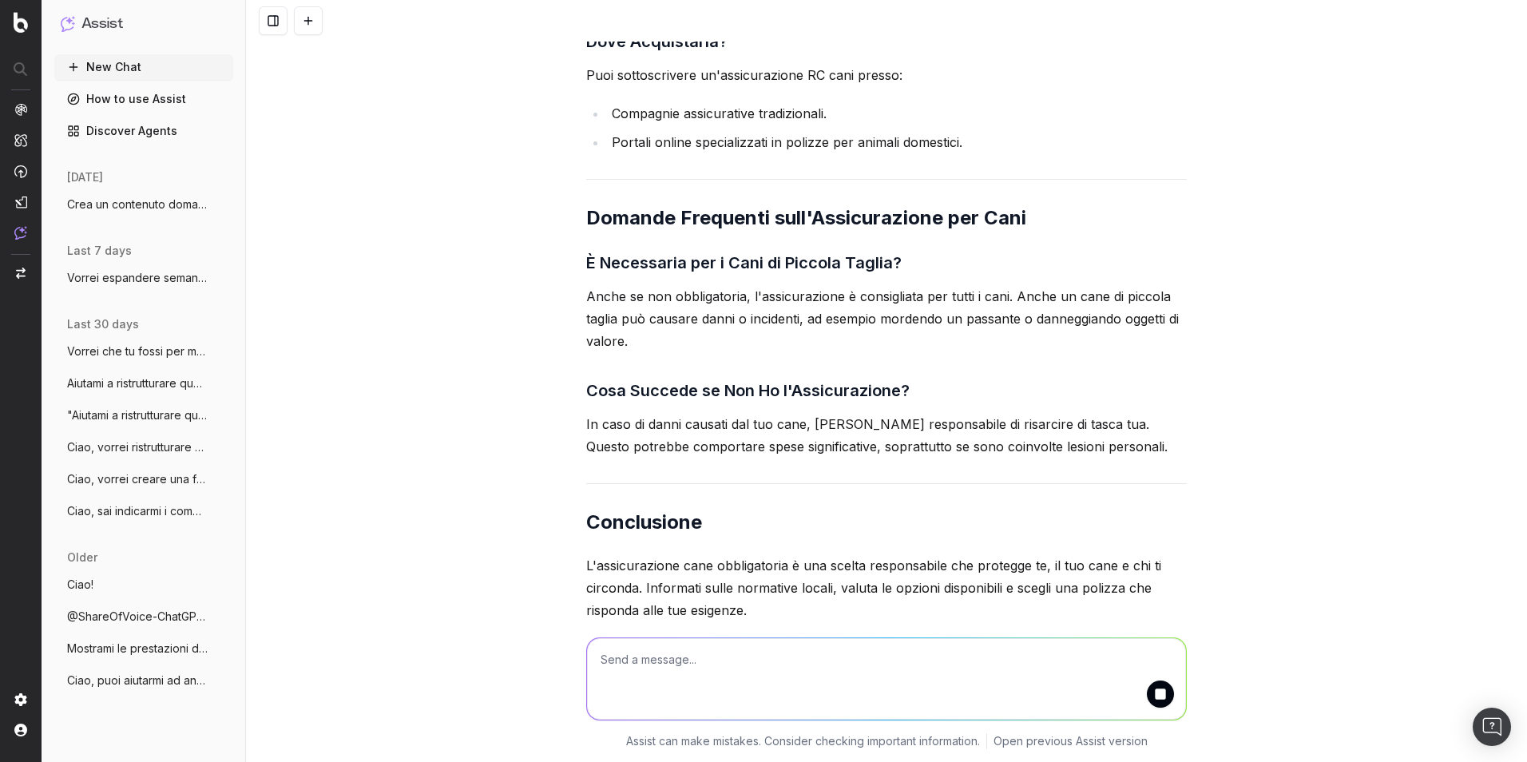
scroll to position [2554, 0]
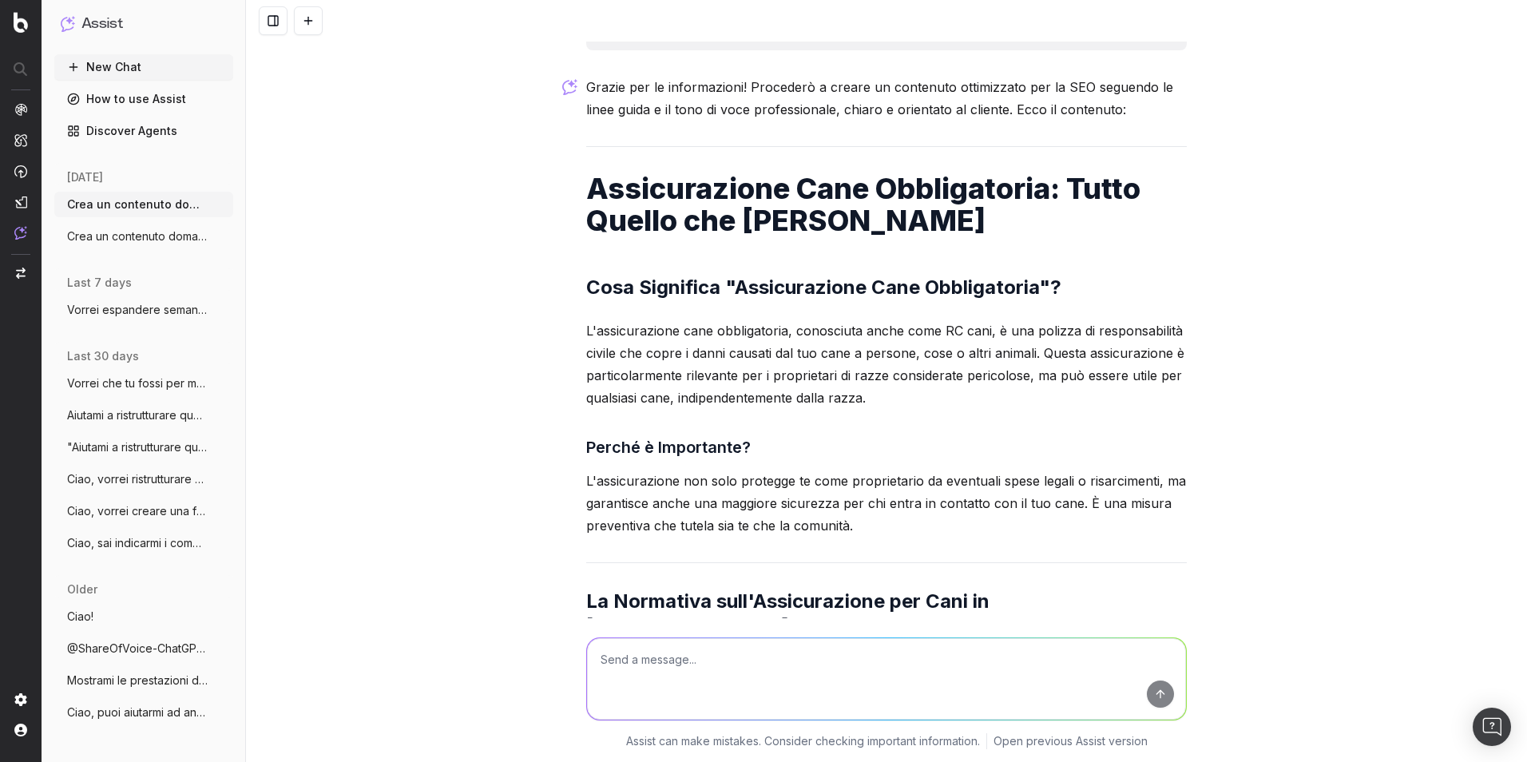
scroll to position [793, 0]
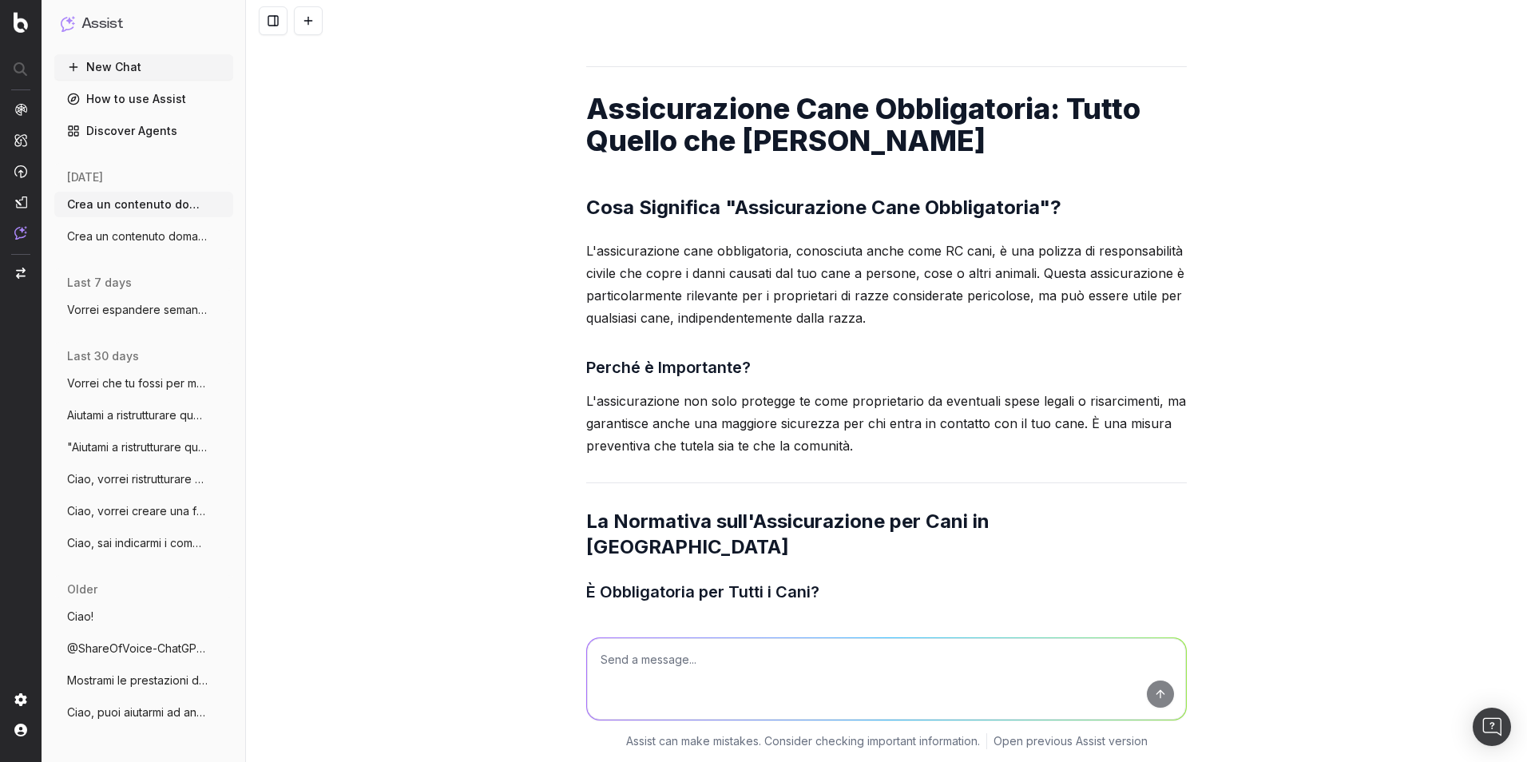
click at [856, 243] on p "L'assicurazione cane obbligatoria, conosciuta anche come RC cani, è una polizza…" at bounding box center [886, 284] width 601 height 89
click at [855, 243] on p "L'assicurazione cane obbligatoria, conosciuta anche come RC cani, è una polizza…" at bounding box center [886, 284] width 601 height 89
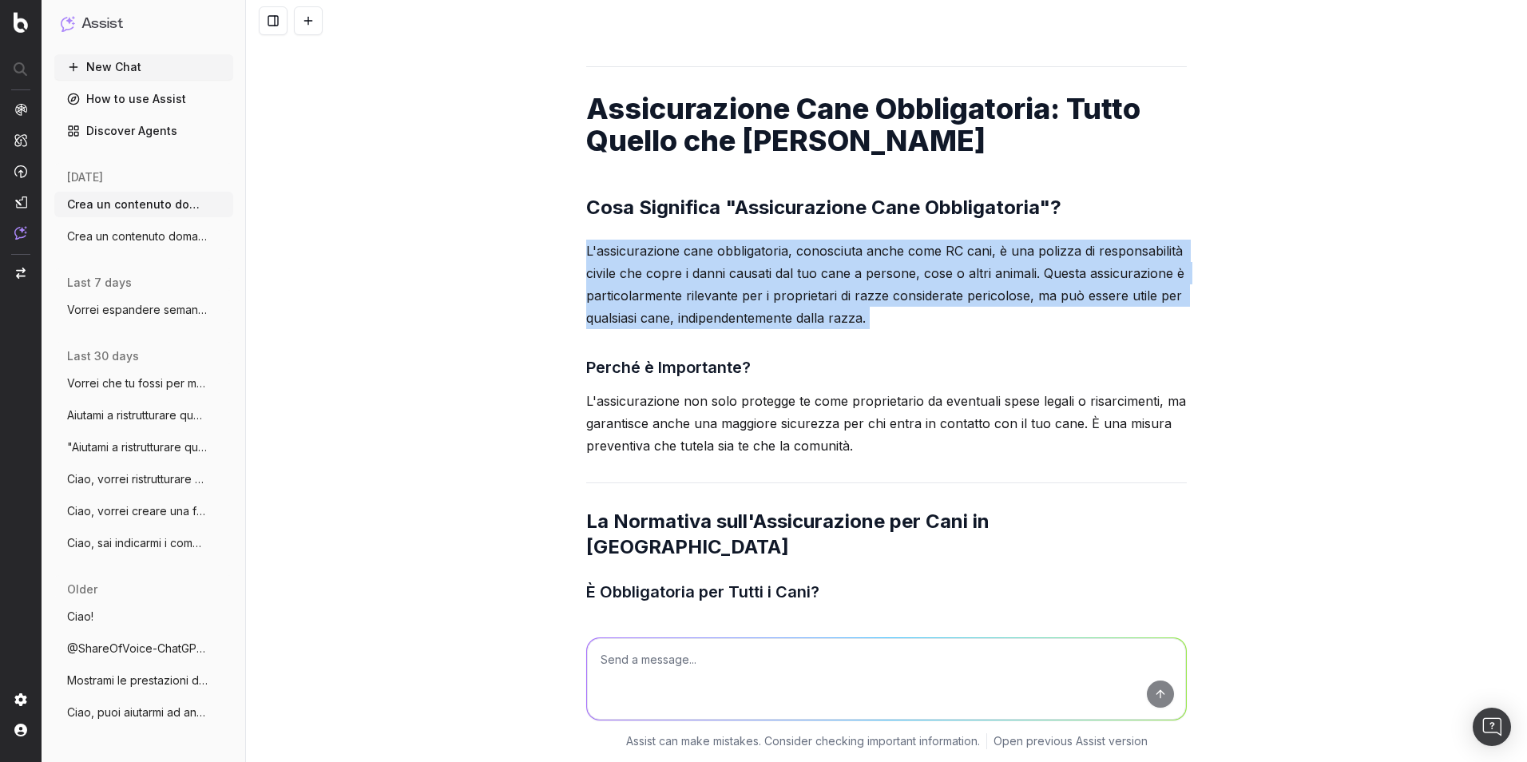
click at [855, 243] on p "L'assicurazione cane obbligatoria, conosciuta anche come RC cani, è una polizza…" at bounding box center [886, 284] width 601 height 89
drag, startPoint x: 855, startPoint y: 243, endPoint x: 919, endPoint y: 256, distance: 66.1
click at [919, 256] on p "L'assicurazione cane obbligatoria, conosciuta anche come RC cani, è una polizza…" at bounding box center [886, 284] width 601 height 89
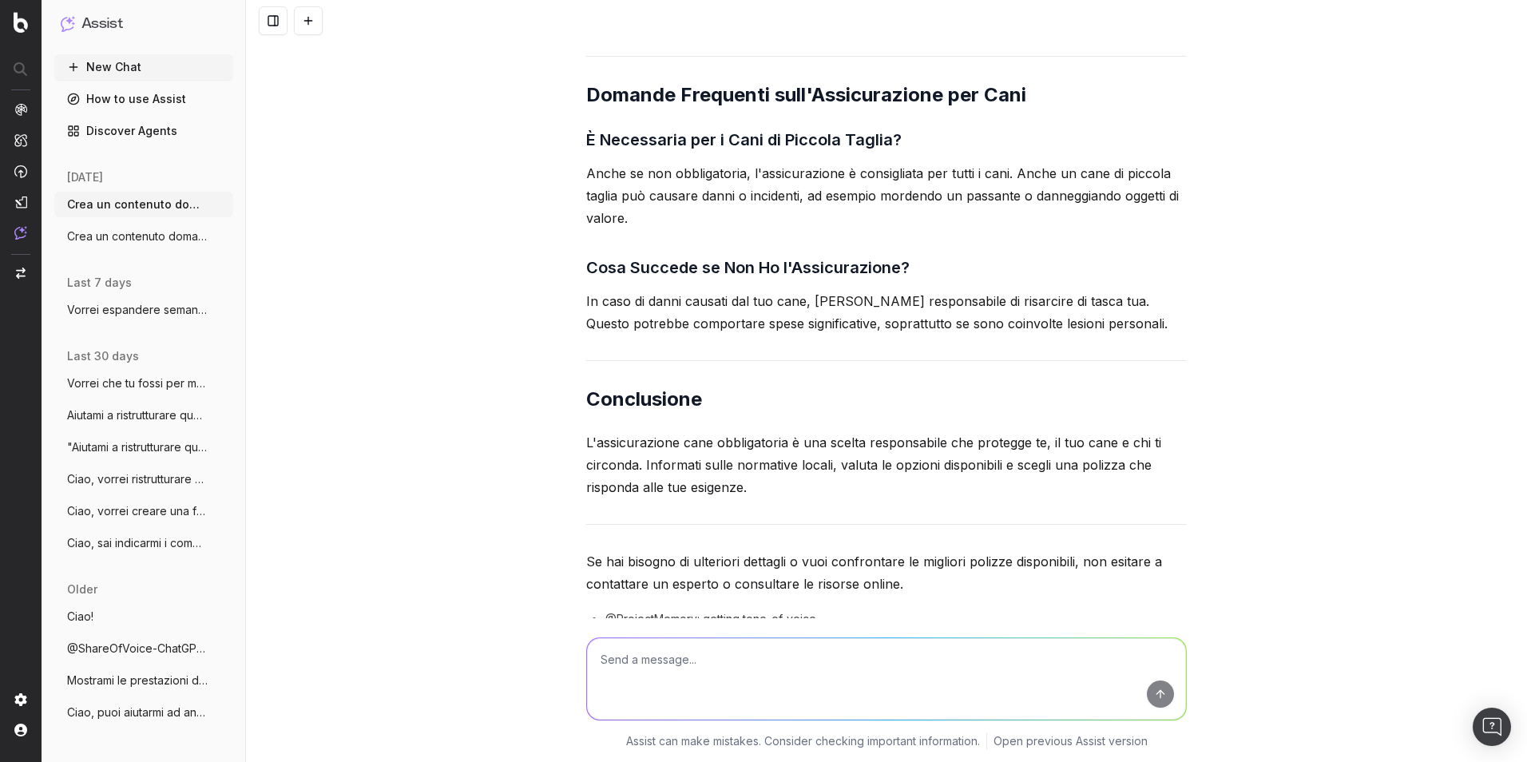
scroll to position [2631, 0]
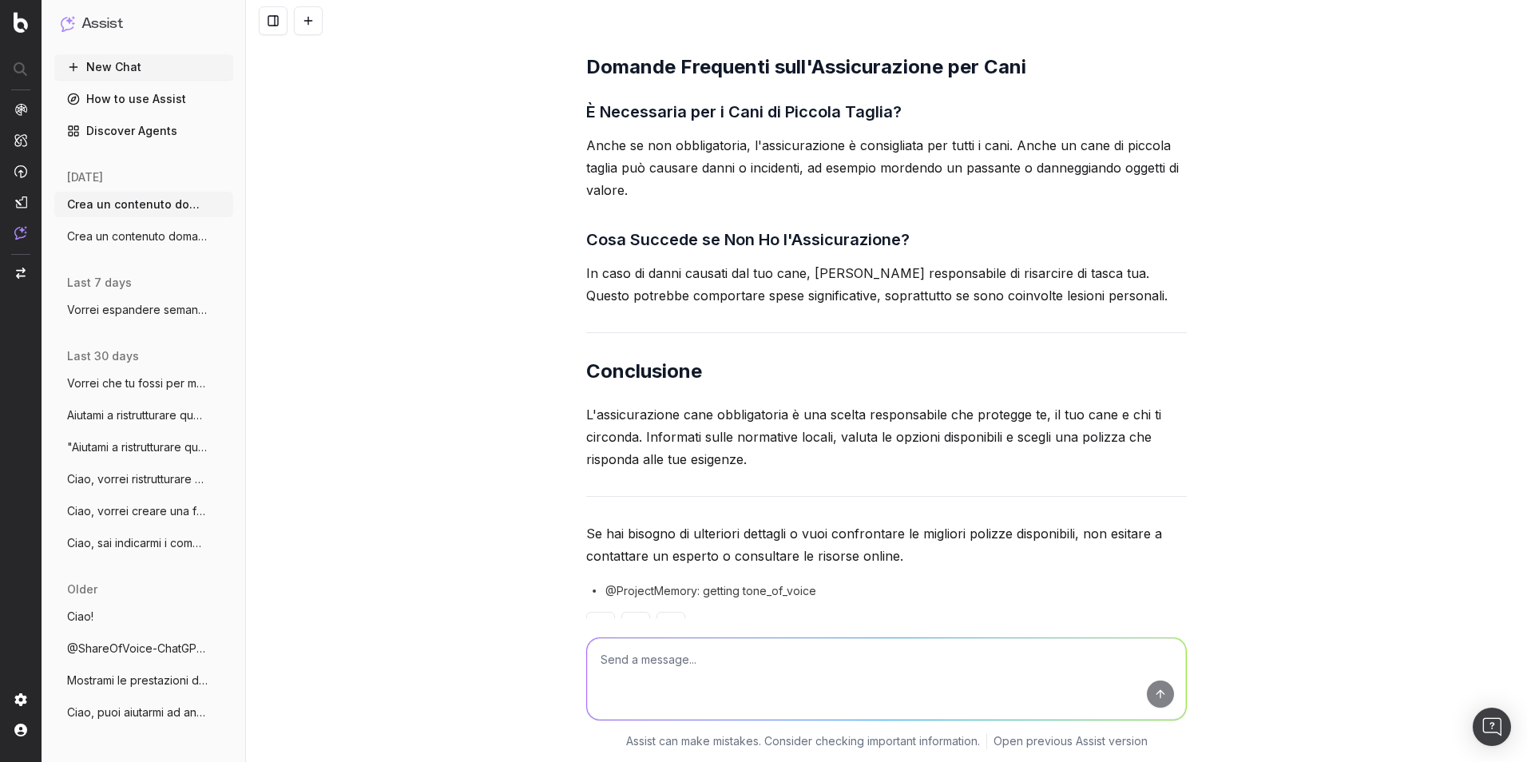
click at [916, 538] on textarea at bounding box center [886, 678] width 599 height 81
click at [727, 538] on textarea at bounding box center [886, 678] width 599 height 81
type textarea "faccio questi cambiamenti: lunghezza desiderata 3000 caratteri."
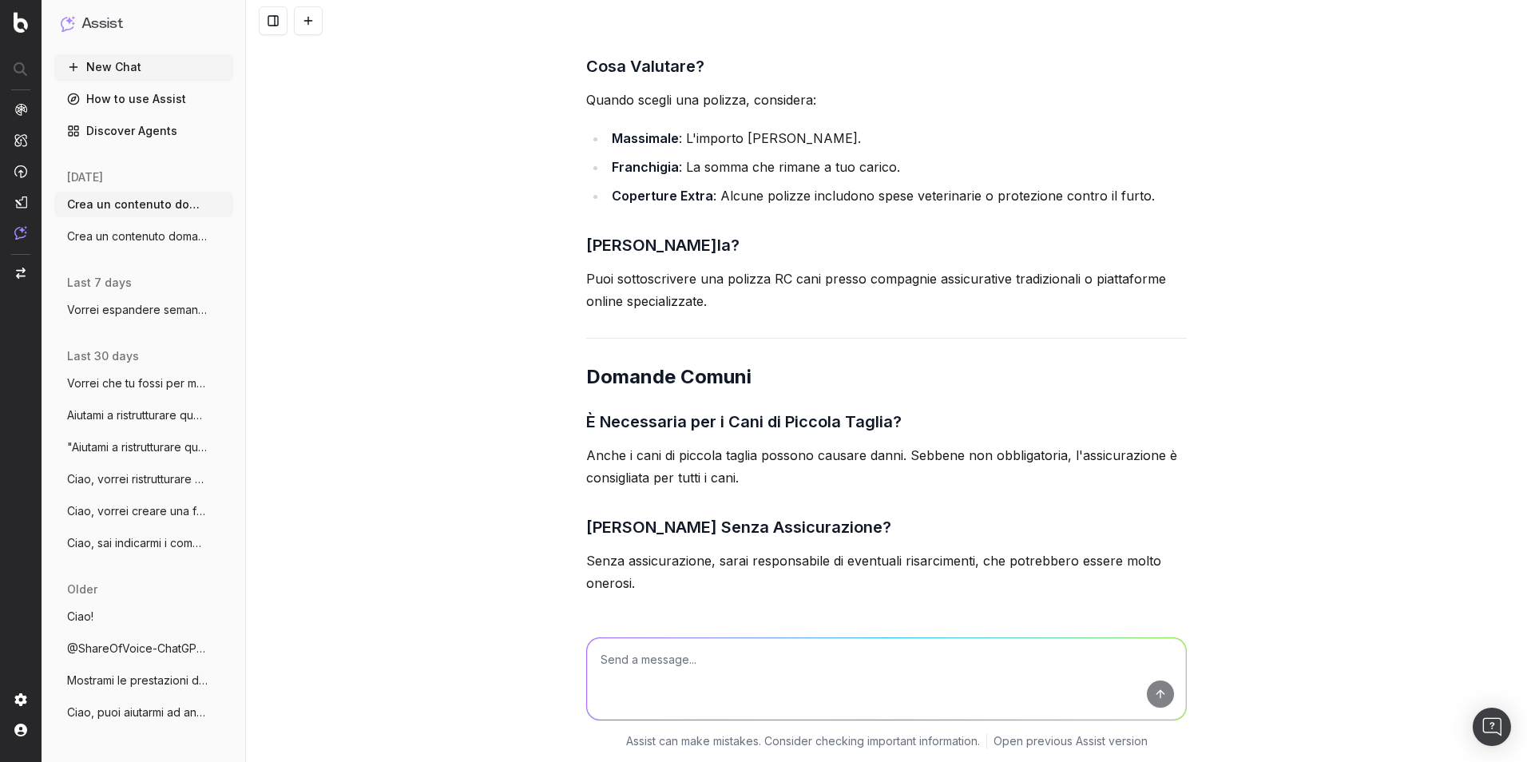
scroll to position [4729, 0]
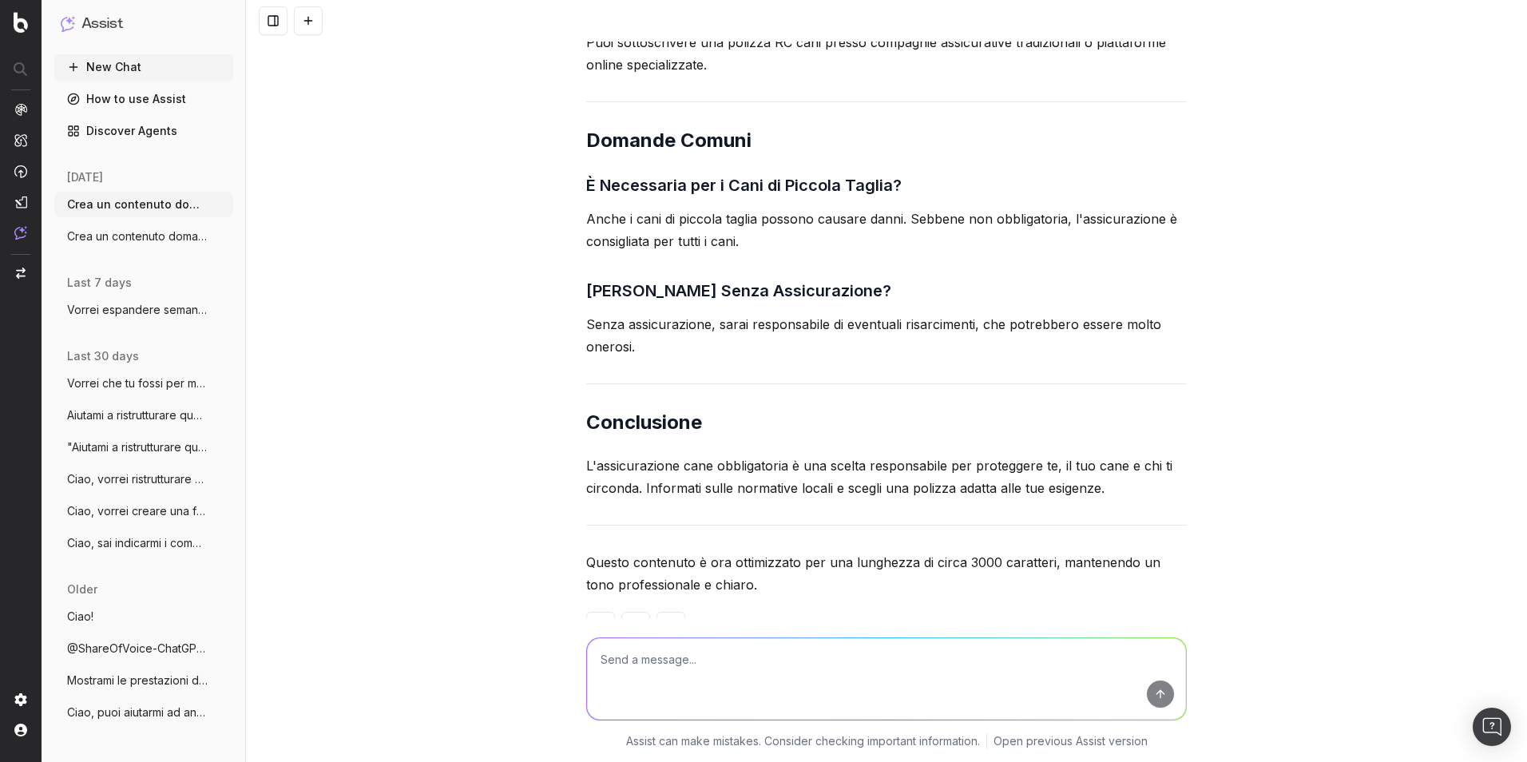
click at [929, 538] on textarea at bounding box center [886, 678] width 599 height 81
type textarea "Scusa, fai 10.000 caratteri!"
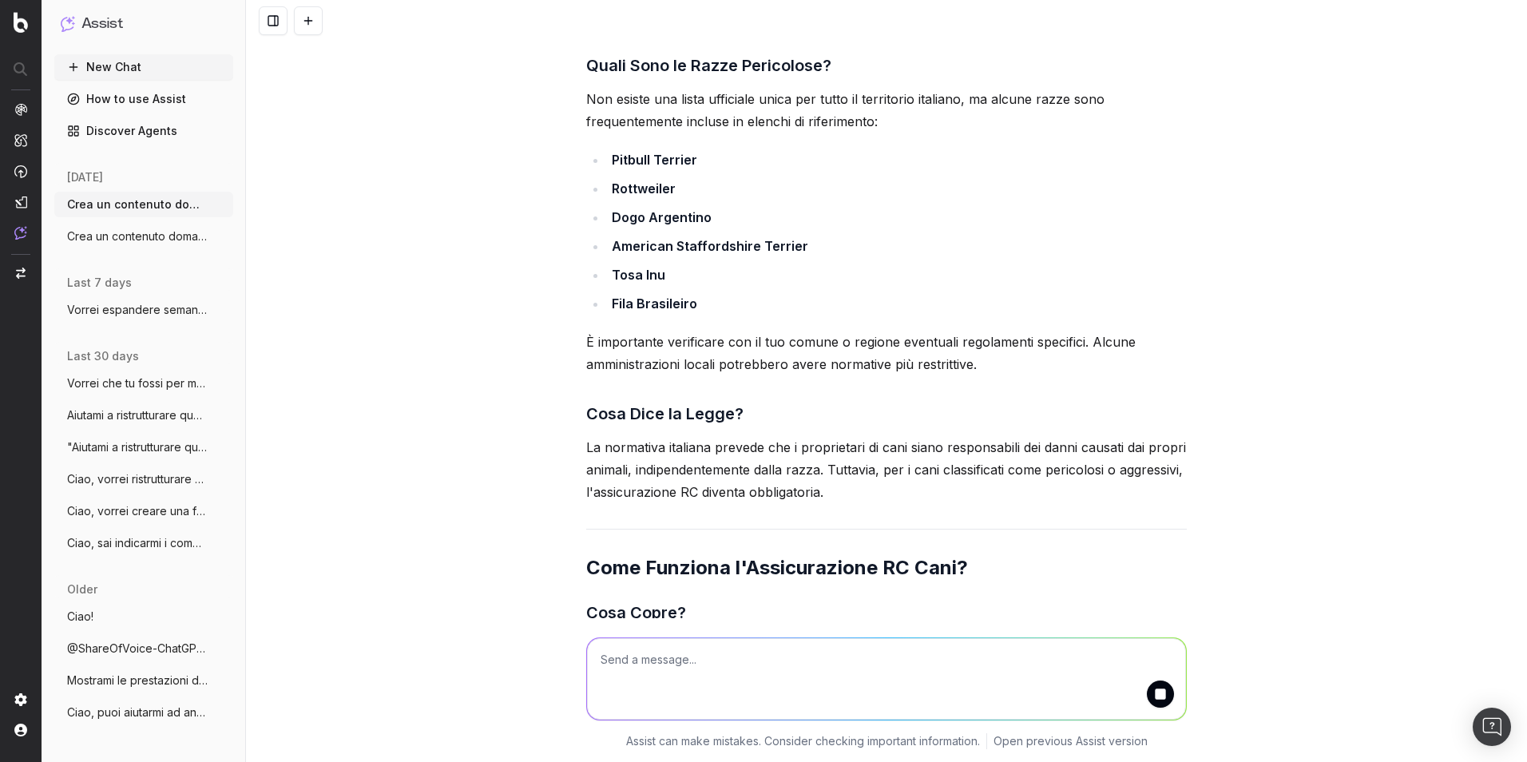
scroll to position [6578, 0]
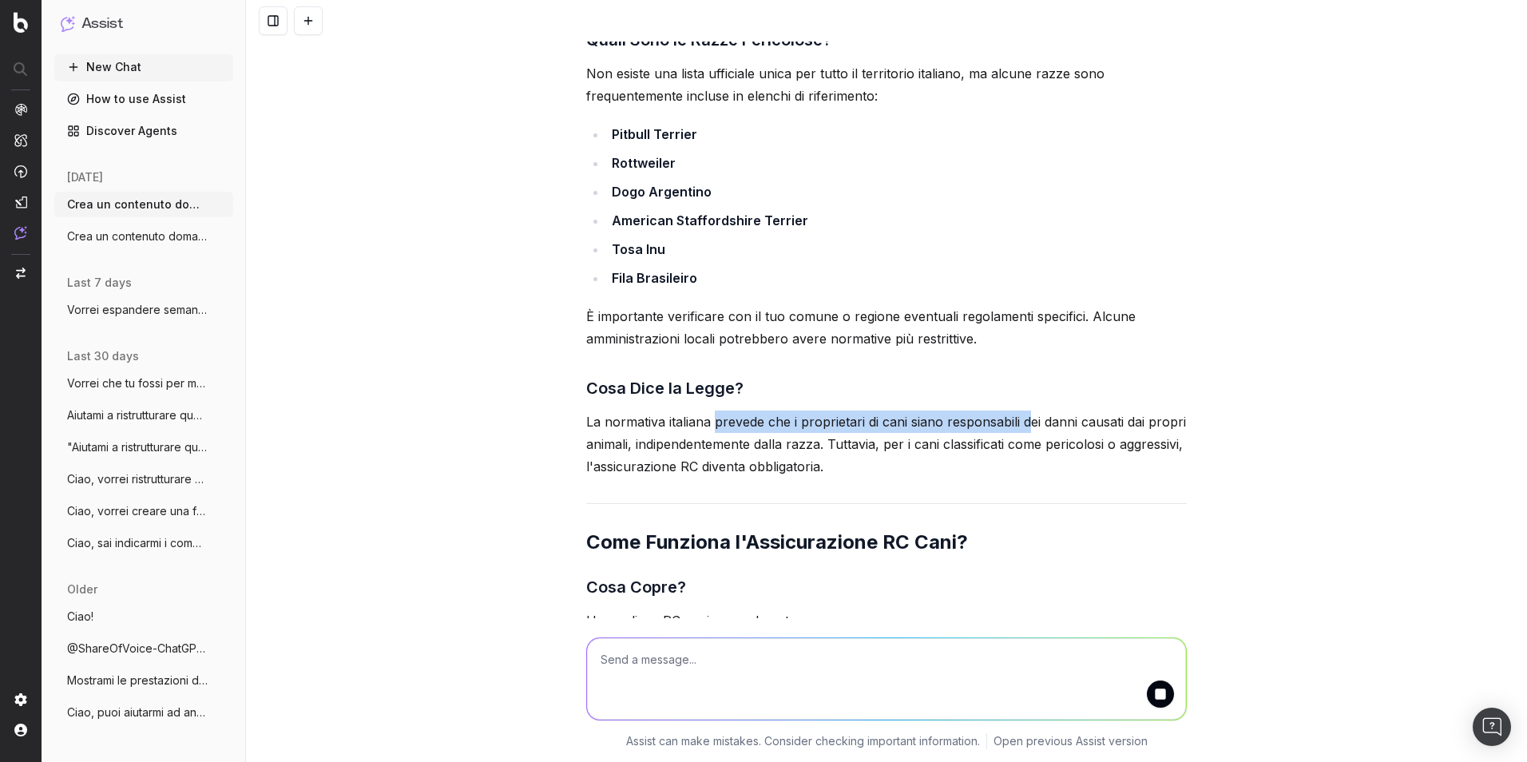
drag, startPoint x: 710, startPoint y: 331, endPoint x: 1022, endPoint y: 329, distance: 312.3
click at [1015, 411] on p "La normativa italiana prevede che i proprietari di cani siano responsabili dei …" at bounding box center [886, 444] width 601 height 67
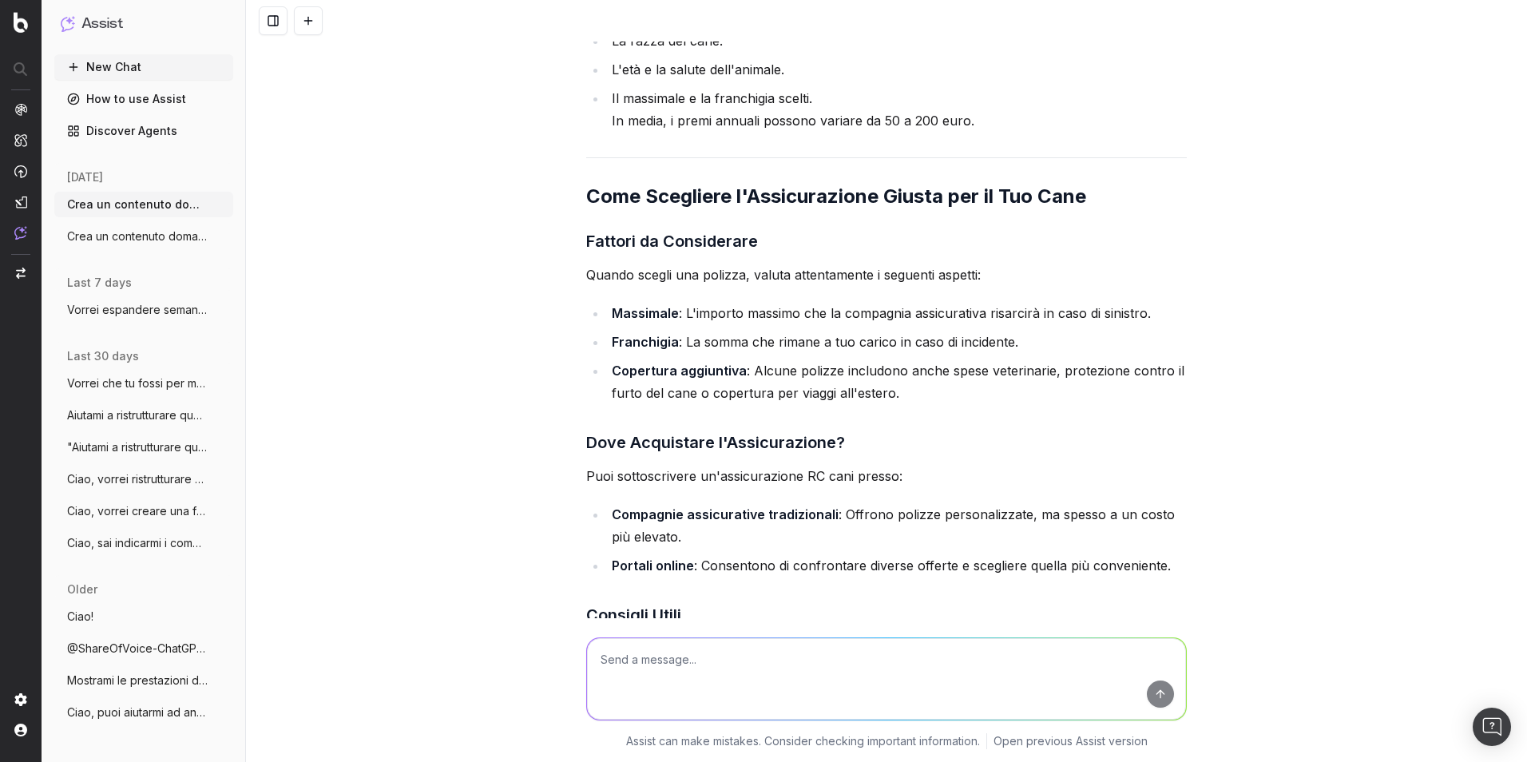
scroll to position [7583, 0]
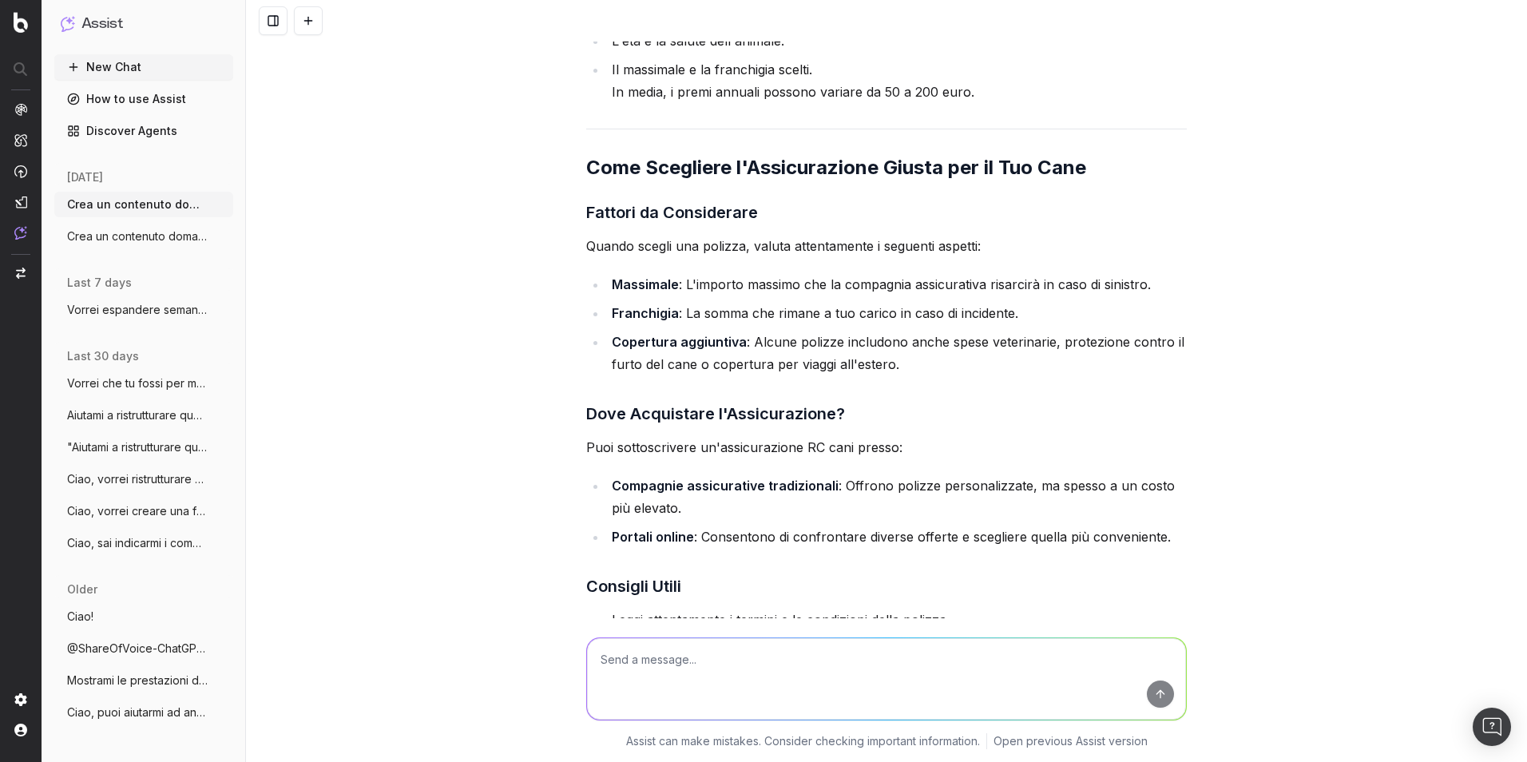
click at [660, 538] on textarea at bounding box center [886, 678] width 599 height 81
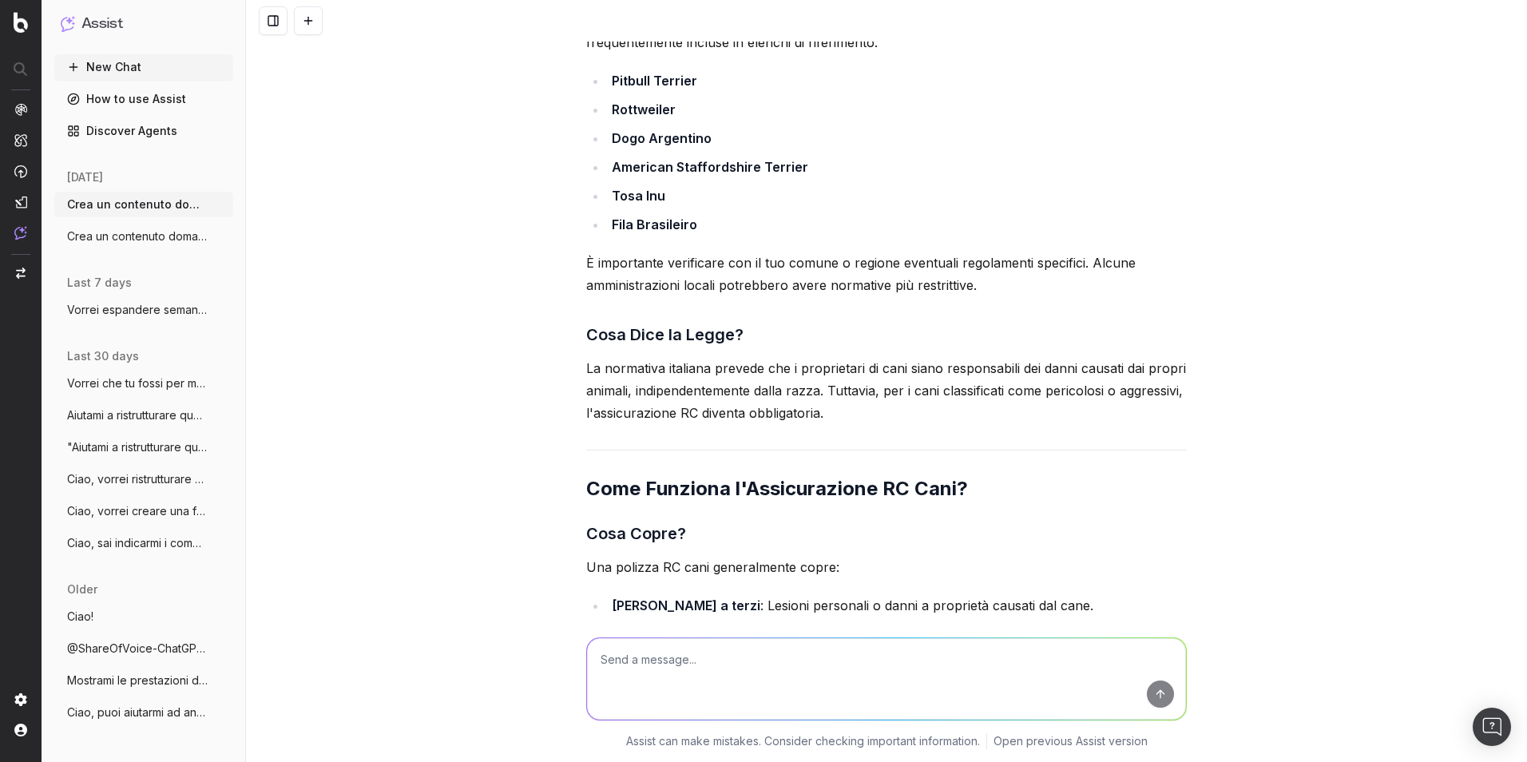
scroll to position [6704, 0]
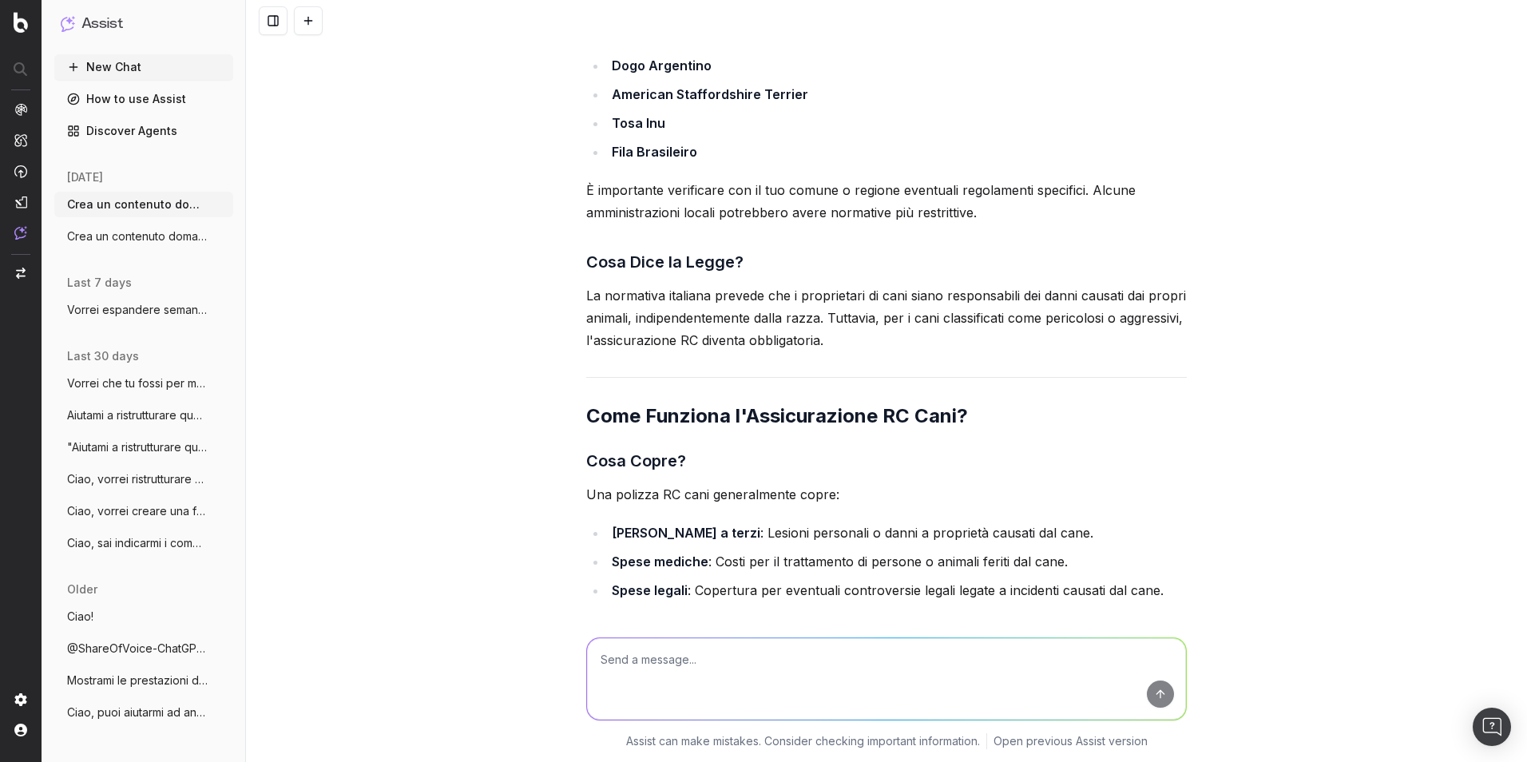
click at [755, 403] on h2 "Come Funziona l'Assicurazione RC Cani?" at bounding box center [886, 416] width 601 height 26
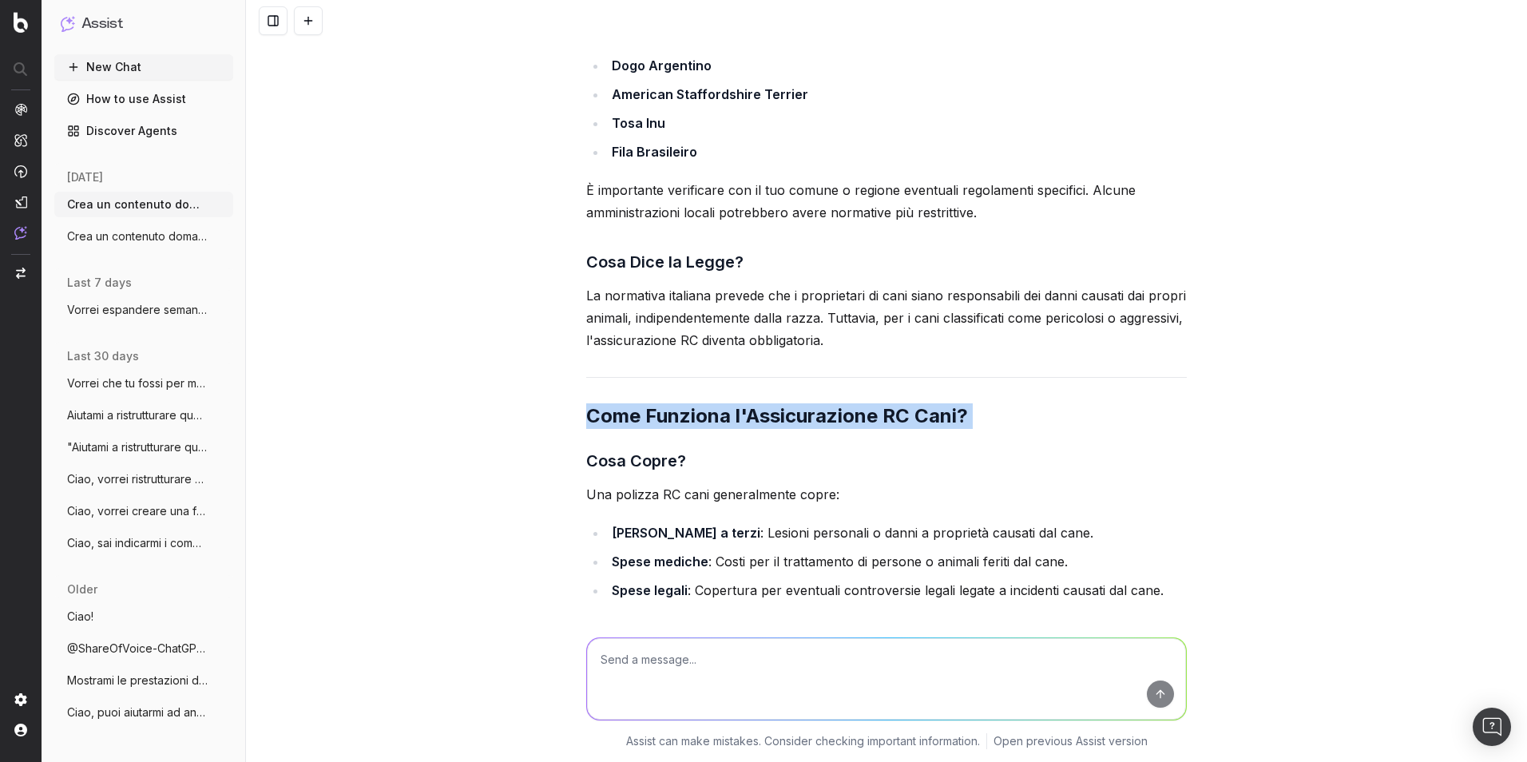
click at [755, 403] on h2 "Come Funziona l'Assicurazione RC Cani?" at bounding box center [886, 416] width 601 height 26
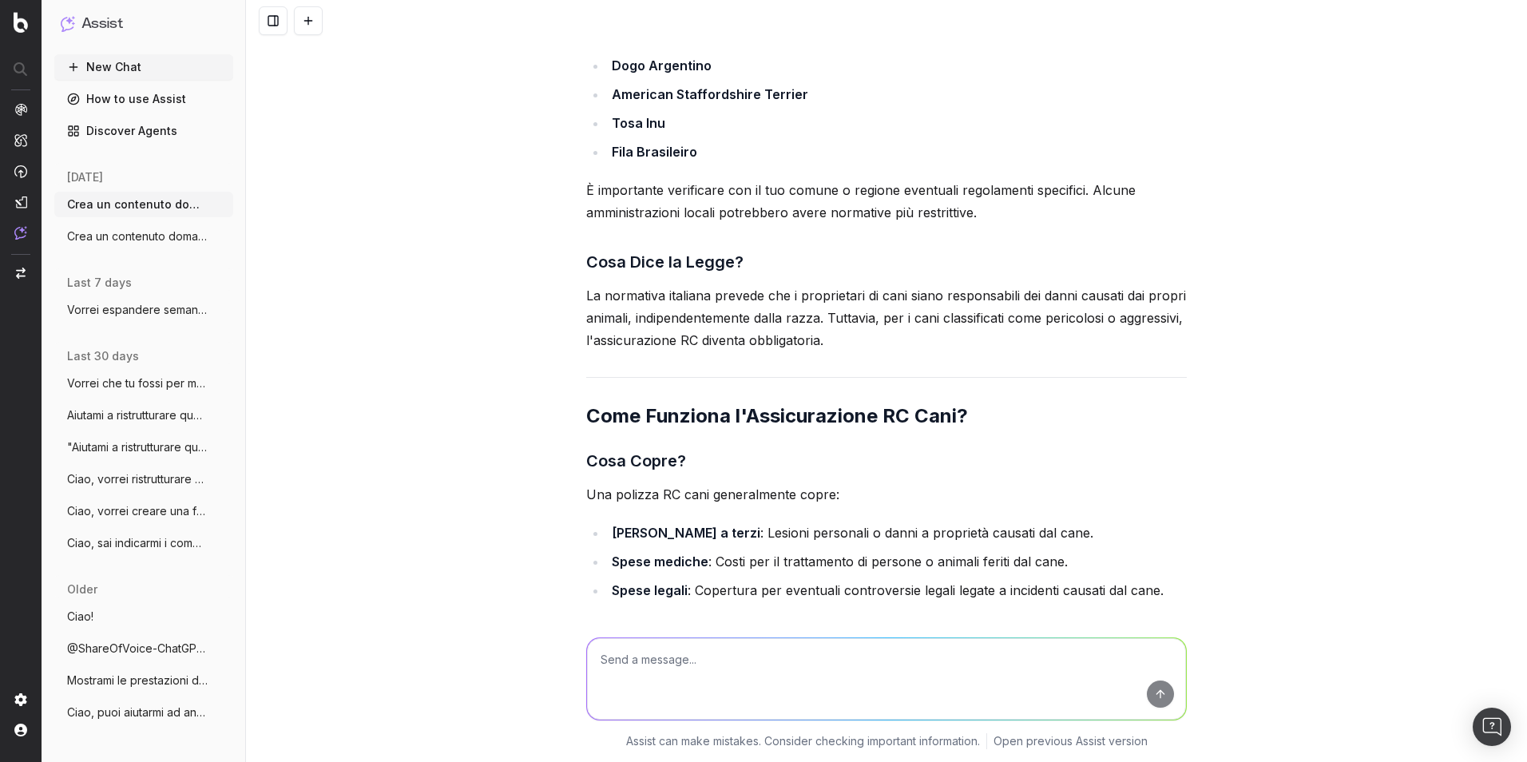
click at [694, 538] on textarea at bounding box center [886, 678] width 599 height 81
paste textarea "Come Funziona l'Assicurazione RC Cani?"
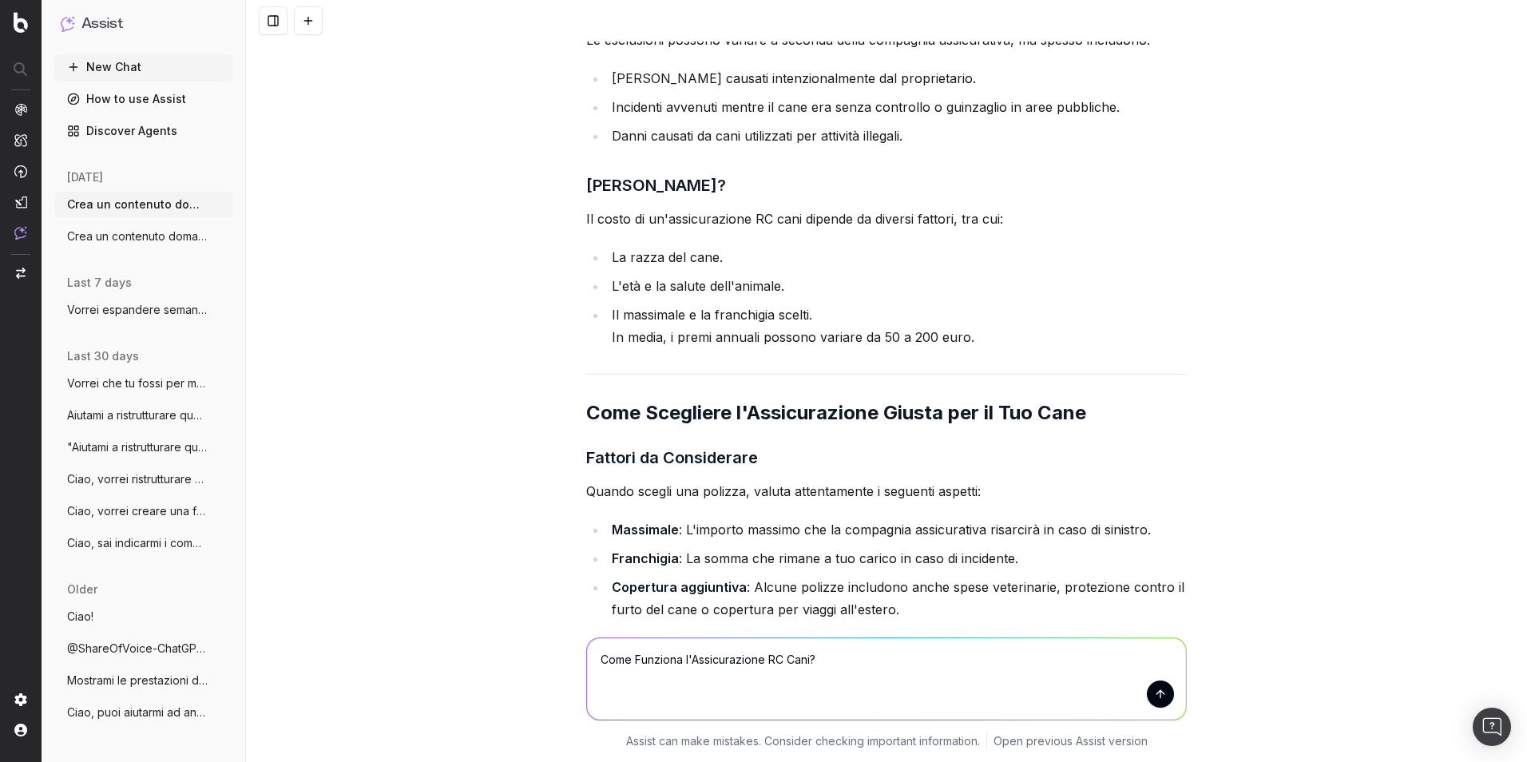
scroll to position [7344, 0]
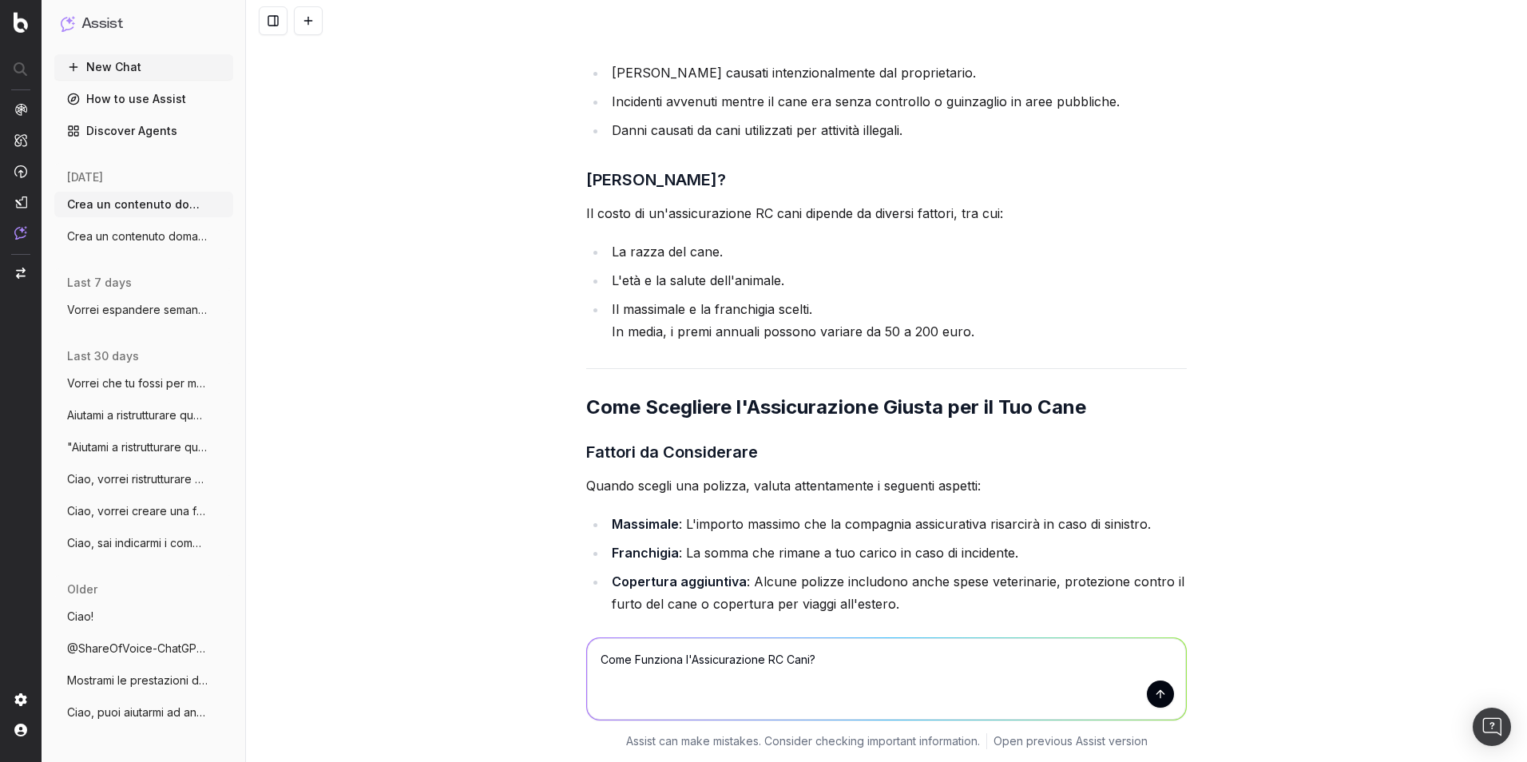
click at [728, 395] on h2 "Come Scegliere l'Assicurazione Giusta per il Tuo Cane" at bounding box center [886, 408] width 601 height 26
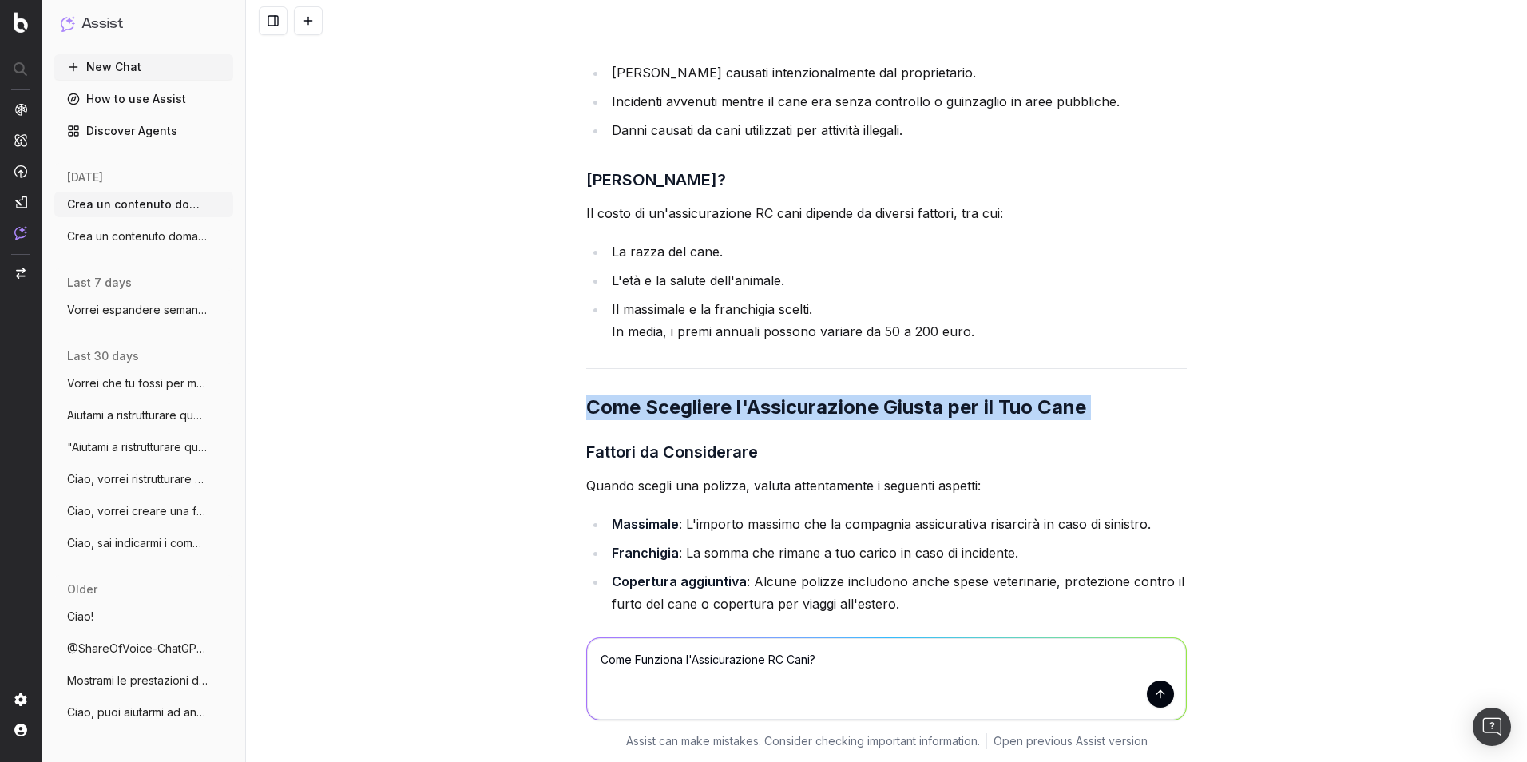
click at [728, 395] on h2 "Come Scegliere l'Assicurazione Giusta per il Tuo Cane" at bounding box center [886, 408] width 601 height 26
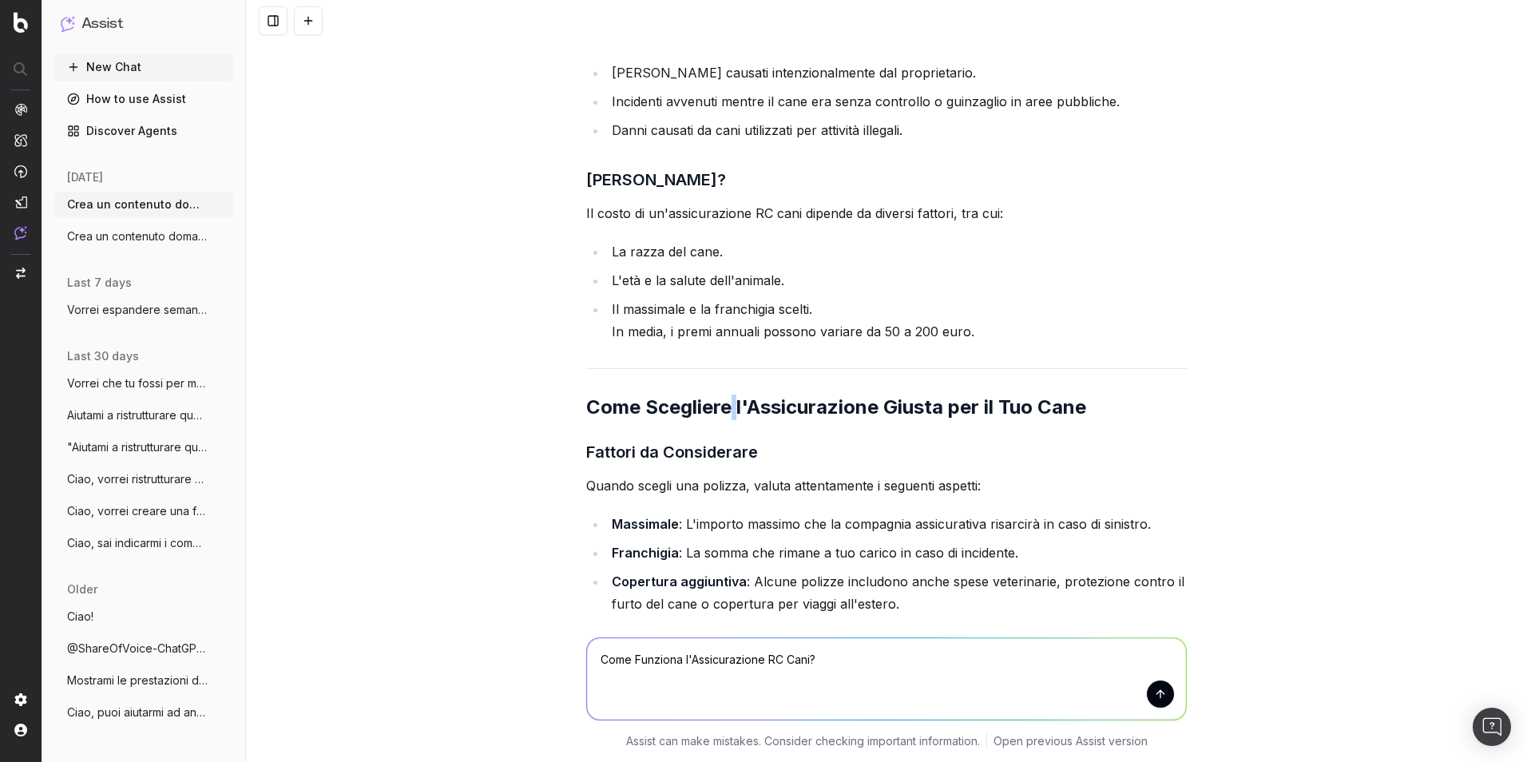
click at [728, 395] on h2 "Come Scegliere l'Assicurazione Giusta per il Tuo Cane" at bounding box center [886, 408] width 601 height 26
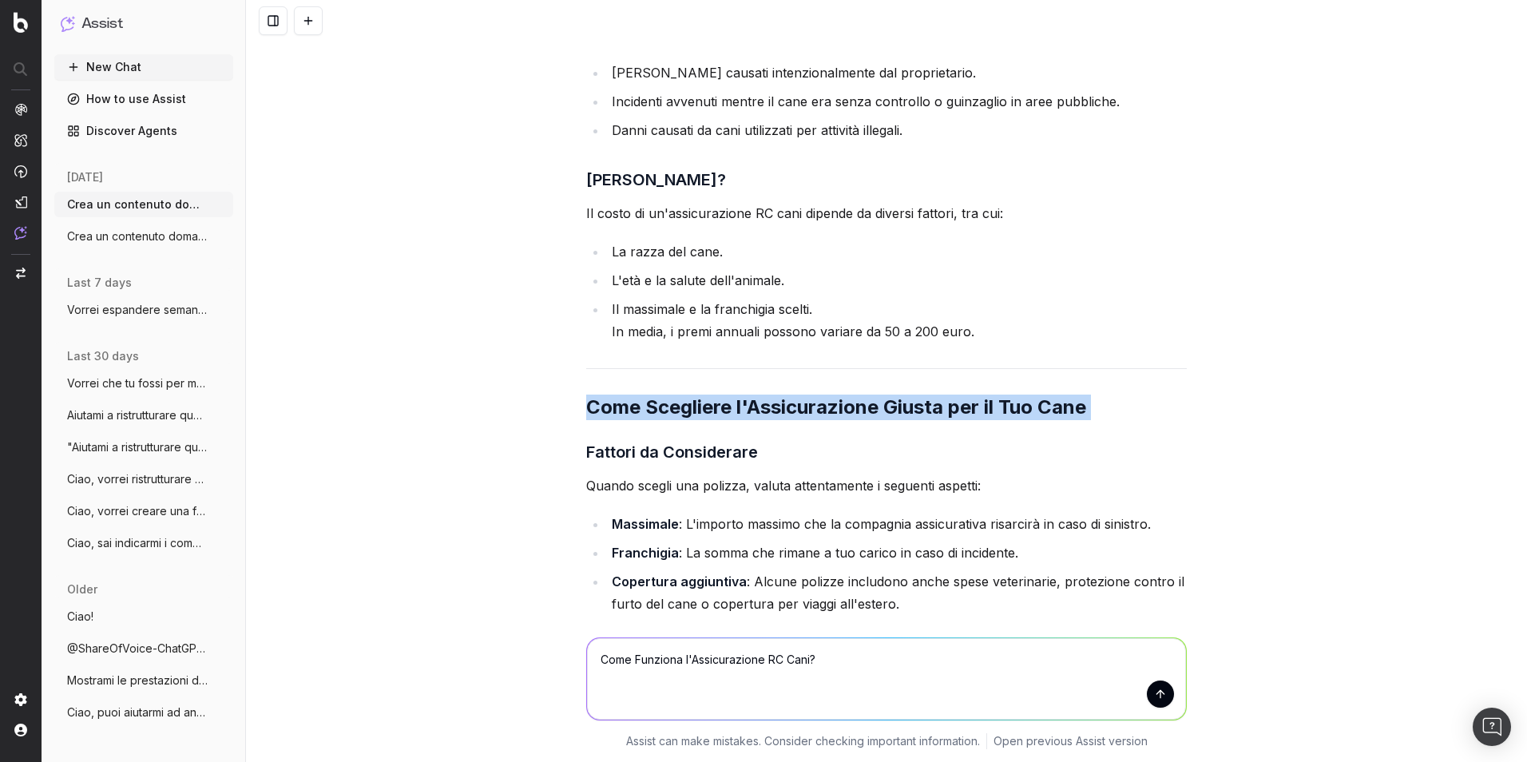
click at [728, 395] on h2 "Come Scegliere l'Assicurazione Giusta per il Tuo Cane" at bounding box center [886, 408] width 601 height 26
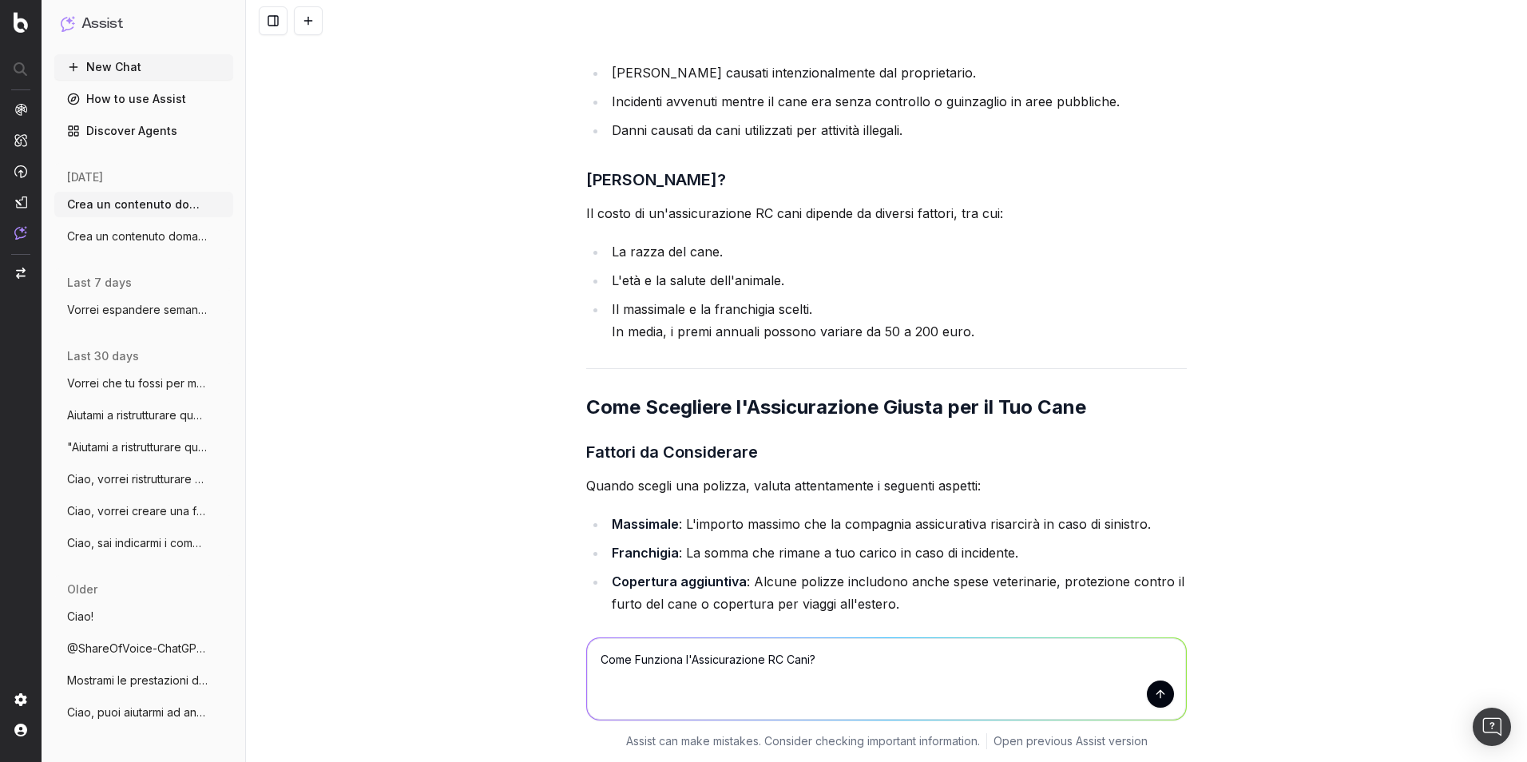
click at [741, 538] on textarea "Come Funziona l'Assicurazione RC Cani?" at bounding box center [886, 678] width 599 height 81
paste textarea "Come Scegliere l'Assicurazione Giusta per il Tuo Cane"
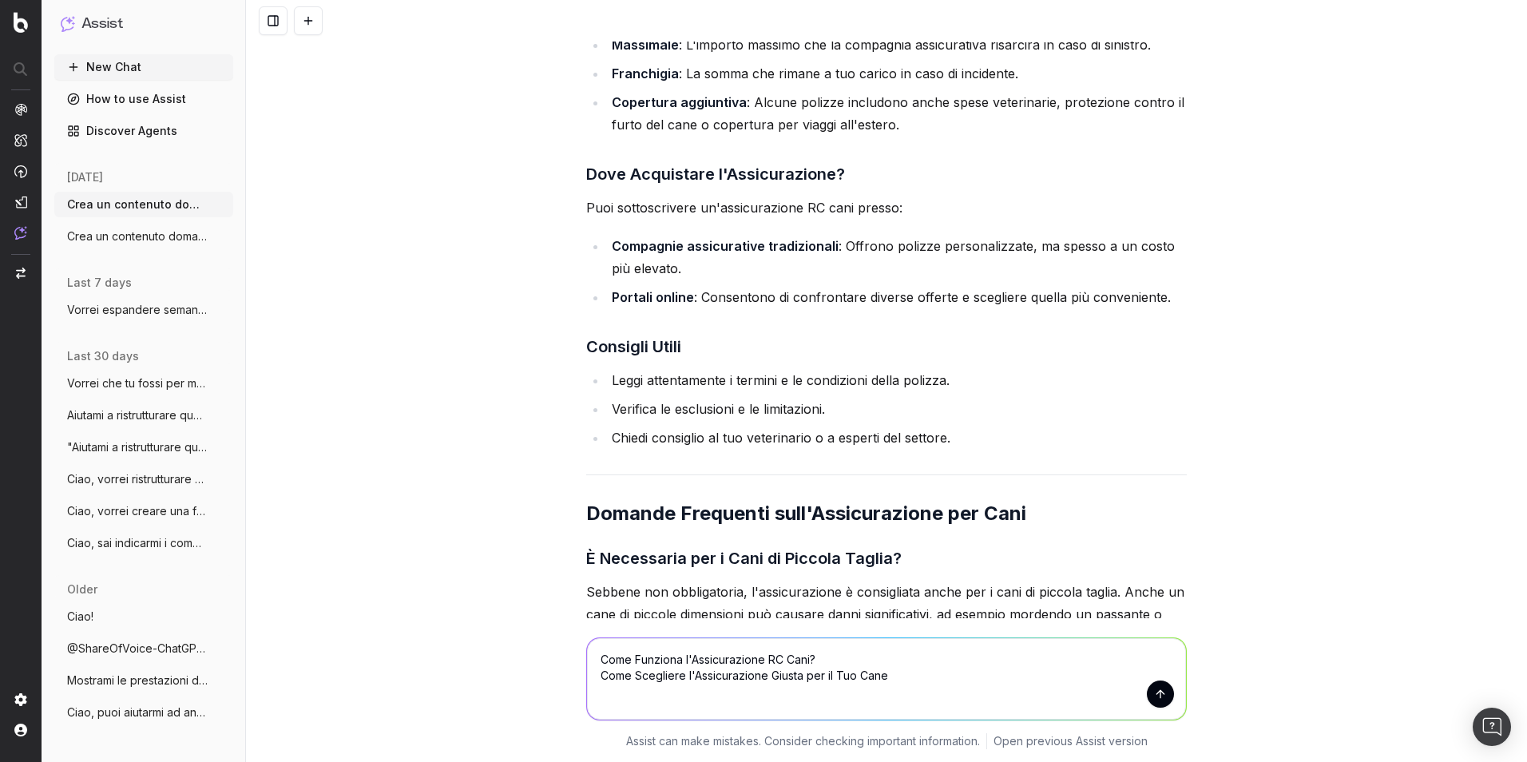
scroll to position [7903, 0]
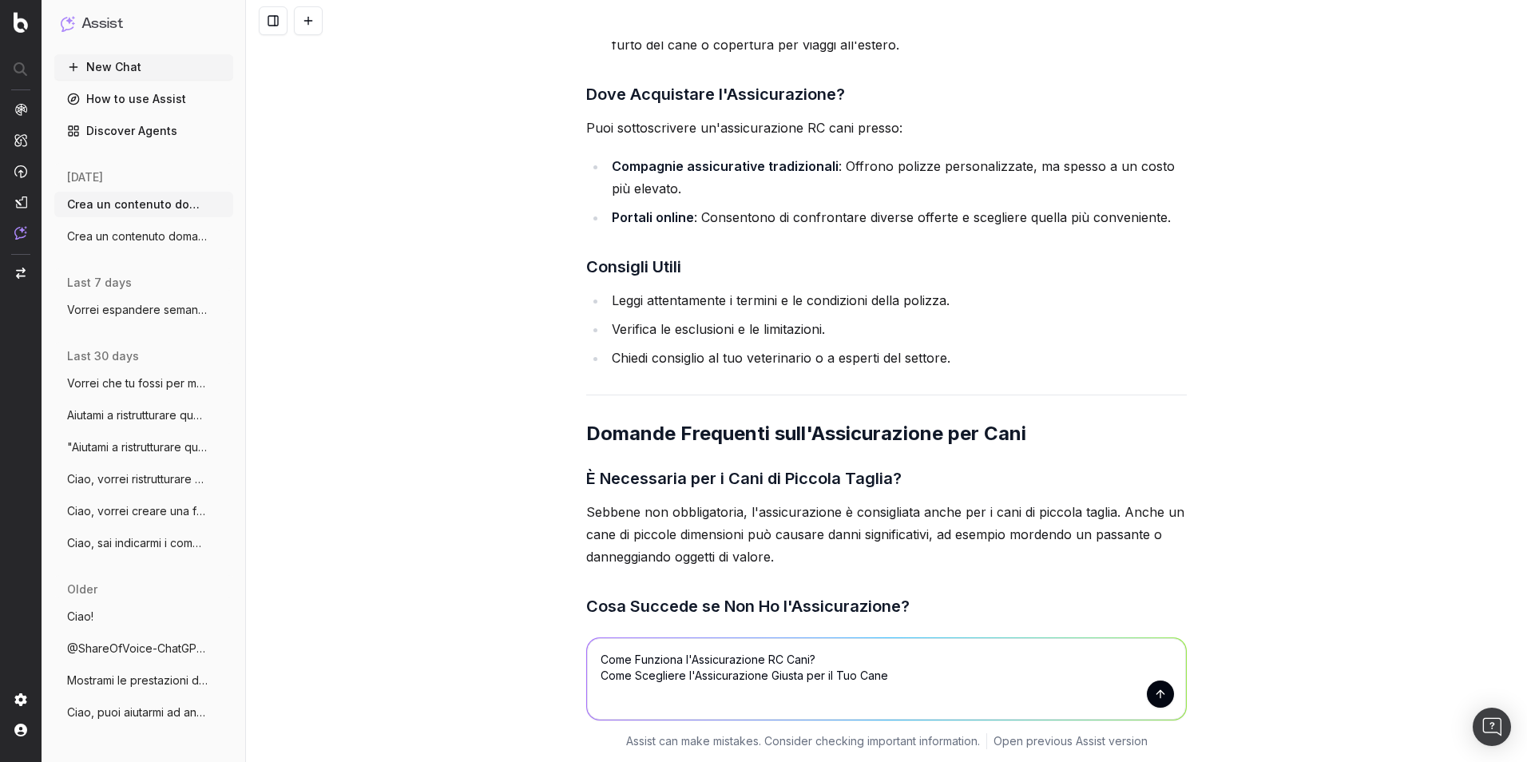
click at [760, 421] on h2 "Domande Frequenti sull'Assicurazione per Cani" at bounding box center [886, 434] width 601 height 26
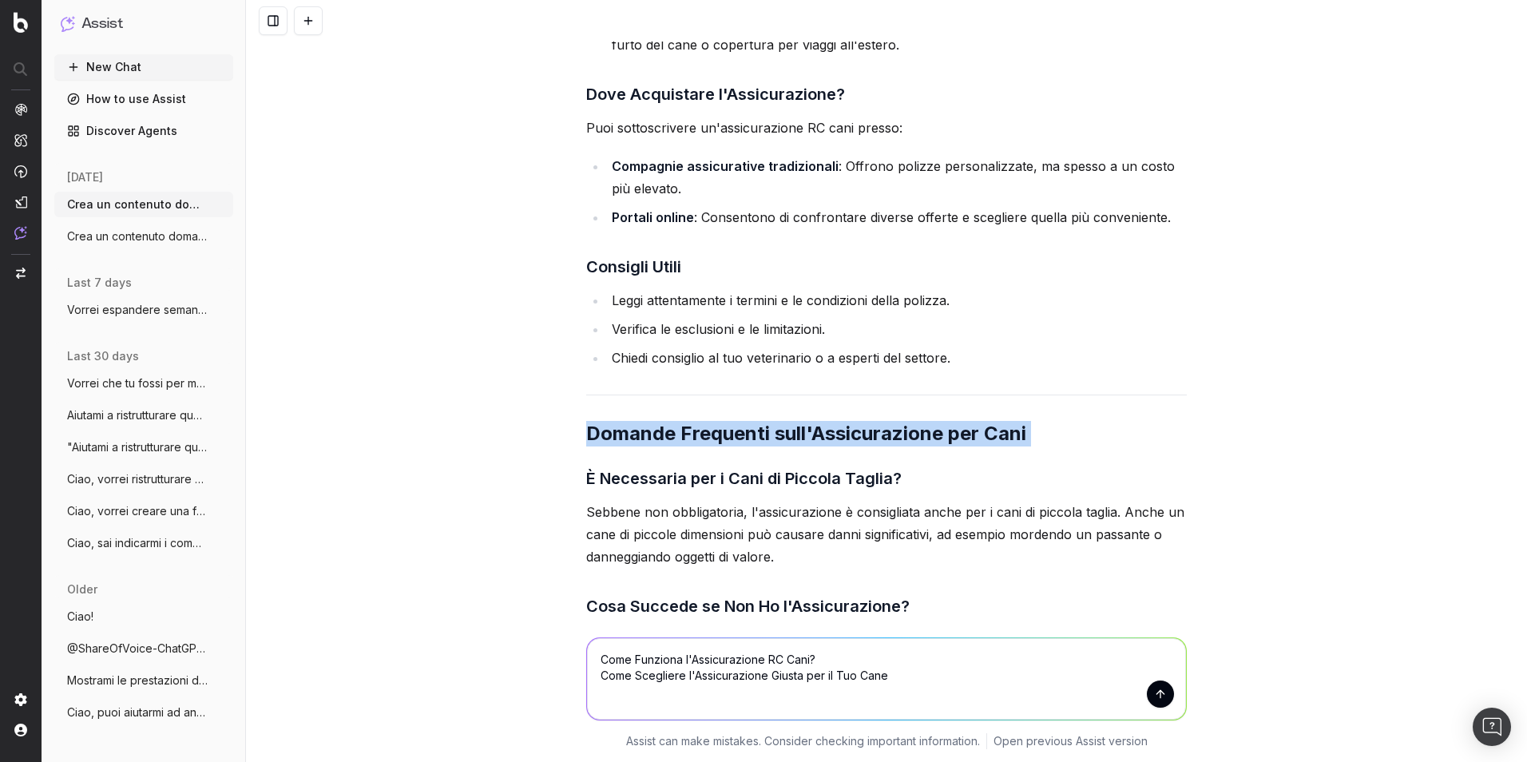
click at [760, 421] on h2 "Domande Frequenti sull'Assicurazione per Cani" at bounding box center [886, 434] width 601 height 26
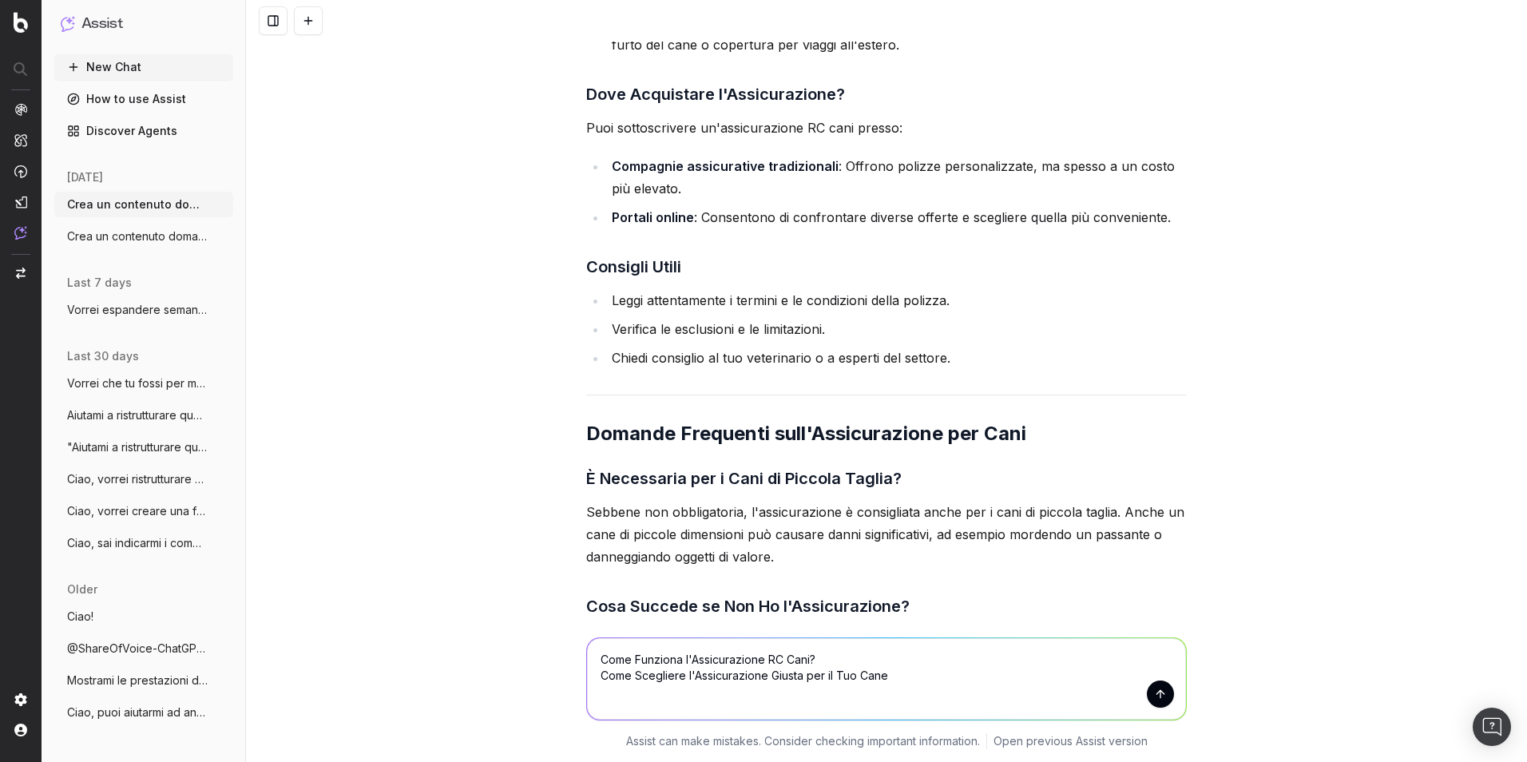
click at [745, 538] on textarea "Come Funziona l'Assicurazione RC Cani? Come Scegliere l'Assicurazione Giusta pe…" at bounding box center [886, 678] width 599 height 81
paste textarea "Domande Frequenti sull'Assicurazione per Cani"
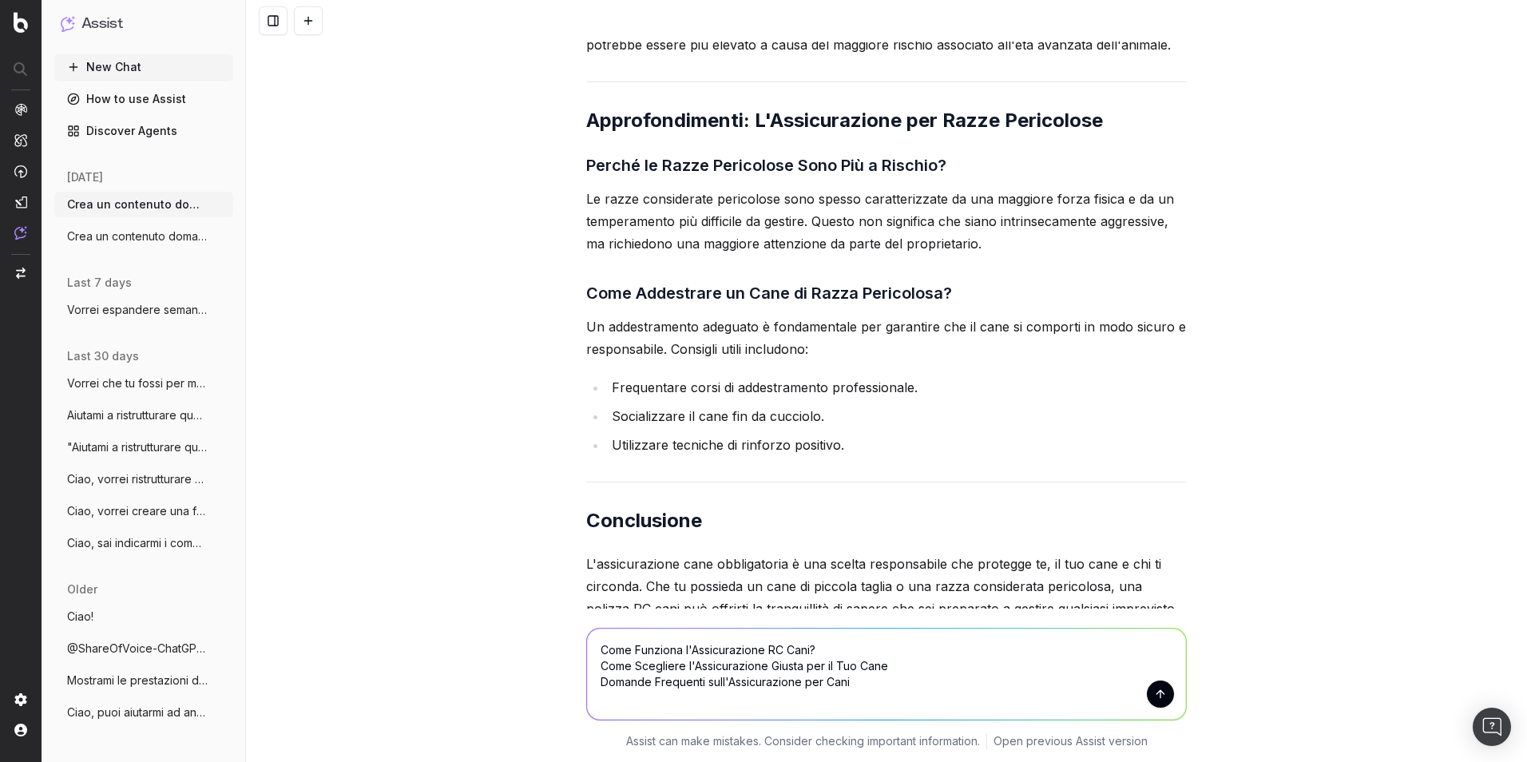
scroll to position [8542, 0]
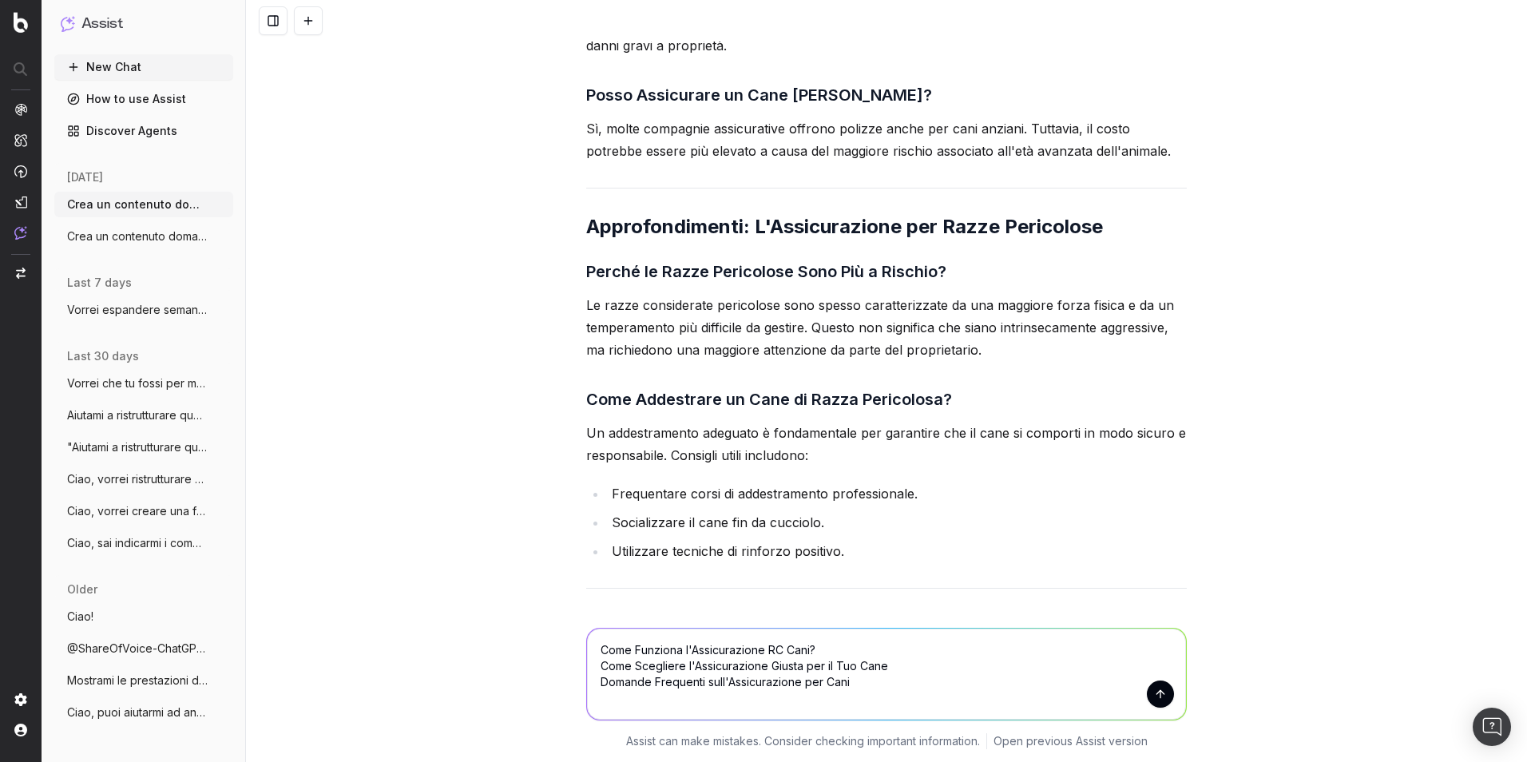
click at [839, 214] on h2 "Approfondimenti: L'Assicurazione per Razze Pericolose" at bounding box center [886, 227] width 601 height 26
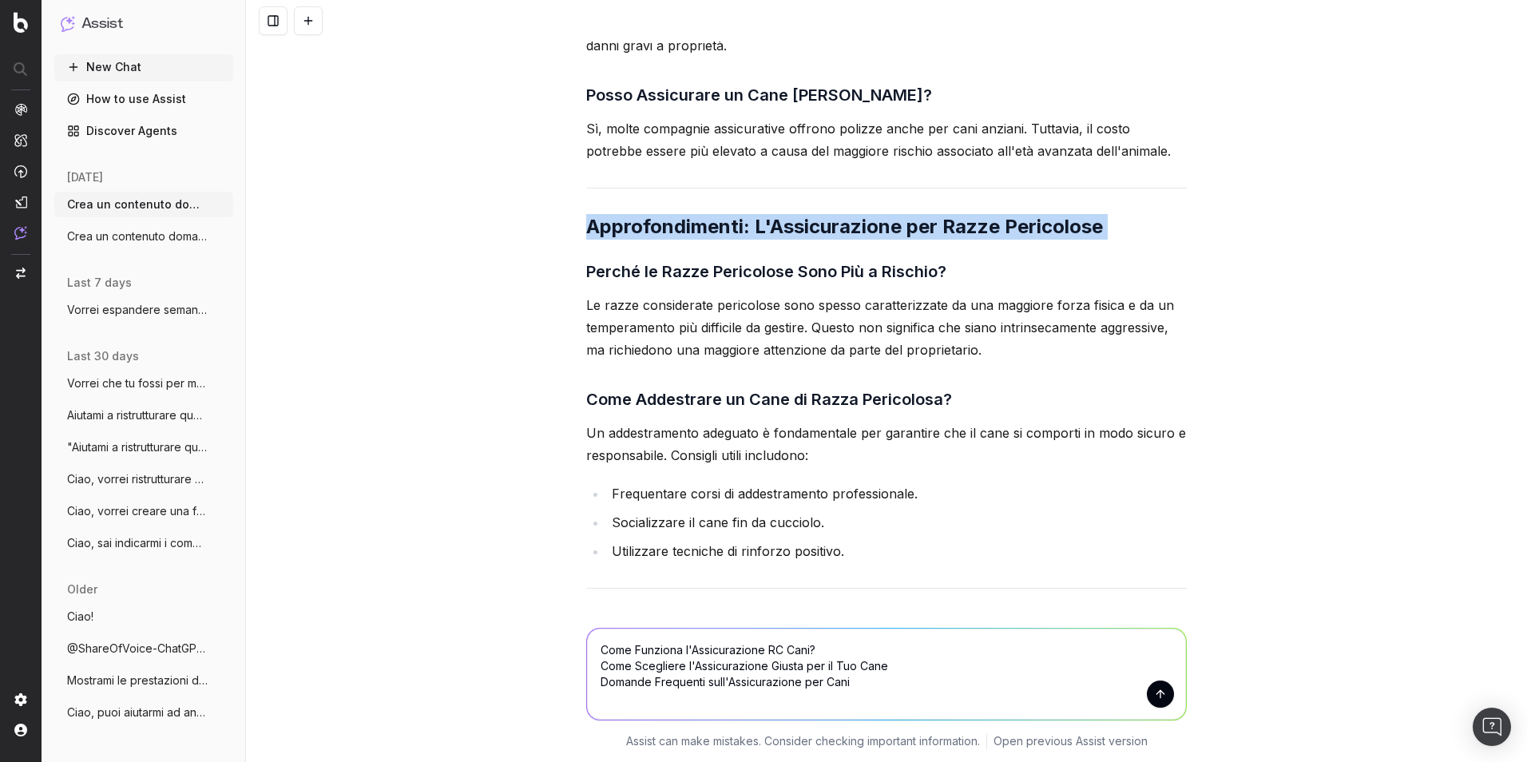
click at [839, 214] on h2 "Approfondimenti: L'Assicurazione per Razze Pericolose" at bounding box center [886, 227] width 601 height 26
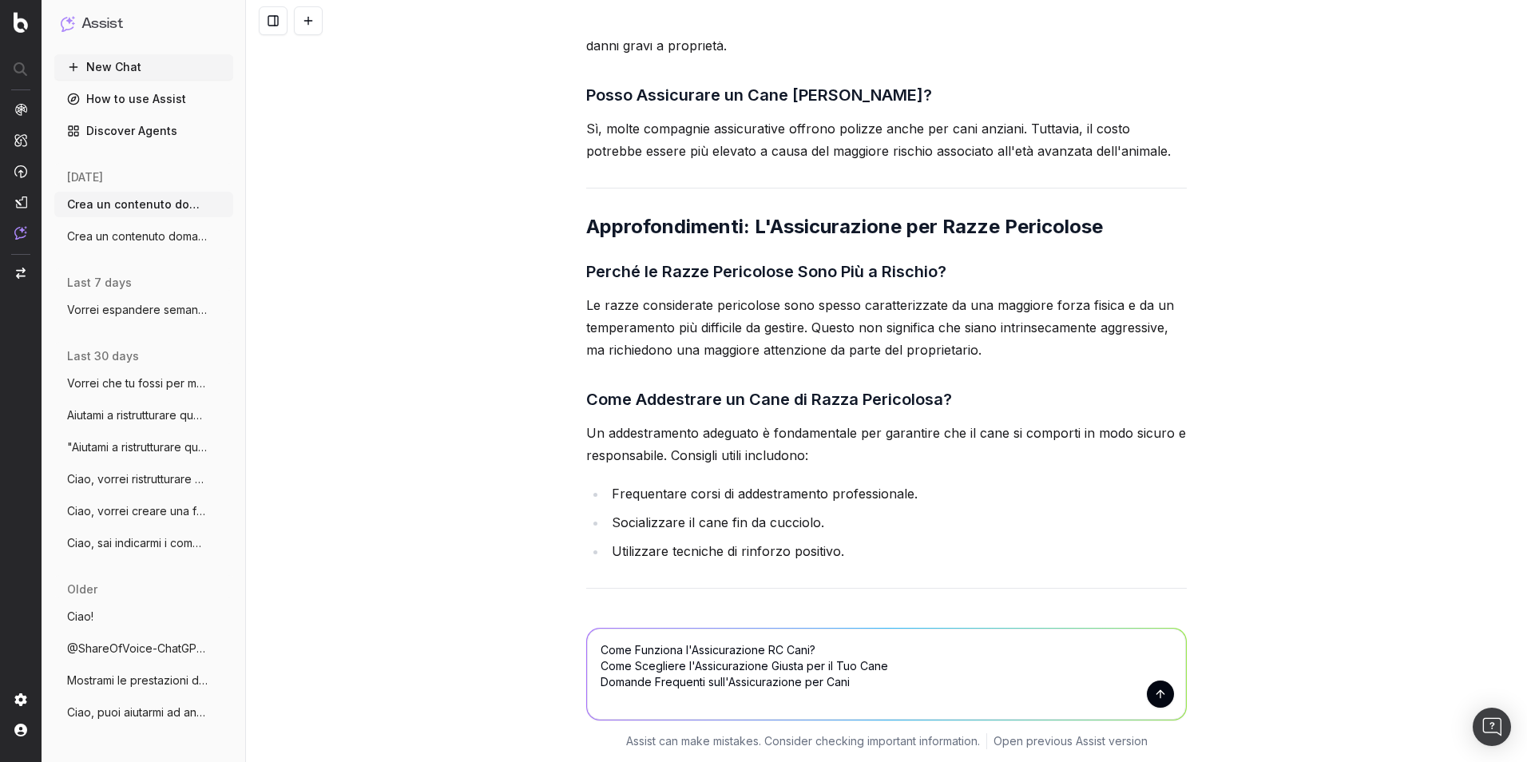
click at [856, 538] on textarea "Come Funziona l'Assicurazione RC Cani? Come Scegliere l'Assicurazione Giusta pe…" at bounding box center [886, 674] width 599 height 91
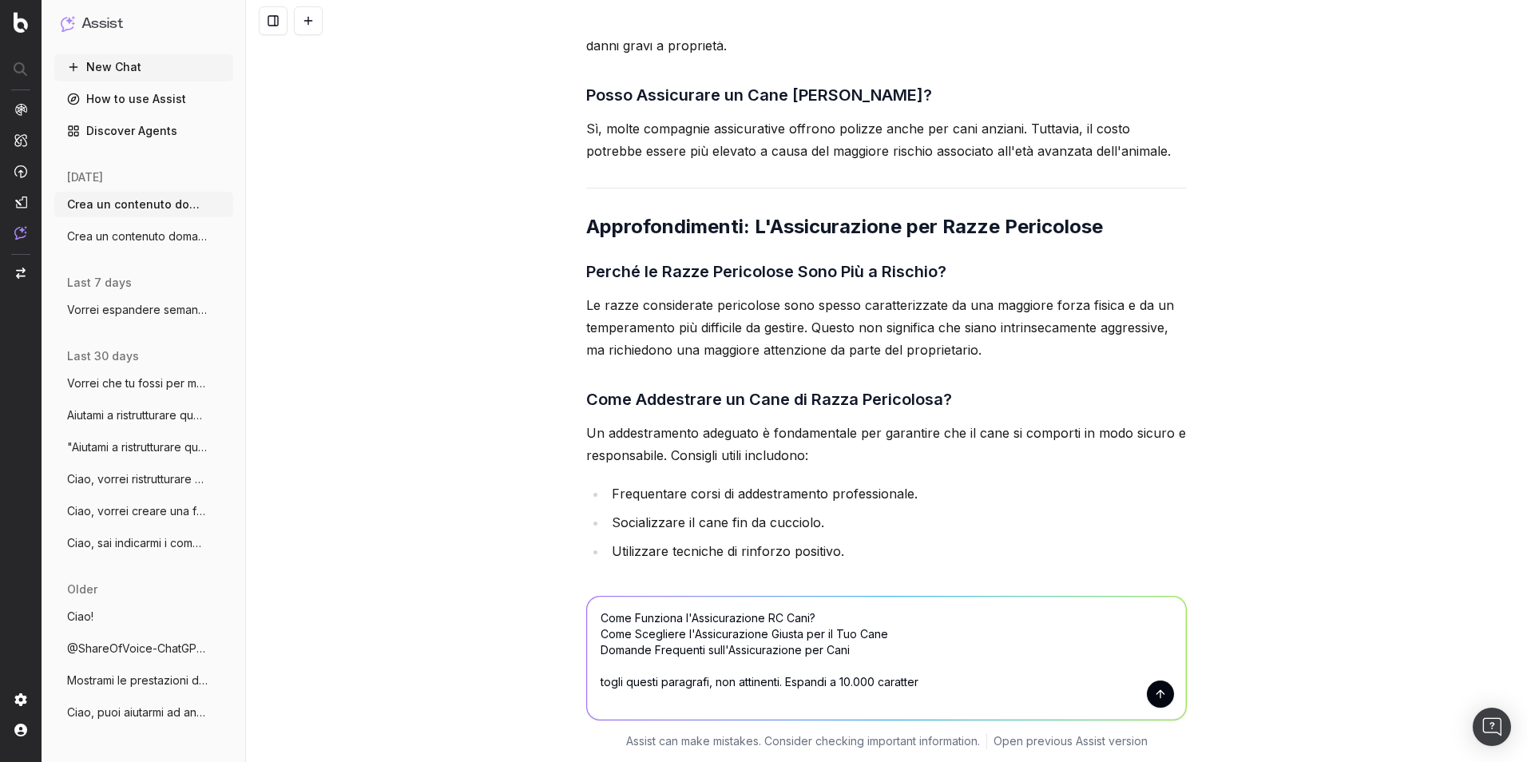
type textarea "Come Funziona l'Assicurazione RC Cani? Come Scegliere l'Assicurazione Giusta pe…"
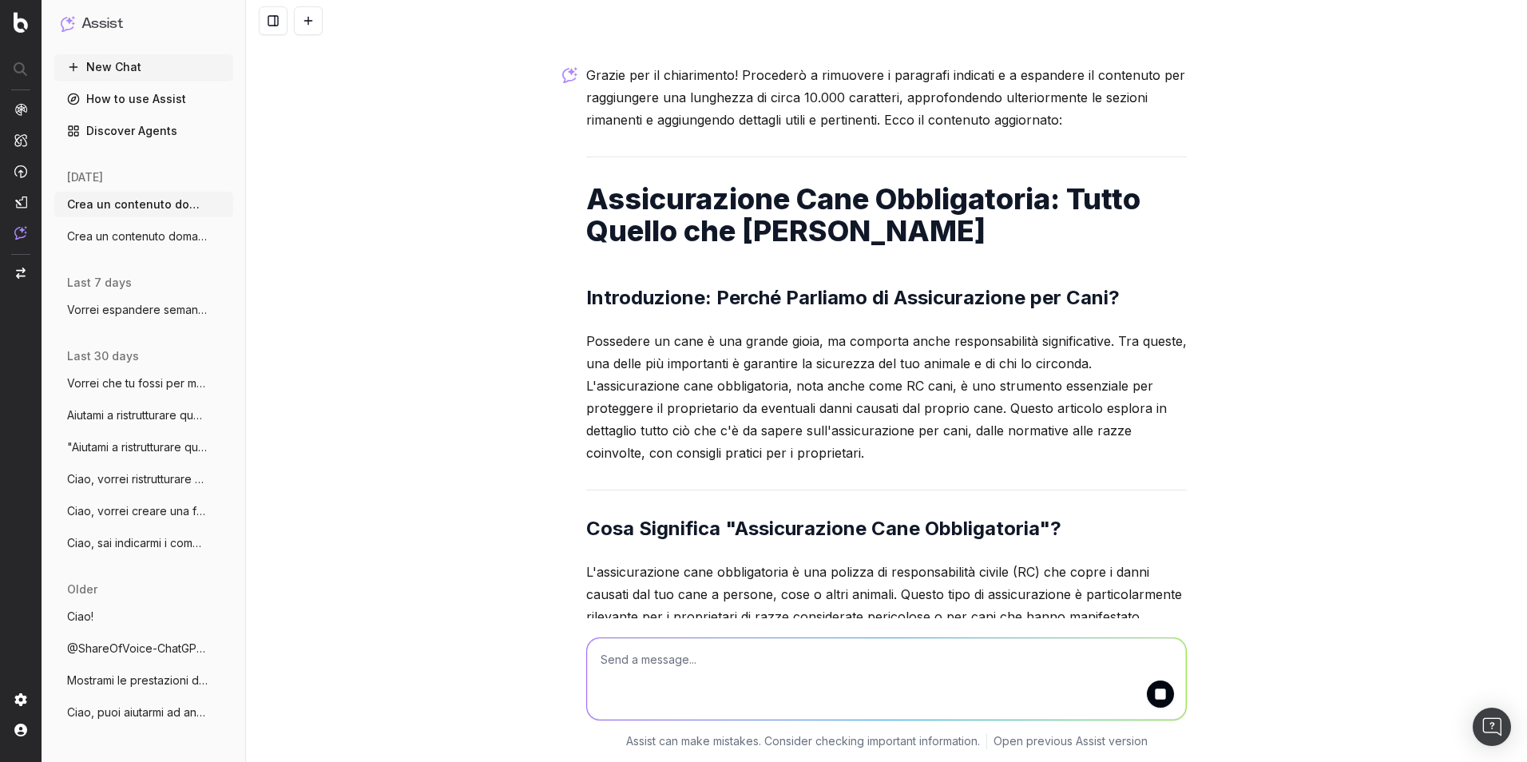
scroll to position [9611, 0]
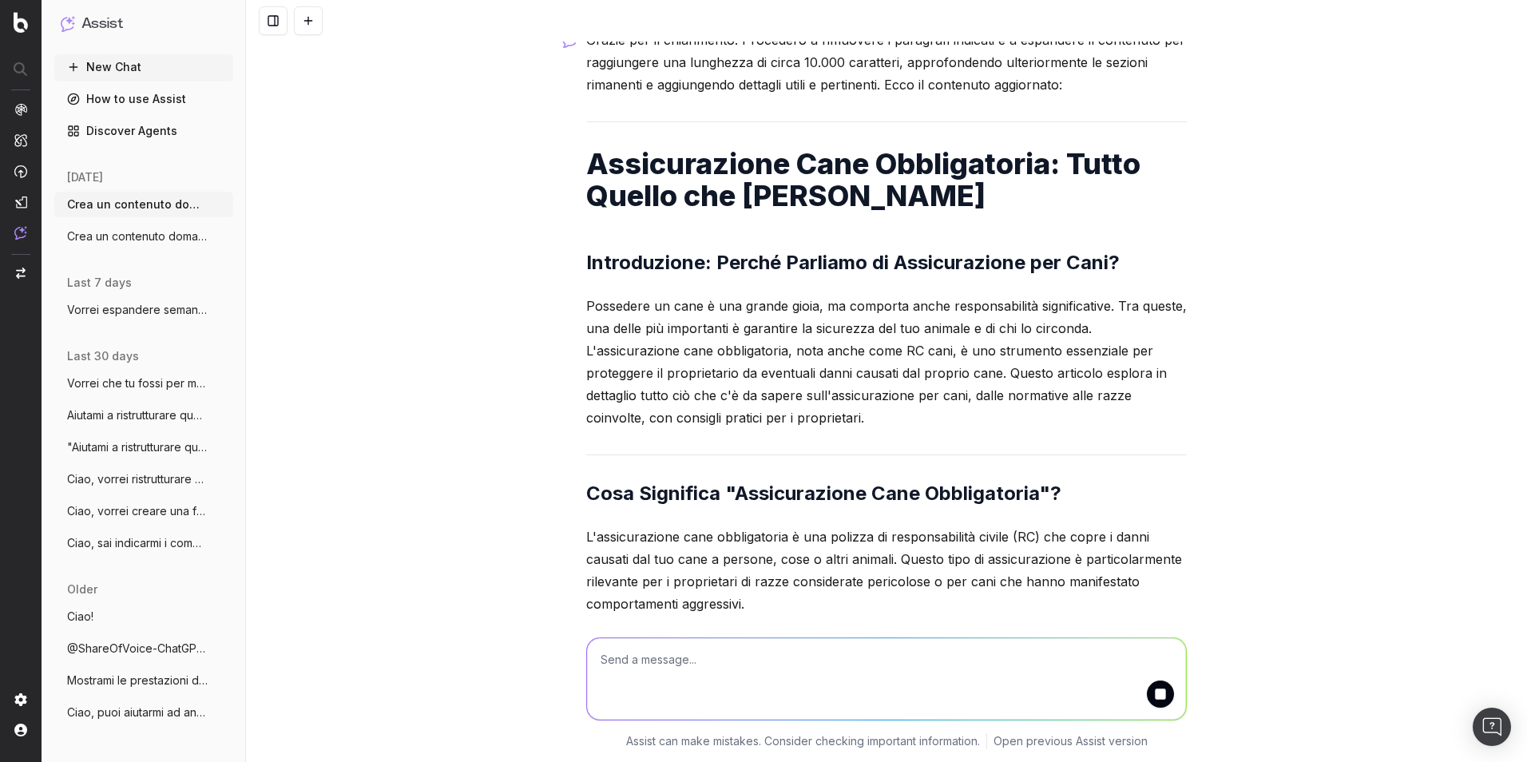
click at [900, 526] on p "L'assicurazione cane obbligatoria è una polizza di responsabilità civile (RC) c…" at bounding box center [886, 570] width 601 height 89
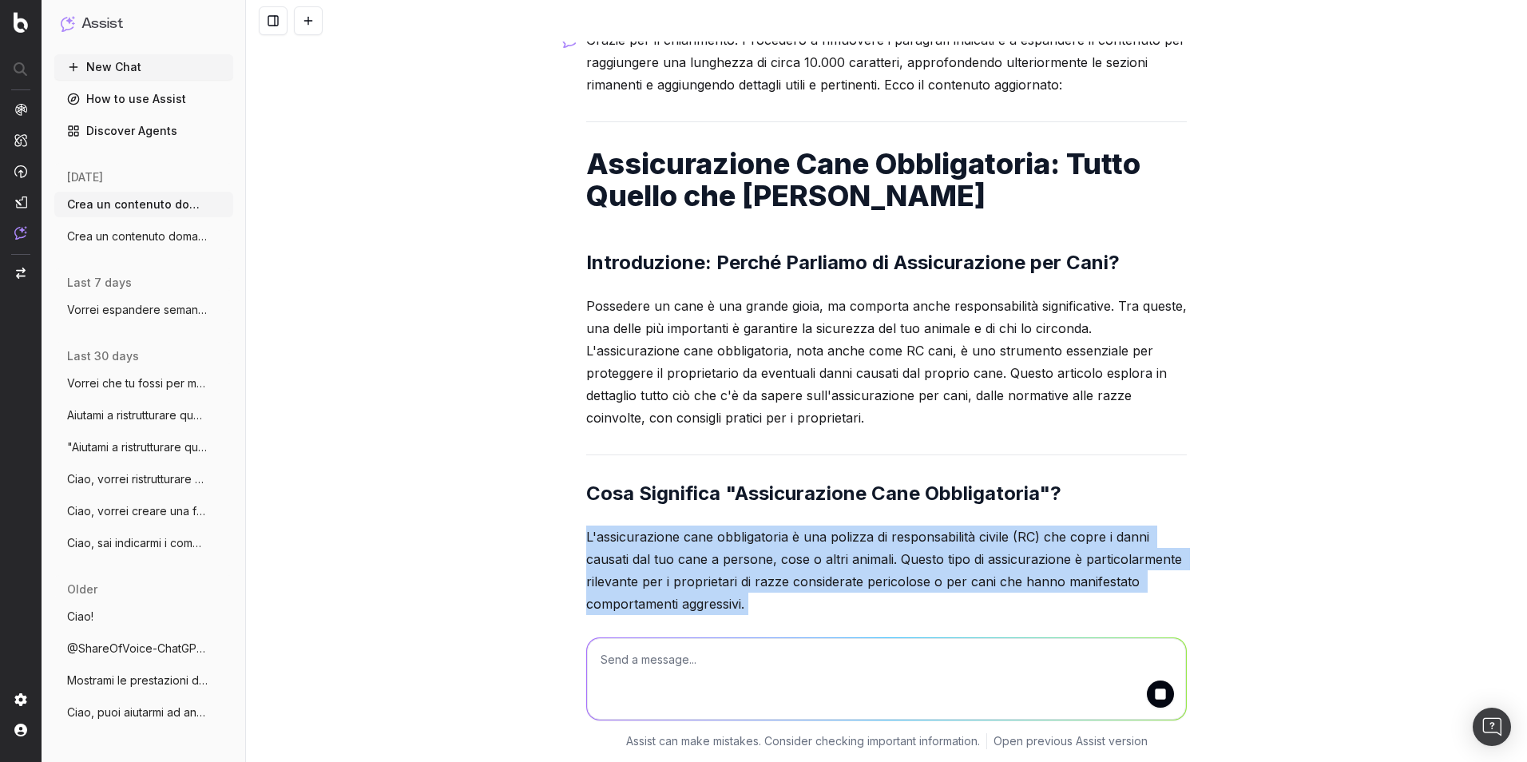
click at [900, 526] on p "L'assicurazione cane obbligatoria è una polizza di responsabilità civile (RC) c…" at bounding box center [886, 570] width 601 height 89
drag, startPoint x: 900, startPoint y: 447, endPoint x: 908, endPoint y: 524, distance: 77.1
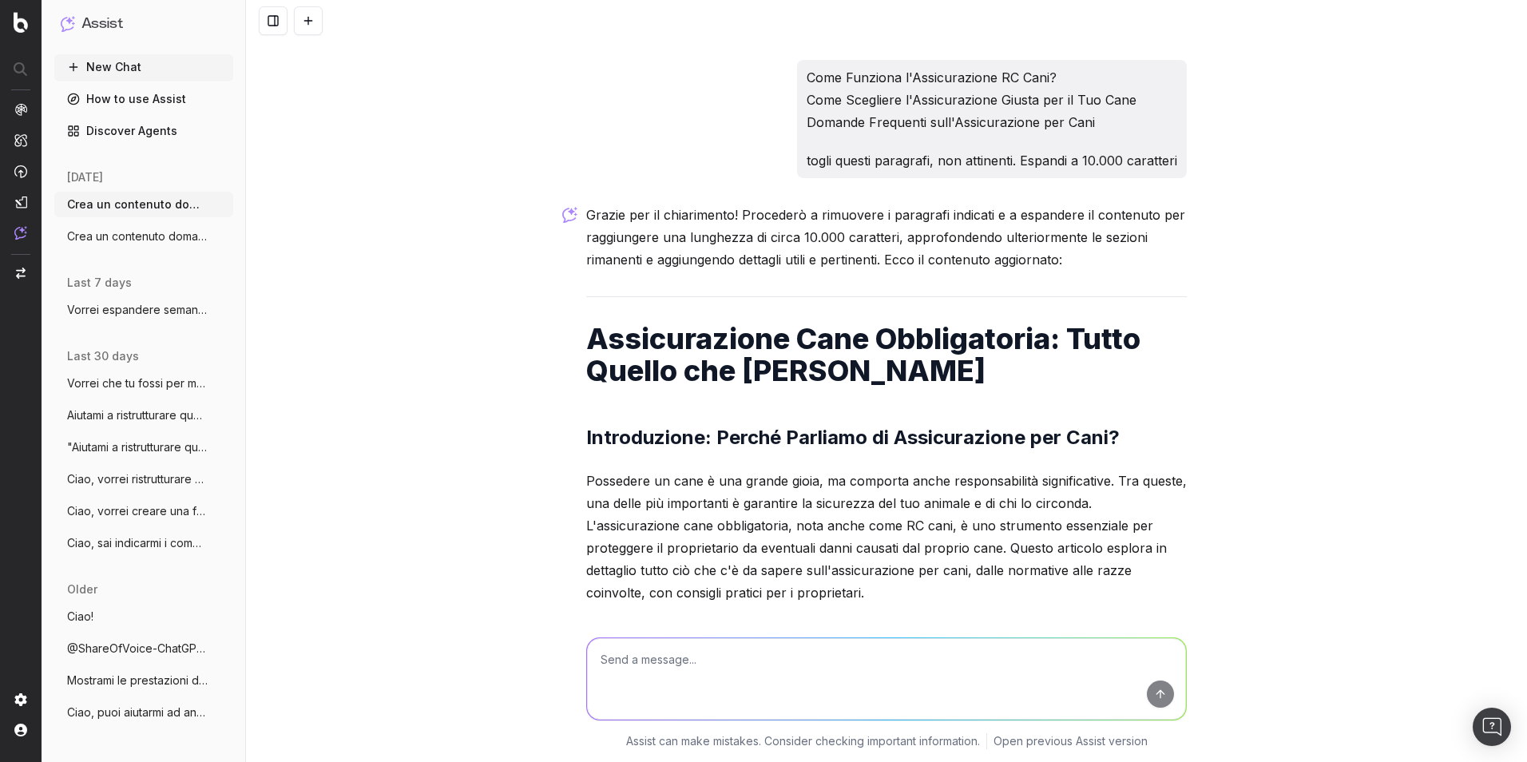
scroll to position [9464, 0]
